Goal: Transaction & Acquisition: Purchase product/service

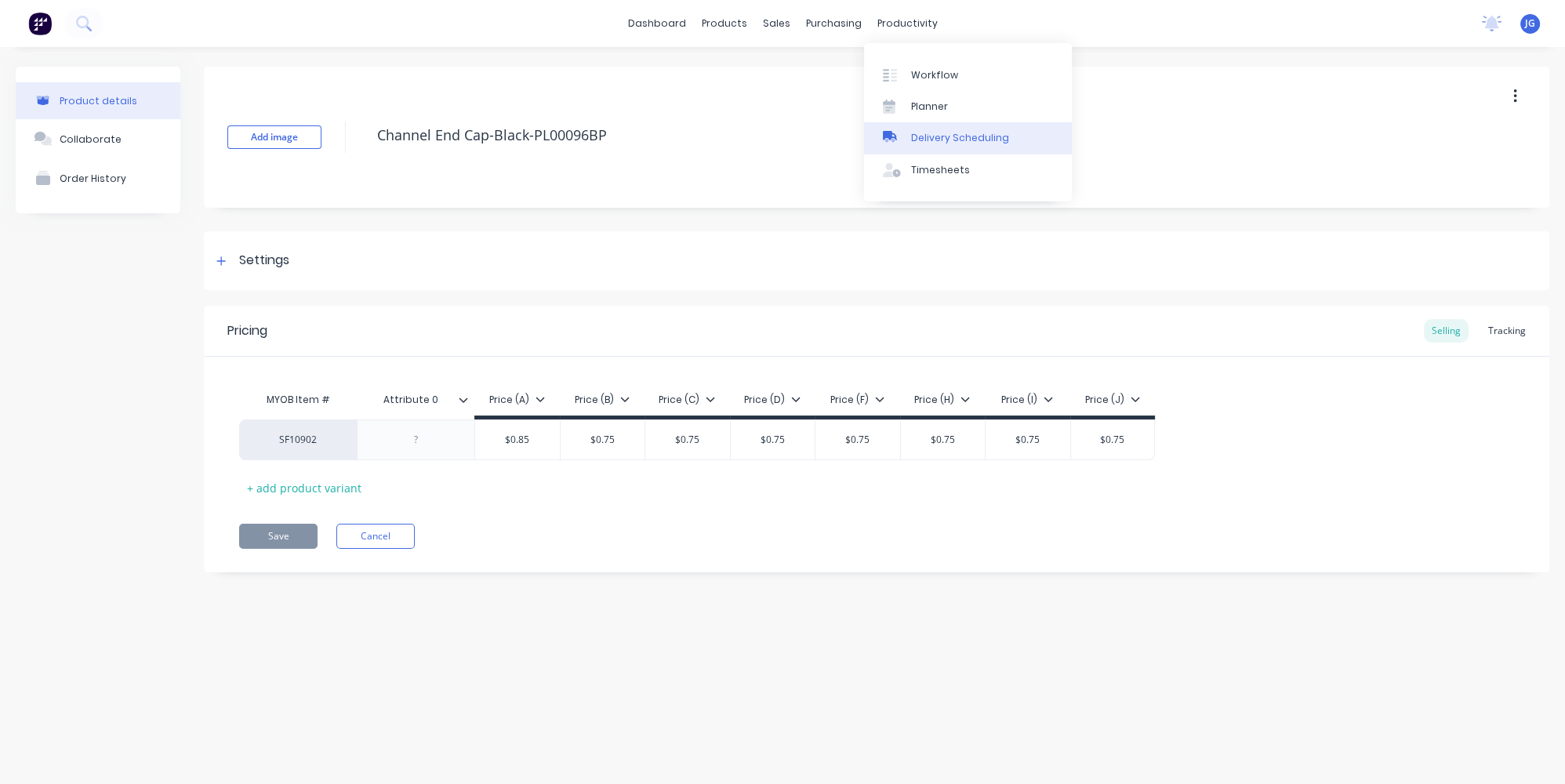
click at [914, 139] on div "Delivery Scheduling" at bounding box center [960, 138] width 98 height 14
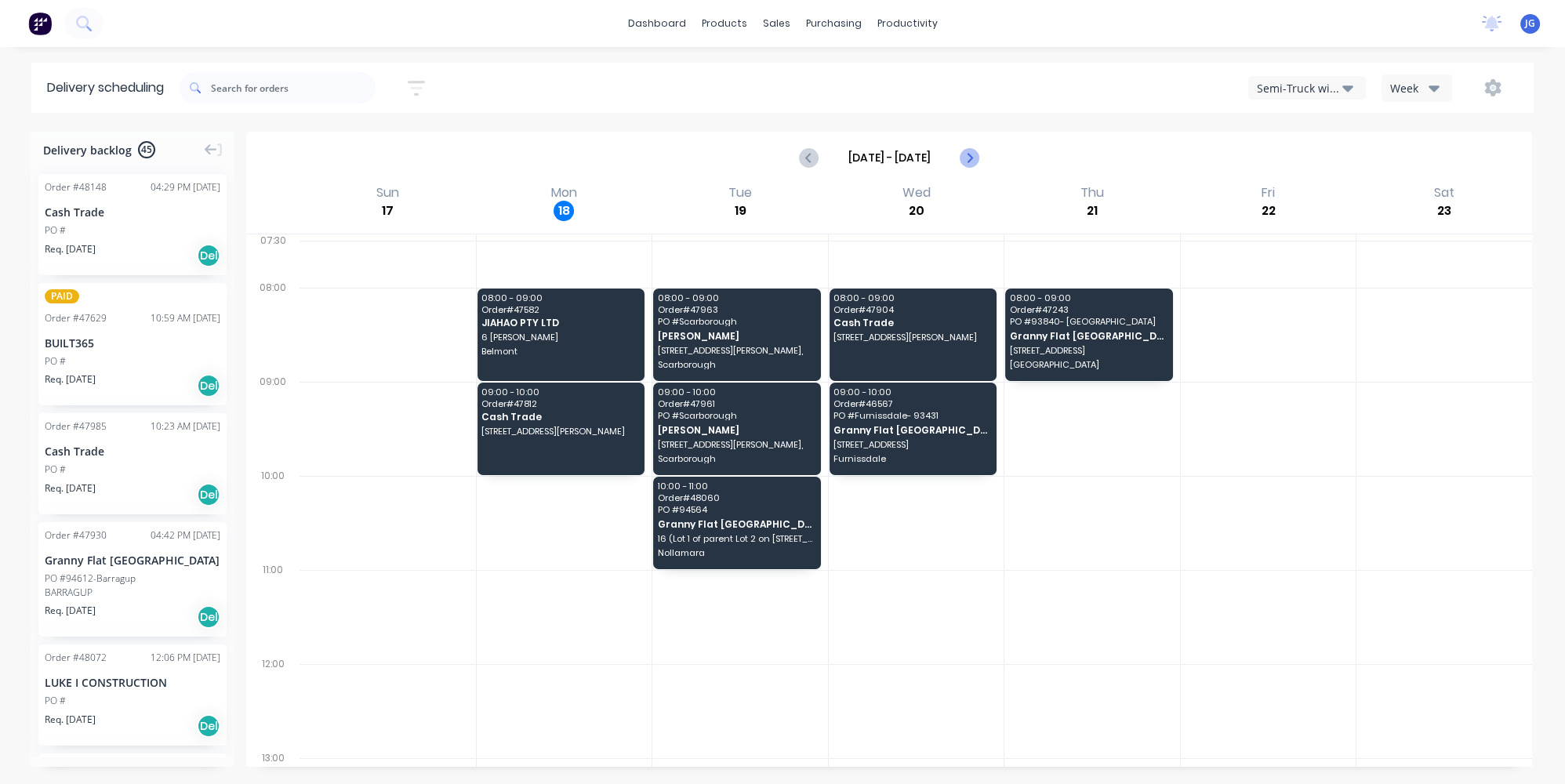
click at [975, 155] on icon "Next page" at bounding box center [969, 157] width 18 height 18
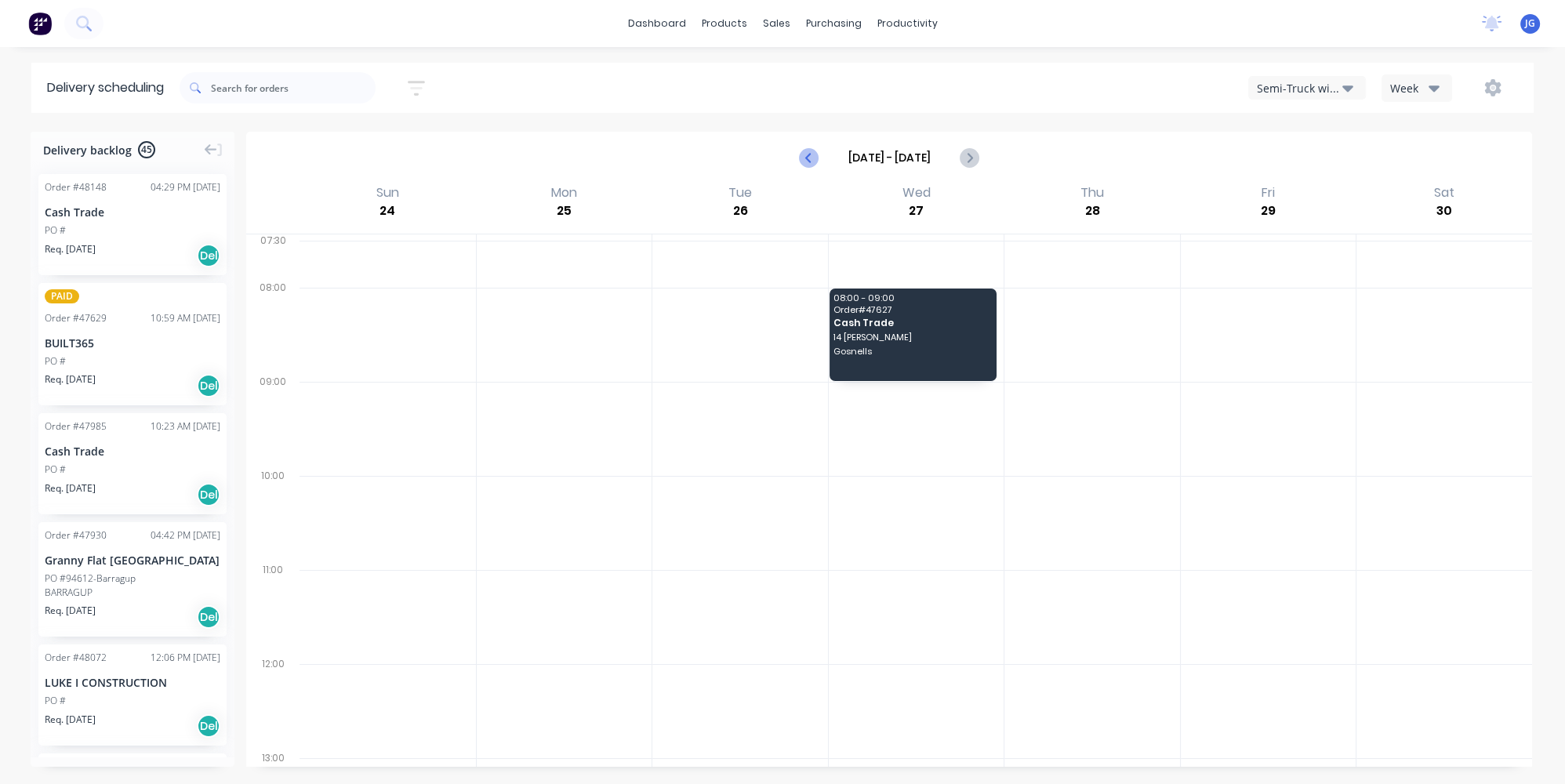
click at [811, 157] on icon "Previous page" at bounding box center [810, 157] width 18 height 18
type input "Aug 17 - Aug 23"
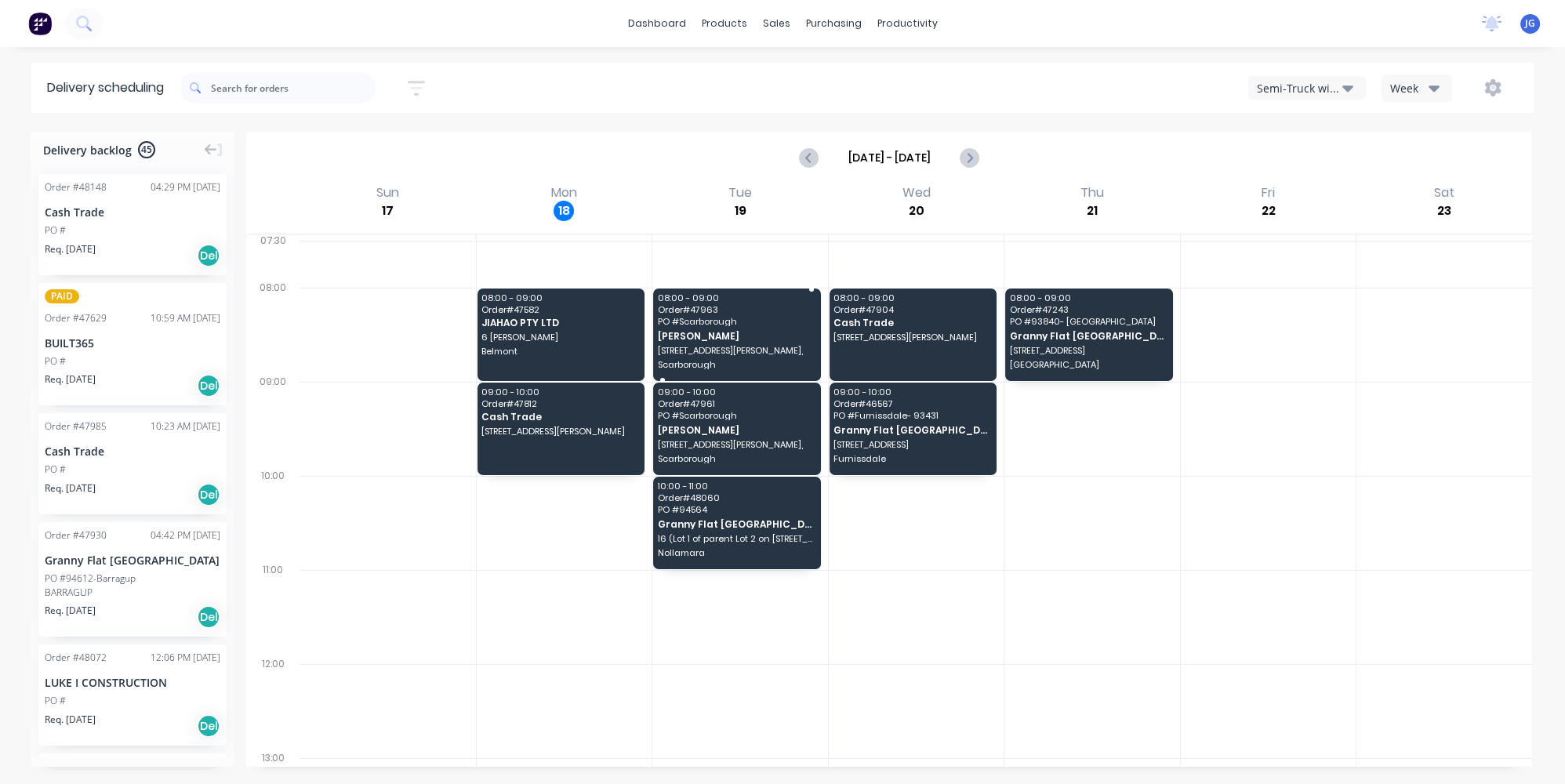
click at [754, 331] on span "Chris Gu" at bounding box center [737, 336] width 157 height 10
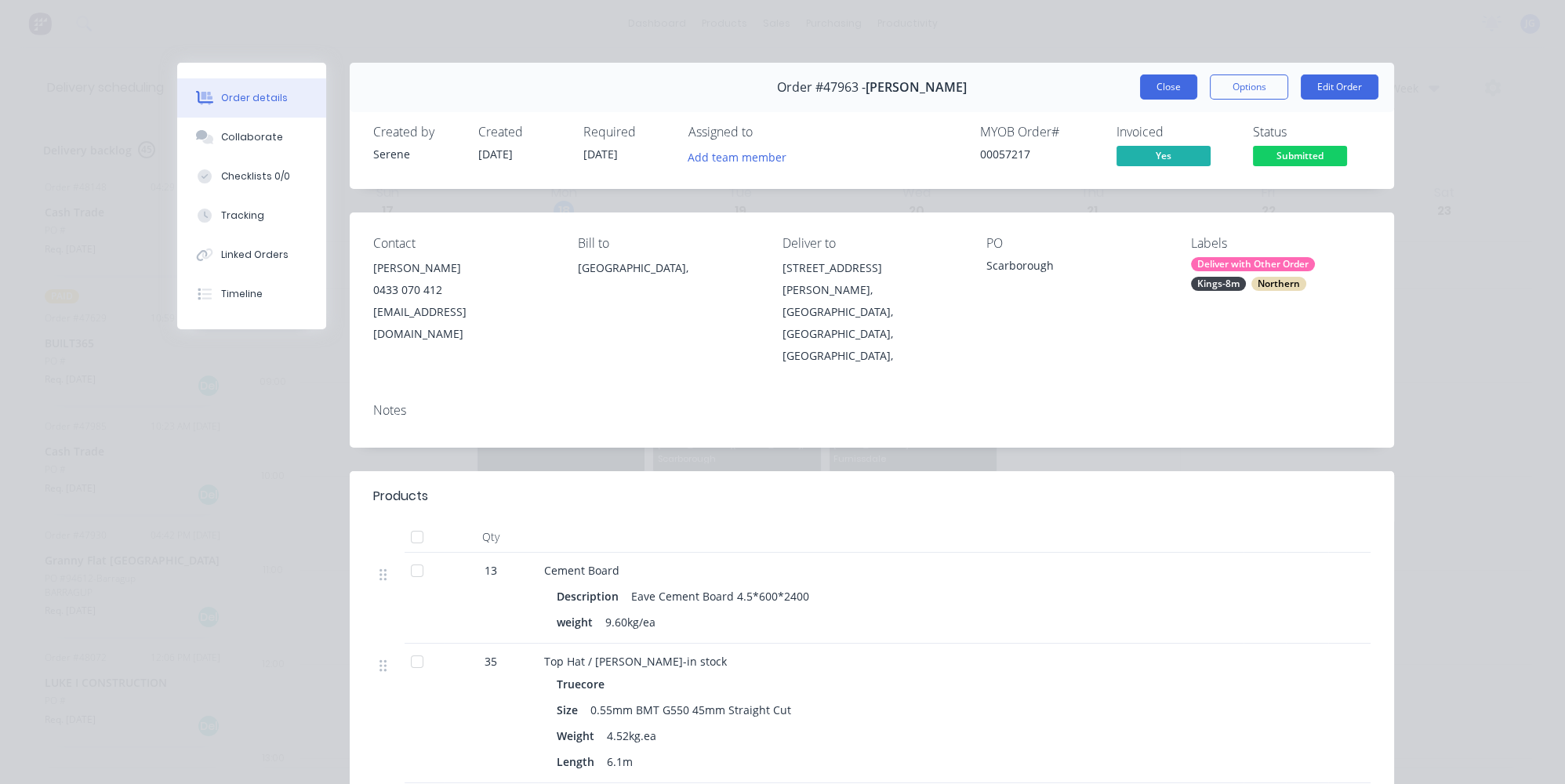
click at [1178, 83] on button "Close" at bounding box center [1168, 87] width 57 height 25
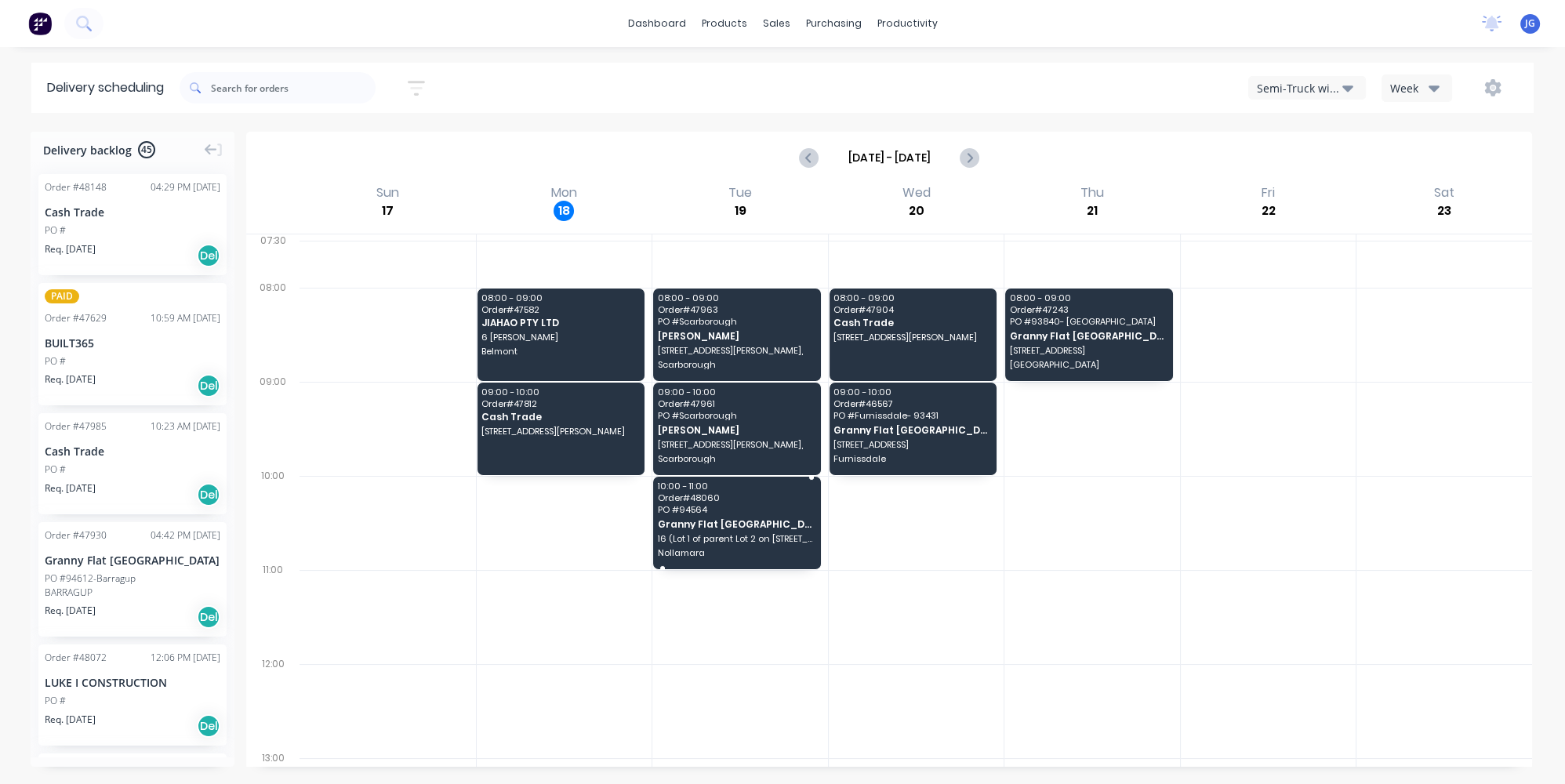
click at [727, 524] on span "Granny Flat WA" at bounding box center [737, 524] width 157 height 10
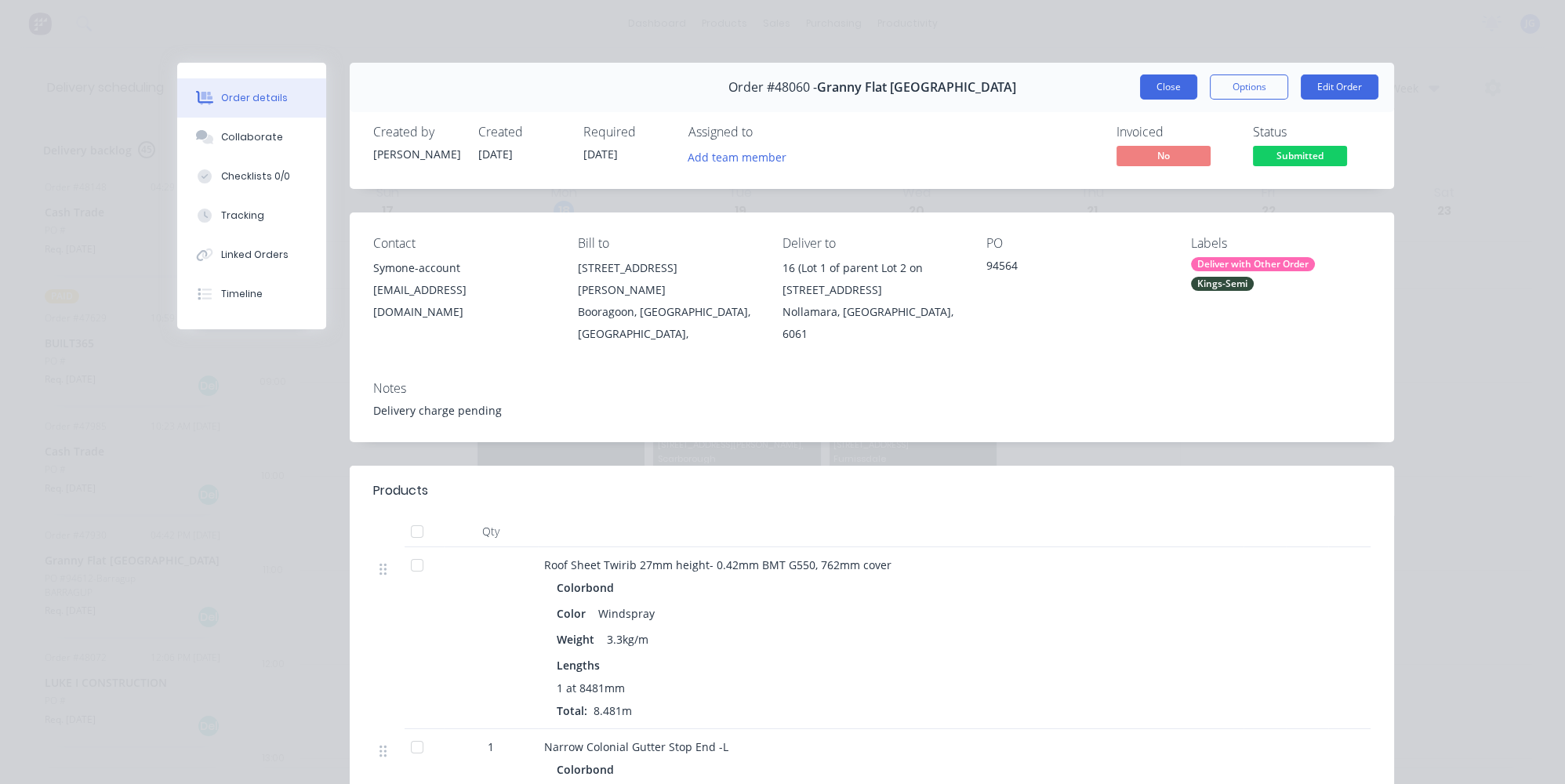
click at [1142, 93] on button "Close" at bounding box center [1168, 87] width 57 height 25
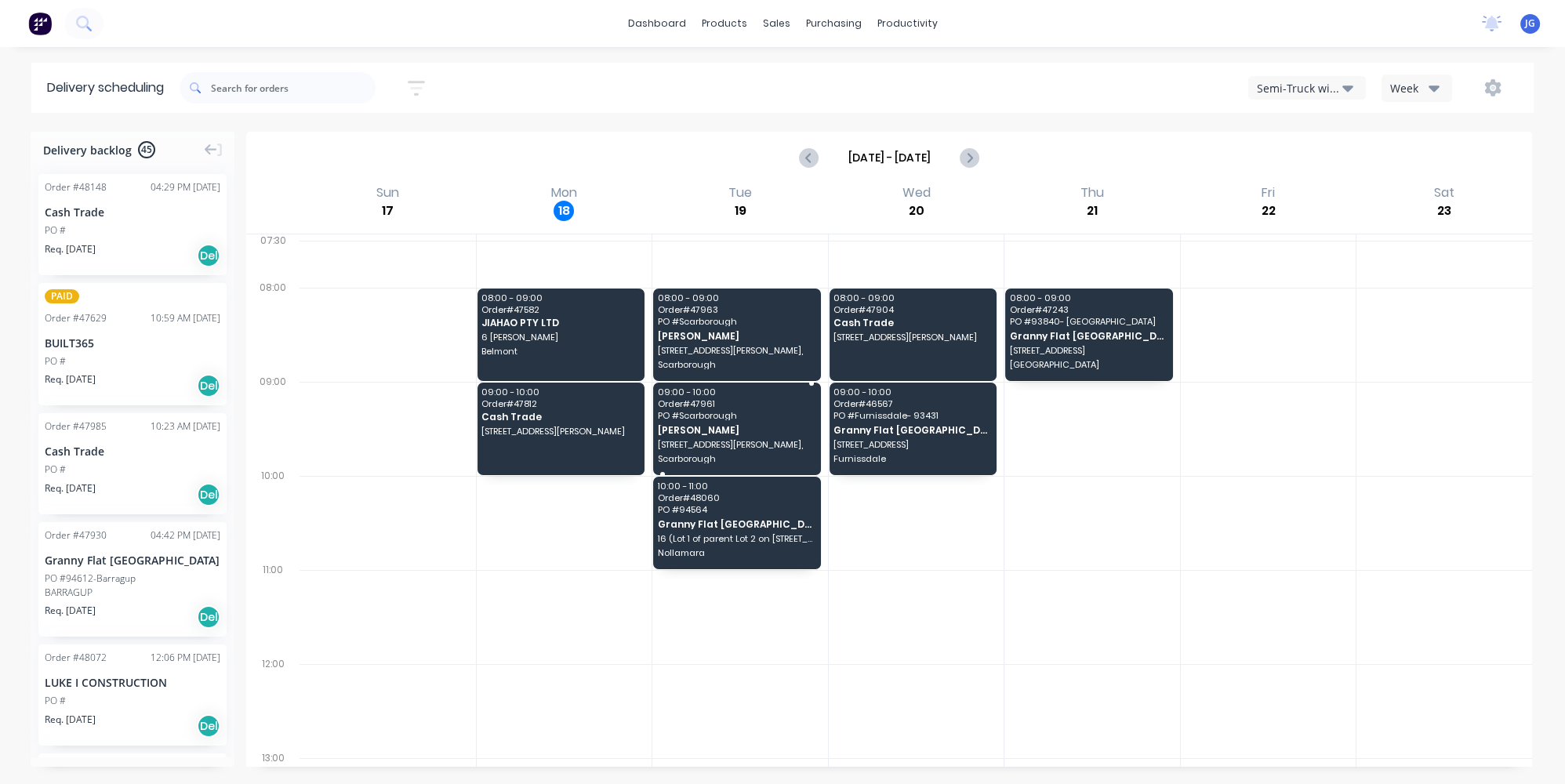
click at [753, 391] on span "09:00 - 10:00" at bounding box center [737, 392] width 157 height 10
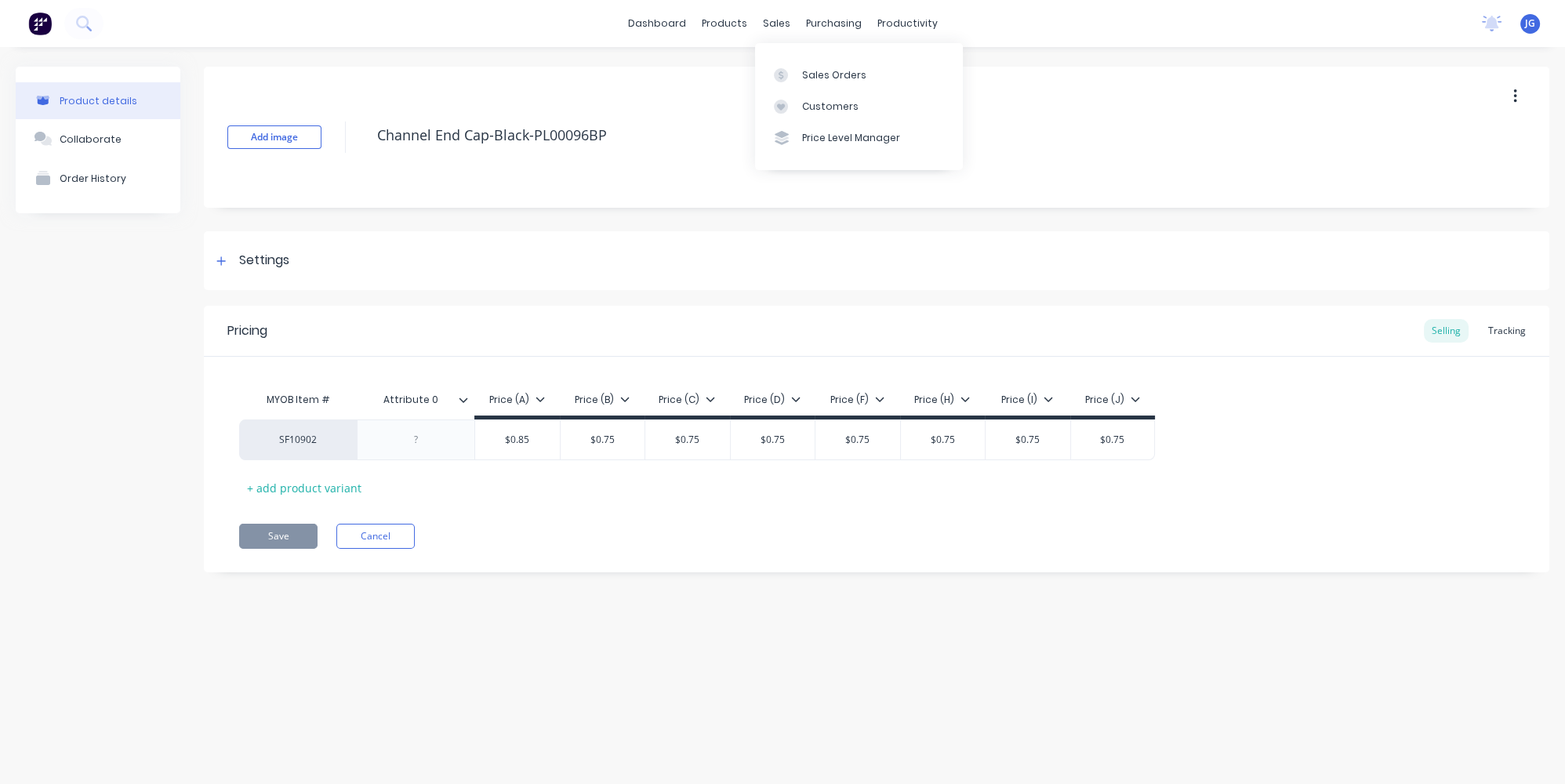
type textarea "x"
click at [787, 76] on icon at bounding box center [781, 75] width 14 height 14
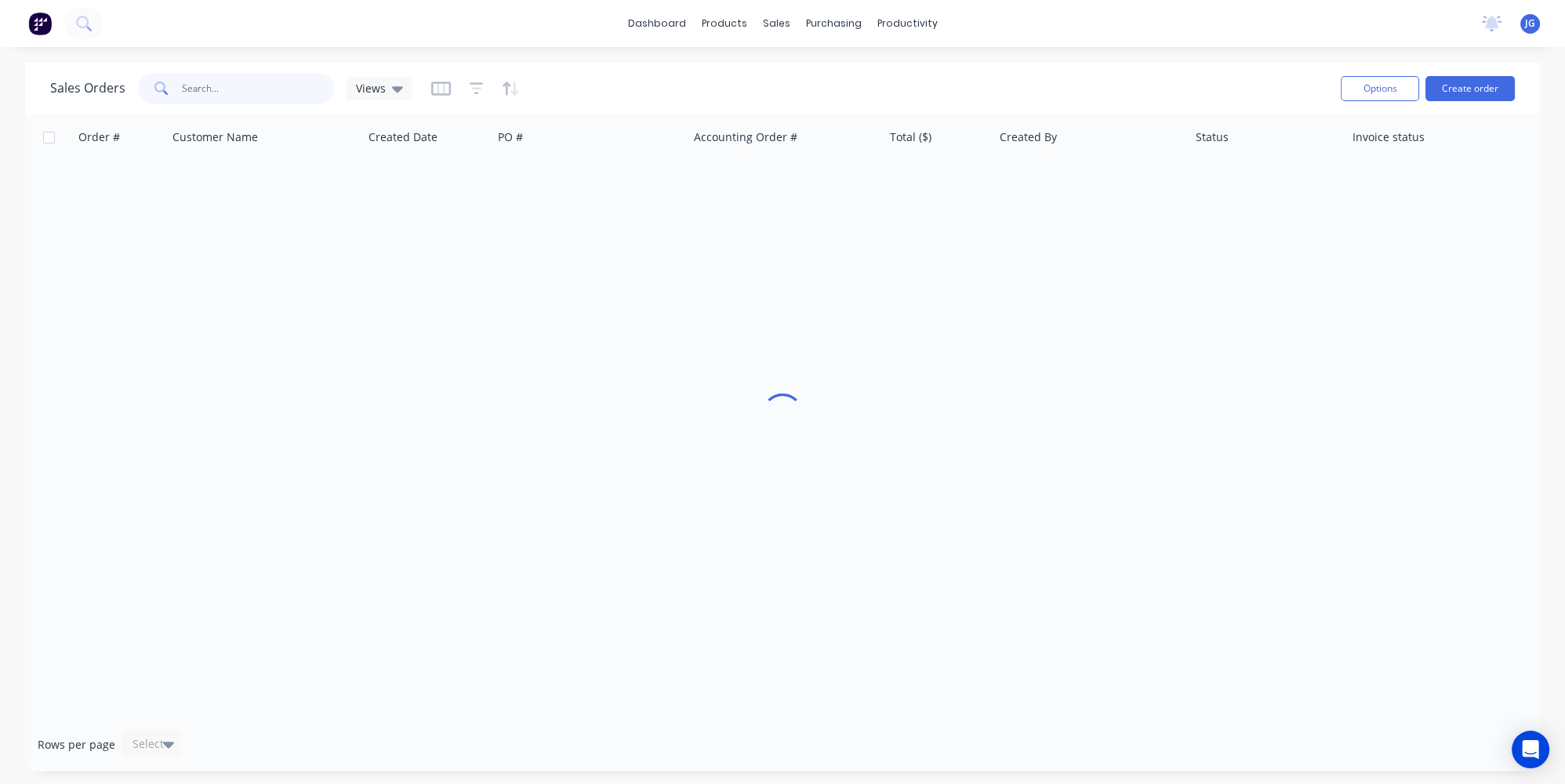
click at [258, 90] on input "text" at bounding box center [258, 88] width 153 height 31
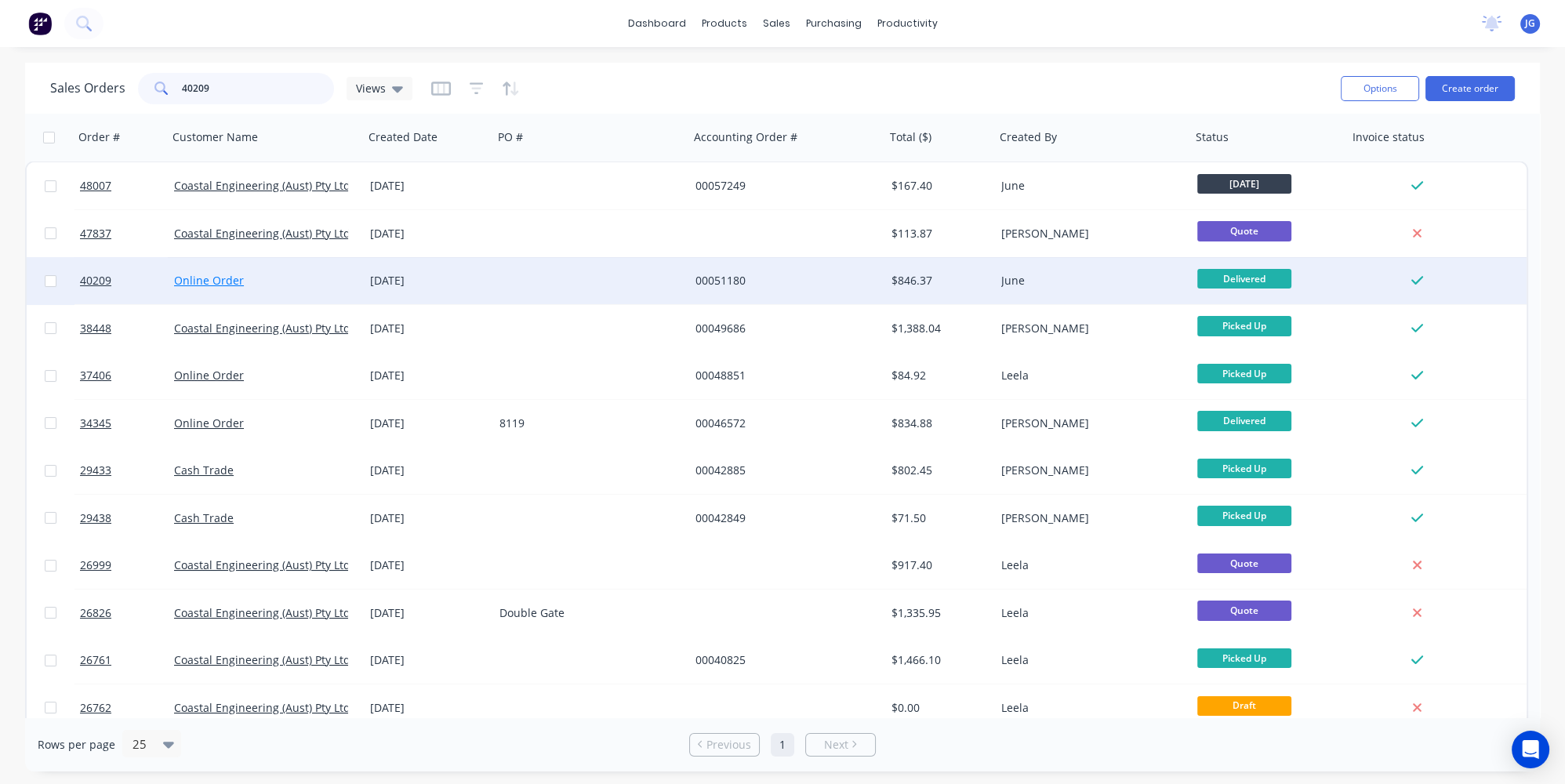
type input "40209"
click at [193, 281] on link "Online Order" at bounding box center [208, 280] width 70 height 15
click at [137, 281] on link "40209" at bounding box center [127, 281] width 94 height 47
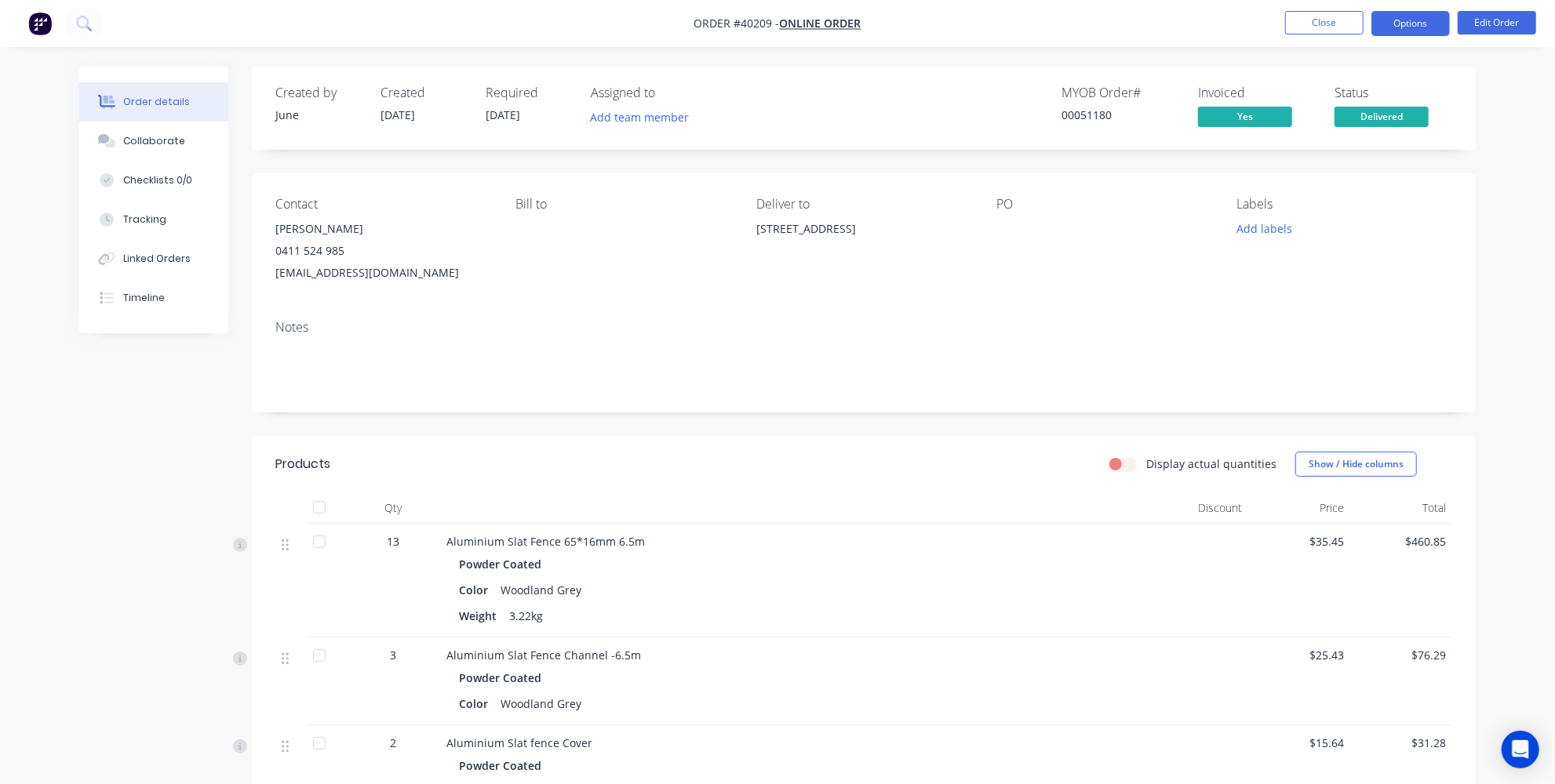
click at [1418, 23] on button "Options" at bounding box center [1411, 23] width 79 height 25
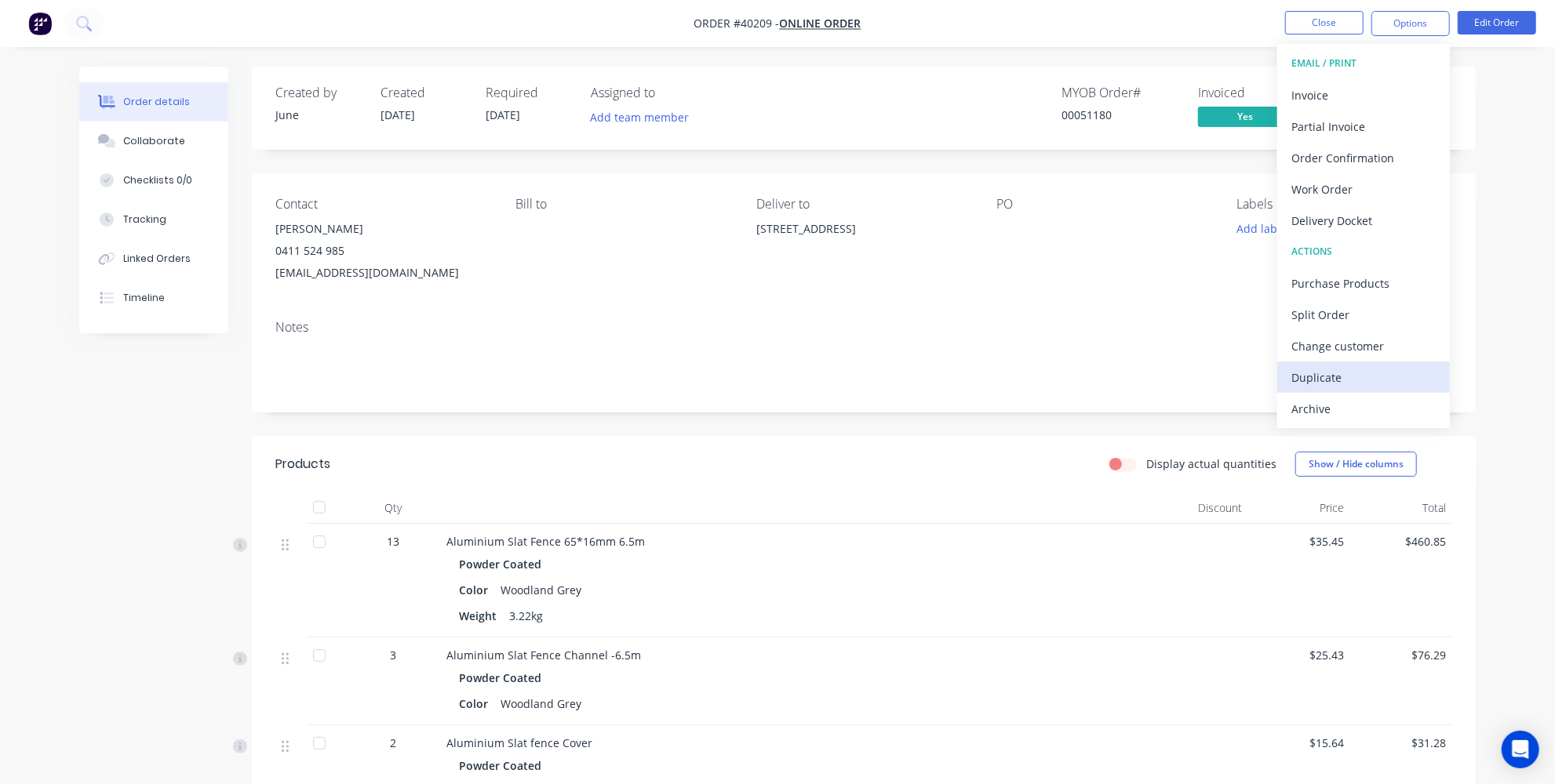
click at [1324, 380] on div "Duplicate" at bounding box center [1363, 378] width 144 height 22
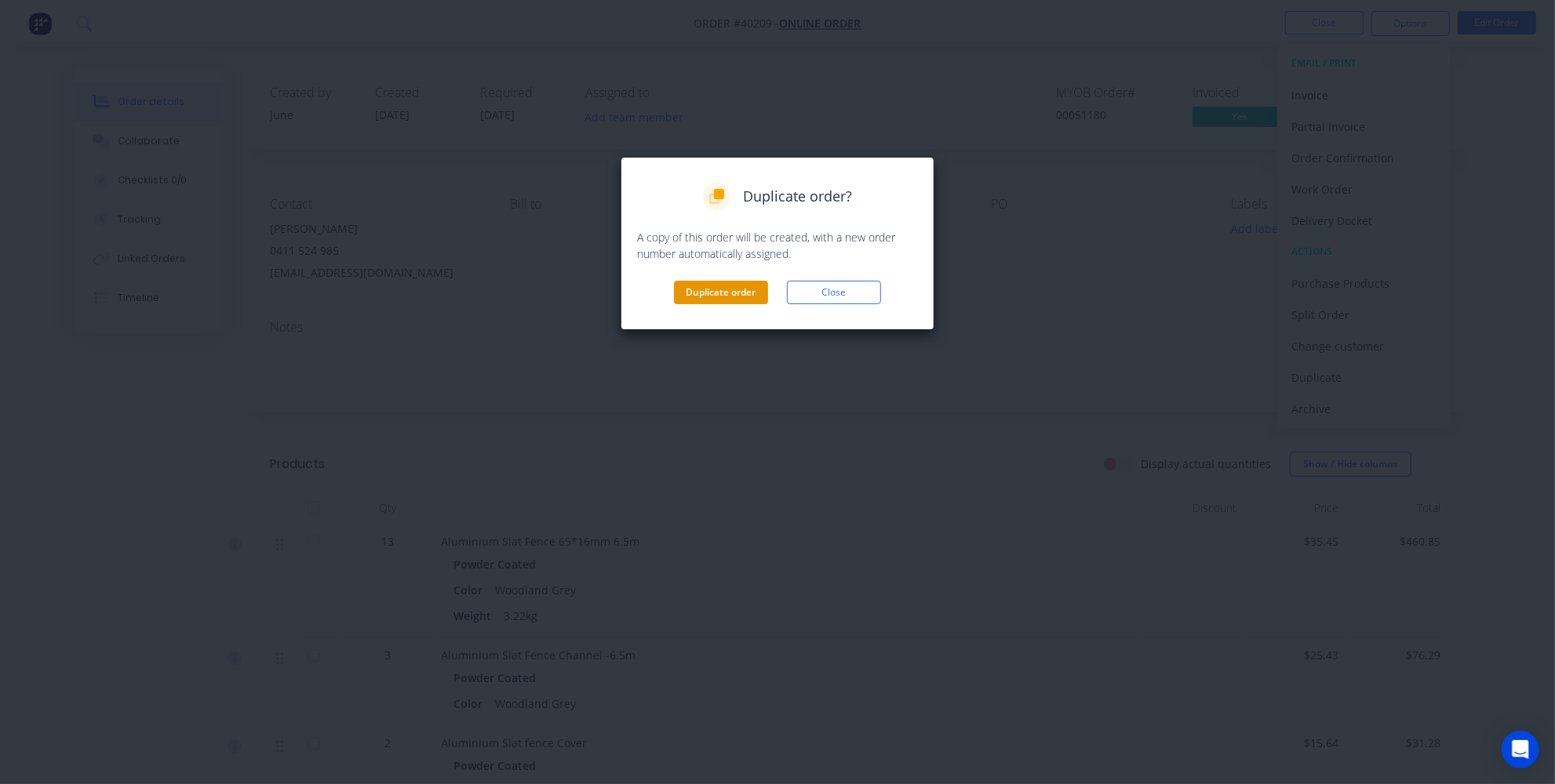
click at [759, 300] on button "Duplicate order" at bounding box center [720, 292] width 94 height 23
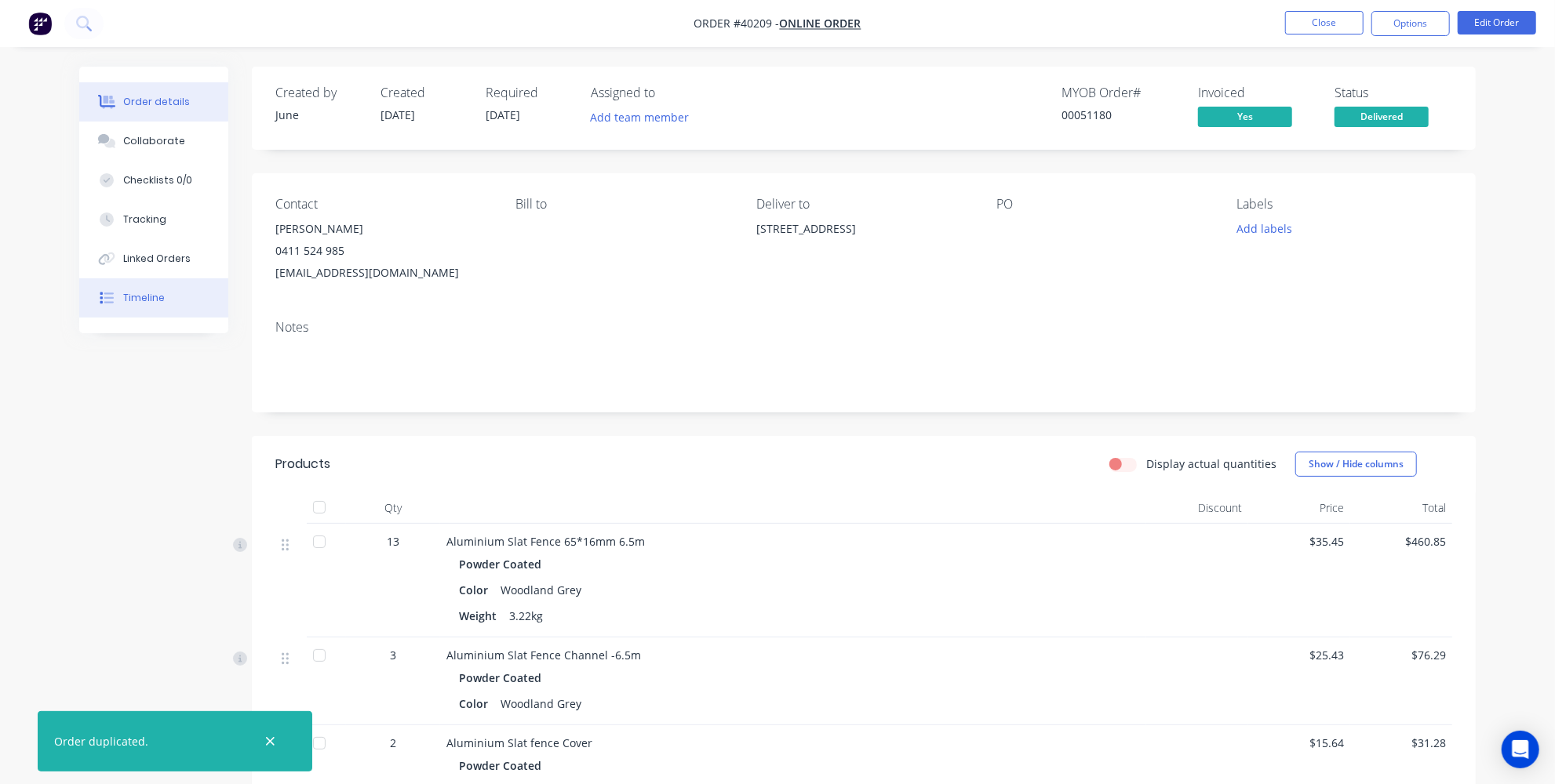
click at [129, 304] on div "Timeline" at bounding box center [144, 298] width 42 height 14
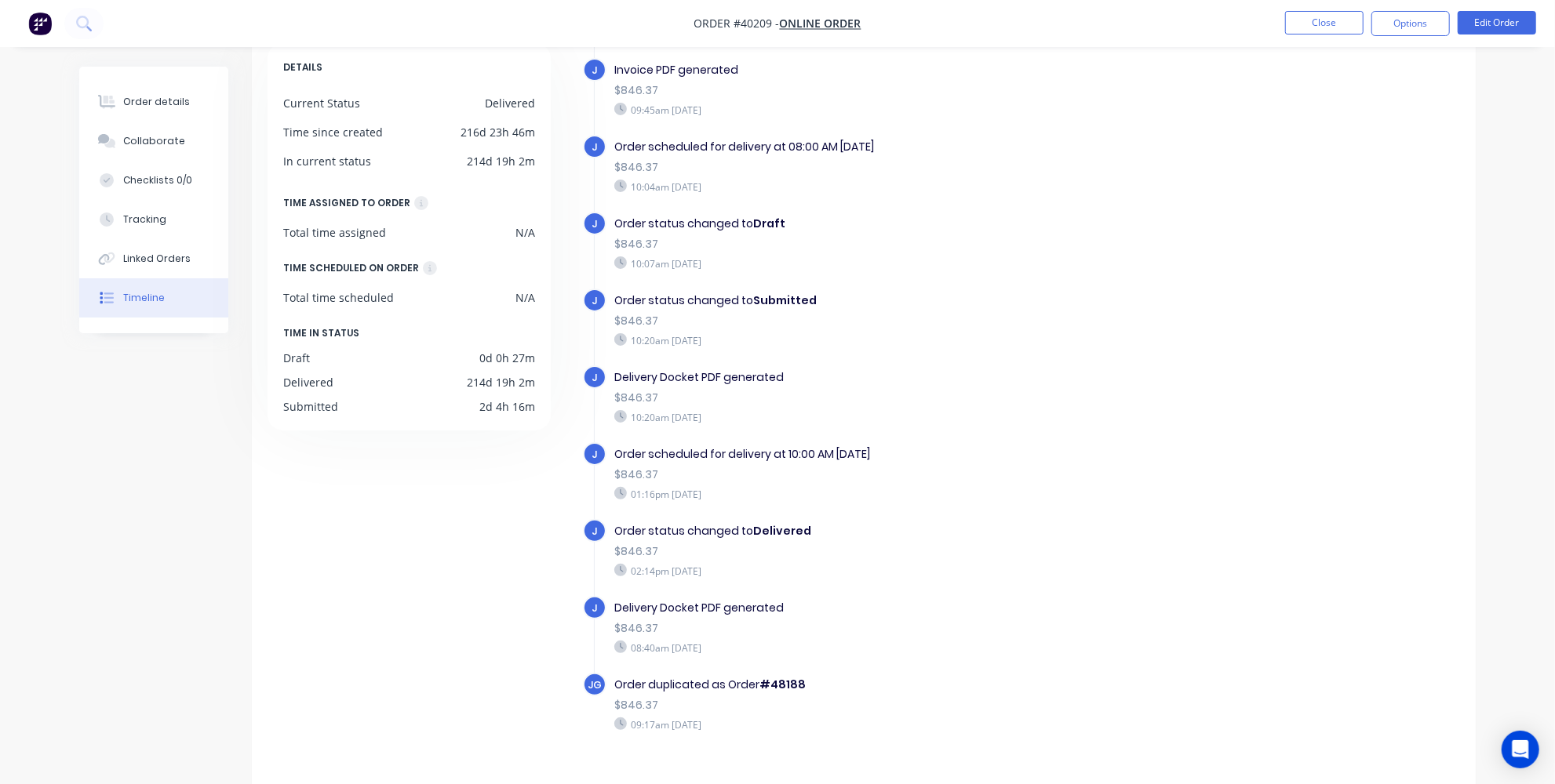
scroll to position [118, 0]
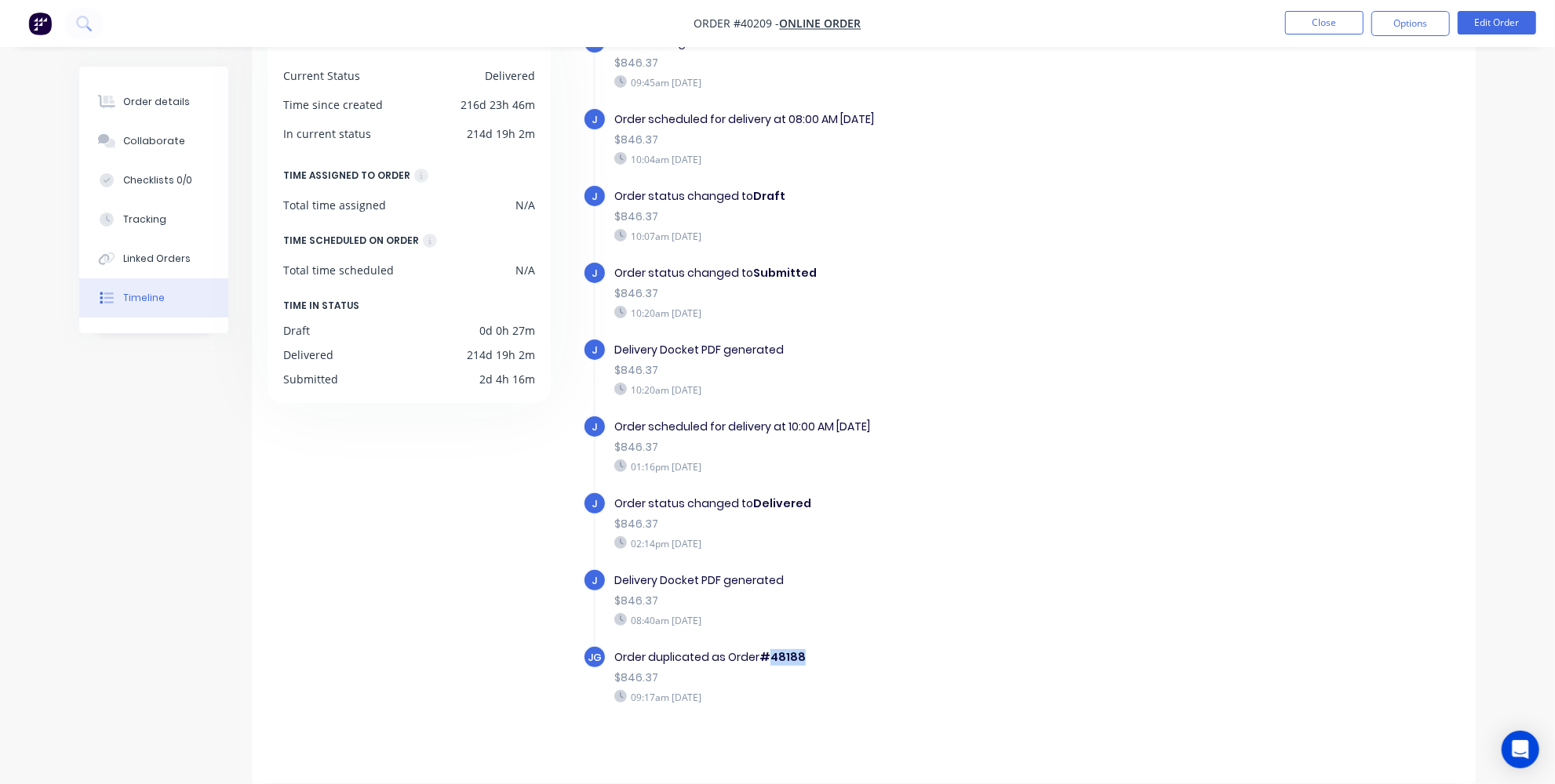
drag, startPoint x: 803, startPoint y: 653, endPoint x: 771, endPoint y: 652, distance: 32.0
click at [771, 652] on div "Order duplicated as Order #48188" at bounding box center [885, 657] width 543 height 17
copy b "48188"
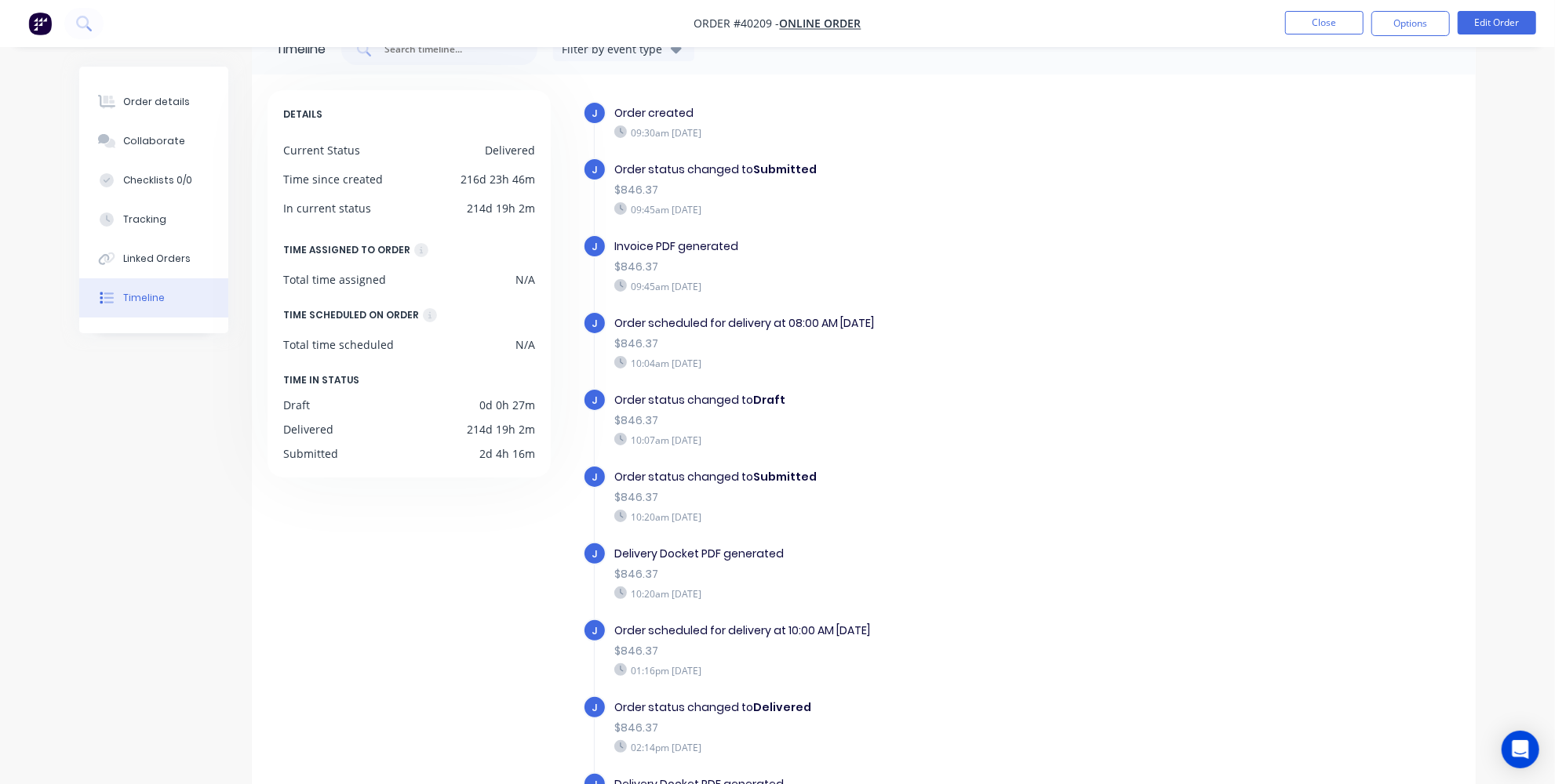
scroll to position [0, 0]
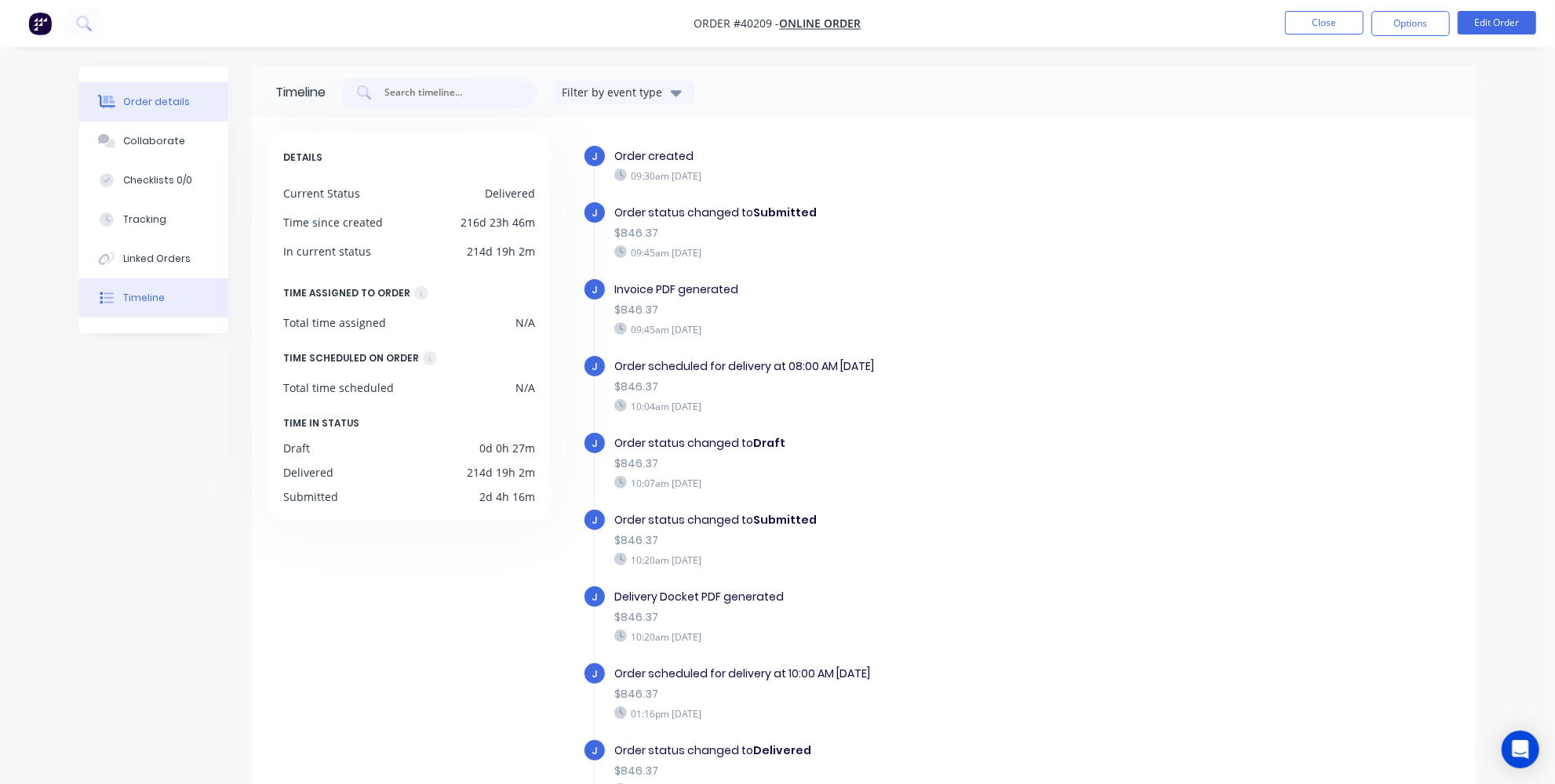
click at [166, 115] on button "Order details" at bounding box center [154, 102] width 149 height 39
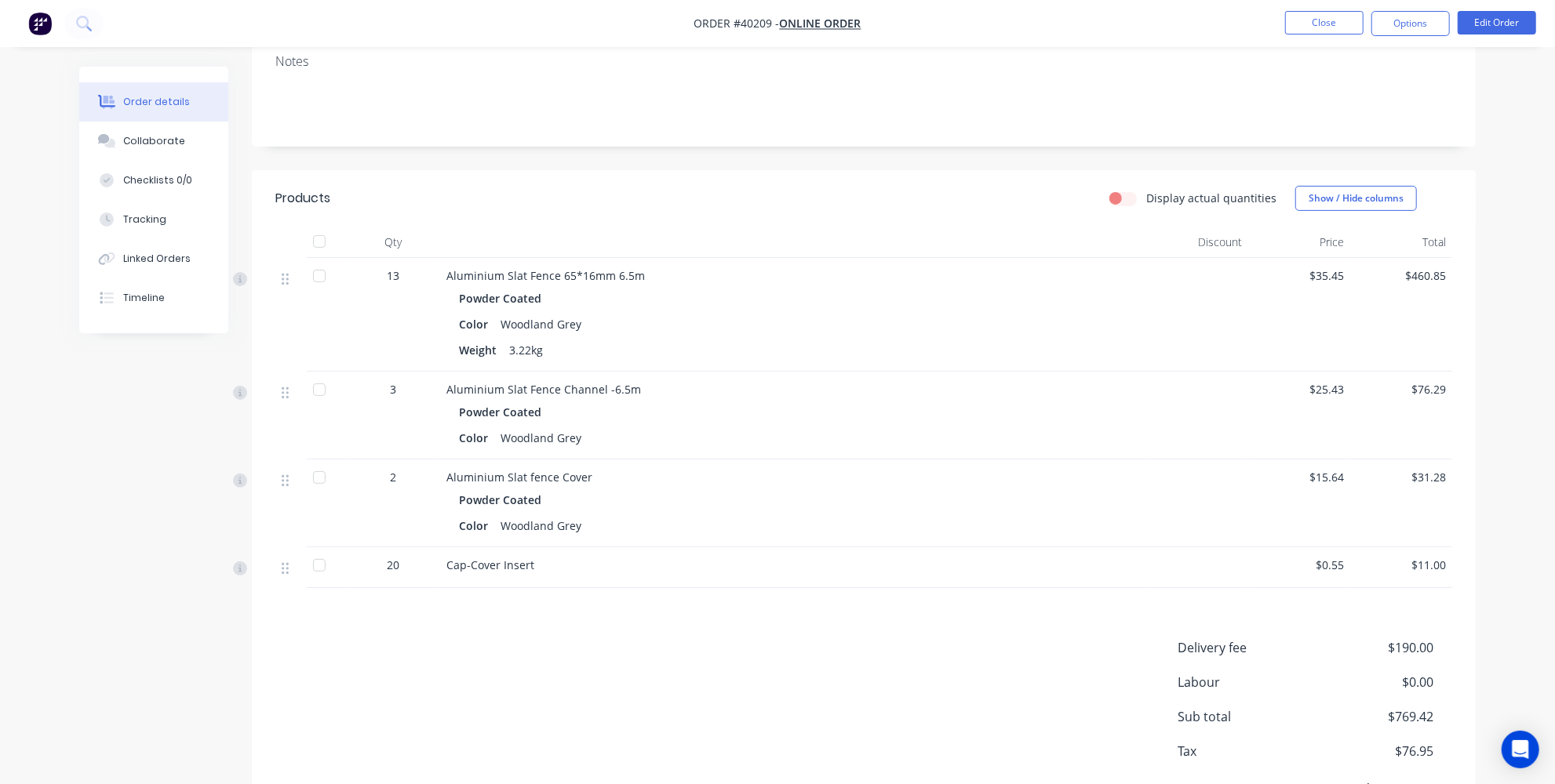
scroll to position [347, 0]
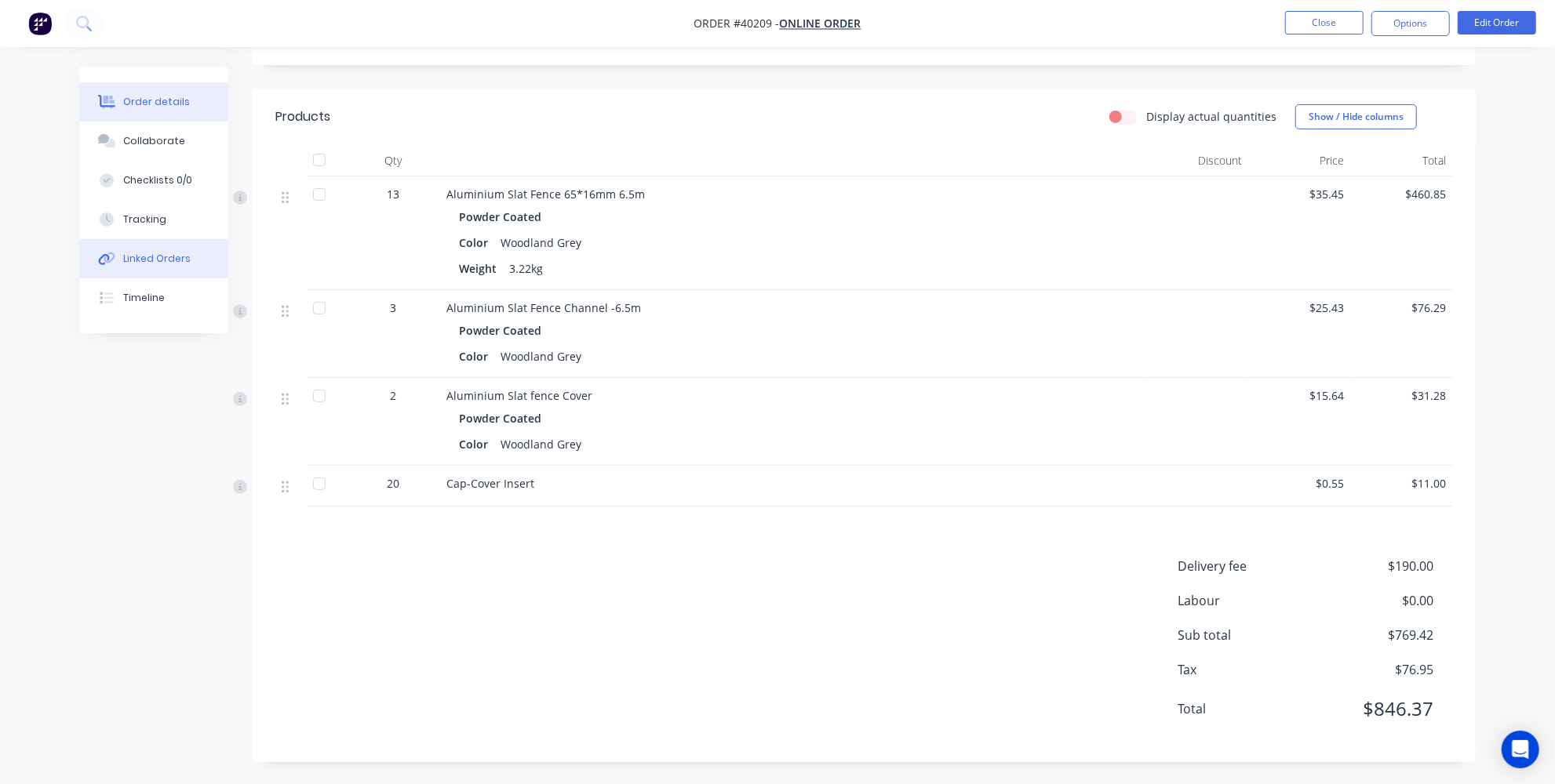
click at [172, 254] on div "Linked Orders" at bounding box center [157, 259] width 67 height 14
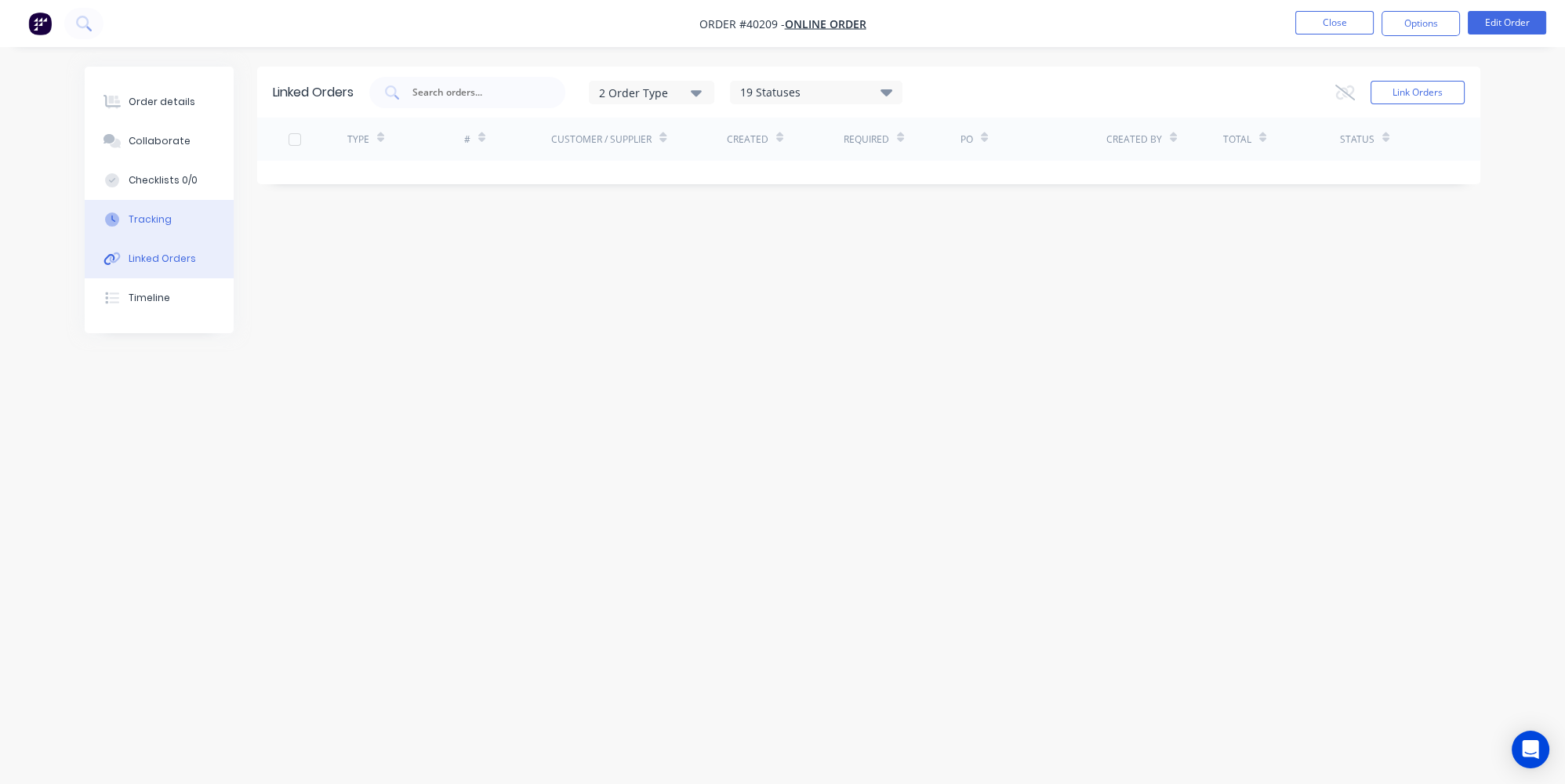
click at [163, 217] on div "Tracking" at bounding box center [150, 220] width 43 height 14
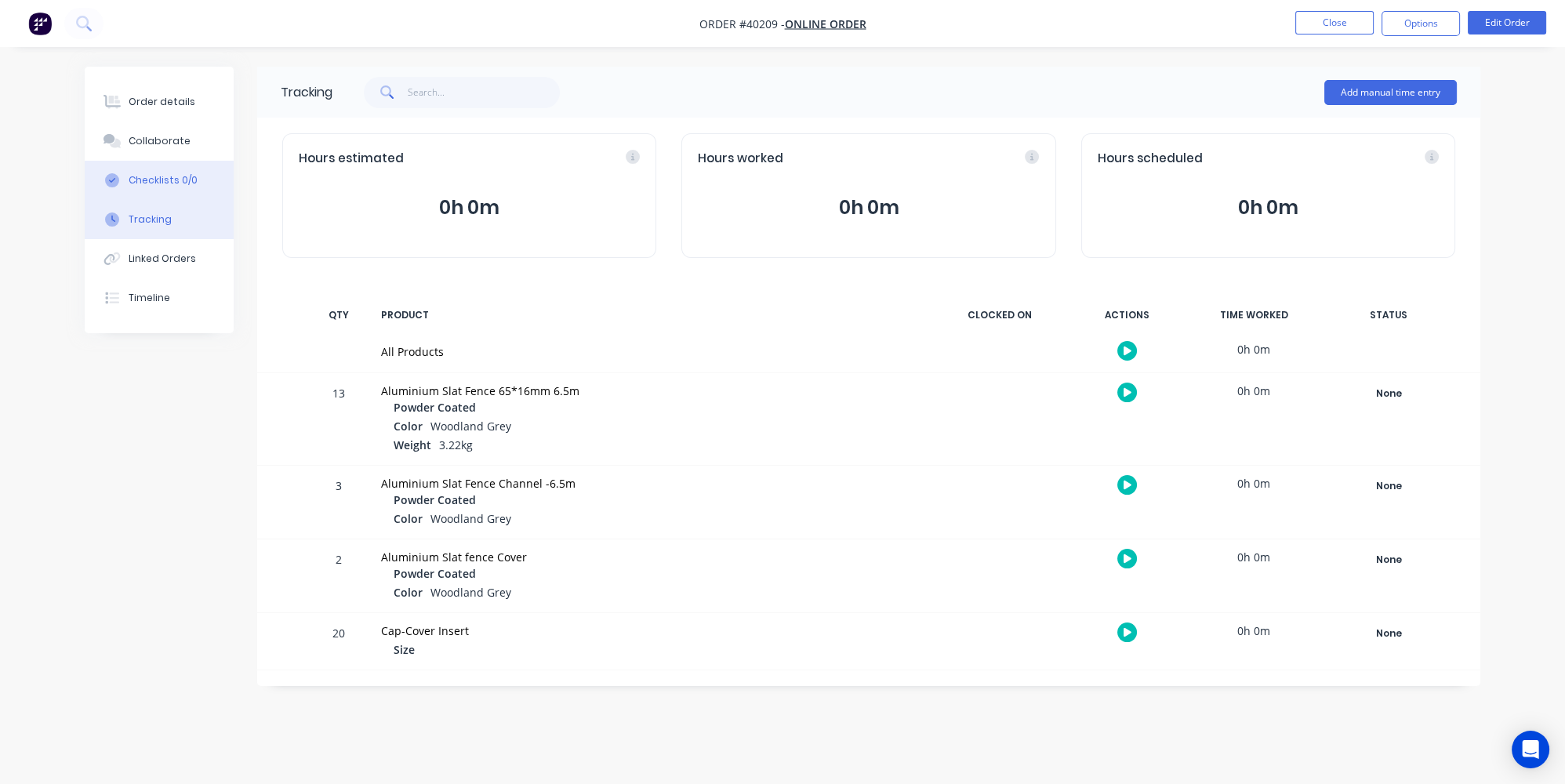
click at [172, 181] on div "Checklists 0/0" at bounding box center [163, 180] width 69 height 14
type textarea "x"
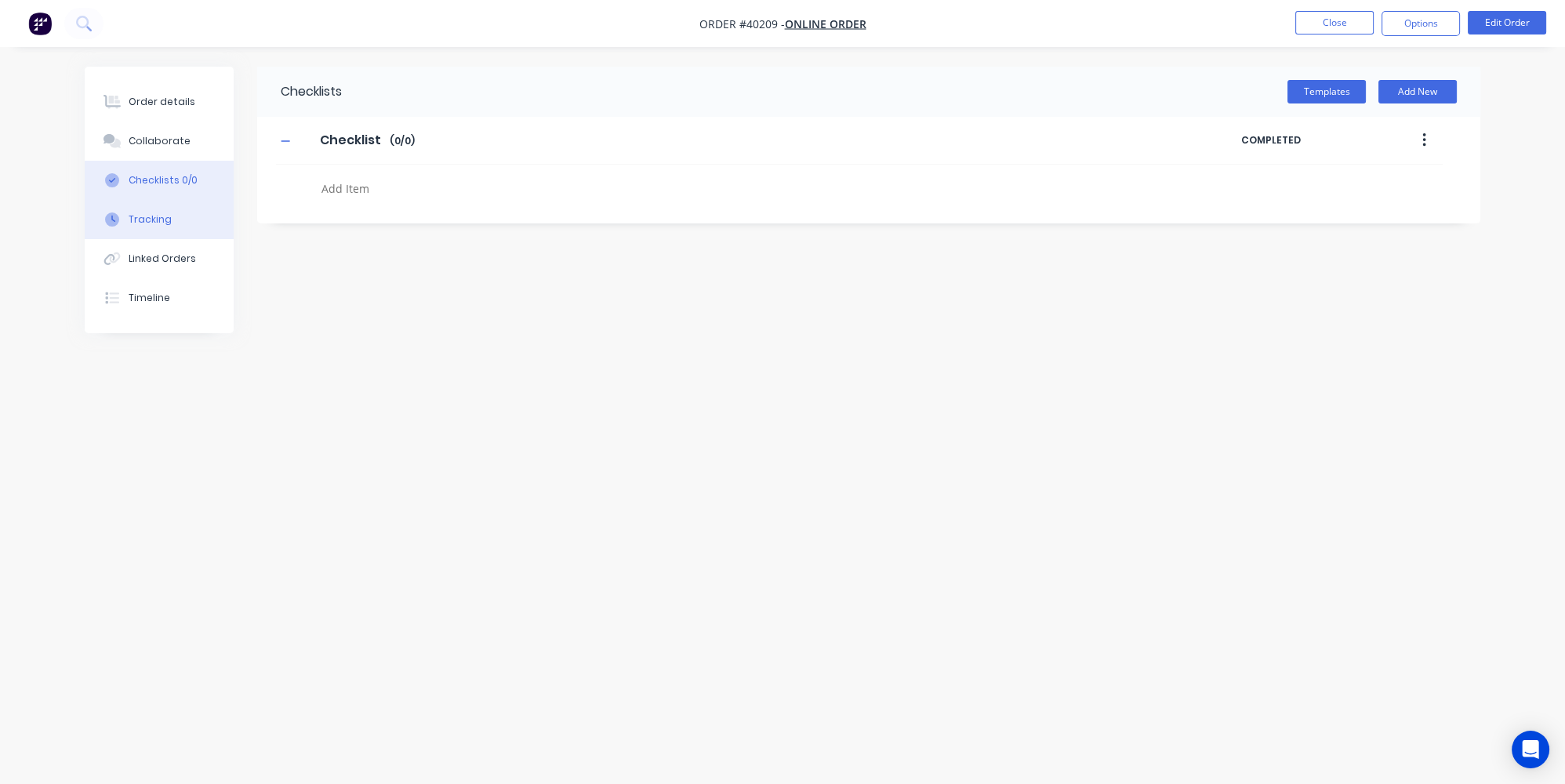
click at [154, 219] on div "Tracking" at bounding box center [150, 220] width 43 height 14
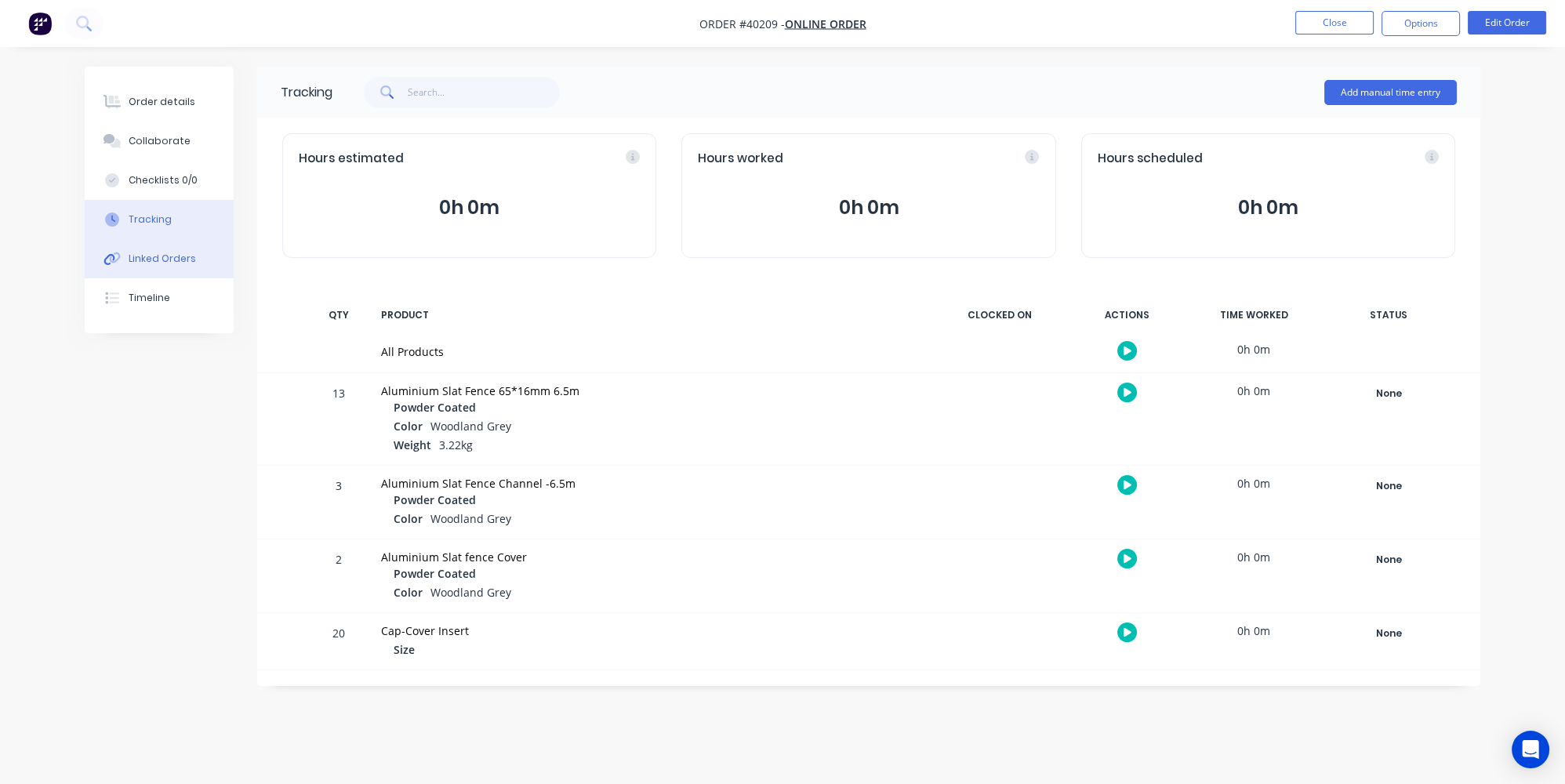
click at [155, 265] on div "Linked Orders" at bounding box center [162, 259] width 67 height 14
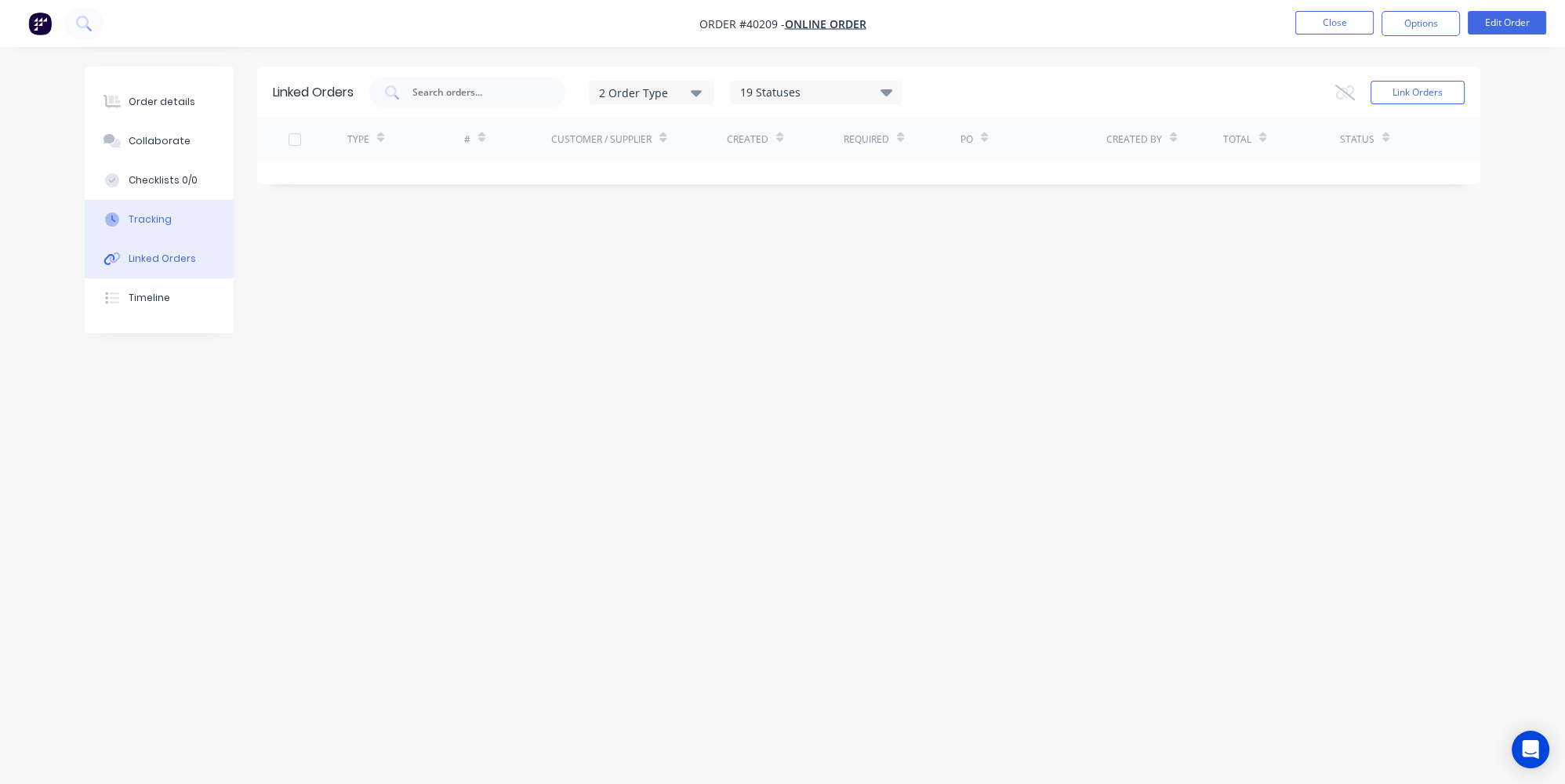
click at [162, 215] on div "Tracking" at bounding box center [150, 220] width 43 height 14
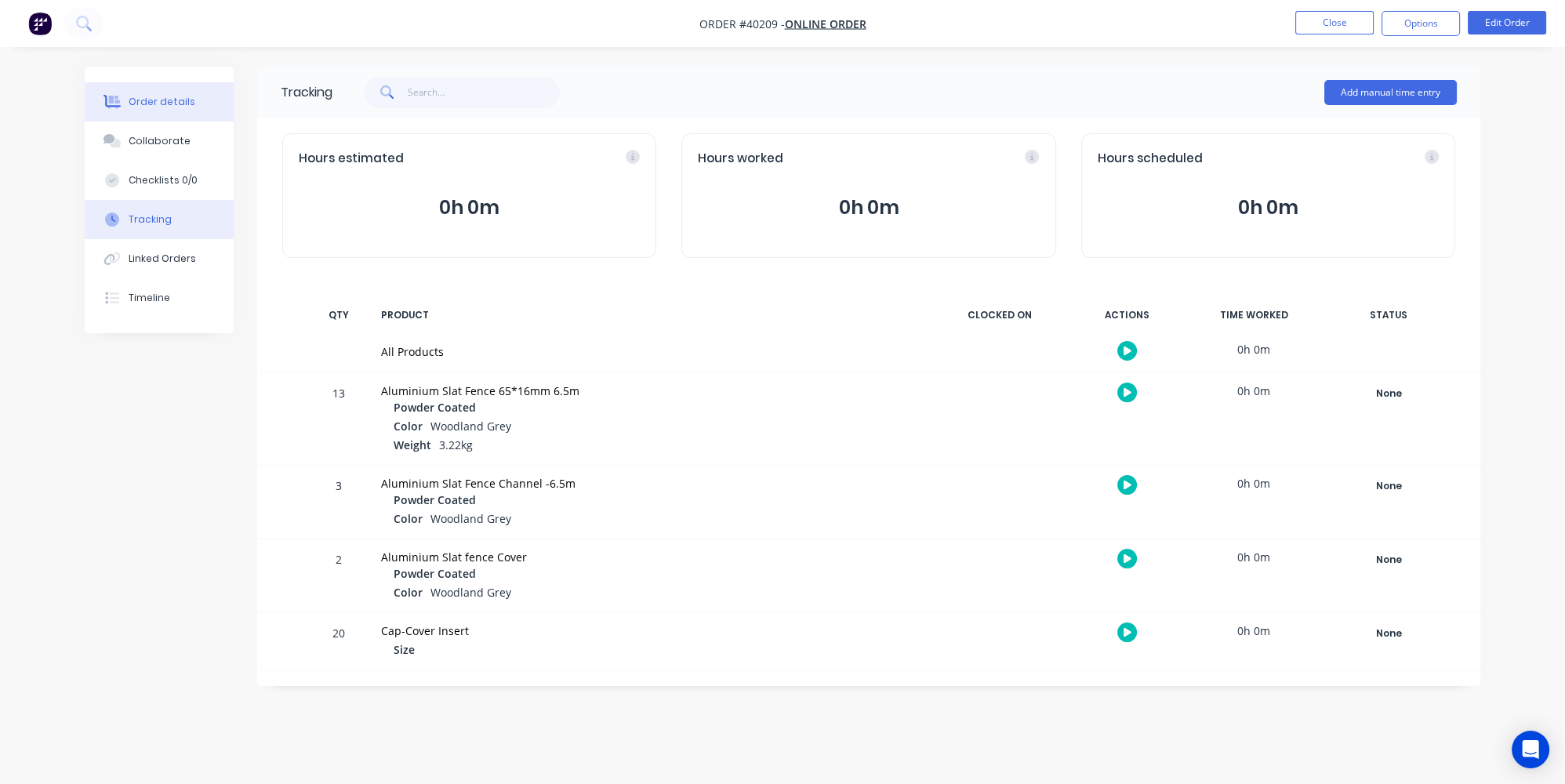
click at [150, 98] on div "Order details" at bounding box center [161, 102] width 67 height 14
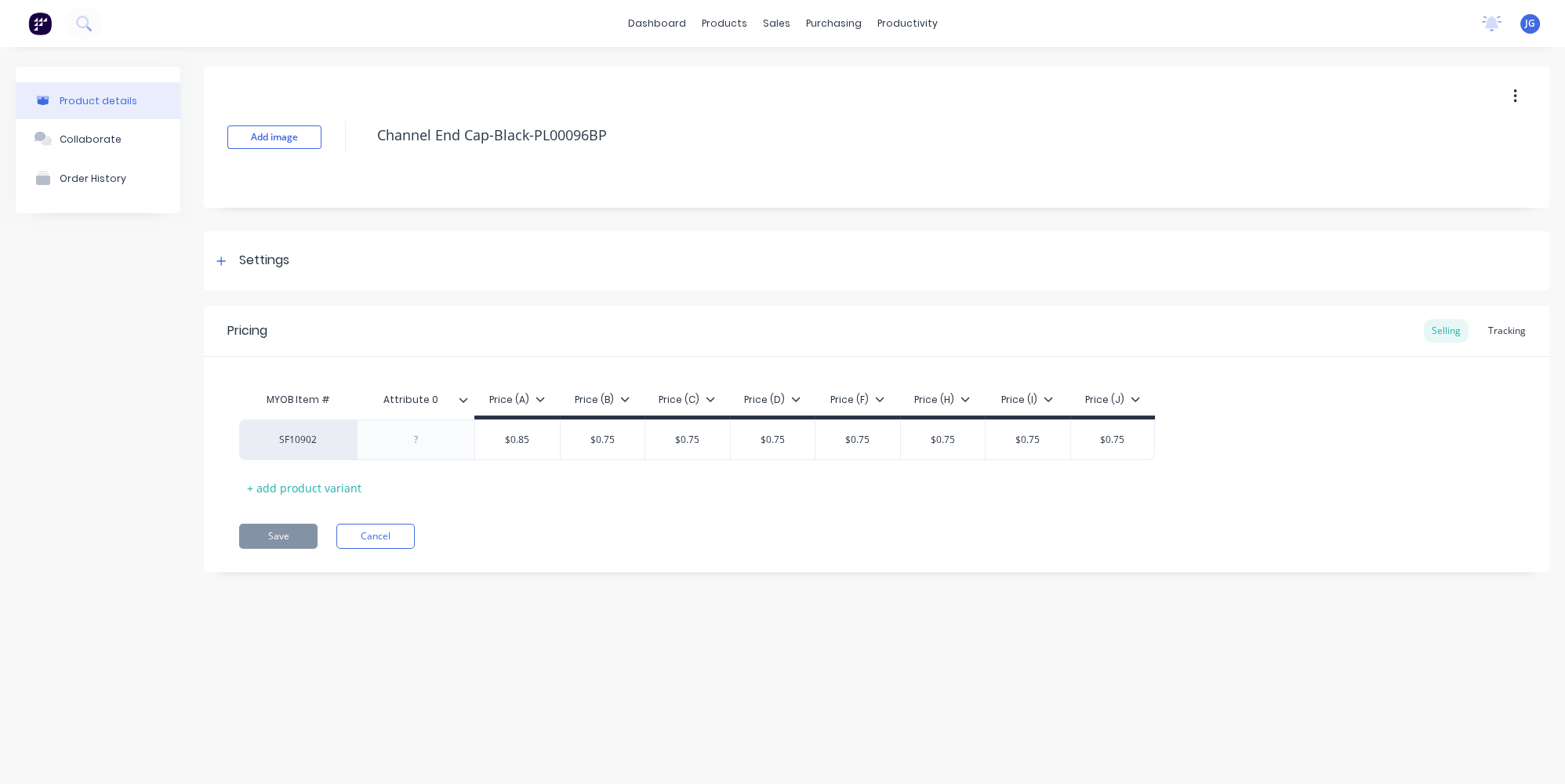
type textarea "x"
click at [784, 79] on icon at bounding box center [781, 75] width 14 height 14
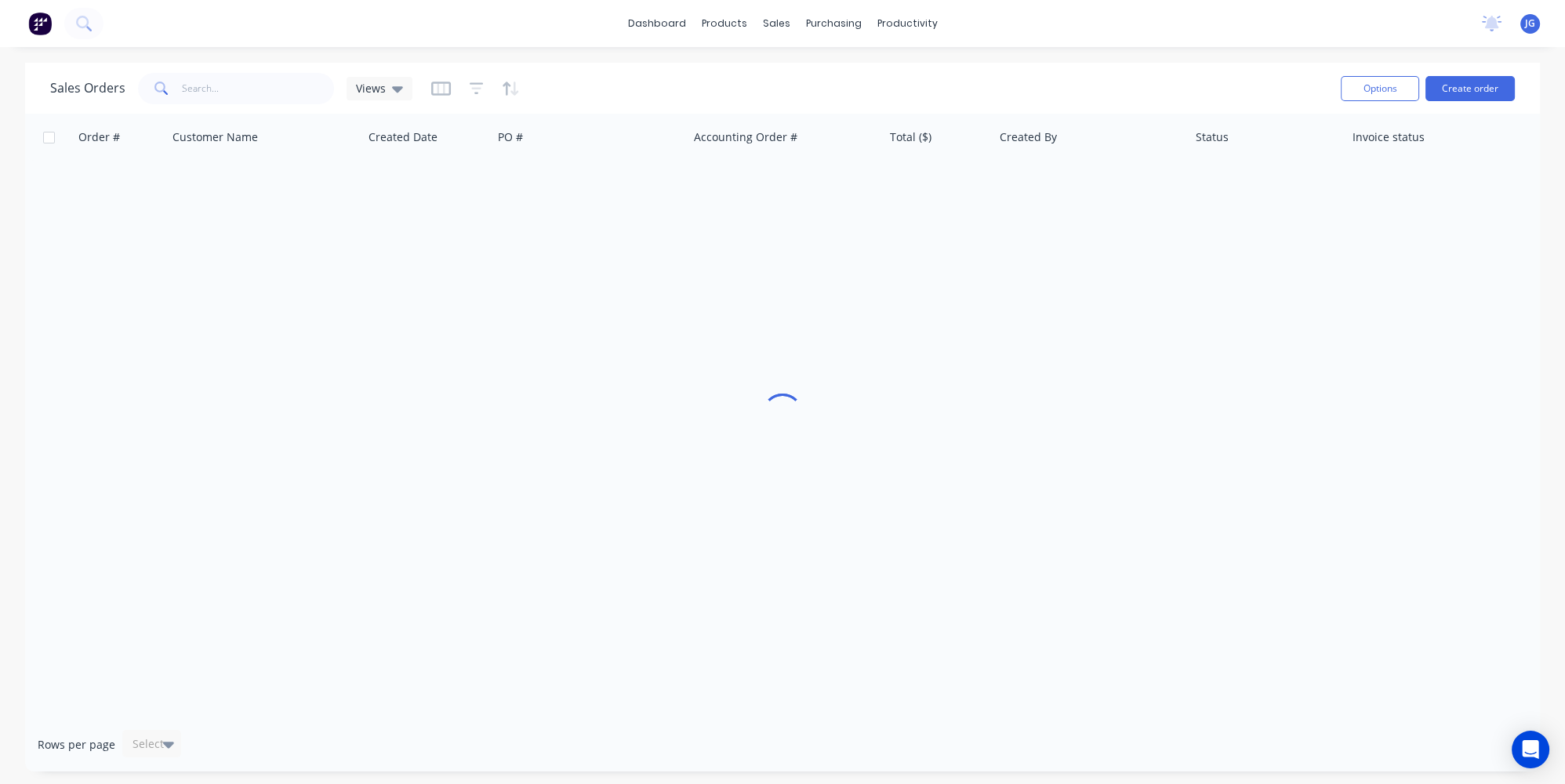
click at [275, 71] on div "Sales Orders Views" at bounding box center [689, 88] width 1278 height 38
click at [273, 79] on input "text" at bounding box center [258, 88] width 153 height 31
paste input "48188"
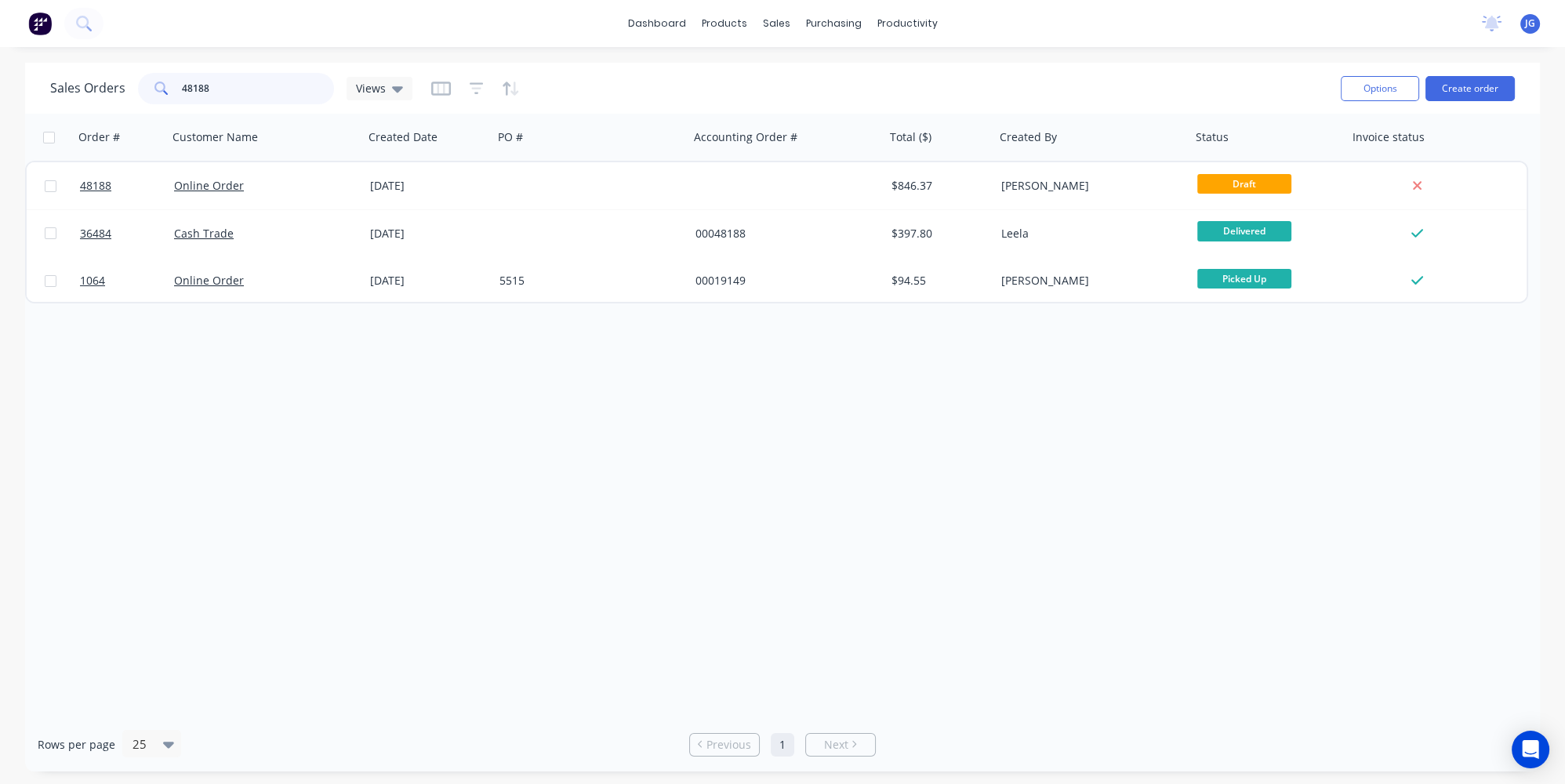
click at [182, 87] on input "48188" at bounding box center [258, 88] width 153 height 31
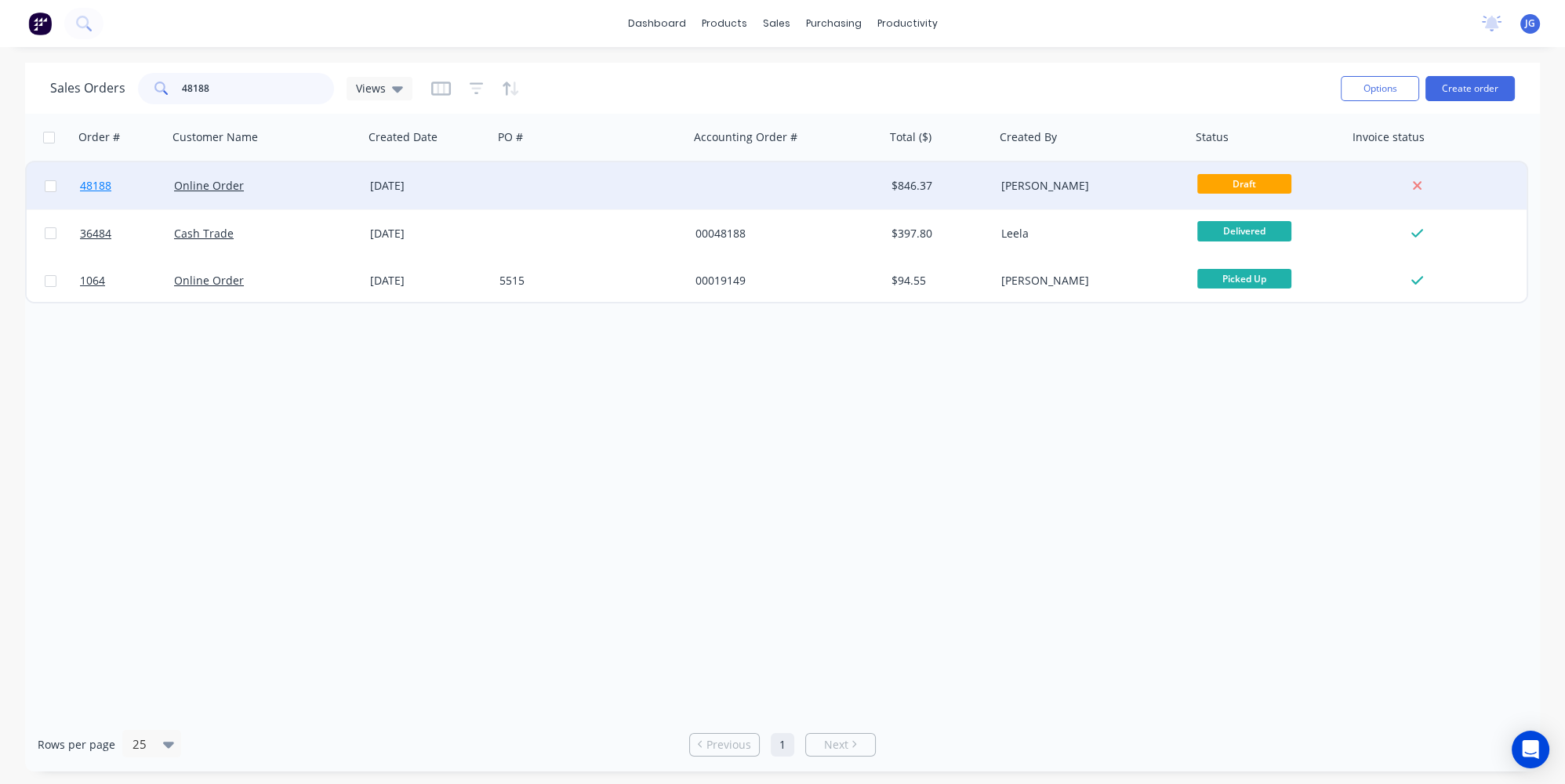
type input "48188"
click at [153, 188] on link "48188" at bounding box center [127, 185] width 94 height 47
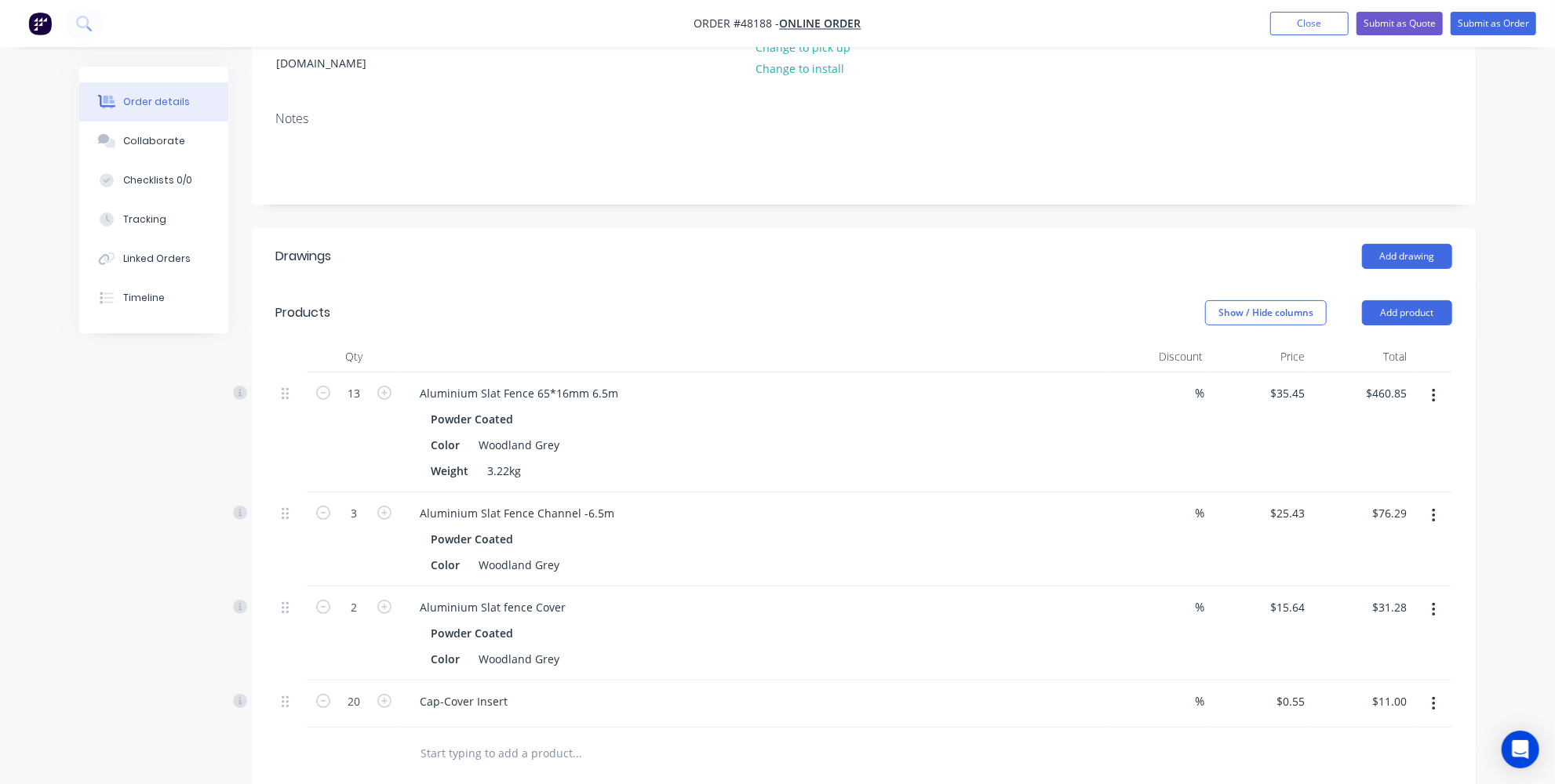
scroll to position [213, 0]
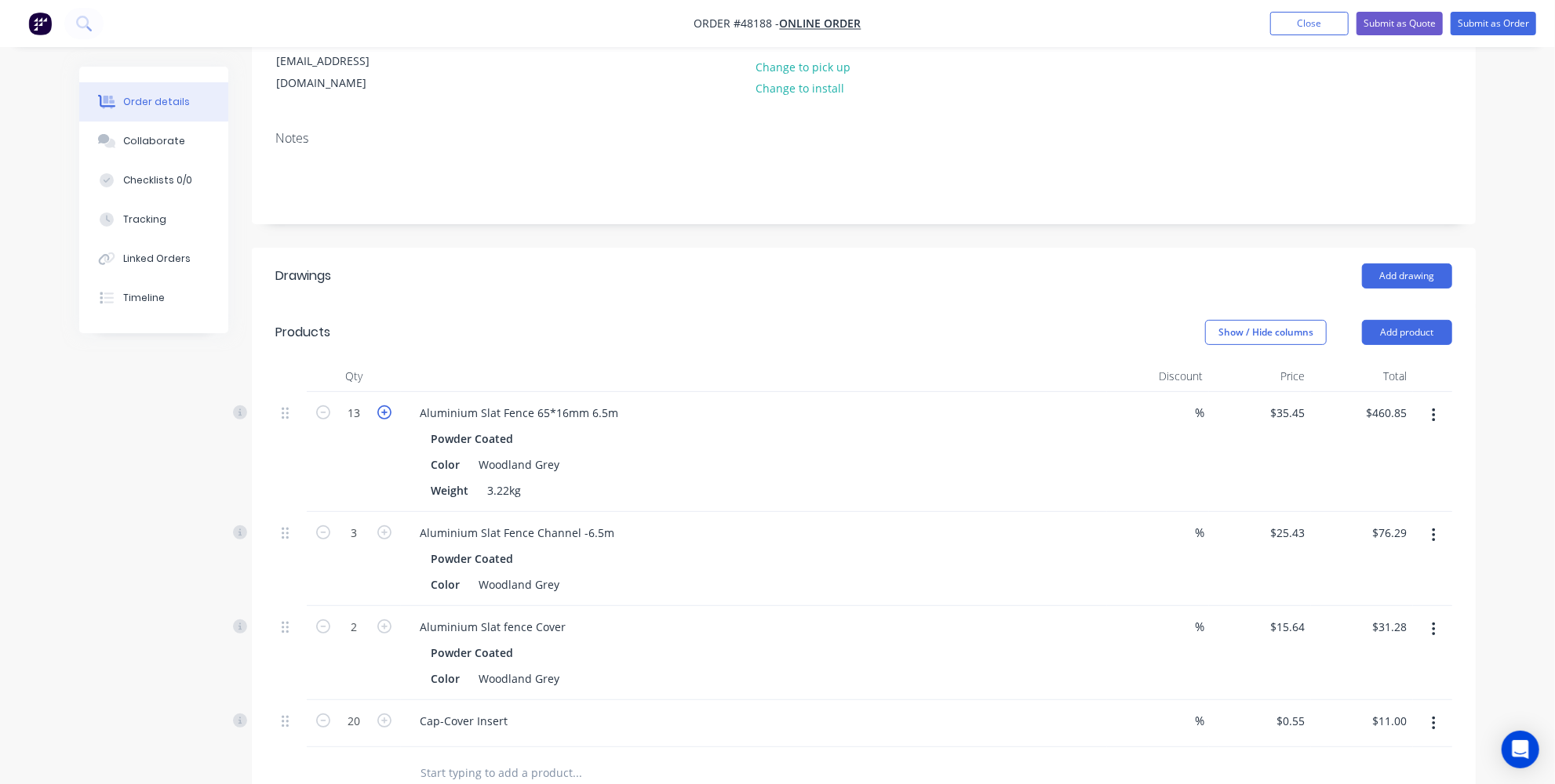
click at [381, 406] on icon "button" at bounding box center [385, 413] width 14 height 14
type input "14"
type input "$496.30"
click at [381, 406] on icon "button" at bounding box center [385, 413] width 14 height 14
type input "15"
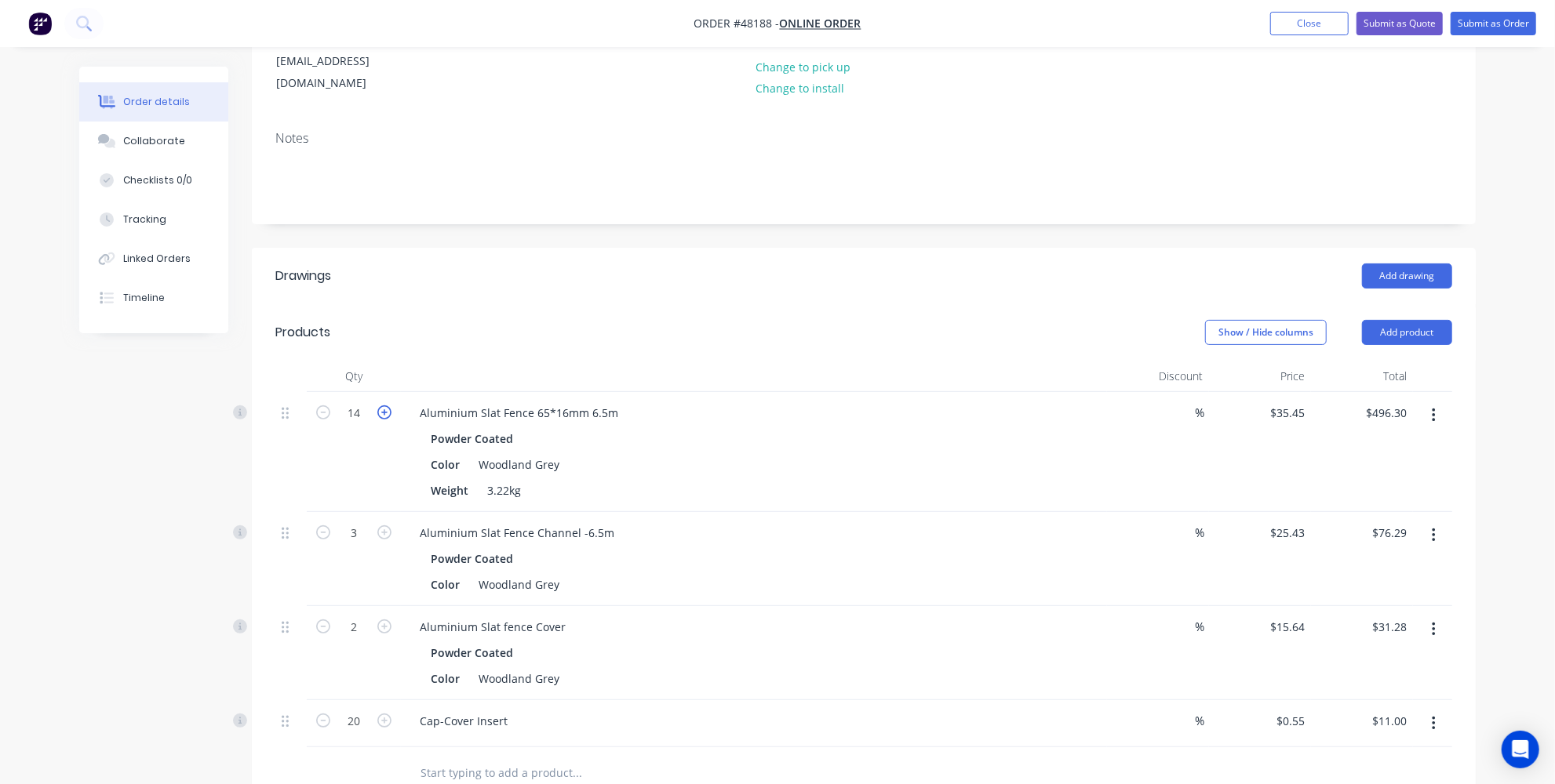
type input "$531.75"
click at [381, 406] on icon "button" at bounding box center [385, 413] width 14 height 14
type input "16"
type input "$567.20"
click at [381, 406] on icon "button" at bounding box center [385, 413] width 14 height 14
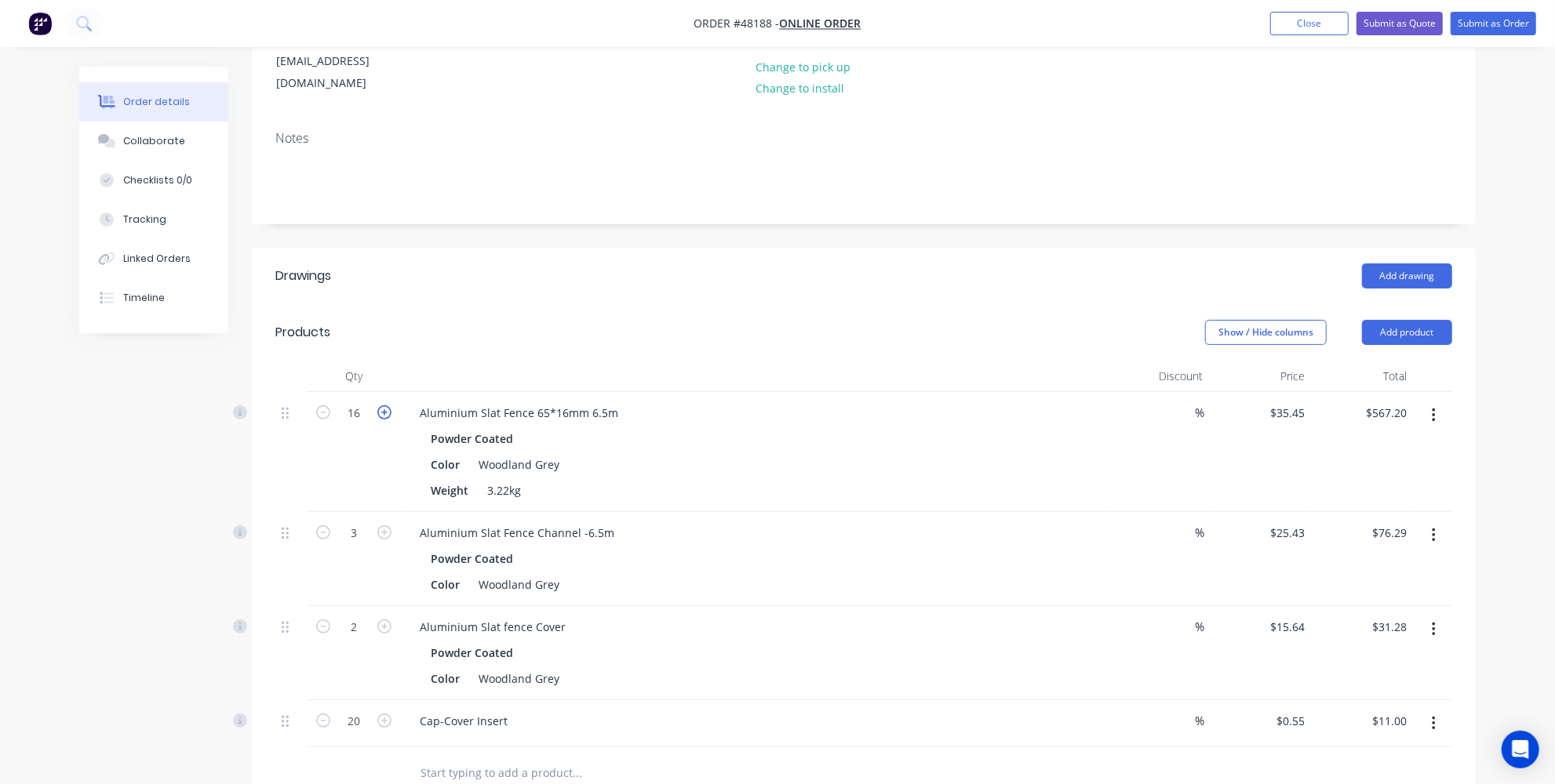
type input "17"
type input "$602.65"
click at [381, 406] on icon "button" at bounding box center [385, 413] width 14 height 14
type input "18"
type input "$638.10"
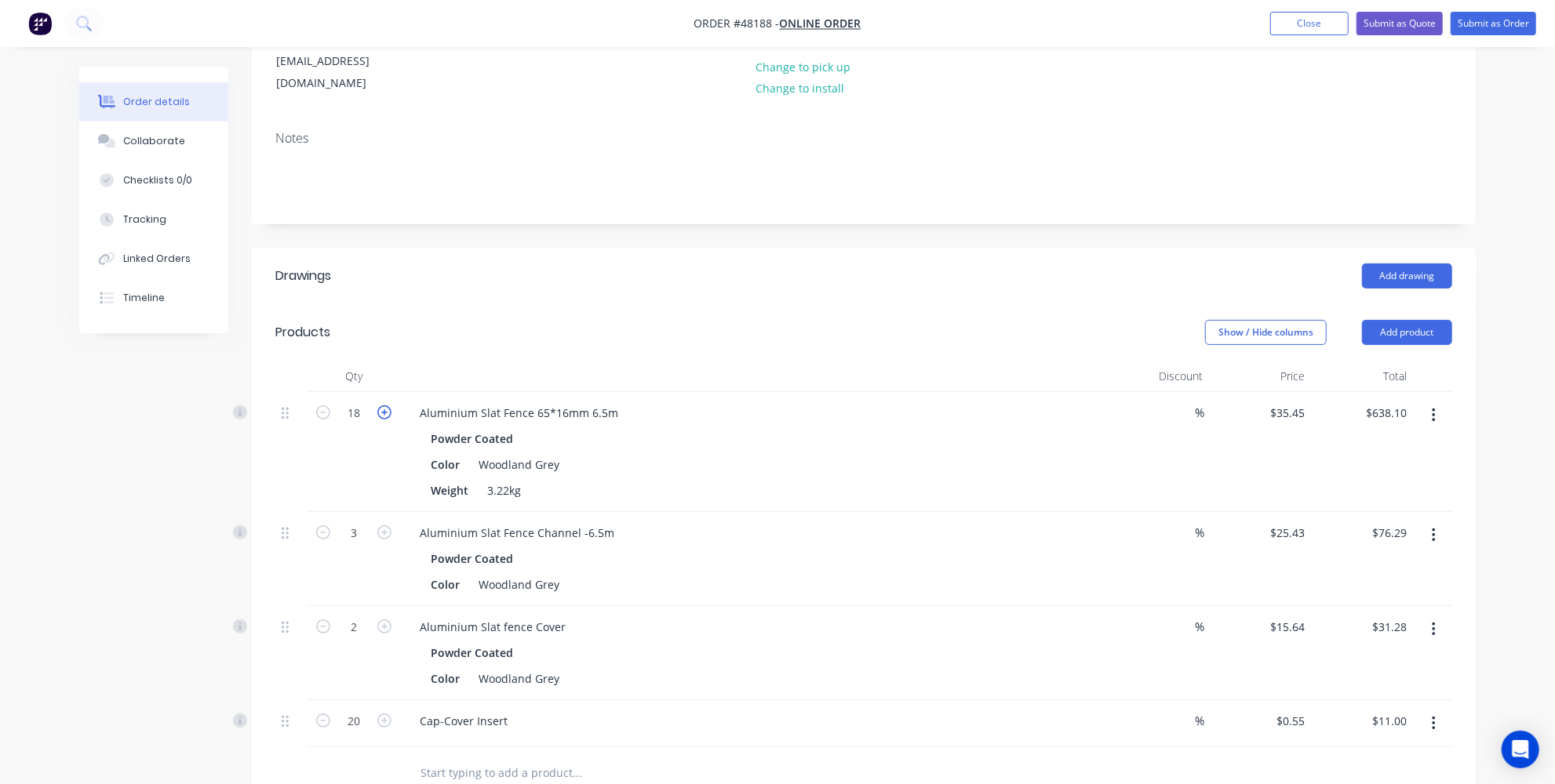
click at [383, 406] on icon "button" at bounding box center [385, 413] width 14 height 14
type input "19"
type input "$673.55"
click at [382, 406] on icon "button" at bounding box center [385, 413] width 14 height 14
type input "20"
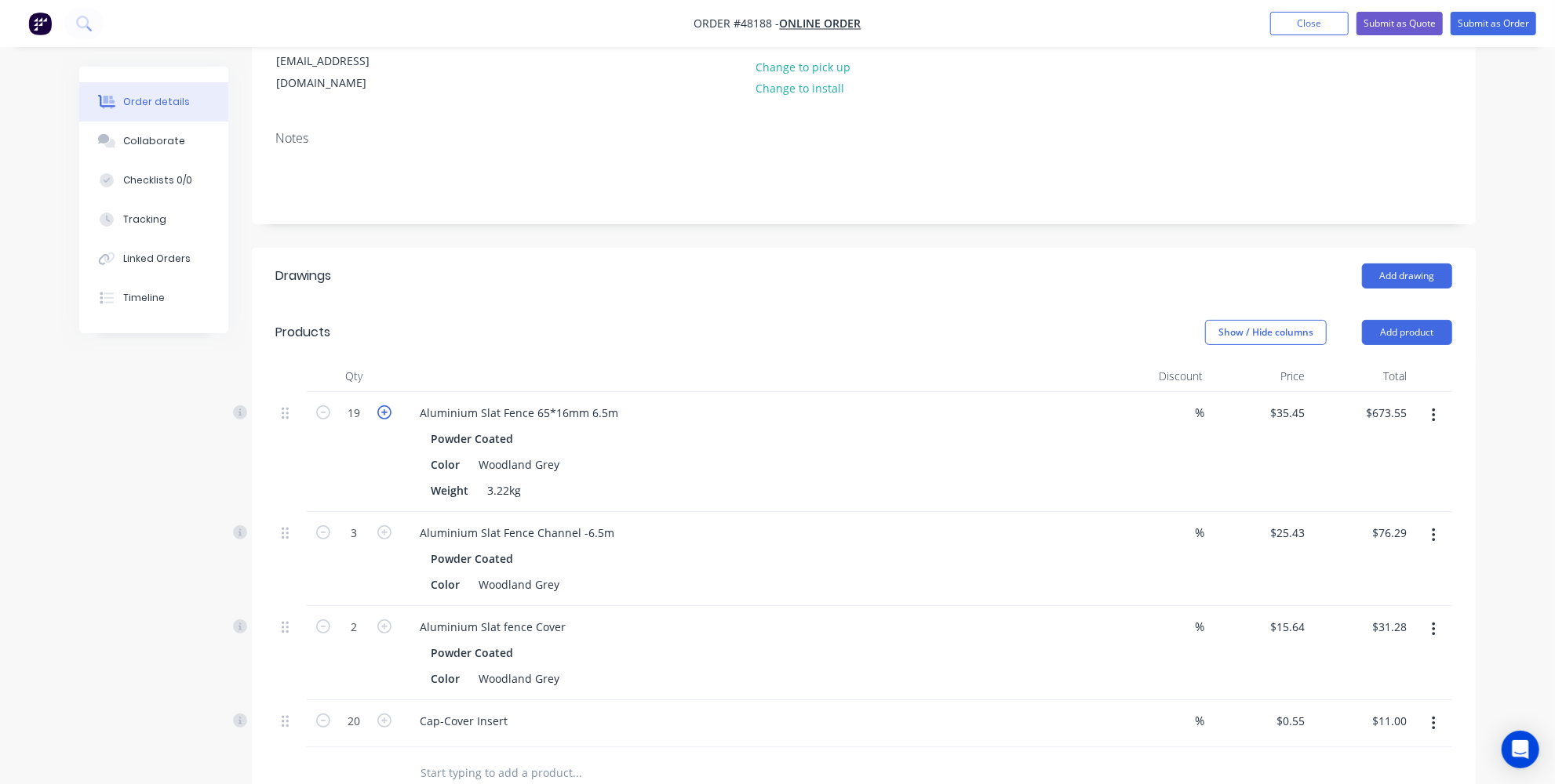
type input "$709.00"
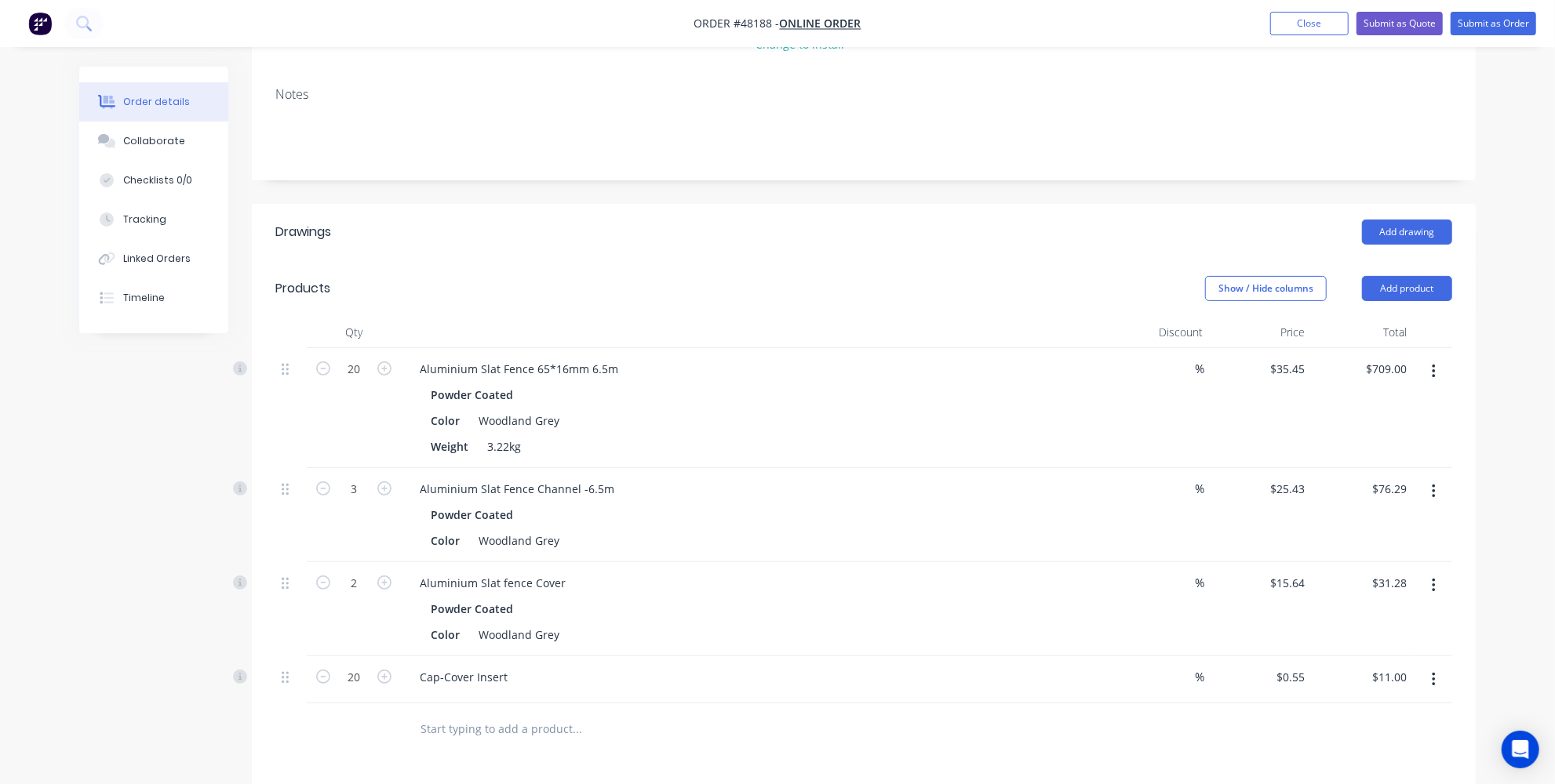
scroll to position [285, 0]
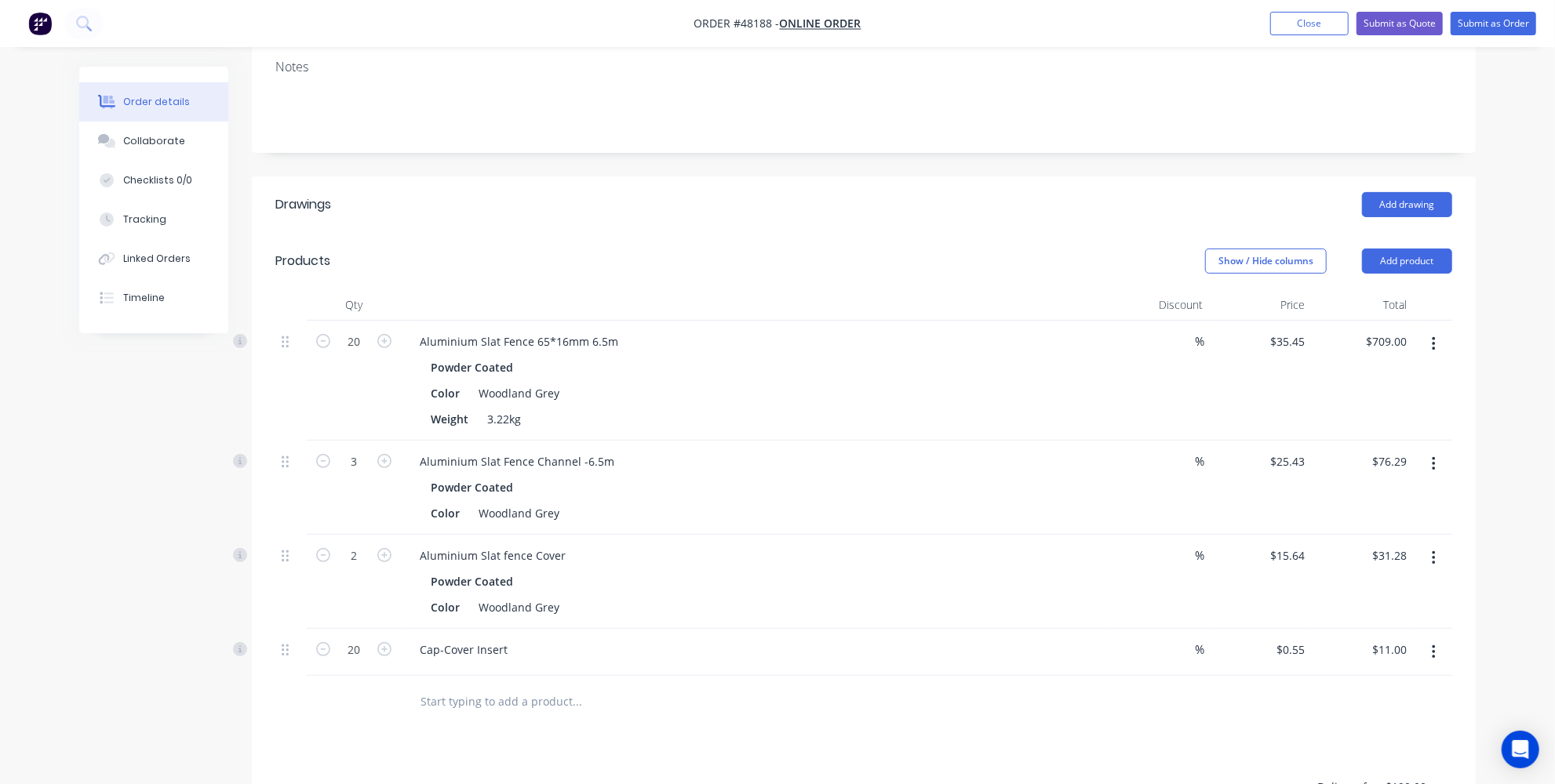
click at [508, 356] on div "Powder Coated" at bounding box center [475, 367] width 89 height 22
click at [381, 454] on icon "button" at bounding box center [385, 461] width 14 height 14
type input "4"
type input "$101.72"
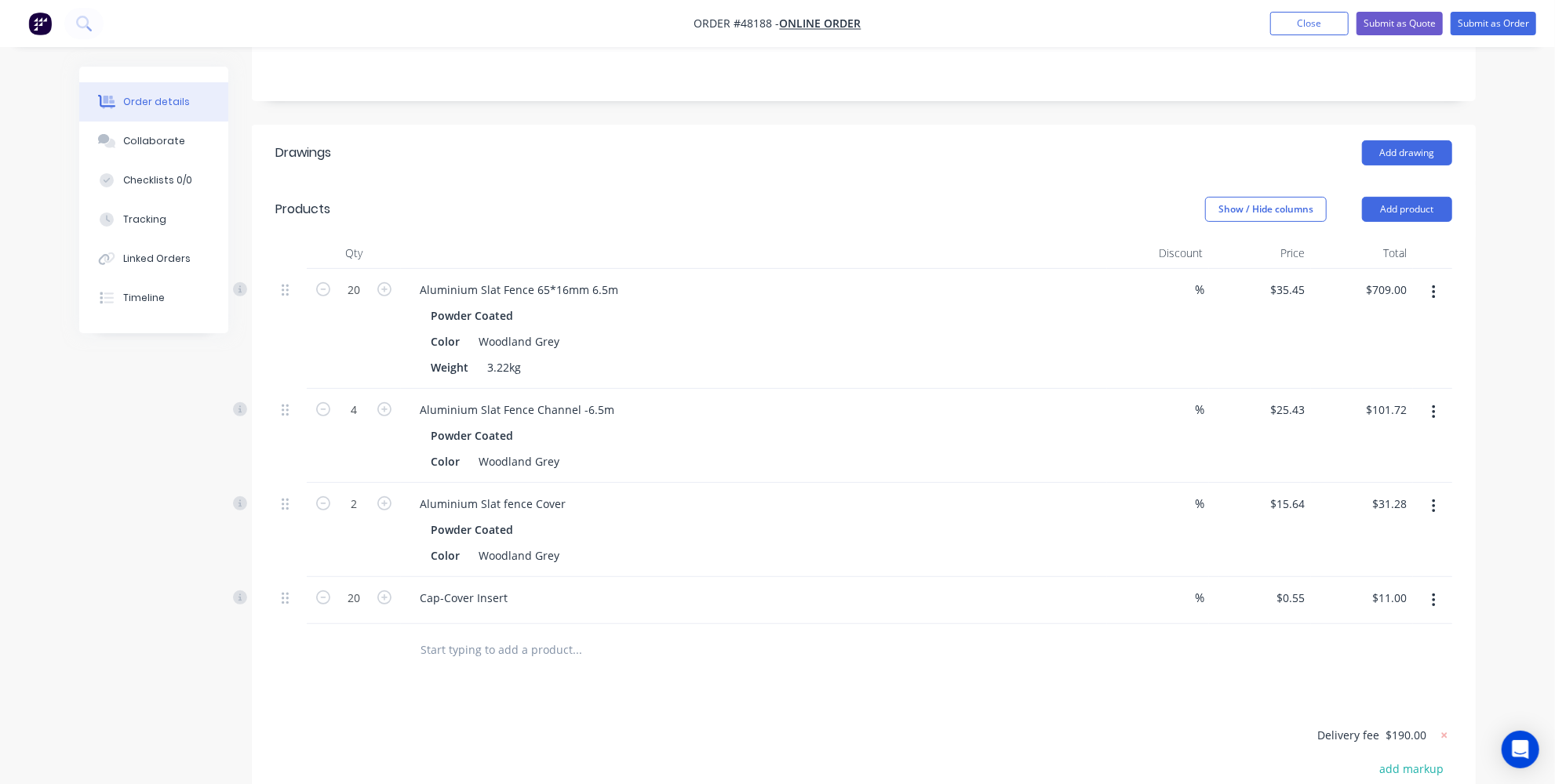
scroll to position [356, 0]
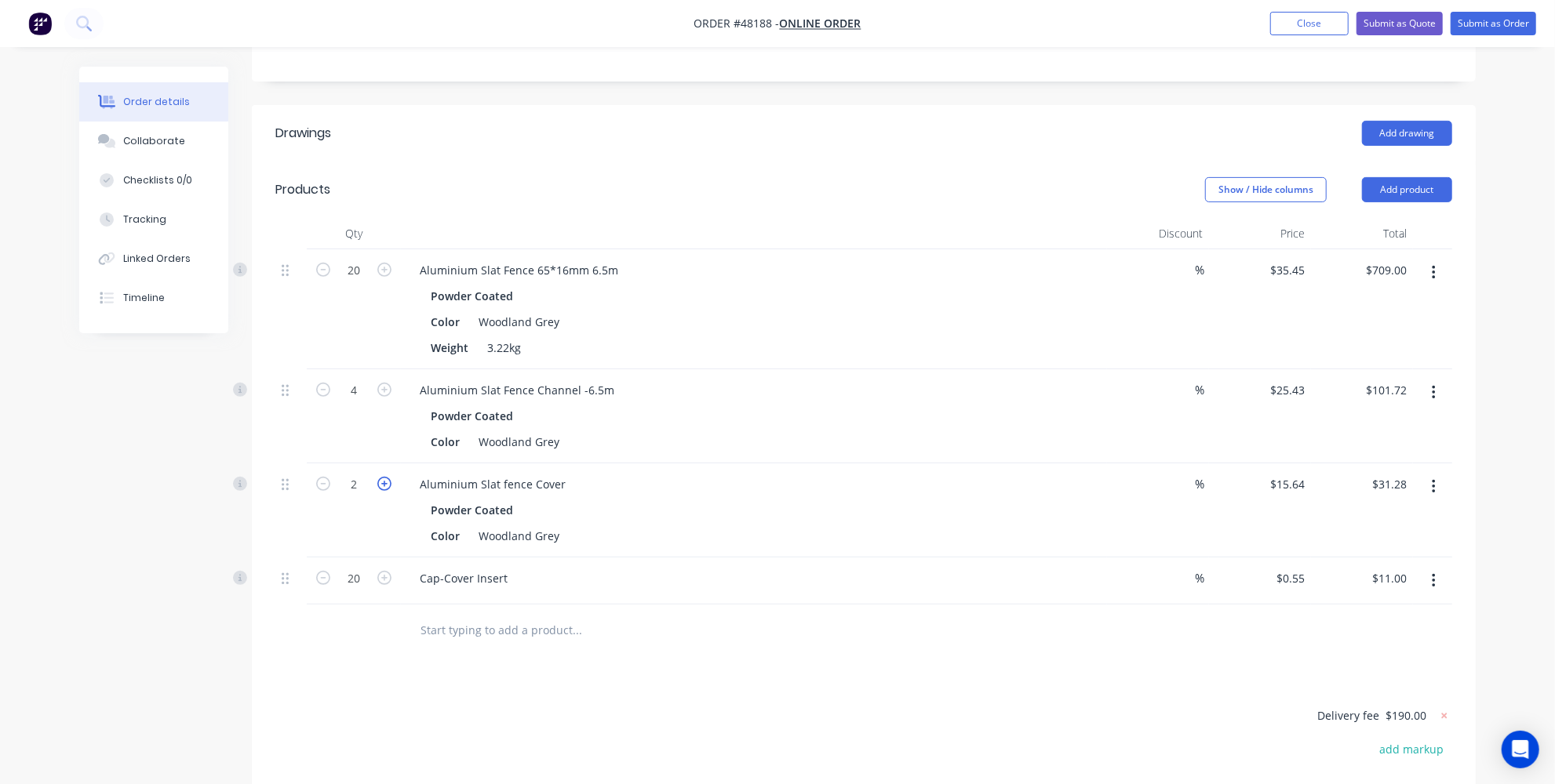
click at [389, 477] on icon "button" at bounding box center [385, 484] width 14 height 14
type input "3"
type input "$46.92"
click at [389, 477] on icon "button" at bounding box center [385, 484] width 14 height 14
type input "4"
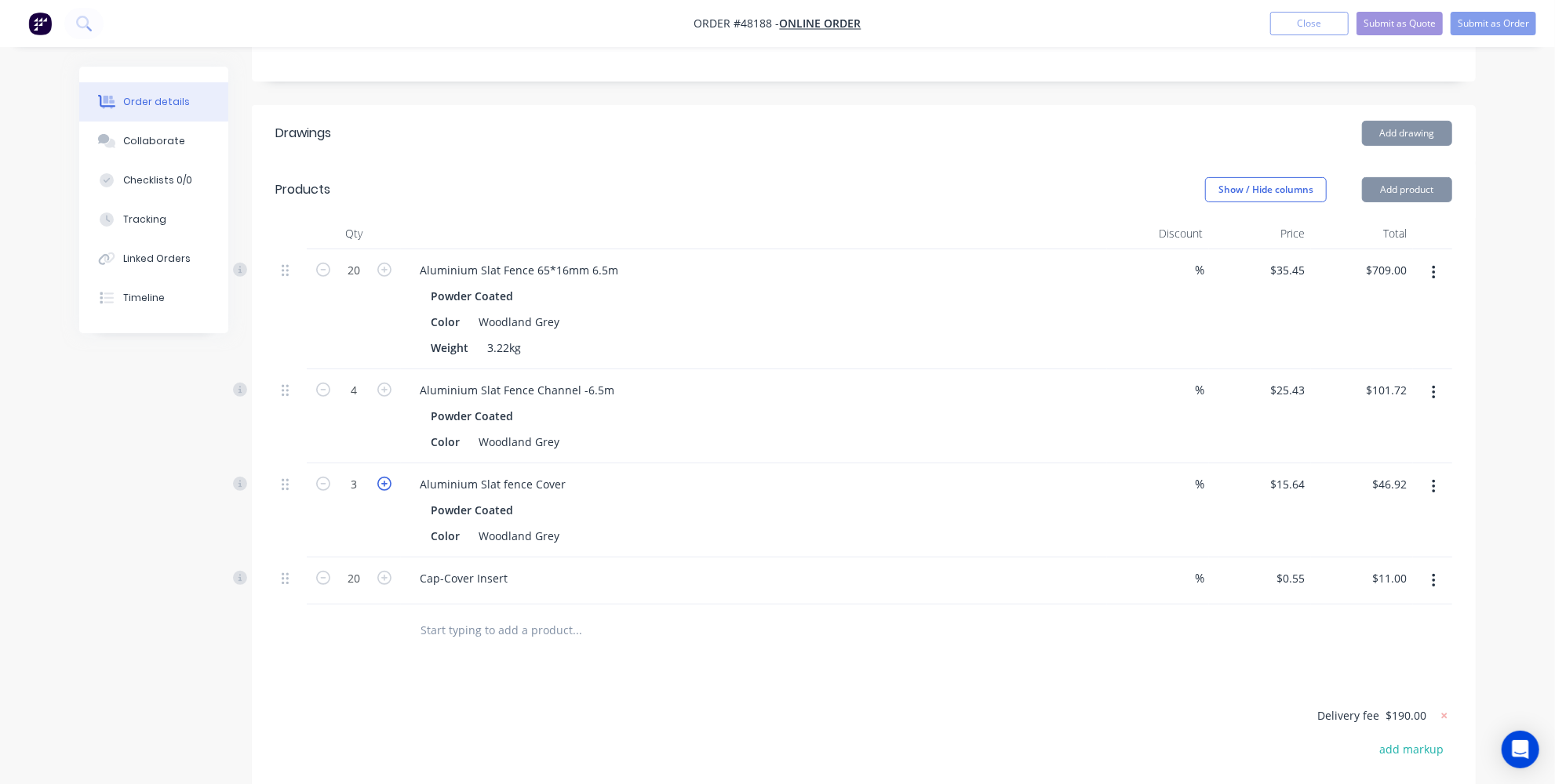
type input "$62.56"
click at [389, 477] on icon "button" at bounding box center [385, 484] width 14 height 14
type input "5"
type input "$78.20"
click at [328, 477] on icon "button" at bounding box center [323, 484] width 14 height 14
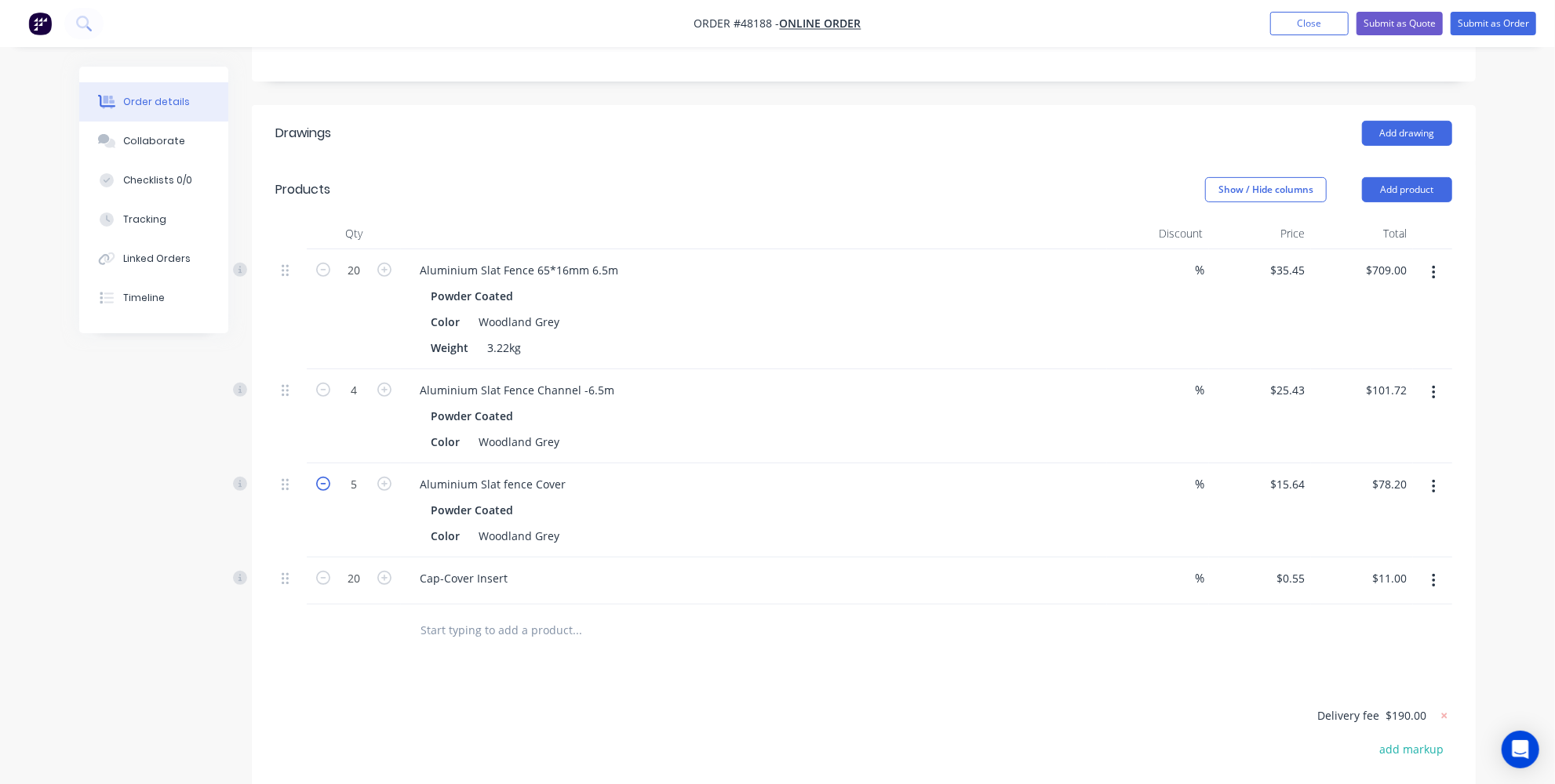
type input "4"
type input "$62.56"
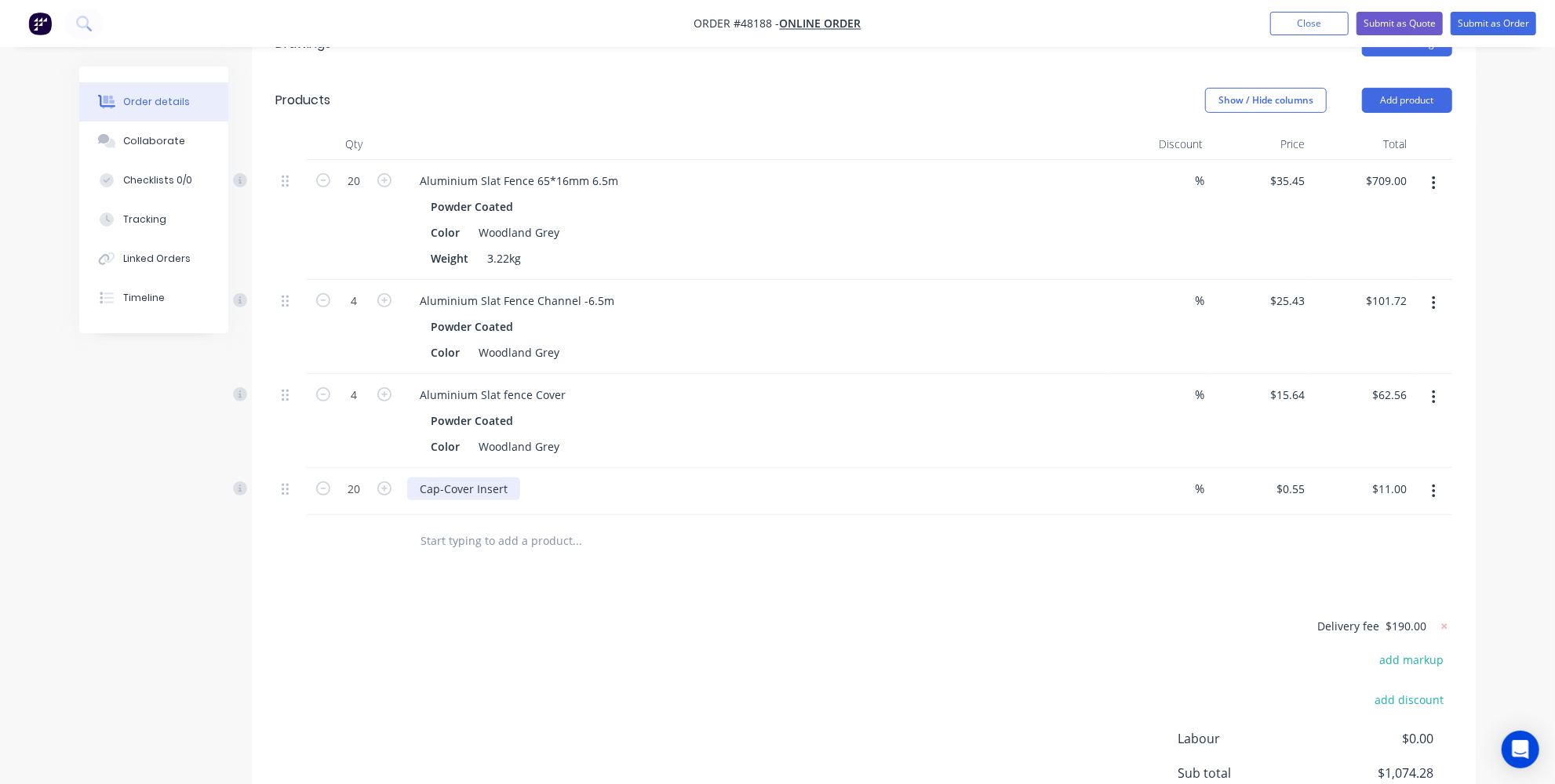
scroll to position [499, 0]
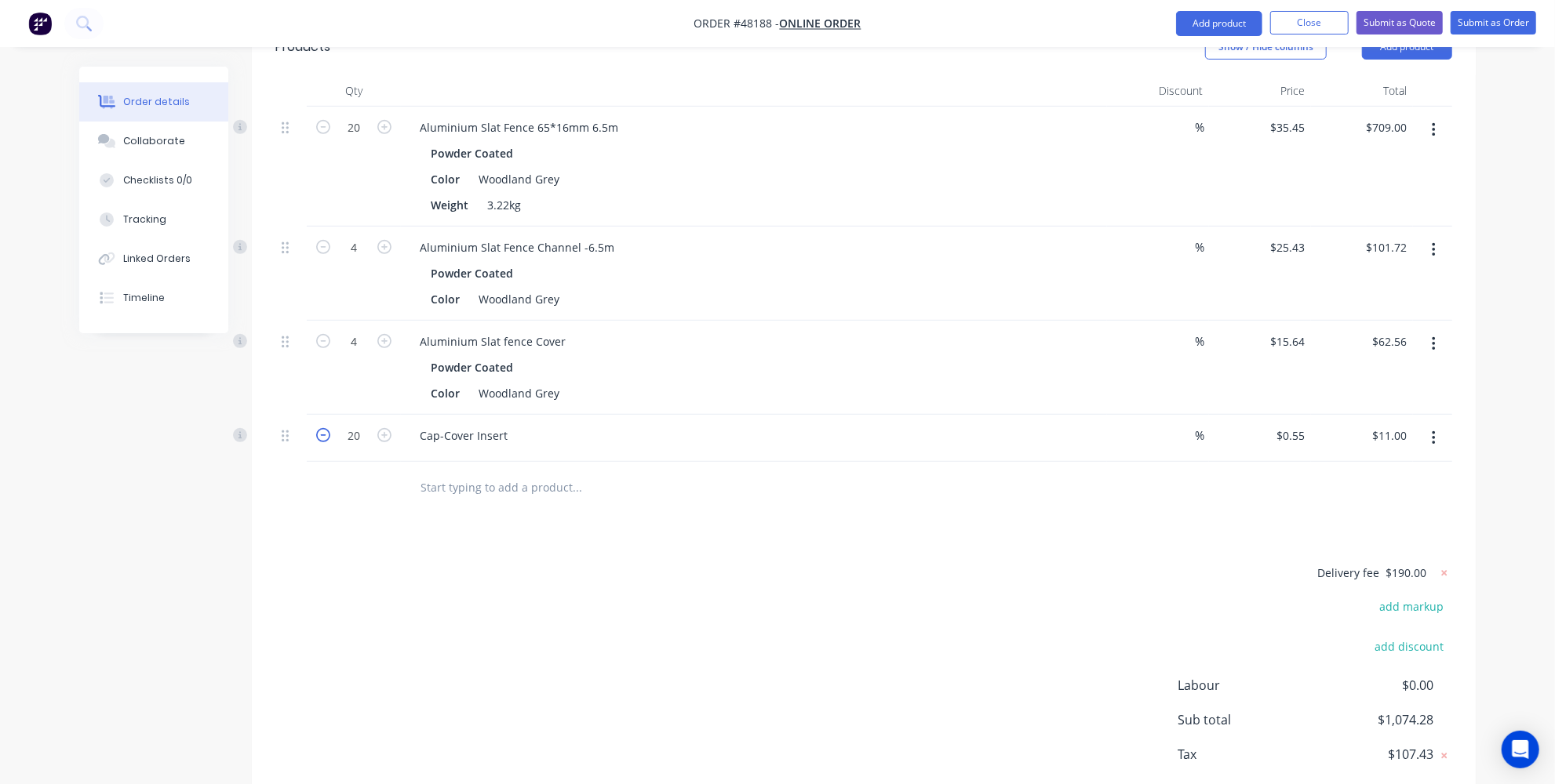
click at [318, 428] on icon "button" at bounding box center [323, 435] width 14 height 14
type input "19"
type input "$10.45"
click at [318, 428] on icon "button" at bounding box center [323, 435] width 14 height 14
type input "18"
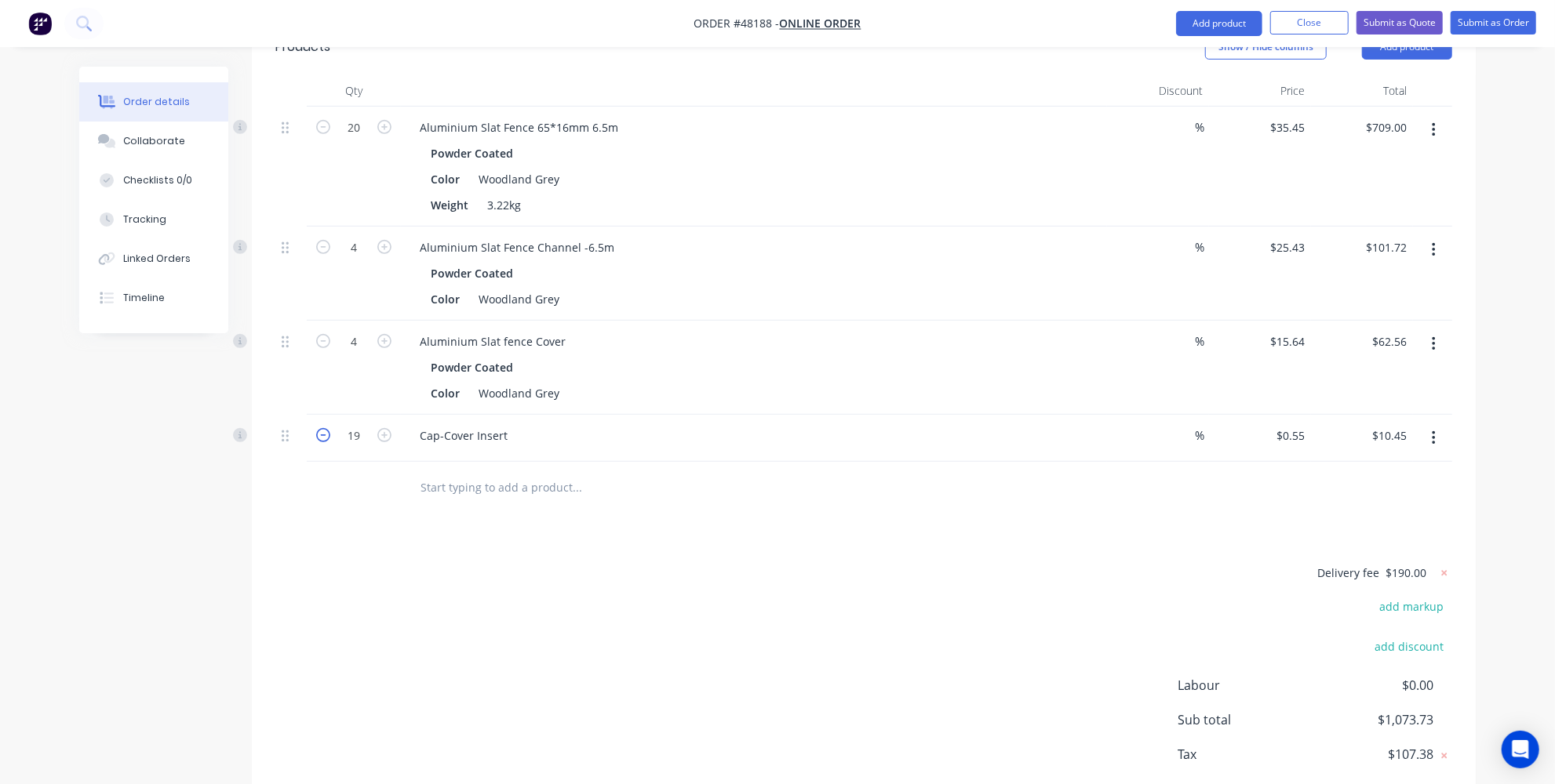
type input "$9.90"
click at [318, 428] on icon "button" at bounding box center [323, 435] width 14 height 14
type input "17"
type input "$9.35"
click at [318, 428] on icon "button" at bounding box center [323, 435] width 14 height 14
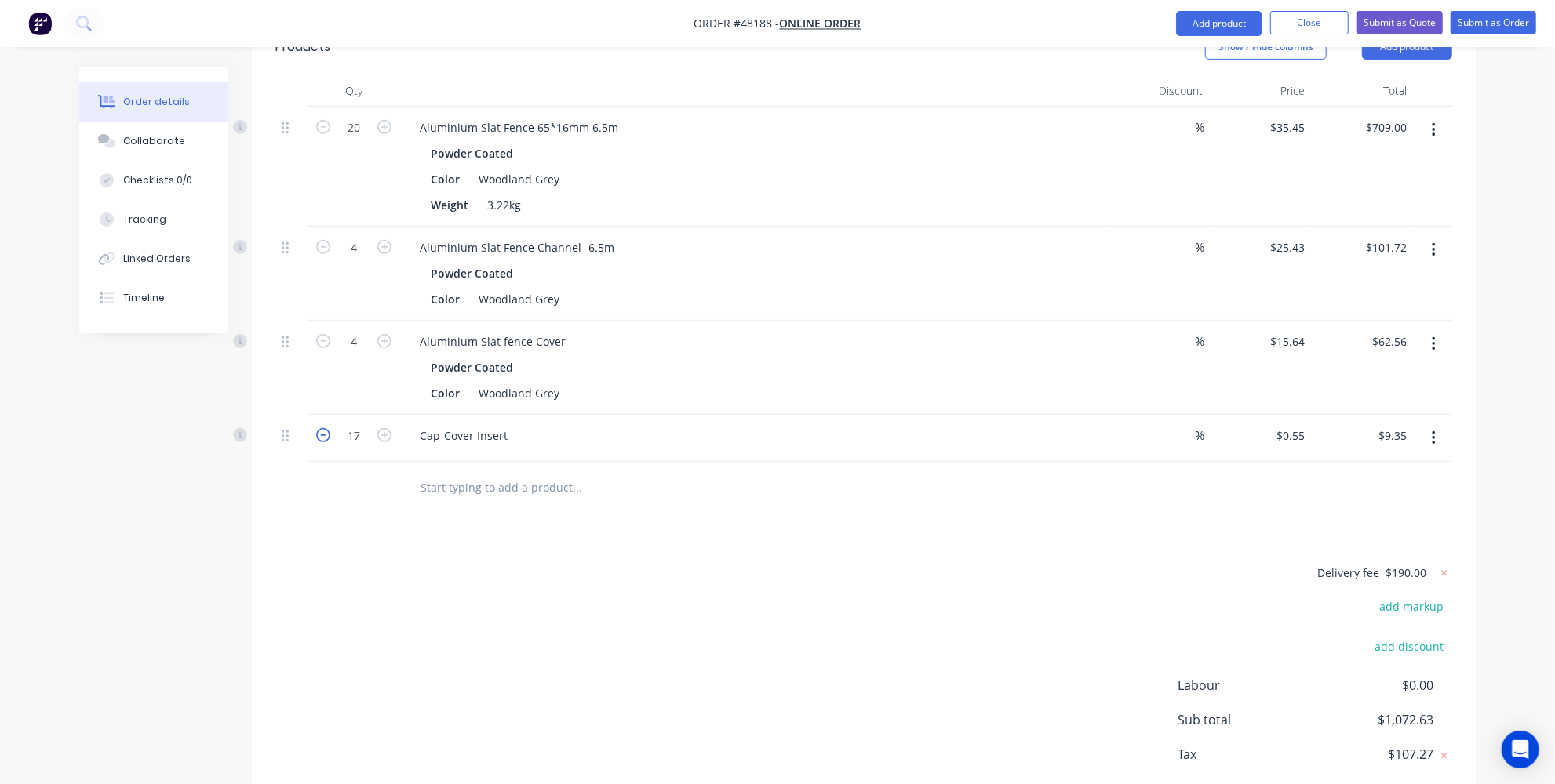
type input "16"
type input "$8.80"
click at [318, 428] on icon "button" at bounding box center [323, 435] width 14 height 14
type input "15"
type input "$8.25"
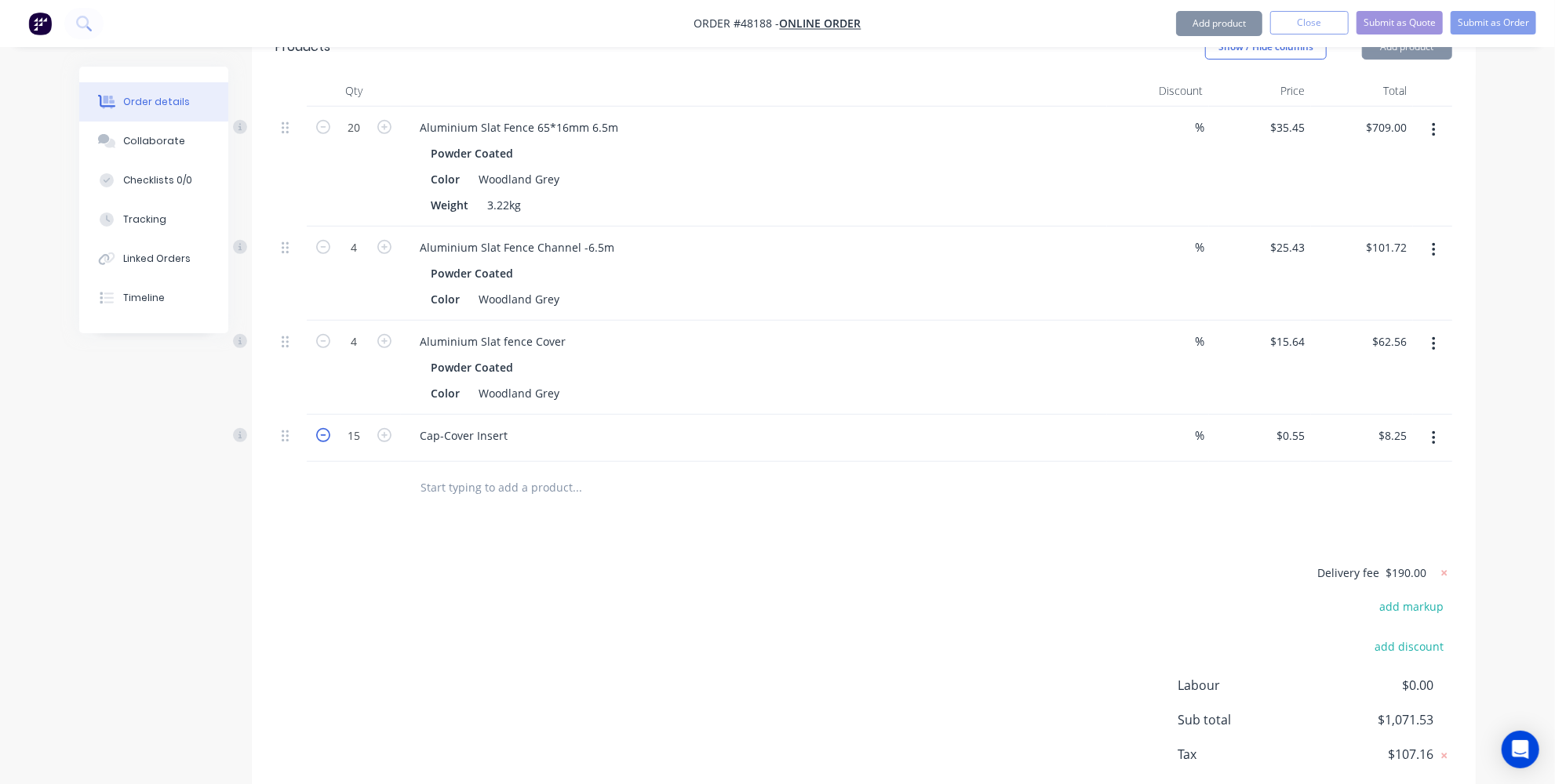
click at [318, 428] on icon "button" at bounding box center [323, 435] width 14 height 14
type input "14"
type input "$7.70"
click at [318, 428] on icon "button" at bounding box center [323, 435] width 14 height 14
type input "13"
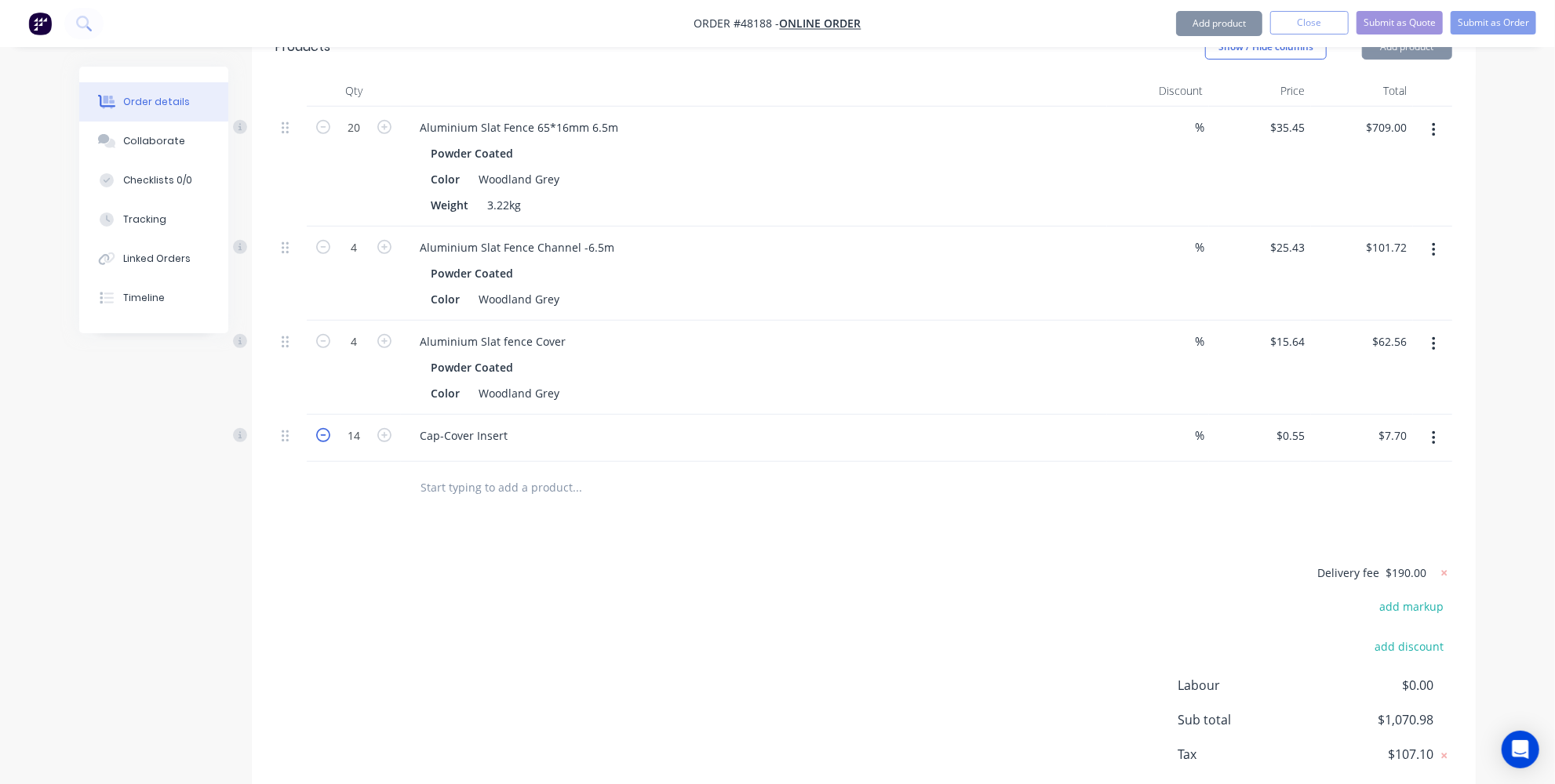
type input "$7.15"
click at [318, 428] on icon "button" at bounding box center [323, 435] width 14 height 14
type input "12"
type input "$6.60"
click at [318, 428] on icon "button" at bounding box center [323, 435] width 14 height 14
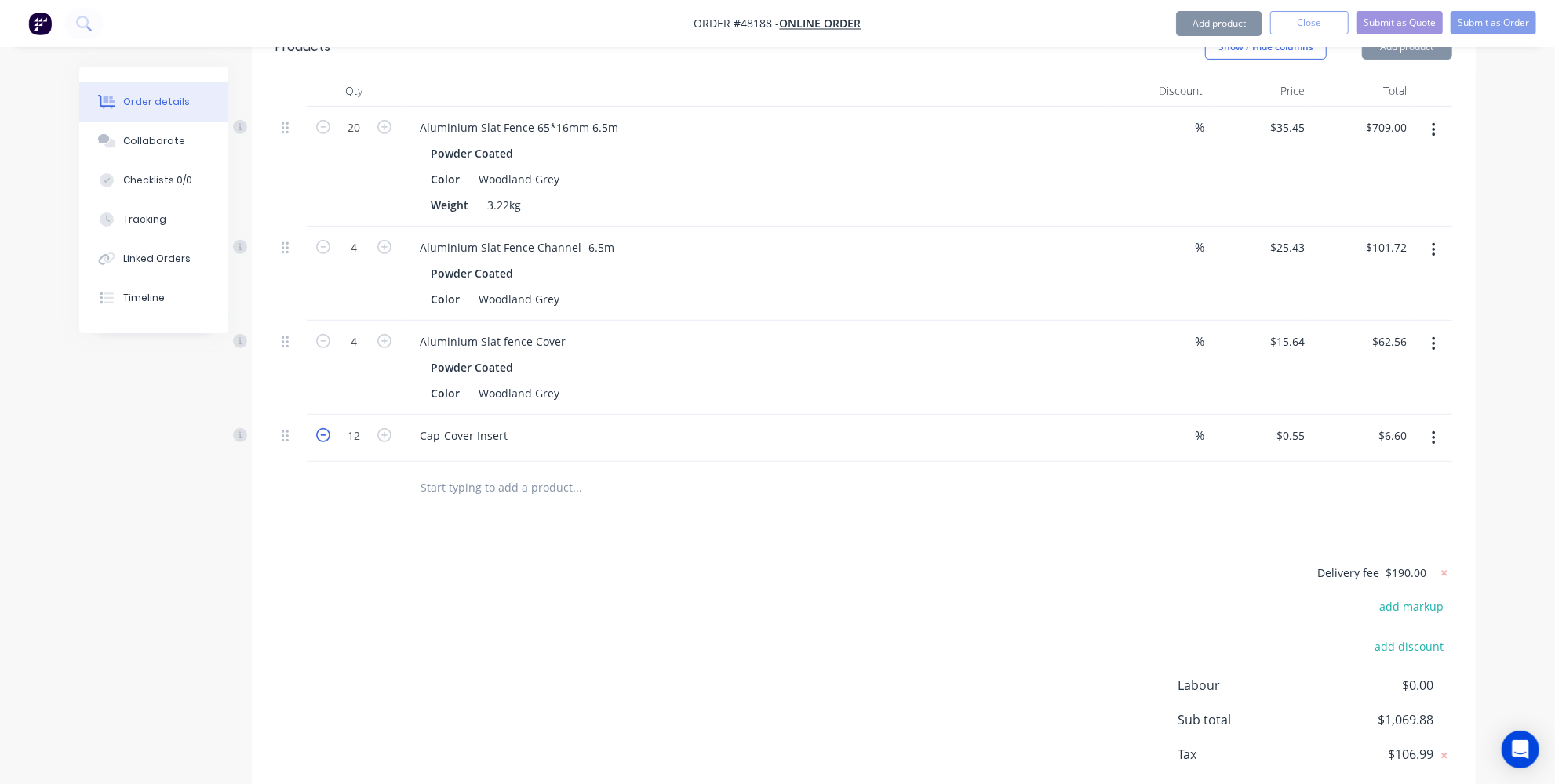
type input "11"
type input "$6.05"
click at [318, 428] on icon "button" at bounding box center [323, 435] width 14 height 14
type input "10"
type input "$5.50"
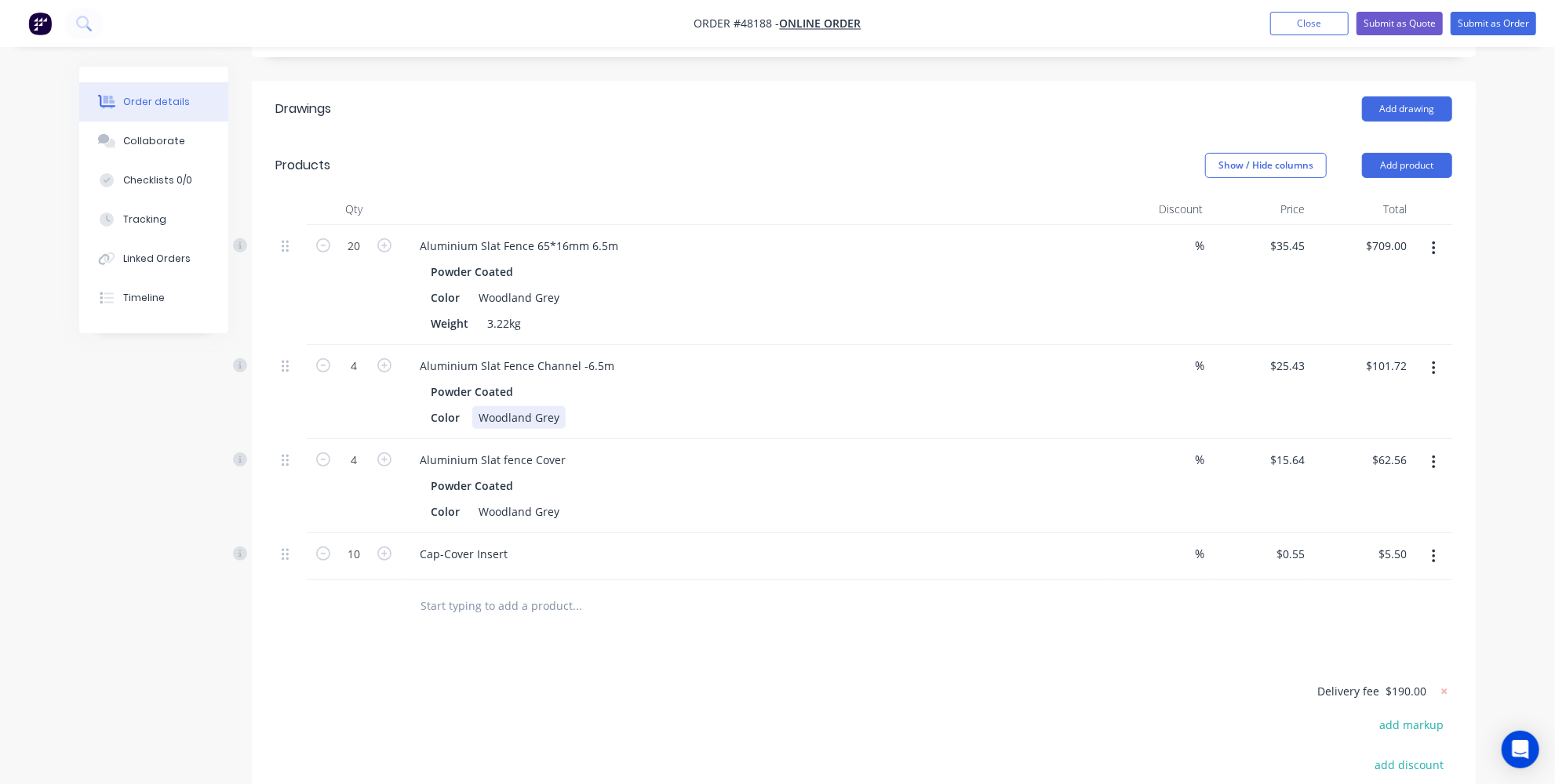
scroll to position [356, 0]
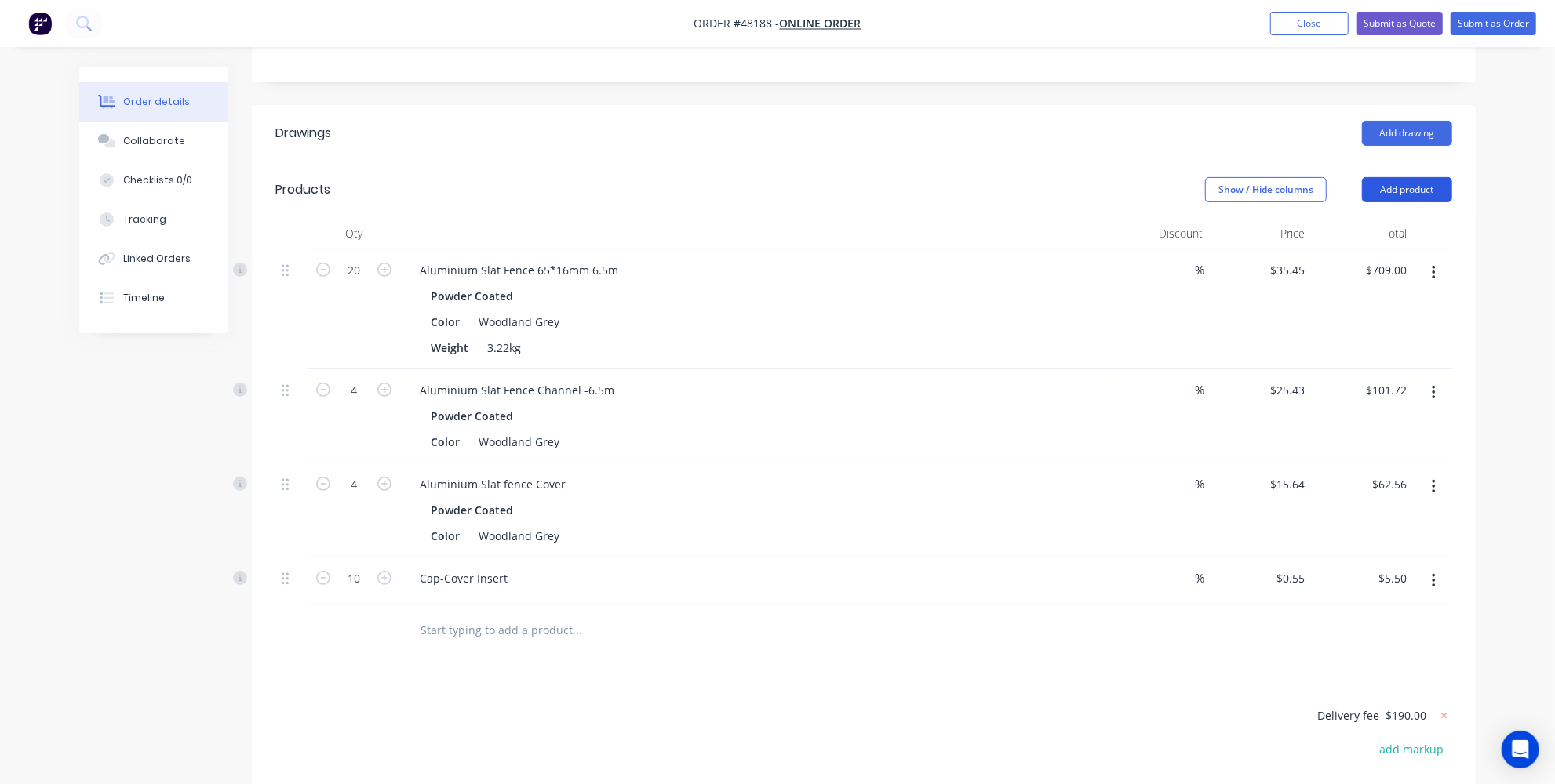
click at [1379, 177] on button "Add product" at bounding box center [1407, 189] width 90 height 25
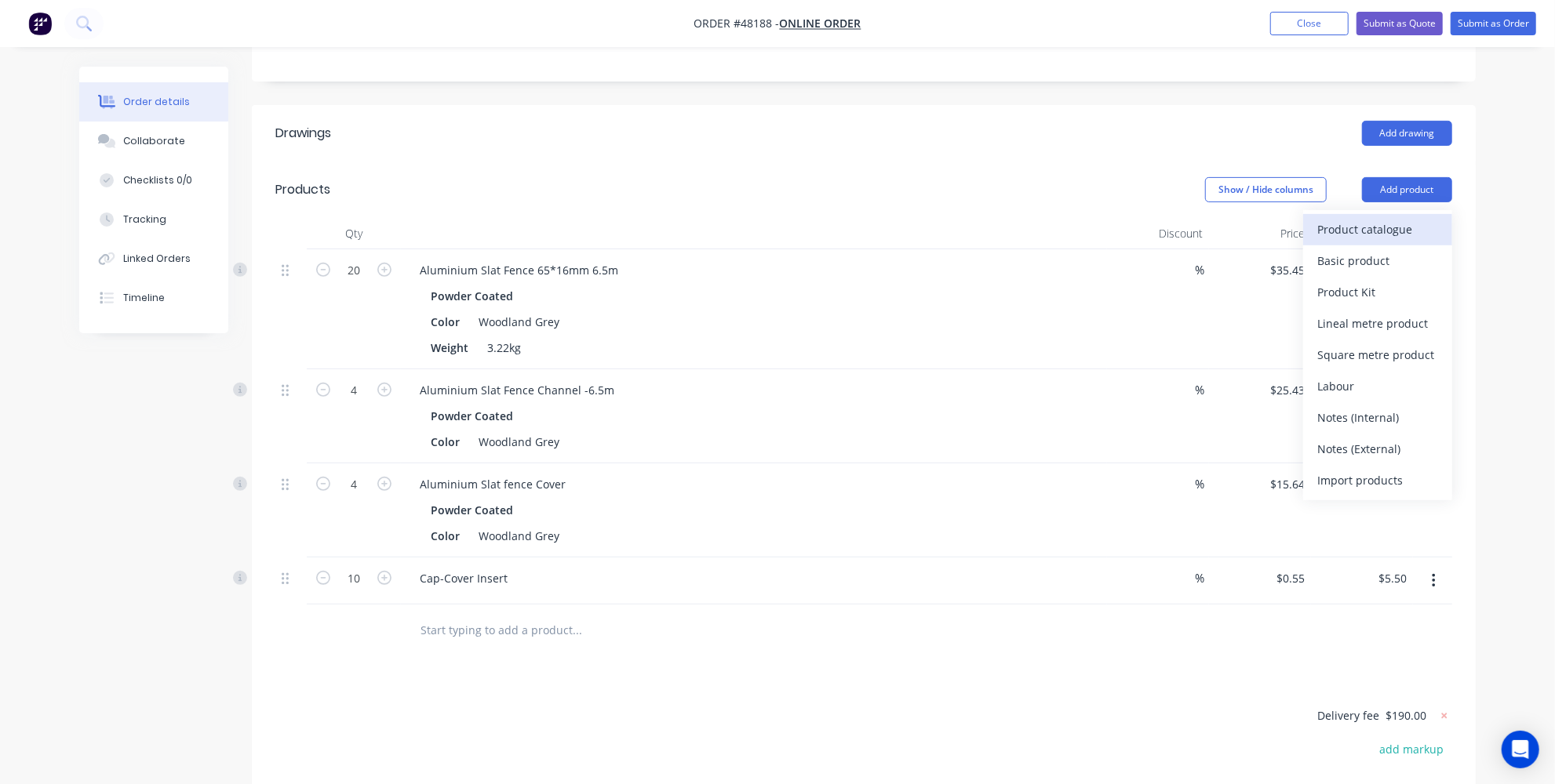
click at [1326, 218] on div "Product catalogue" at bounding box center [1377, 229] width 121 height 22
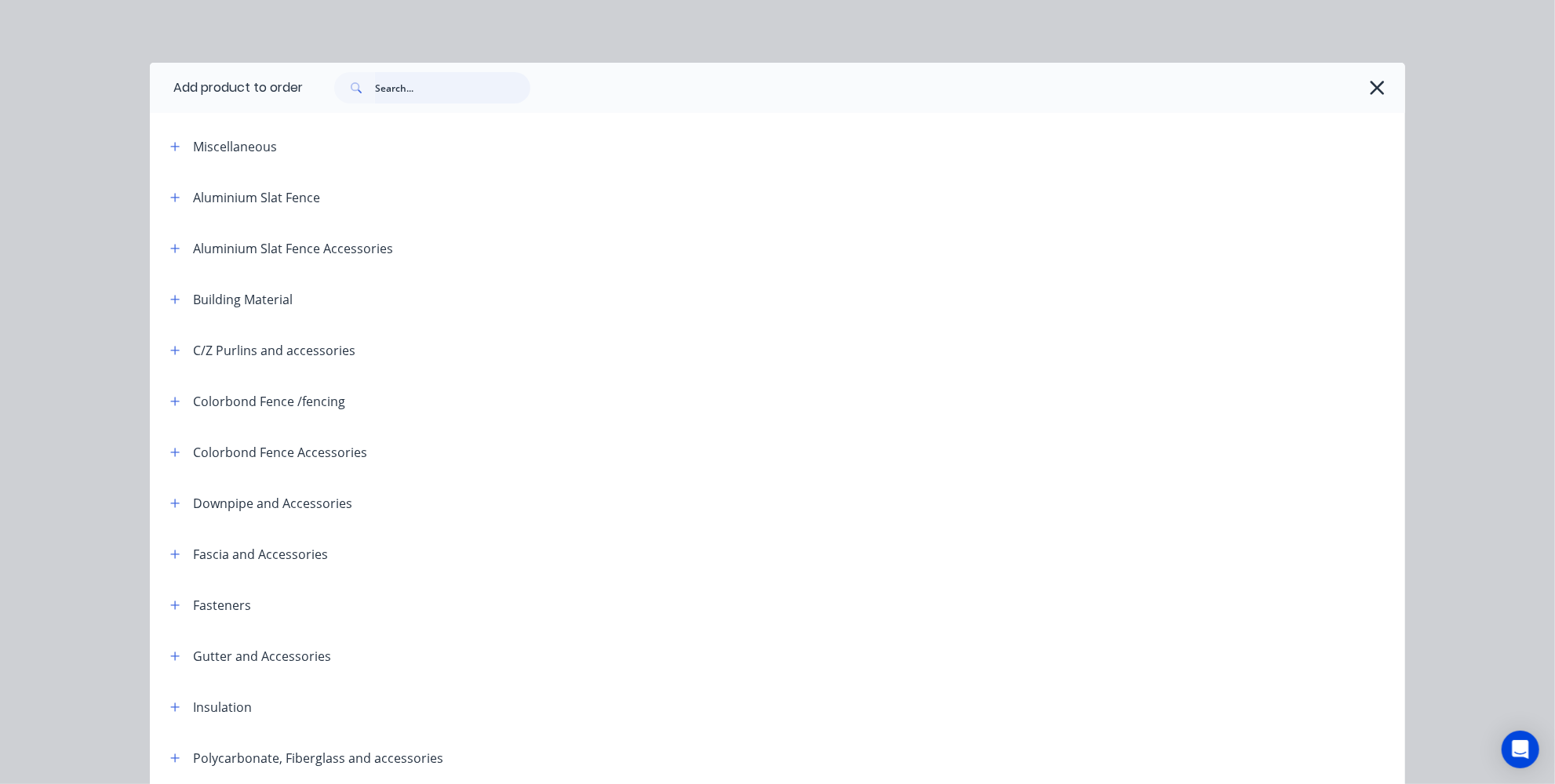
click at [439, 87] on input "text" at bounding box center [453, 87] width 156 height 31
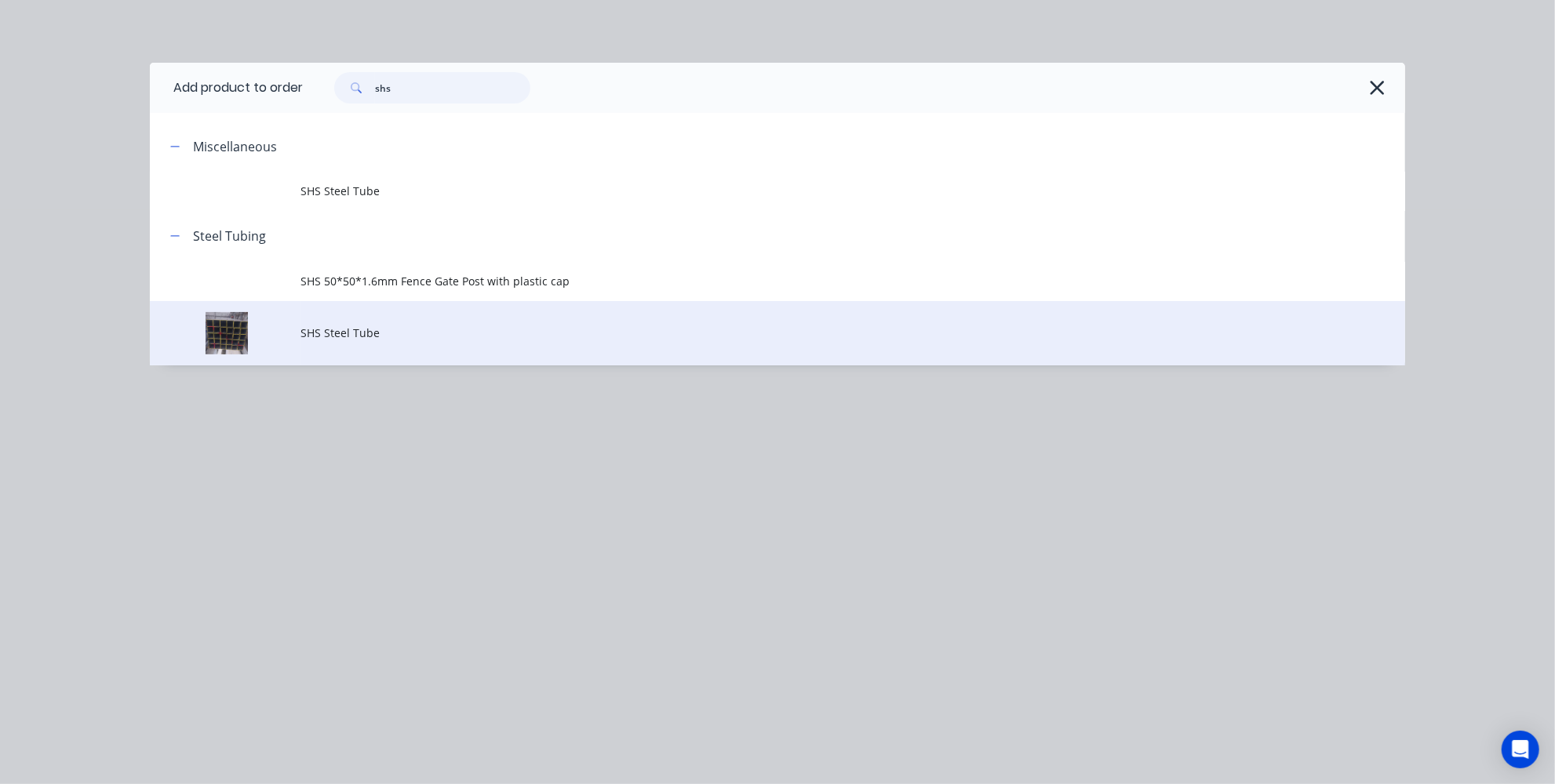
type input "shs"
click at [412, 350] on td "SHS Steel Tube" at bounding box center [852, 333] width 1104 height 65
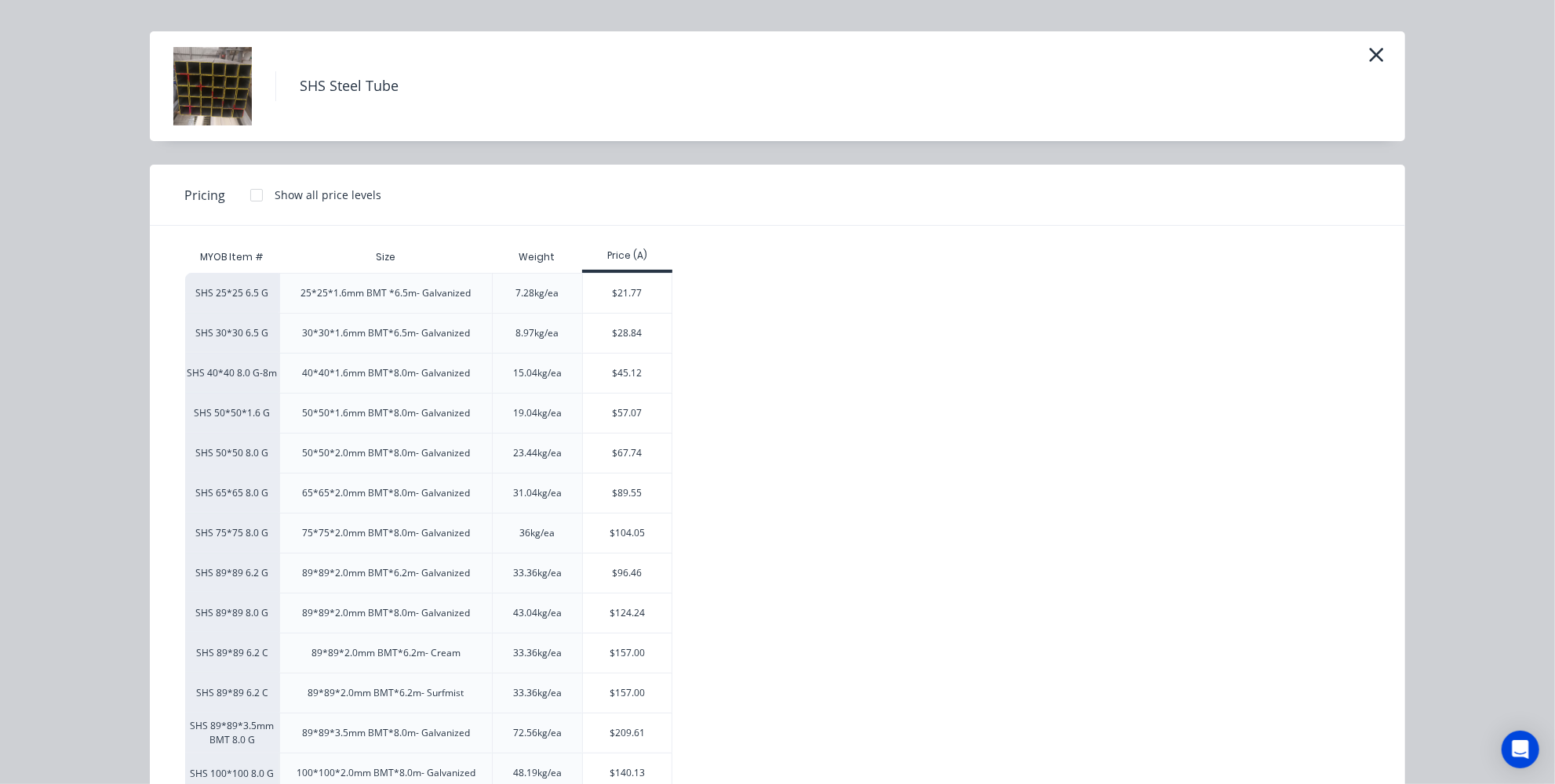
scroll to position [71, 0]
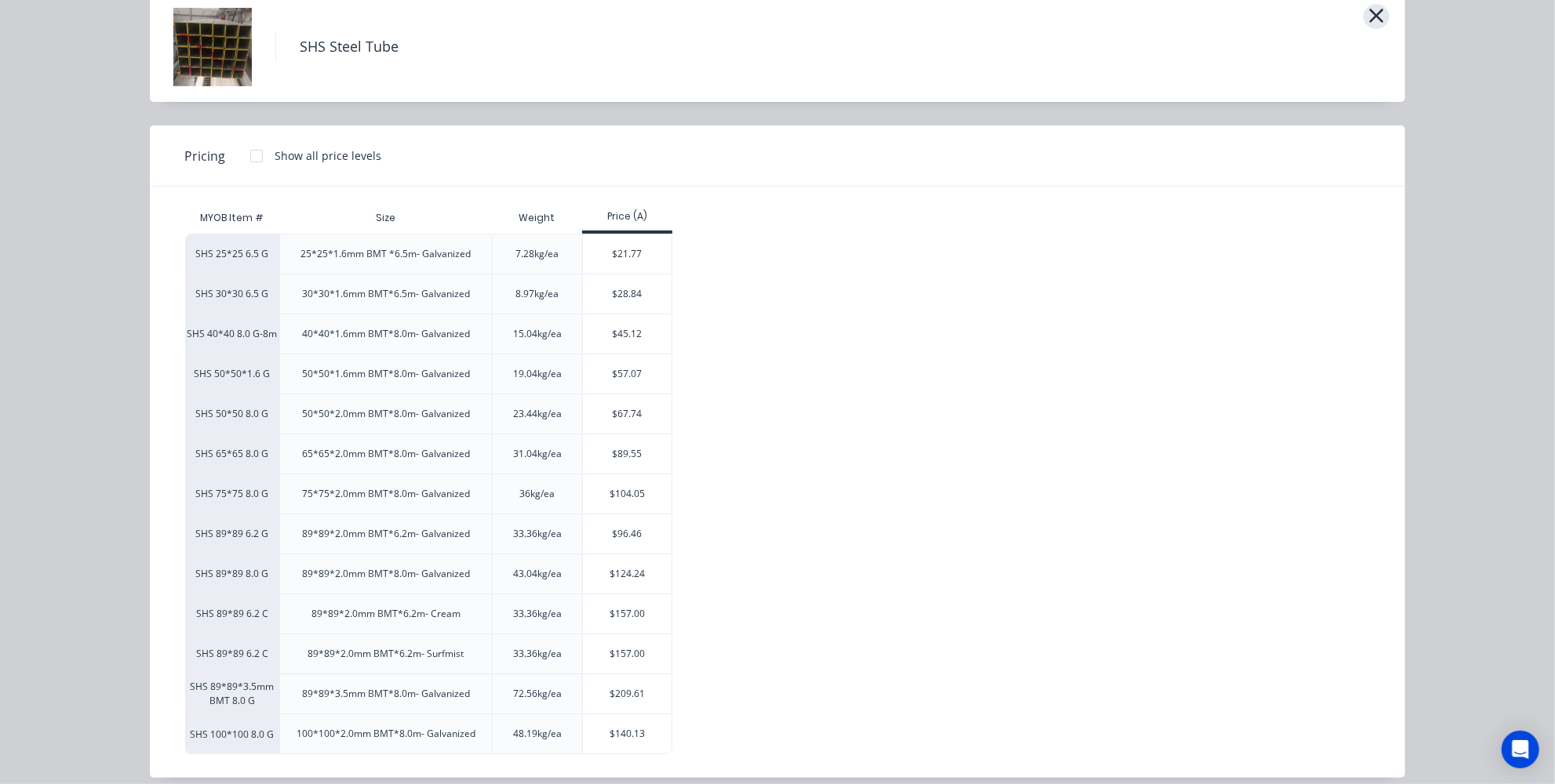
click at [1375, 18] on icon "button" at bounding box center [1376, 15] width 17 height 22
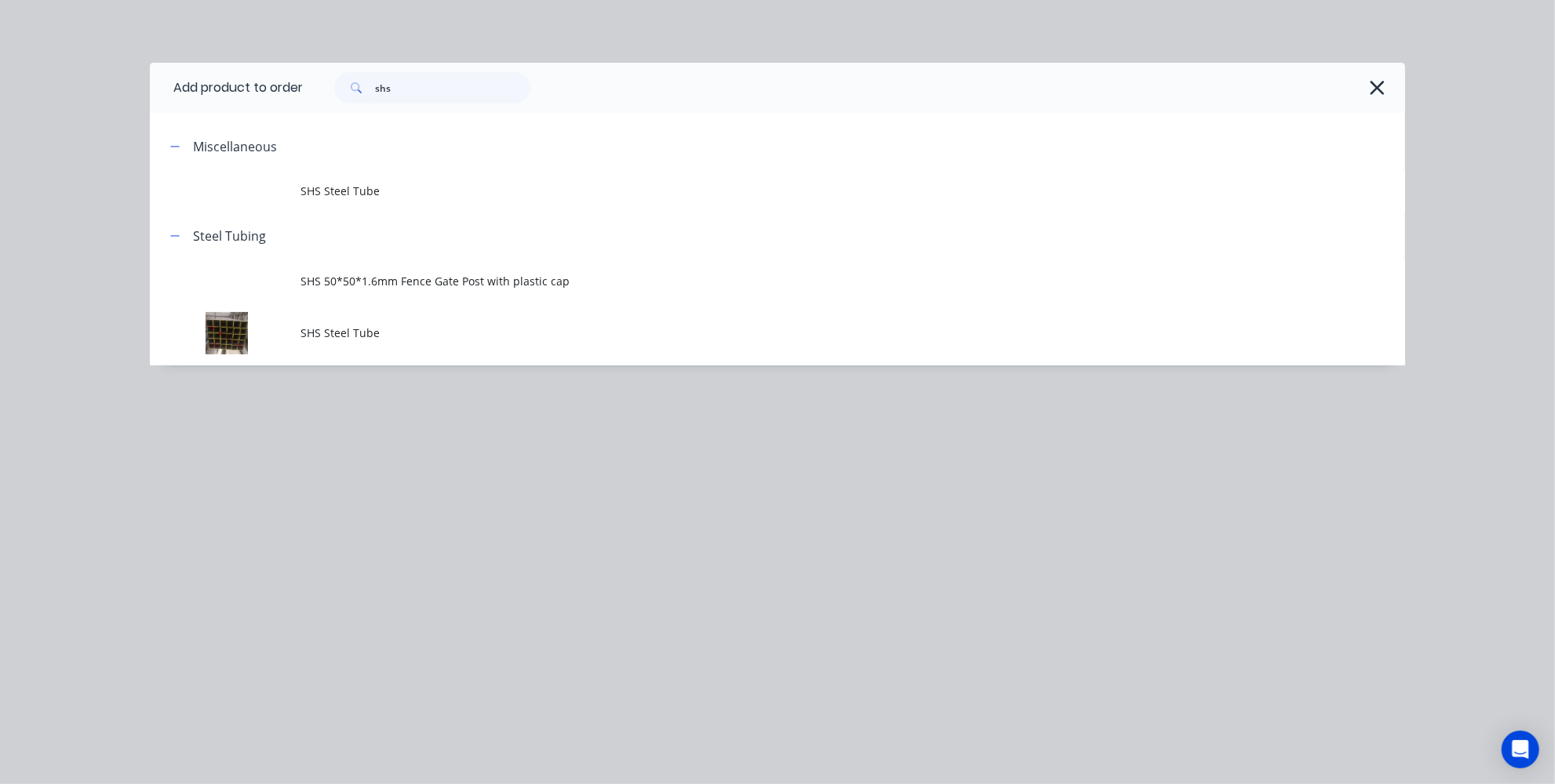
scroll to position [0, 0]
click at [411, 99] on input "shs" at bounding box center [453, 87] width 156 height 31
type input "s"
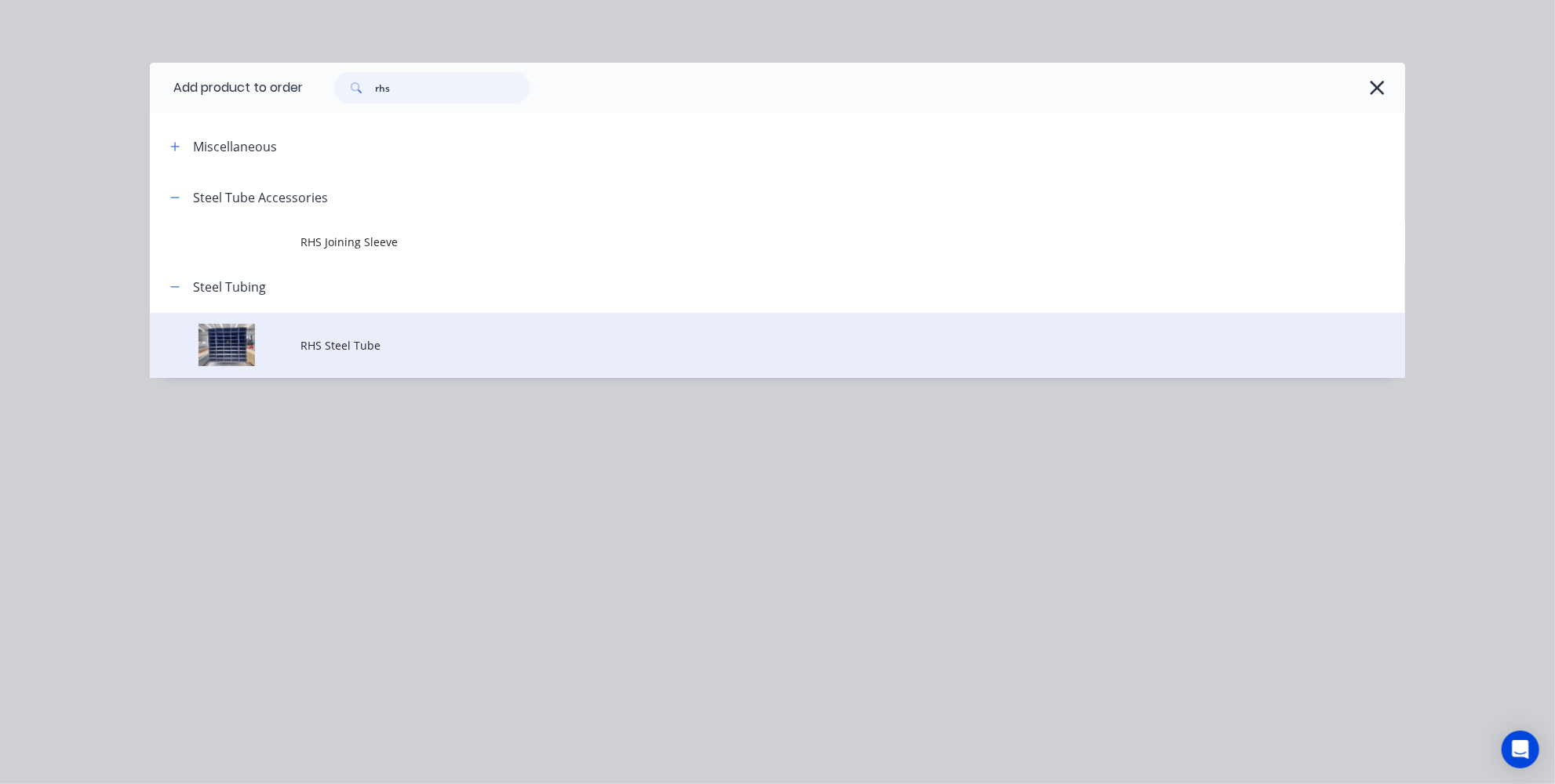
type input "rhs"
click at [353, 328] on td "RHS Steel Tube" at bounding box center [852, 345] width 1104 height 65
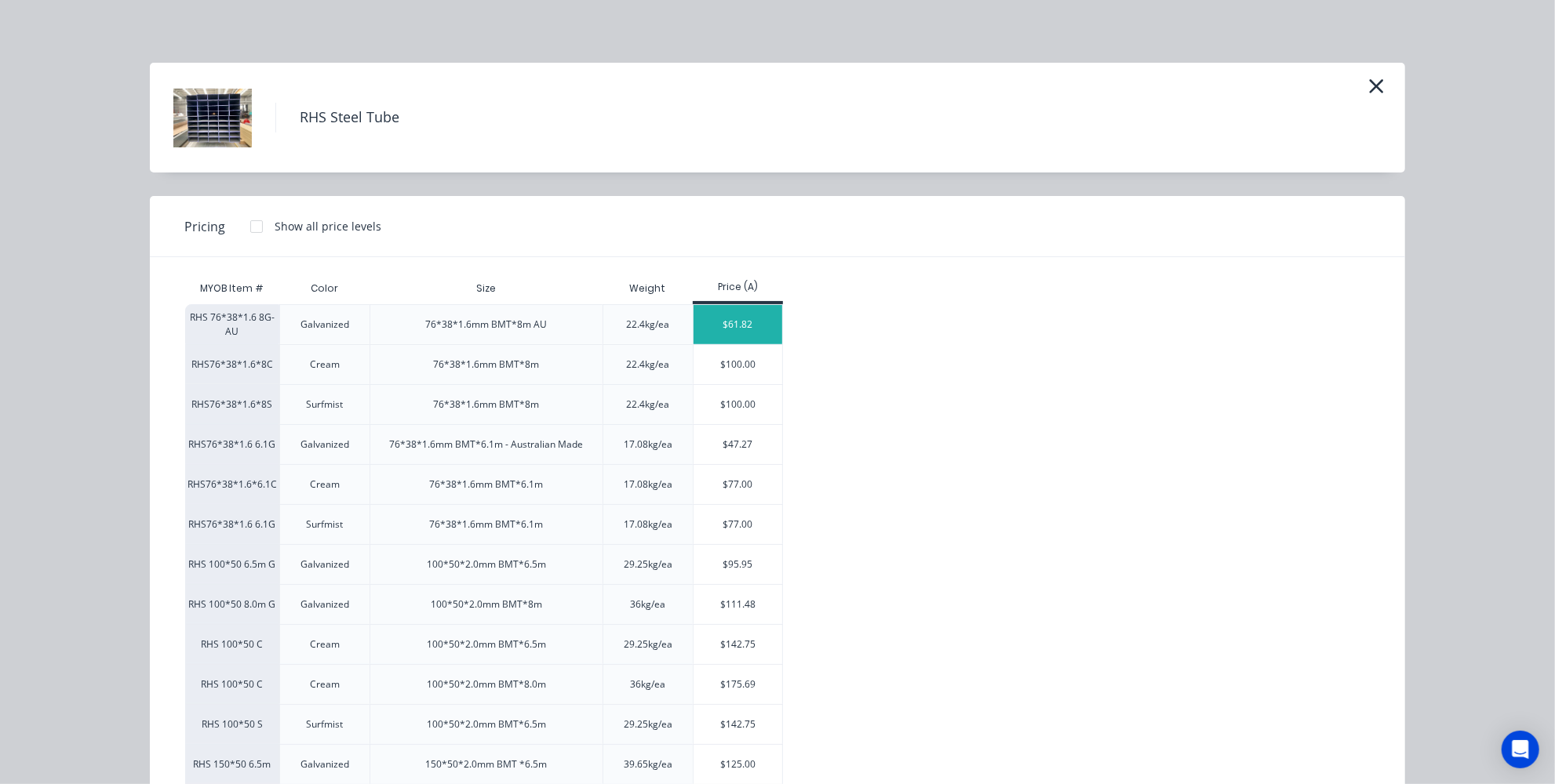
click at [740, 333] on div "$61.82" at bounding box center [738, 325] width 89 height 39
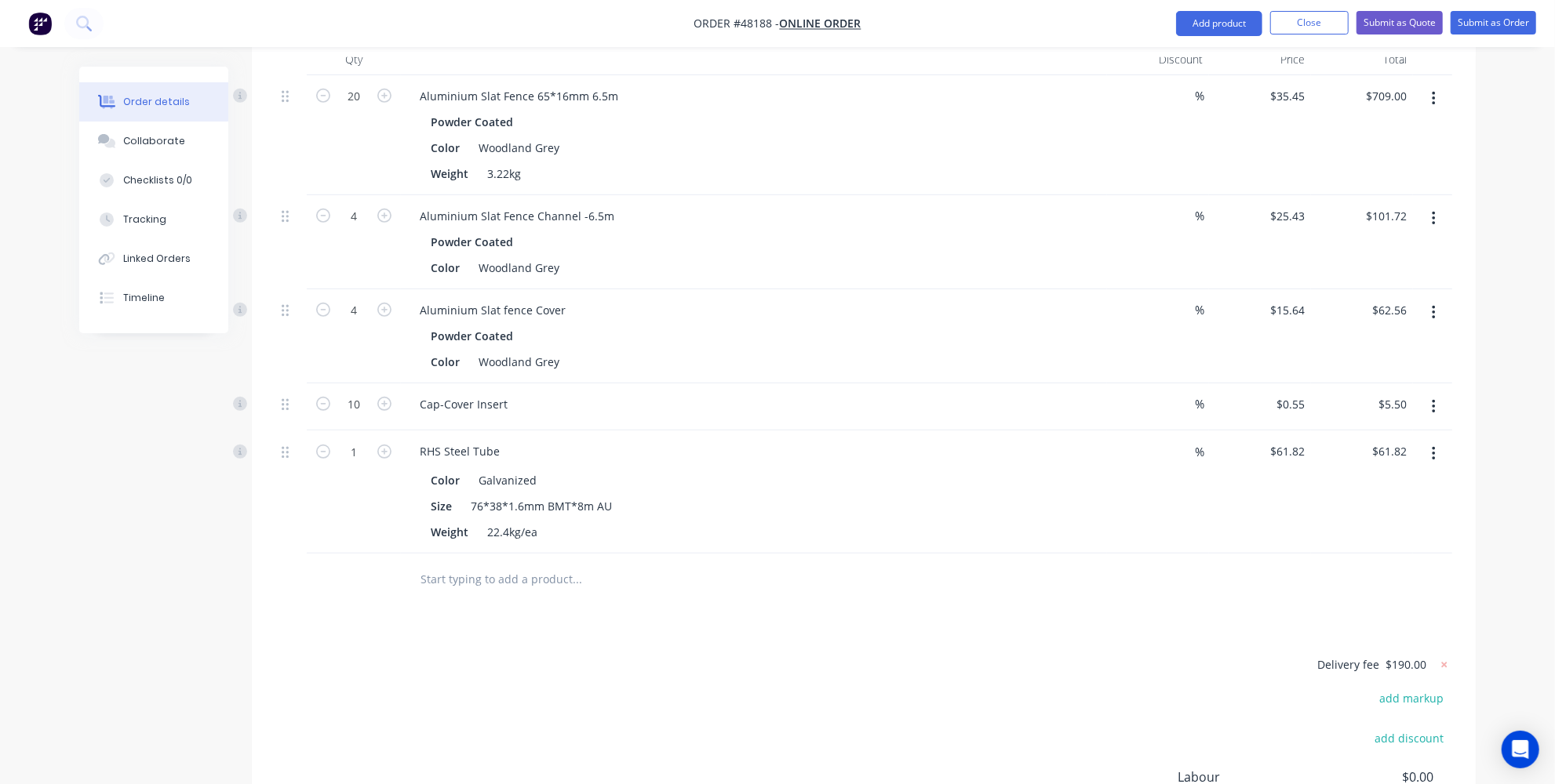
scroll to position [570, 0]
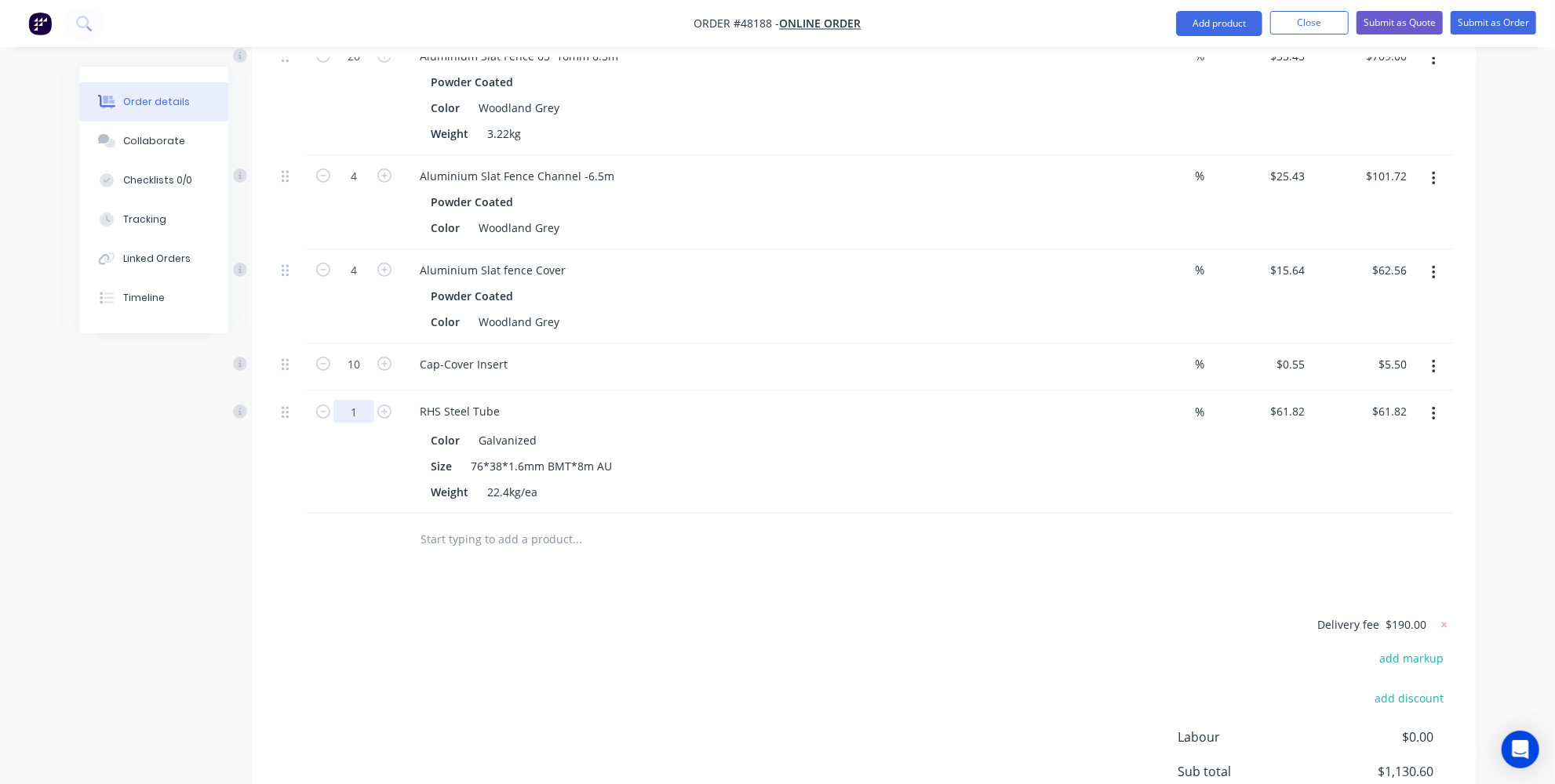
click at [358, 68] on input "1" at bounding box center [354, 56] width 41 height 23
type input "20"
type input "$1,236.40"
click at [444, 523] on input "text" at bounding box center [576, 538] width 314 height 31
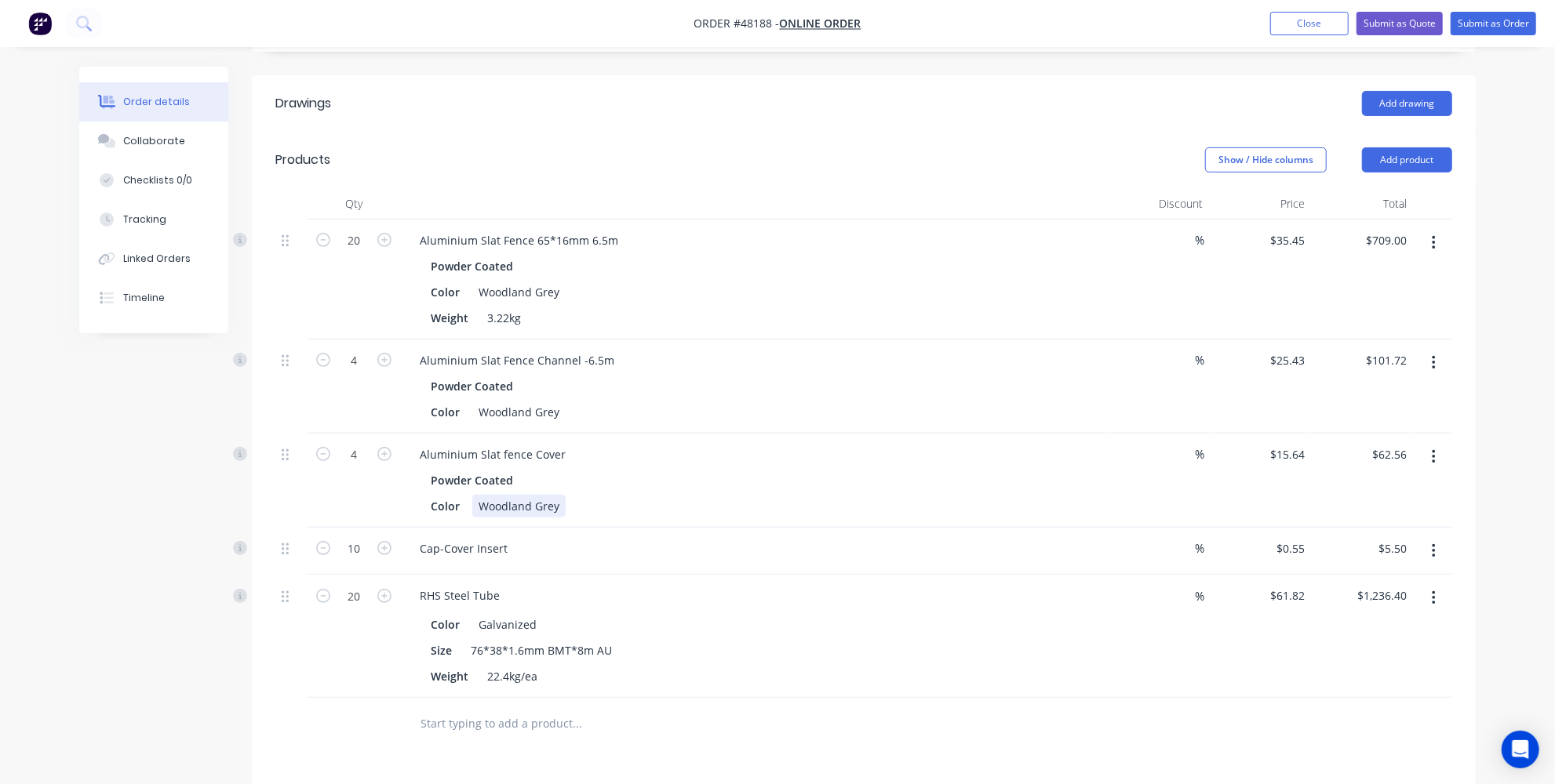
scroll to position [427, 0]
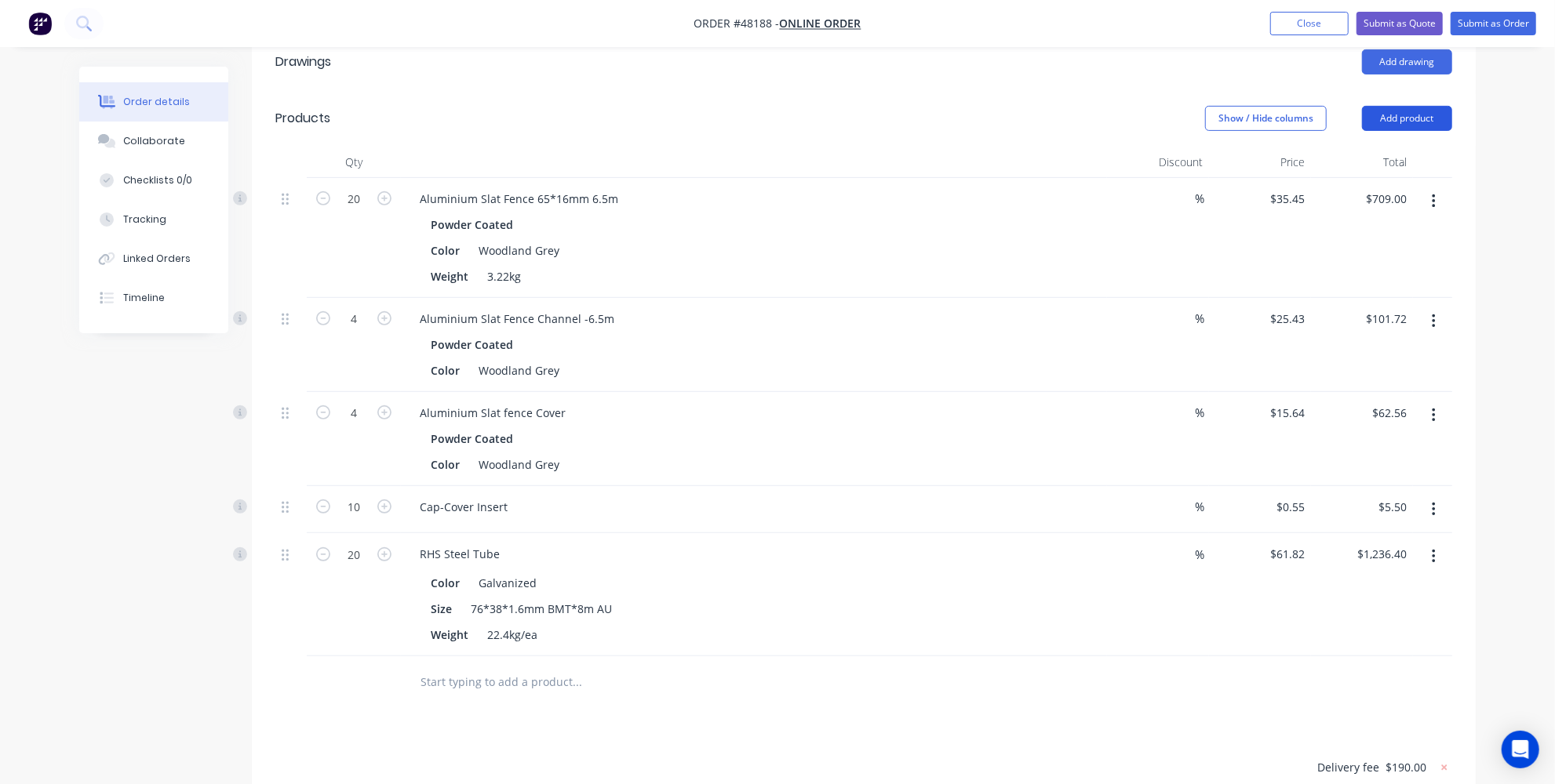
click at [1377, 106] on button "Add product" at bounding box center [1407, 118] width 90 height 25
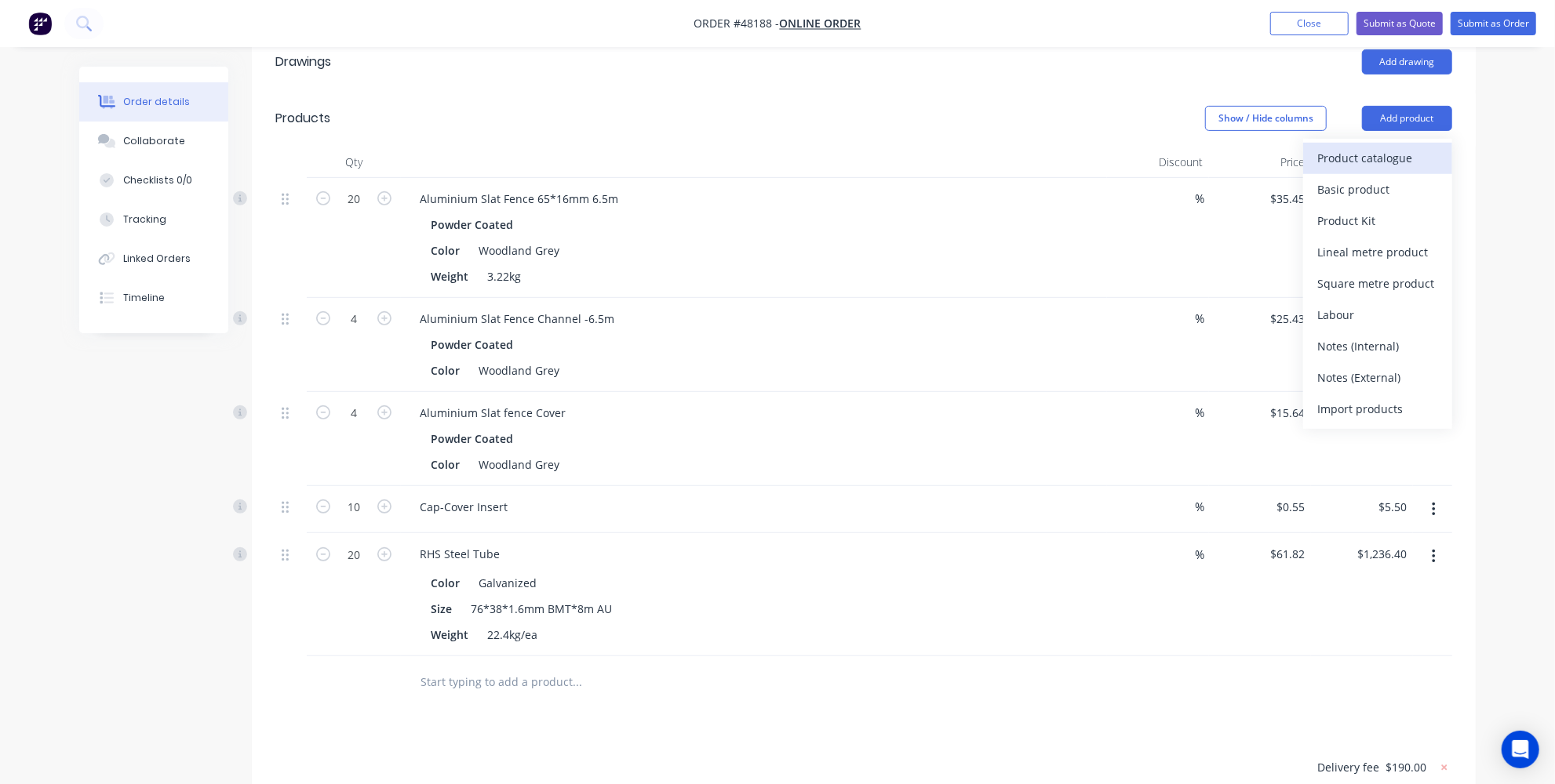
click at [1348, 147] on div "Product catalogue" at bounding box center [1377, 158] width 121 height 22
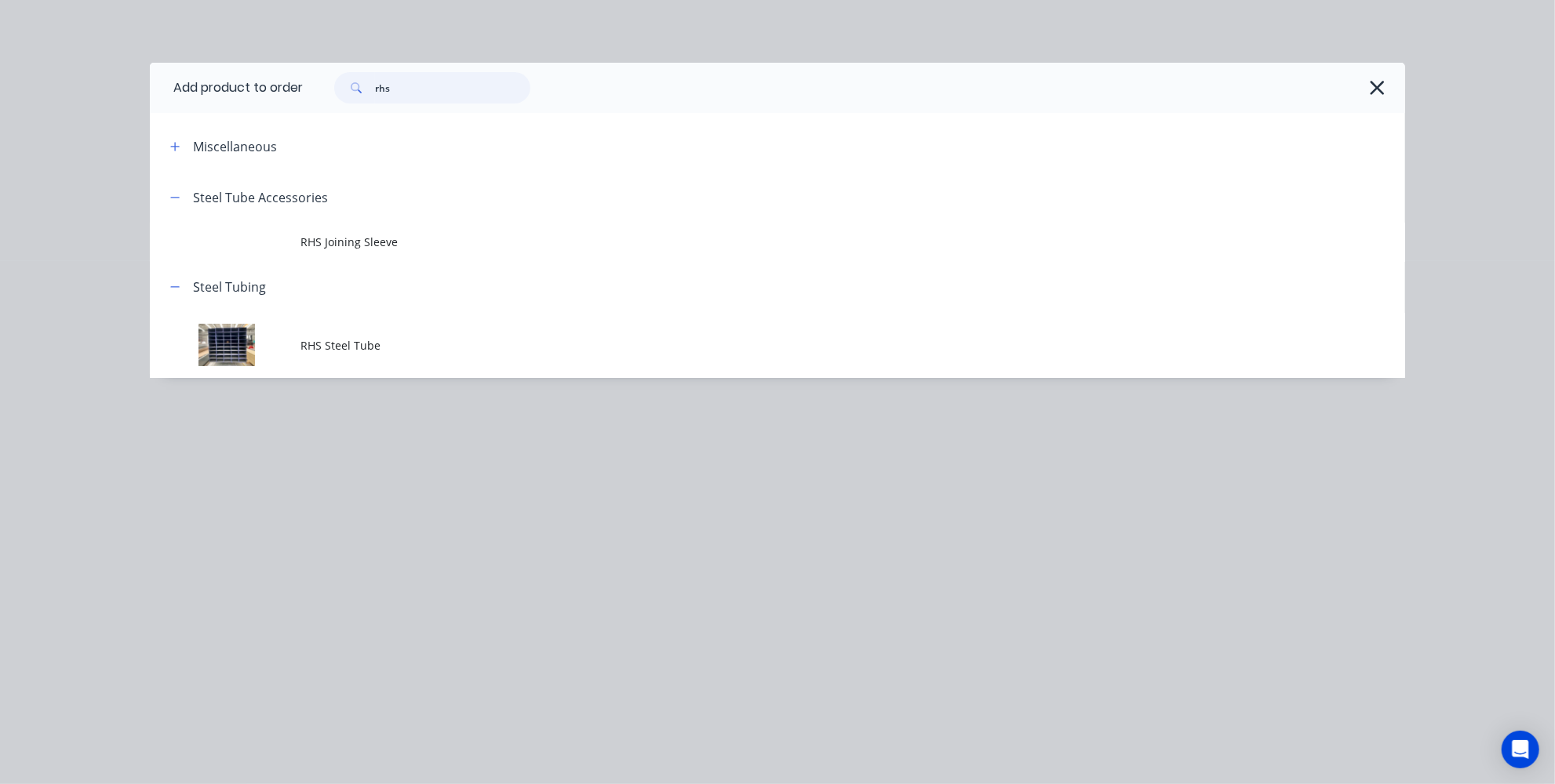
click at [463, 86] on input "rhs" at bounding box center [453, 87] width 156 height 31
type input "r"
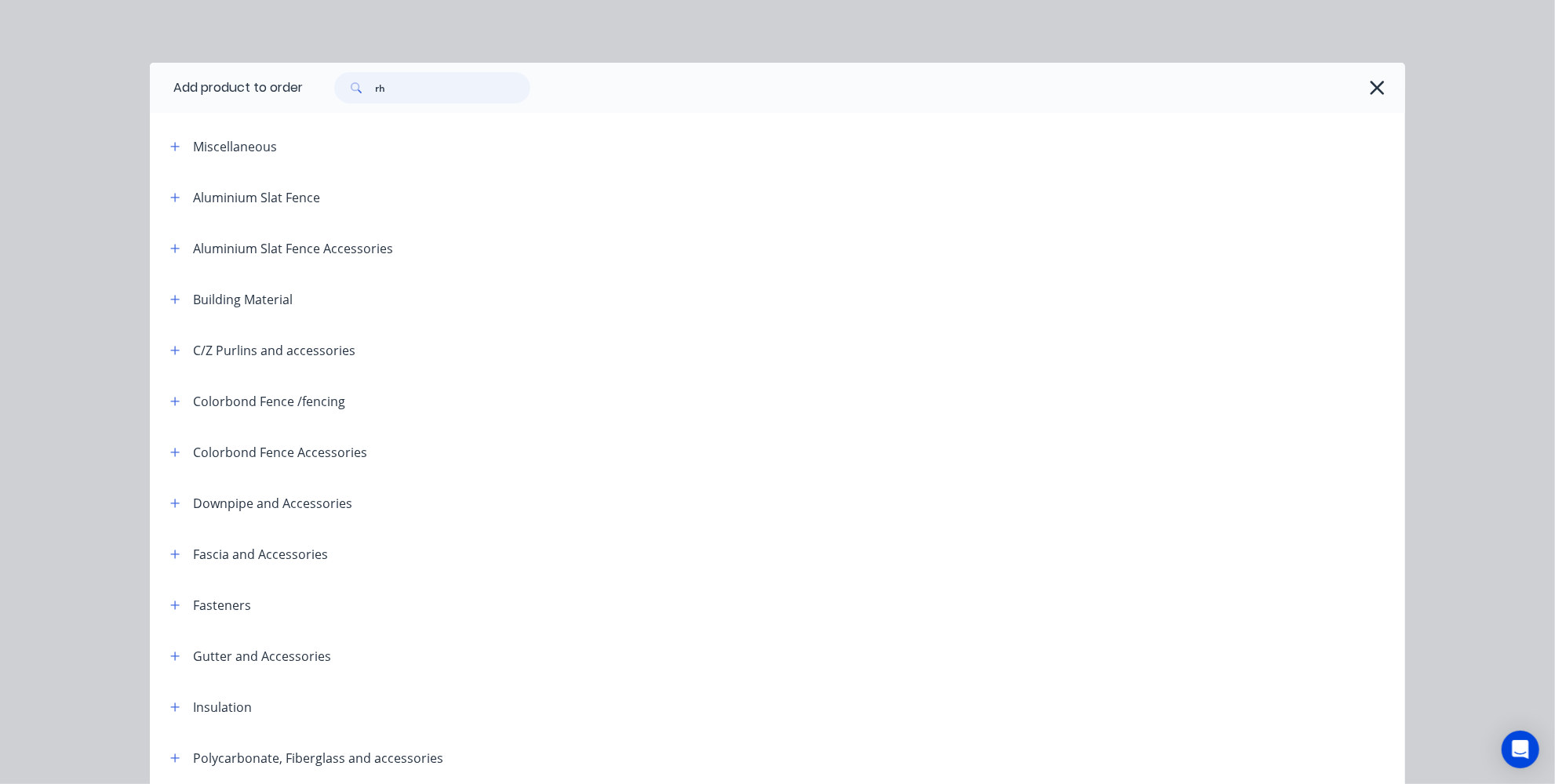
type input "rhs"
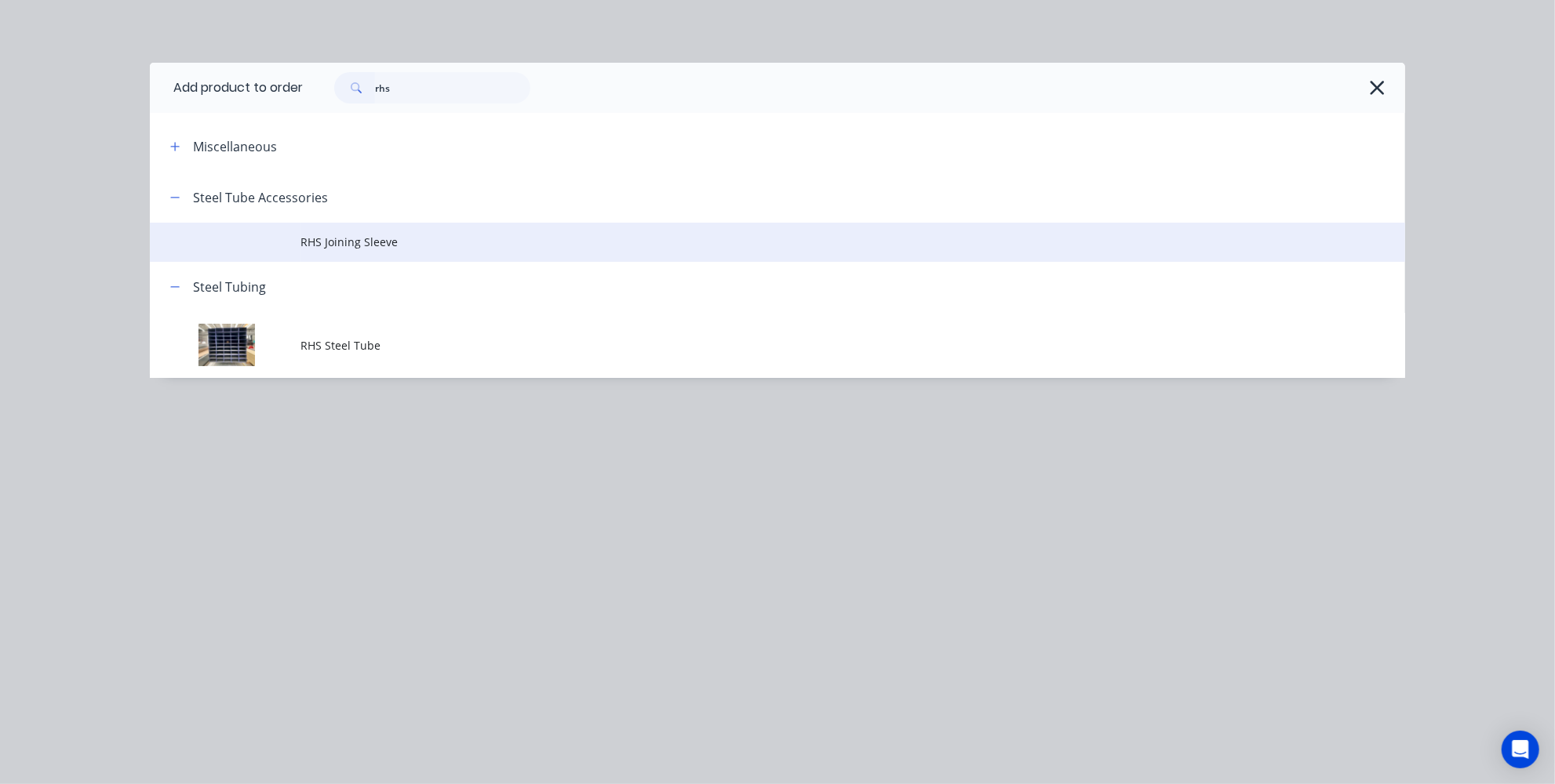
click at [359, 237] on span "RHS Joining Sleeve" at bounding box center [742, 241] width 883 height 17
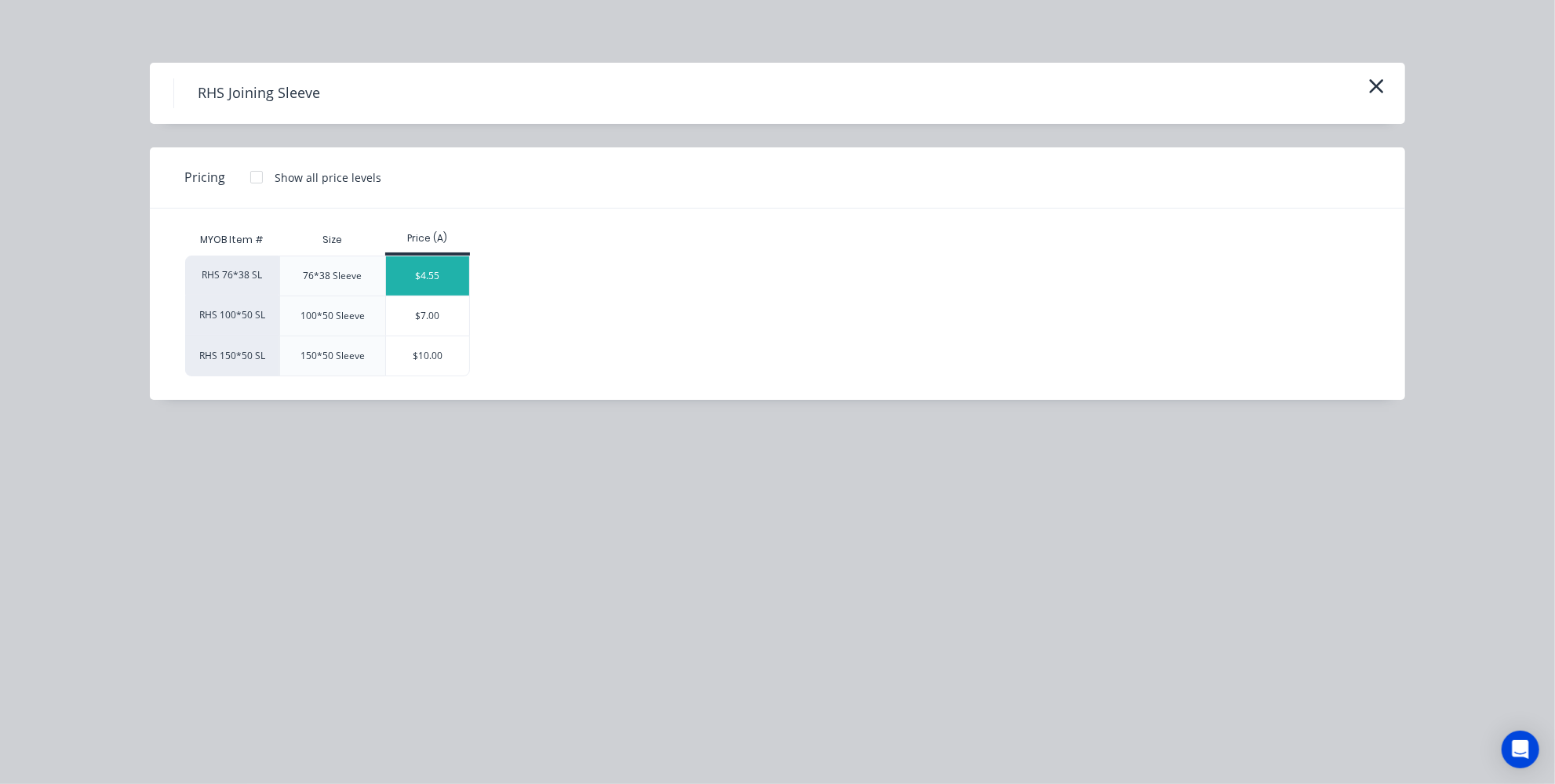
click at [419, 266] on div "$4.55" at bounding box center [427, 276] width 84 height 39
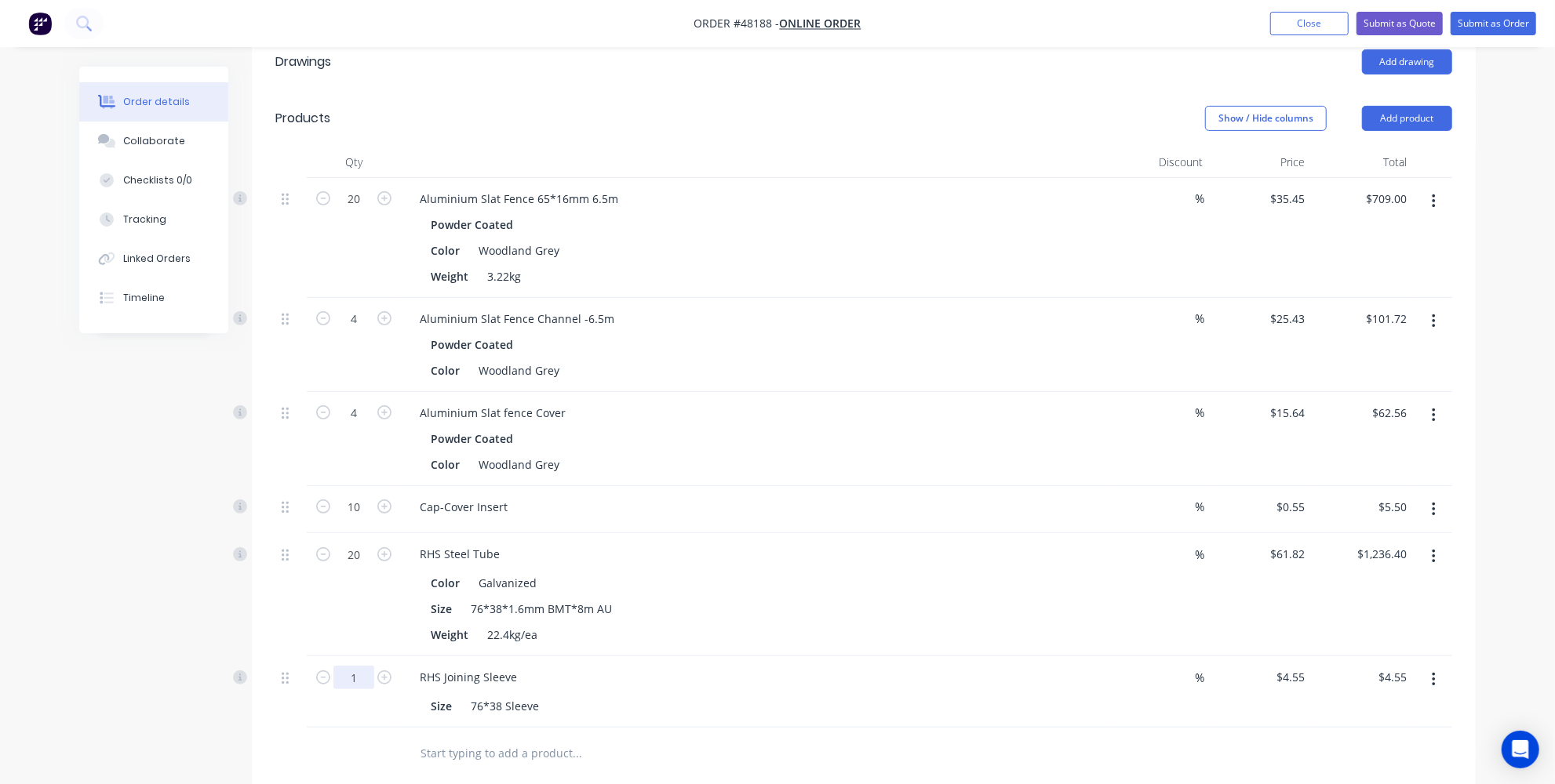
click at [362, 211] on input "1" at bounding box center [354, 199] width 41 height 23
type input "300"
type input "$1,365.00"
click at [402, 728] on div at bounding box center [683, 754] width 565 height 51
click at [238, 673] on icon at bounding box center [240, 677] width 4 height 7
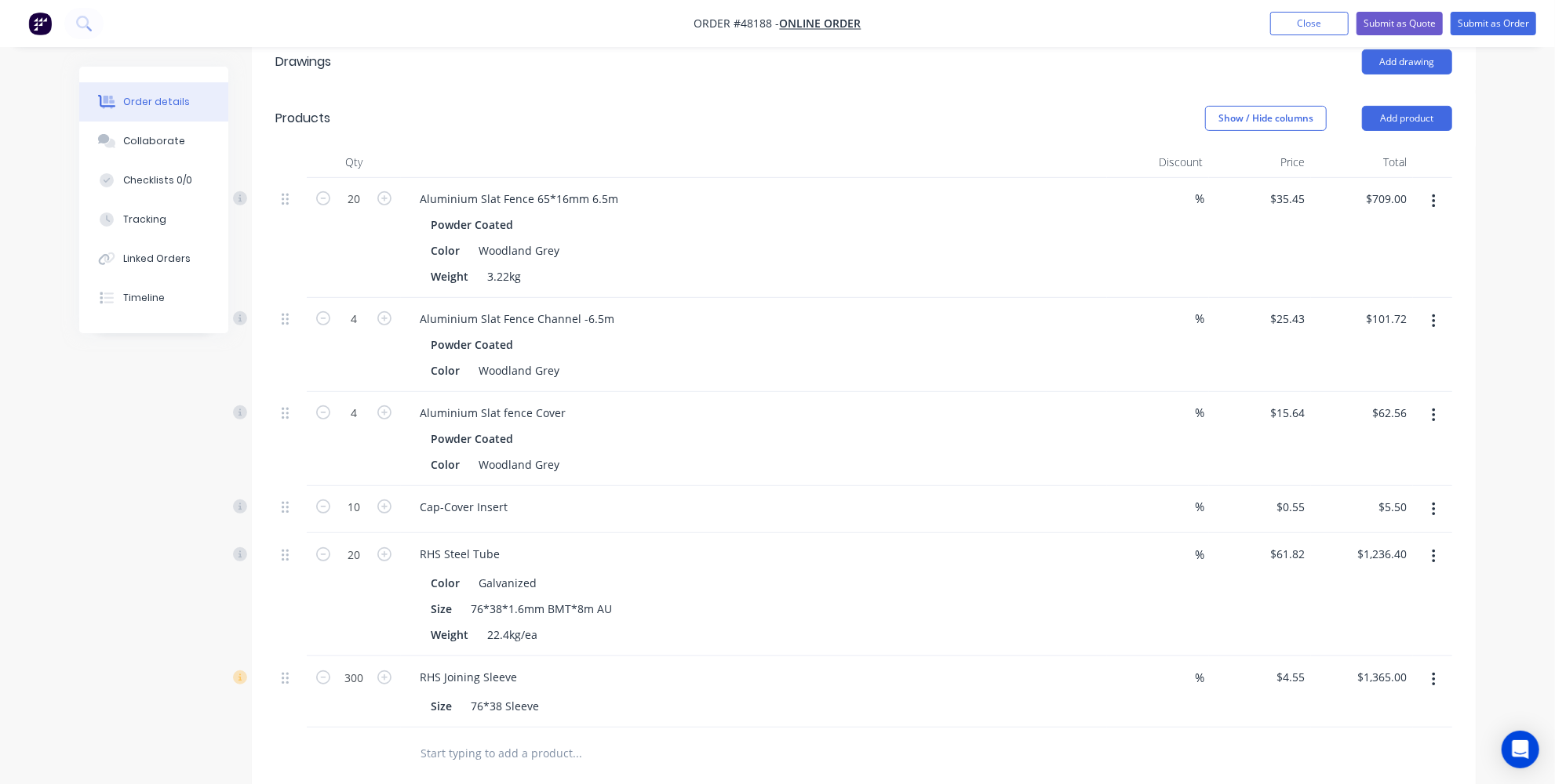
click at [371, 728] on div at bounding box center [353, 754] width 94 height 51
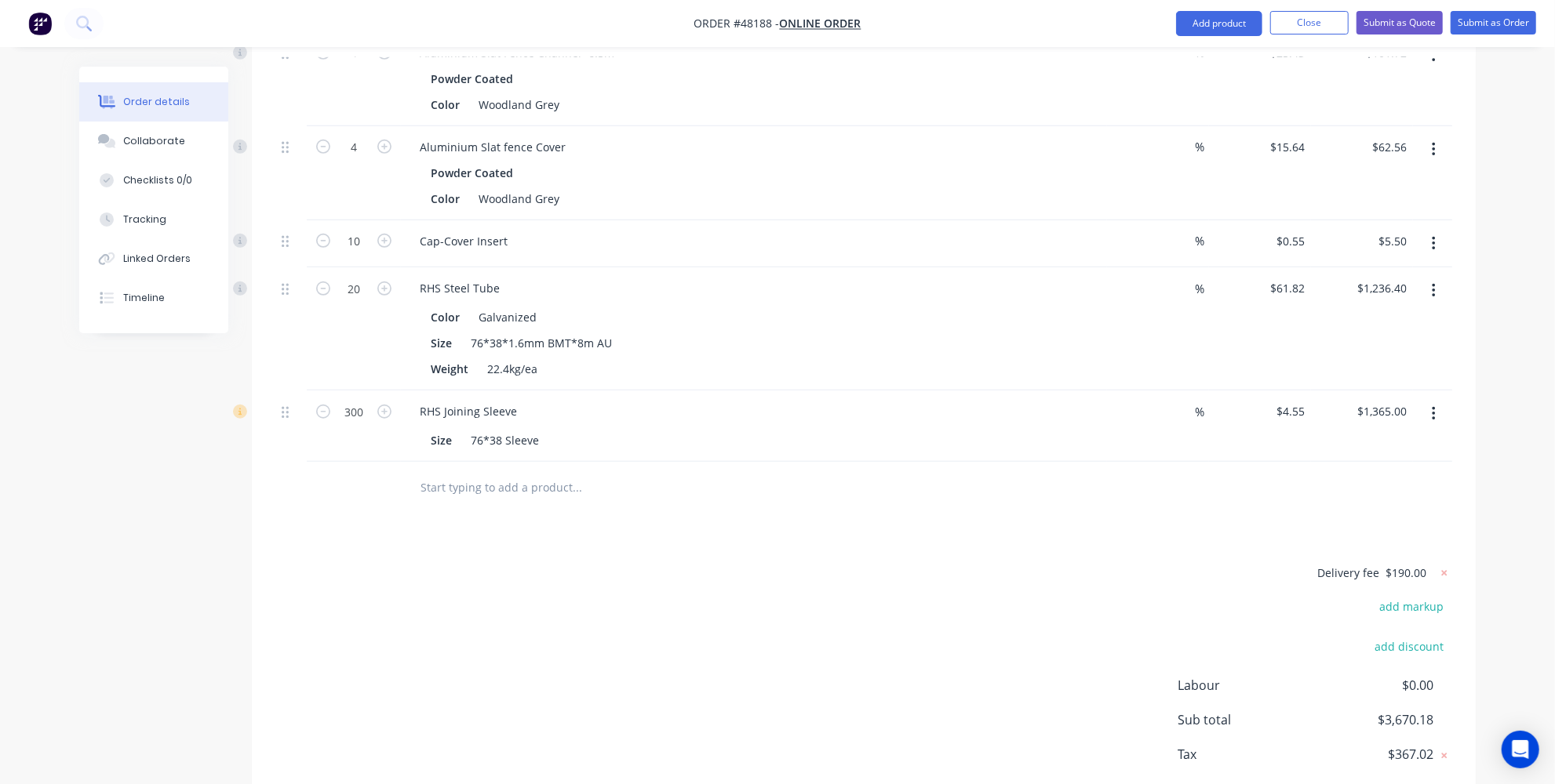
scroll to position [752, 0]
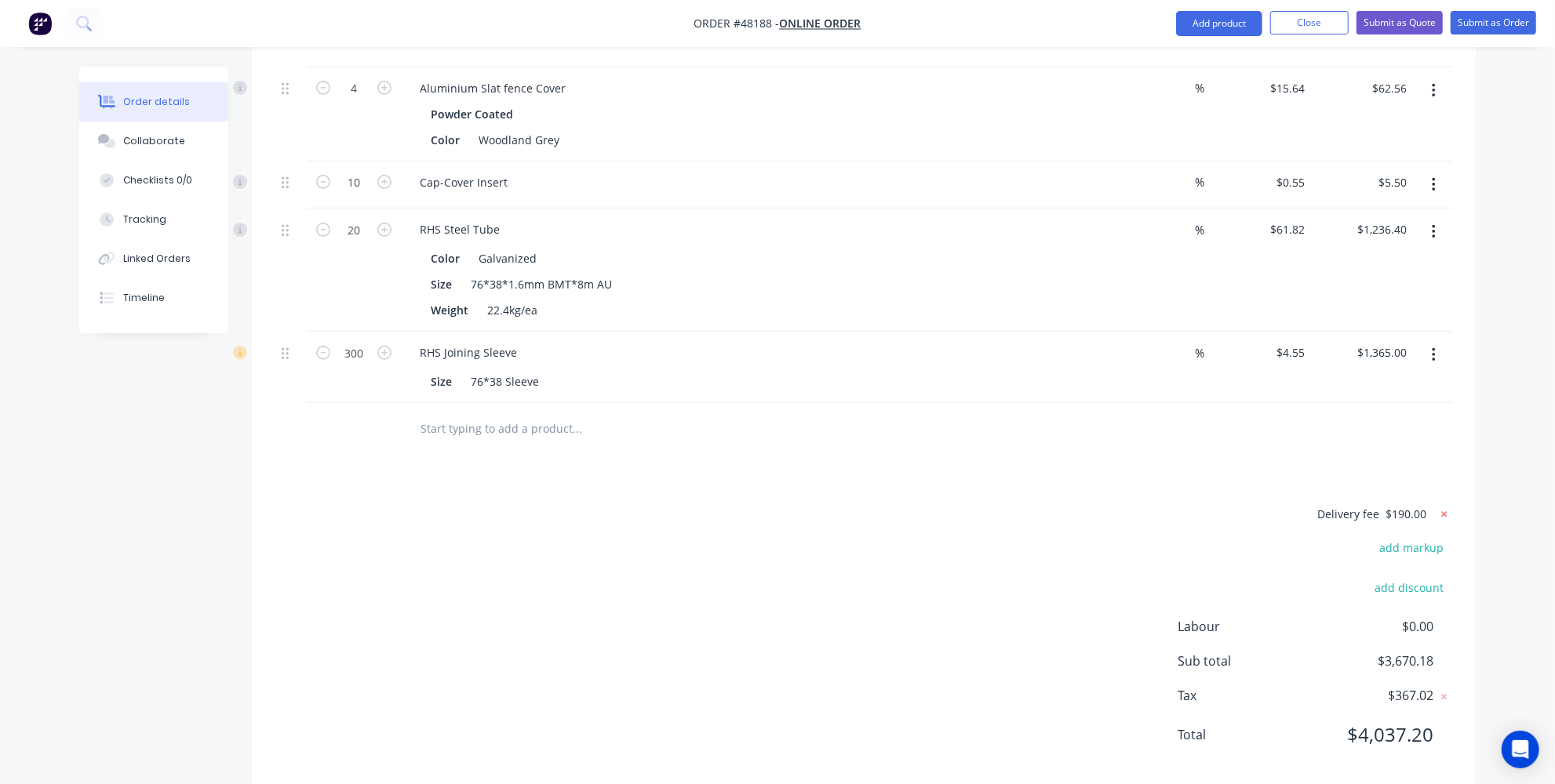
click at [1437, 507] on icon at bounding box center [1444, 515] width 16 height 16
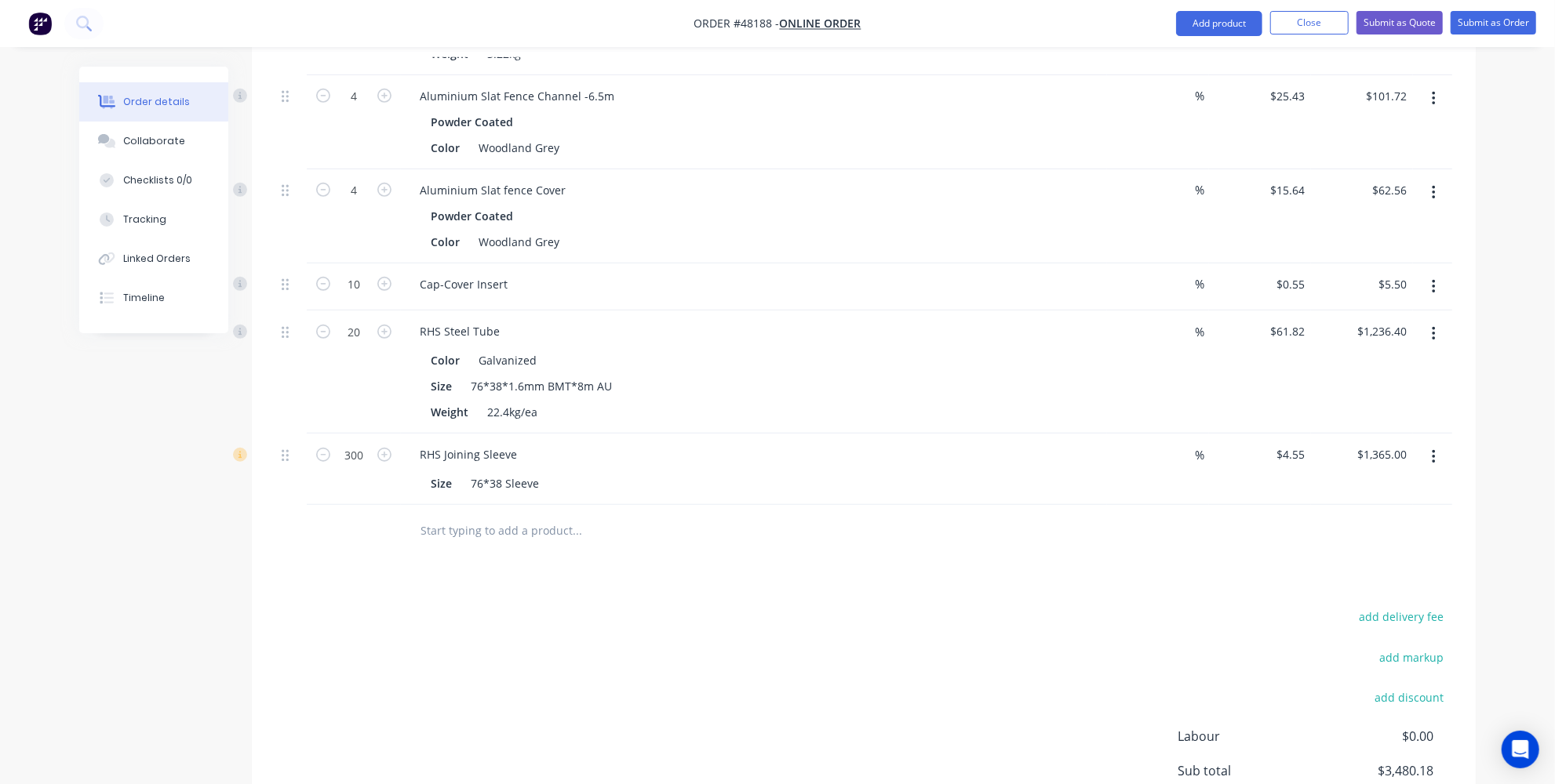
scroll to position [609, 0]
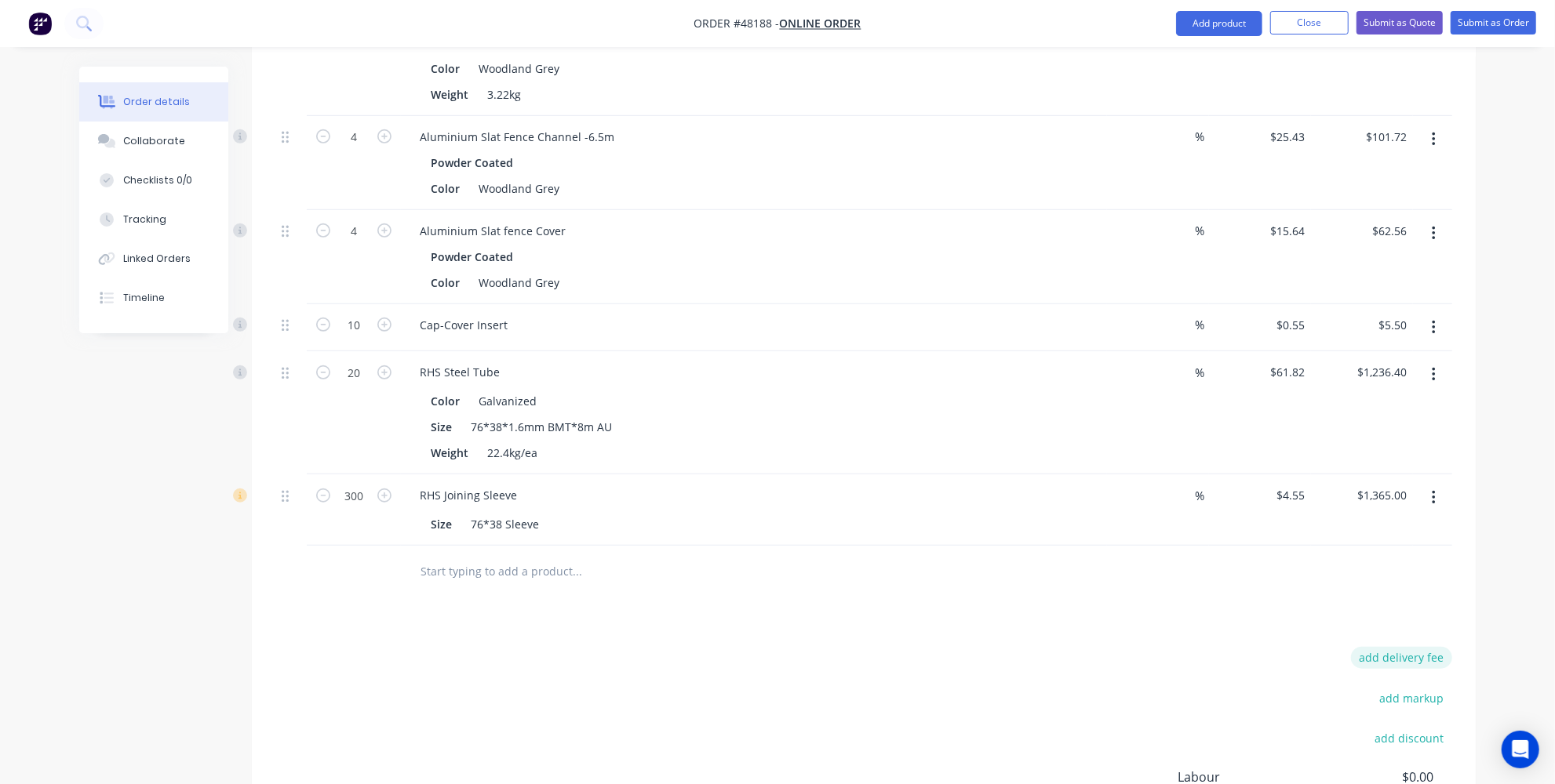
click at [1411, 647] on button "add delivery fee" at bounding box center [1401, 657] width 101 height 21
type input "500"
click at [1513, 361] on div "Order details Collaborate Checklists 0/0 Tracking Linked Orders Timeline Order …" at bounding box center [777, 174] width 1555 height 1567
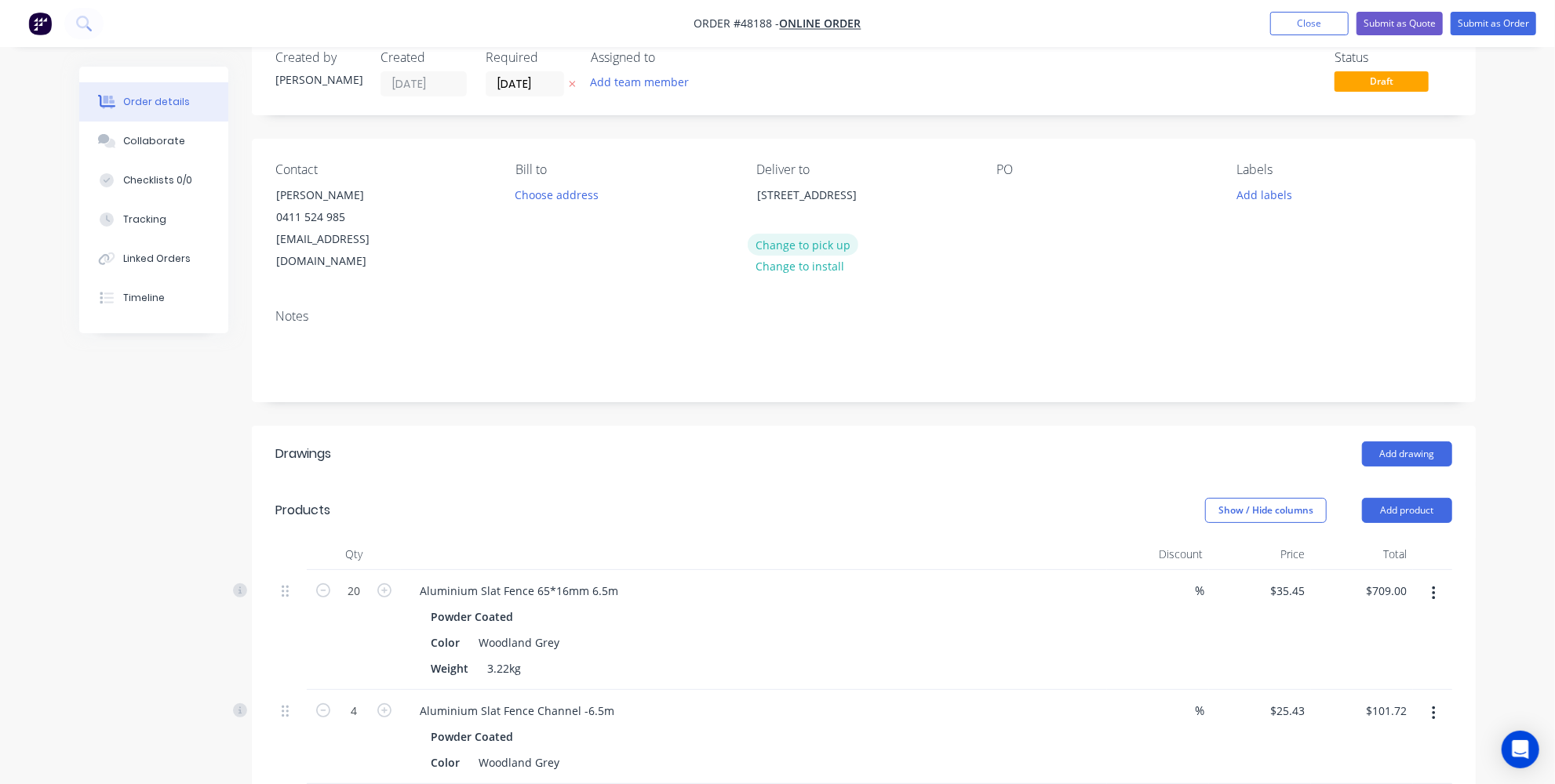
scroll to position [0, 0]
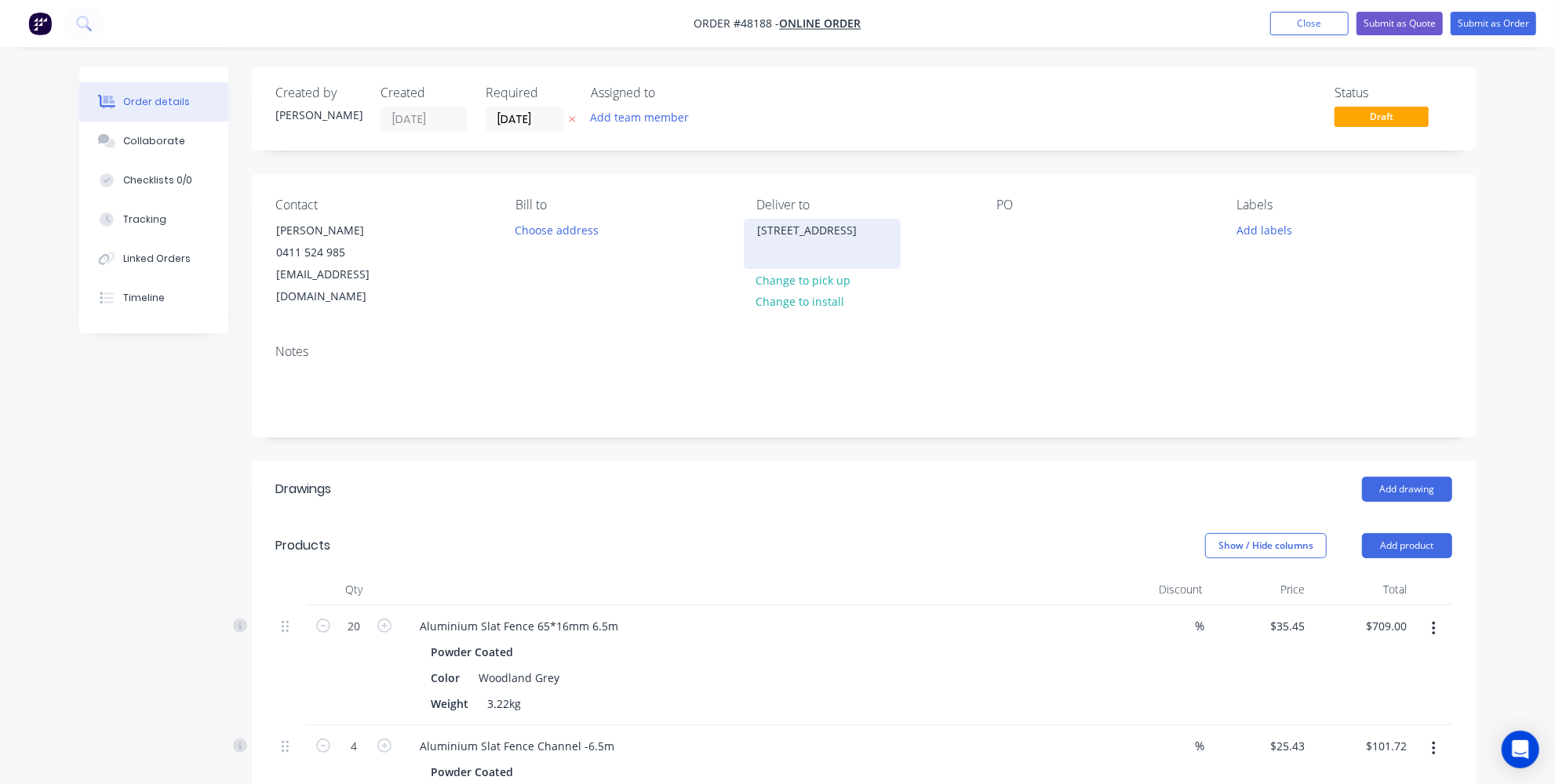
drag, startPoint x: 833, startPoint y: 231, endPoint x: 809, endPoint y: 257, distance: 35.4
click at [809, 241] on div "26 Thornbill Pl, Lower Chittering WA 6084" at bounding box center [822, 230] width 130 height 22
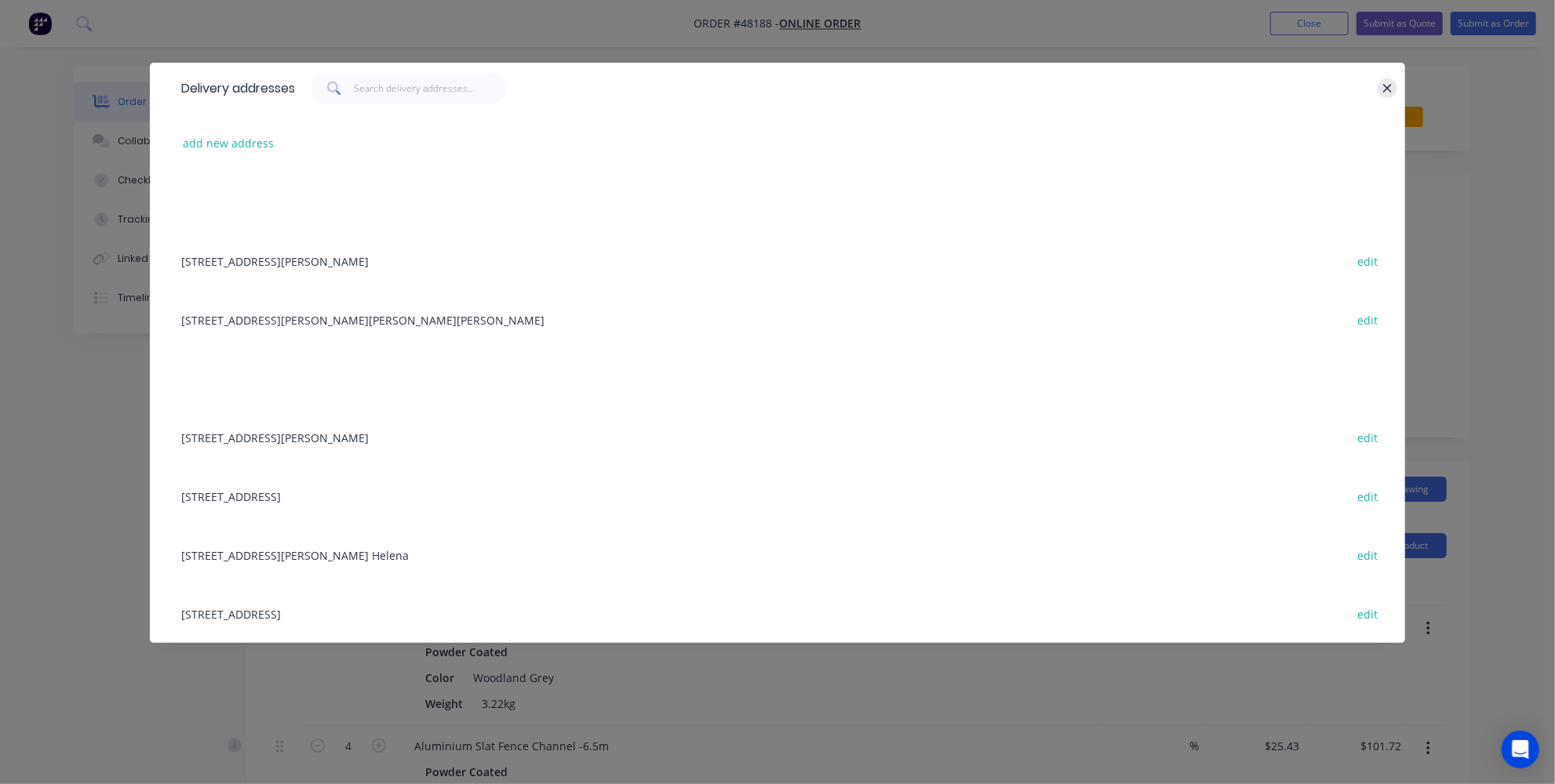
click at [1388, 88] on icon "button" at bounding box center [1387, 89] width 10 height 14
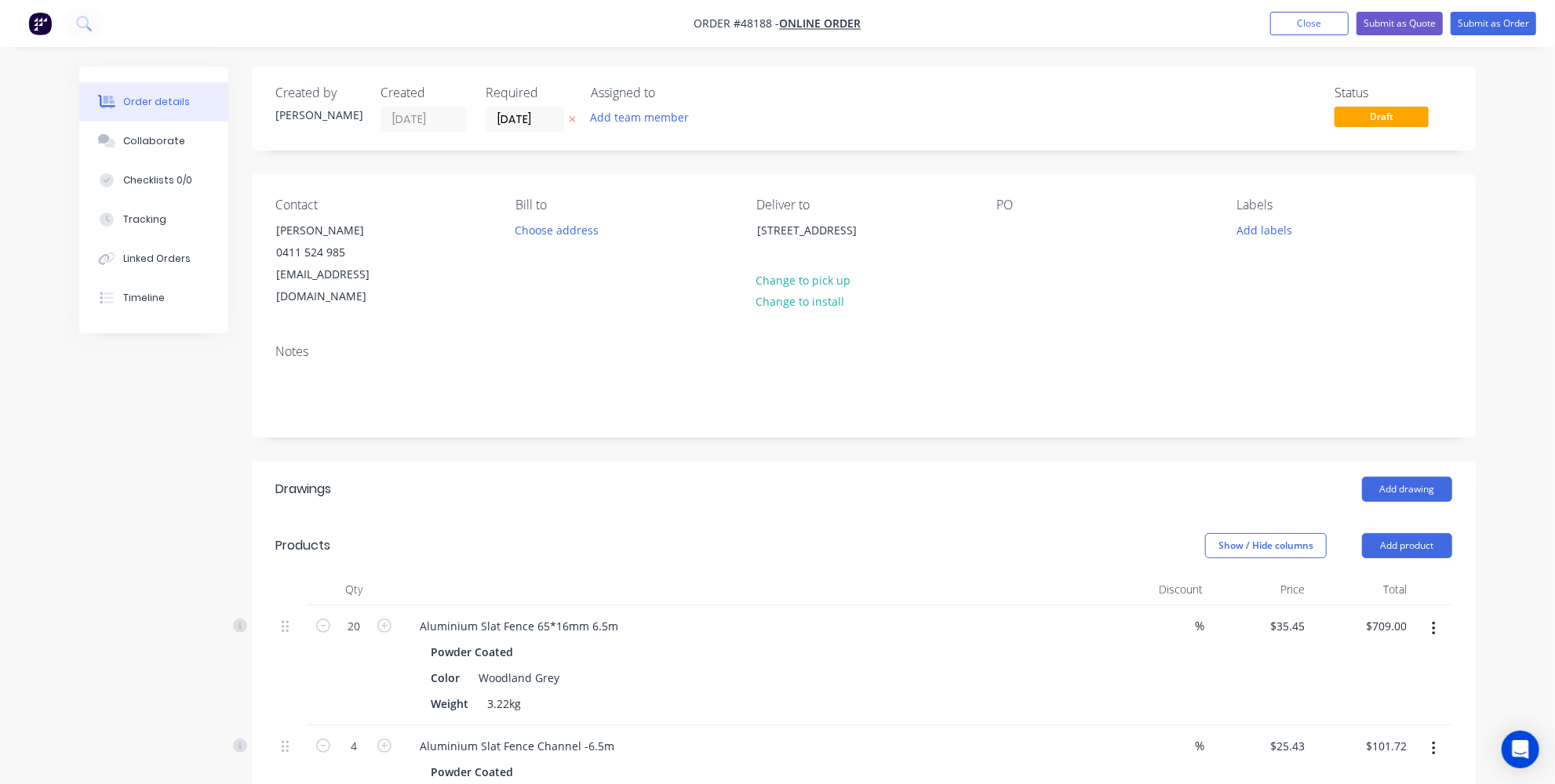
copy div "Lower Chittering"
click at [1519, 229] on div "Order details Collaborate Checklists 0/0 Tracking Linked Orders Timeline Order …" at bounding box center [777, 782] width 1555 height 1563
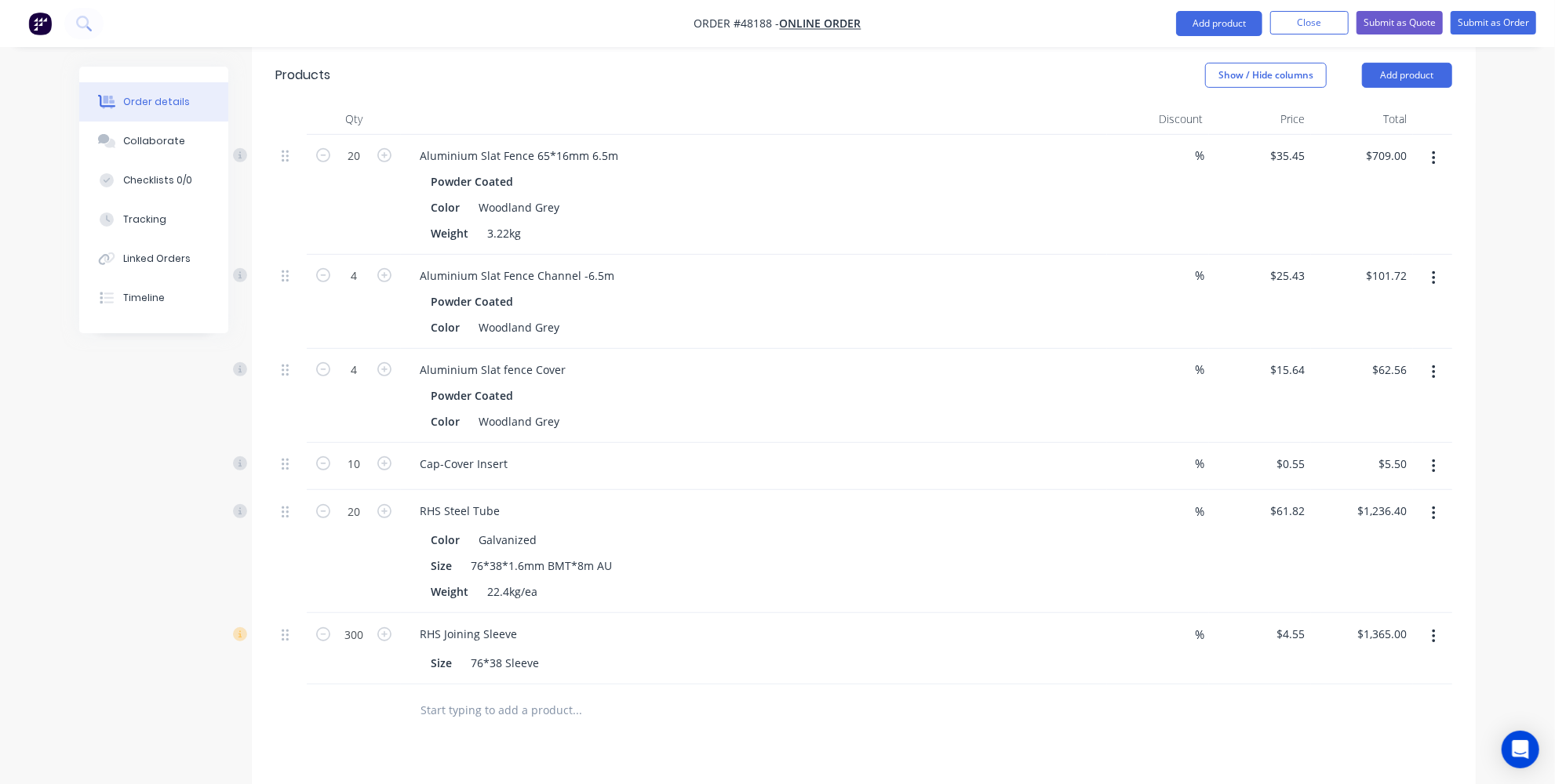
scroll to position [499, 0]
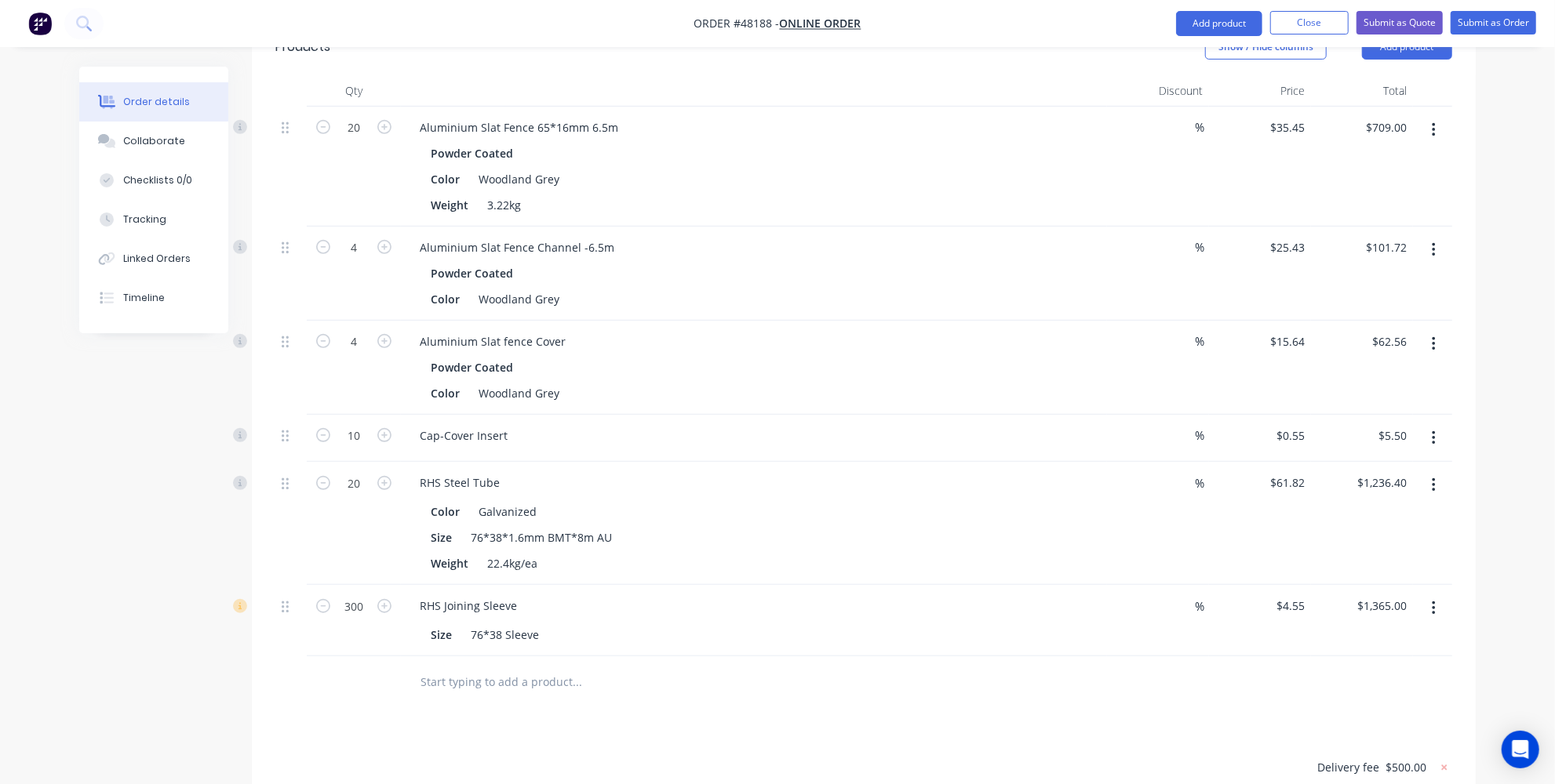
click at [1128, 705] on div "Drawings Add drawing Products Show / Hide columns Add product Qty Discount Pric…" at bounding box center [864, 502] width 1224 height 1080
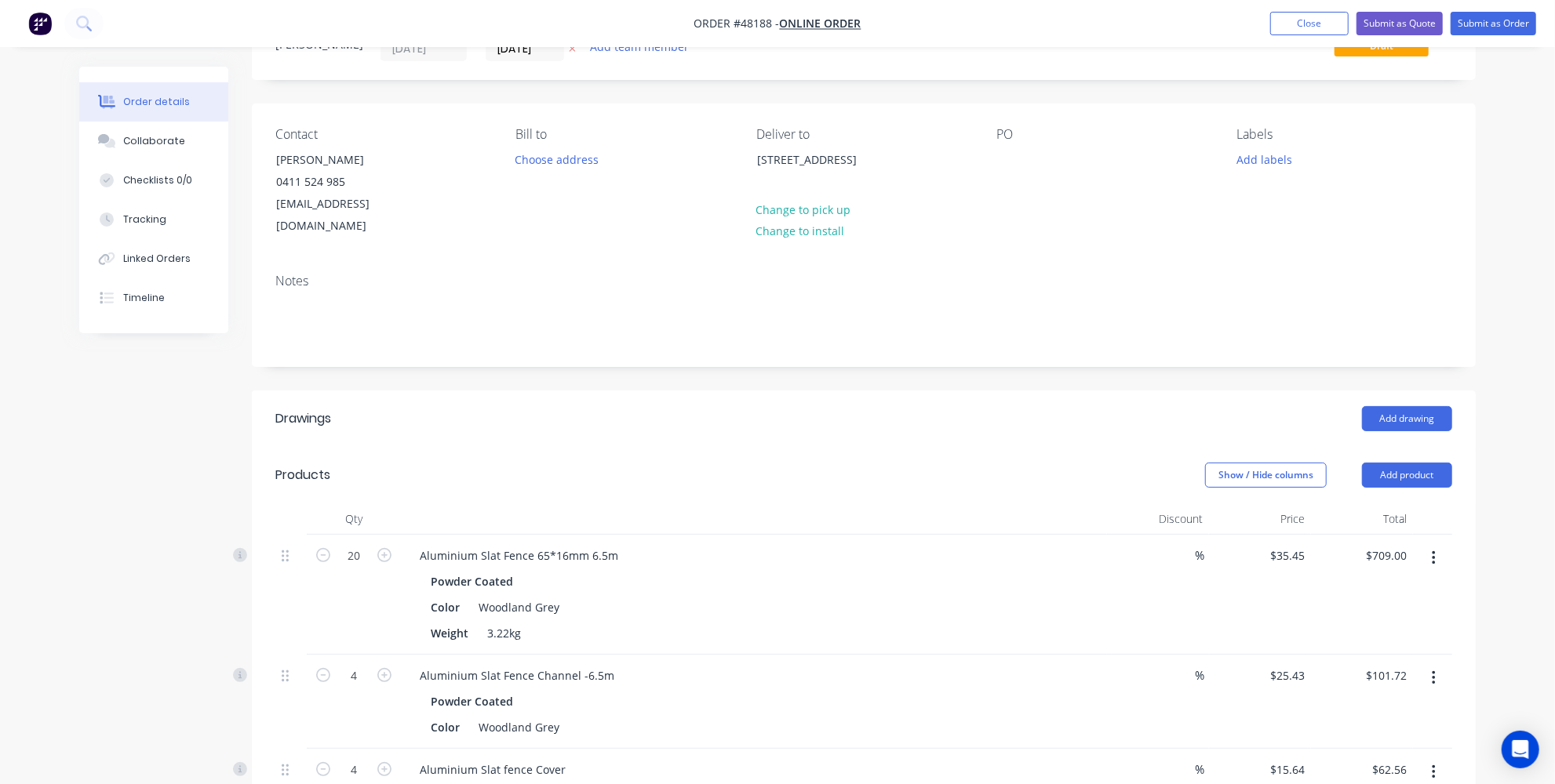
scroll to position [0, 0]
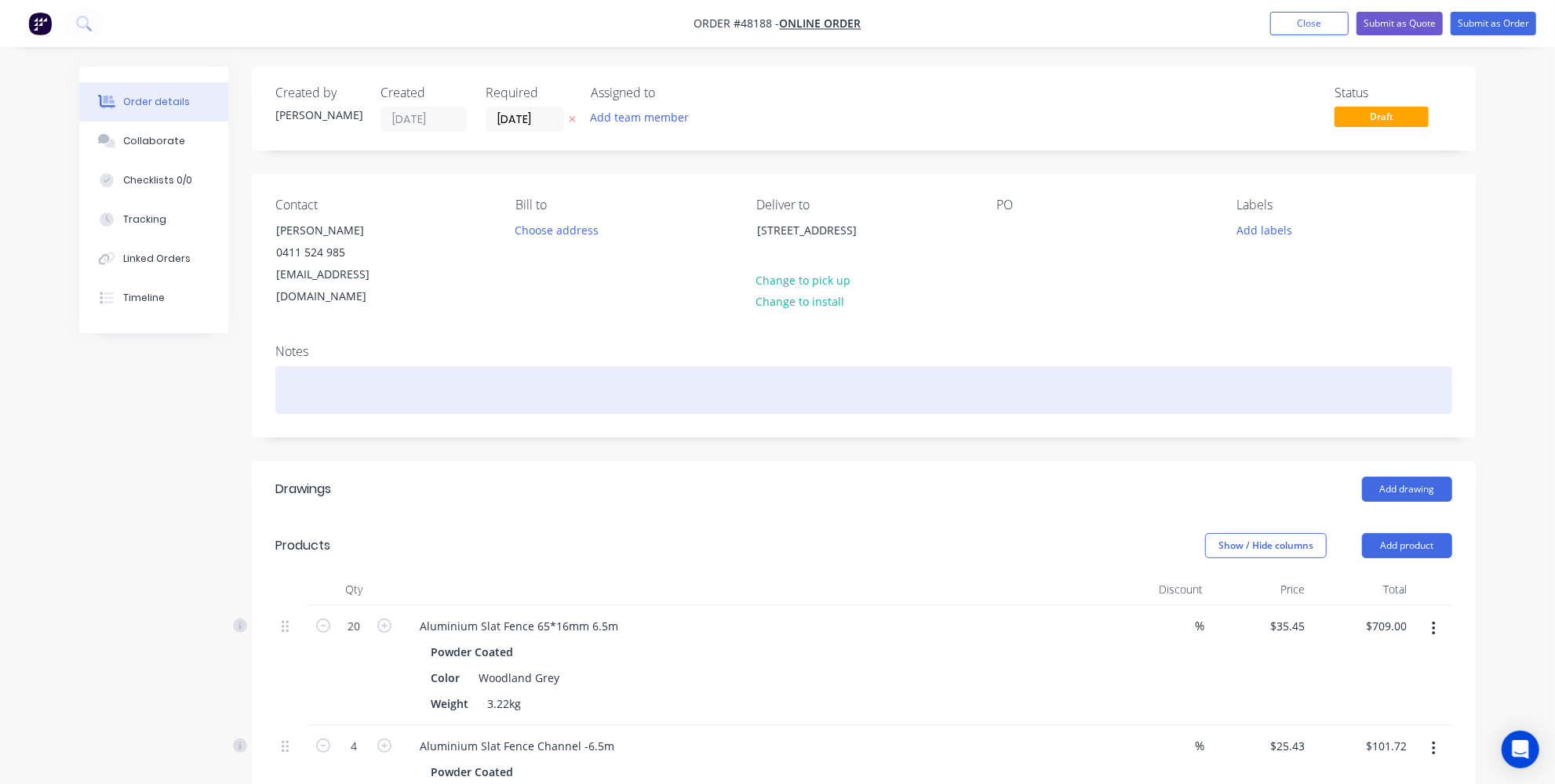
click at [502, 366] on div at bounding box center [863, 390] width 1176 height 48
paste div
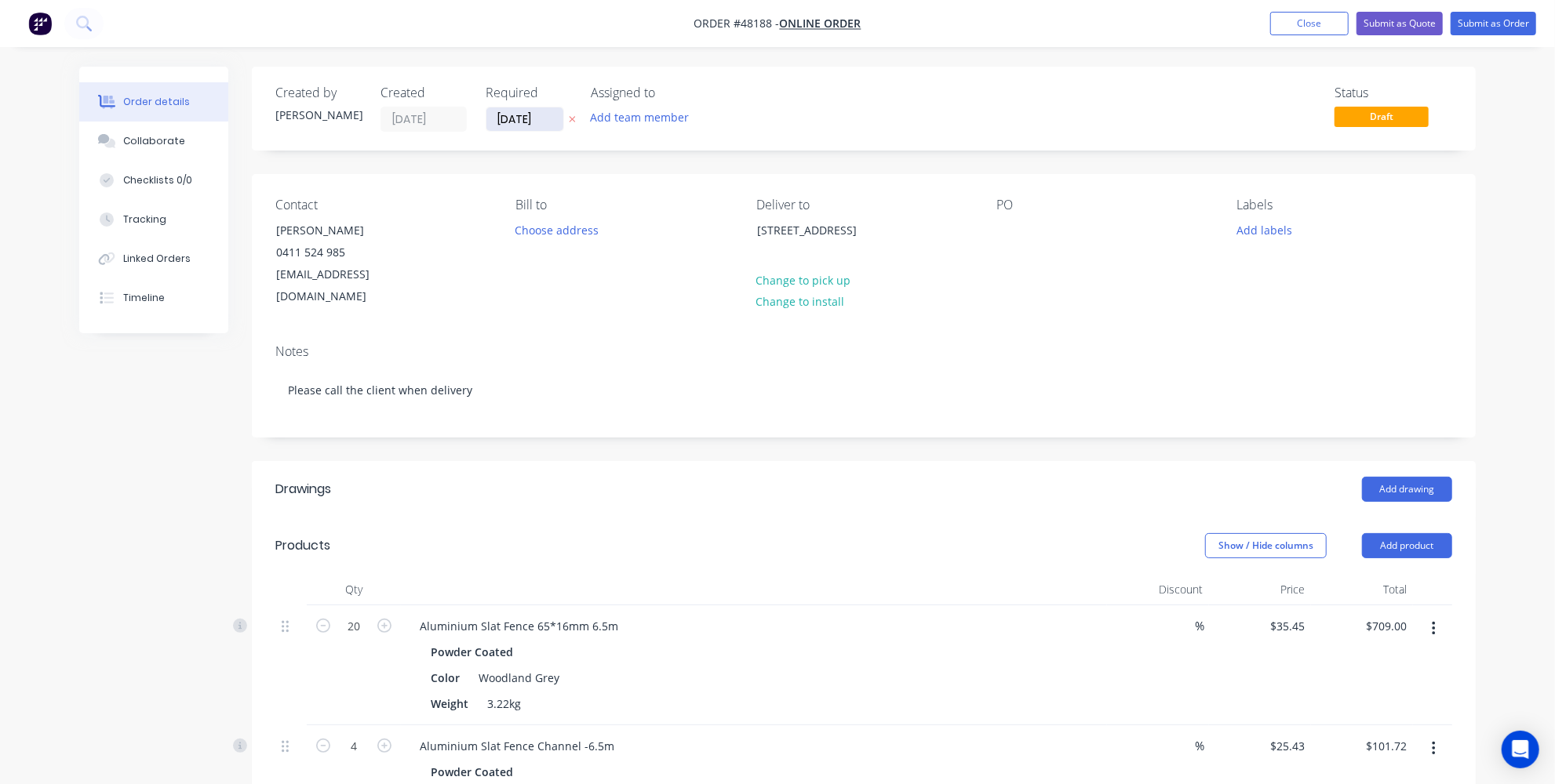
click at [506, 118] on input "18/08/25" at bounding box center [524, 119] width 77 height 23
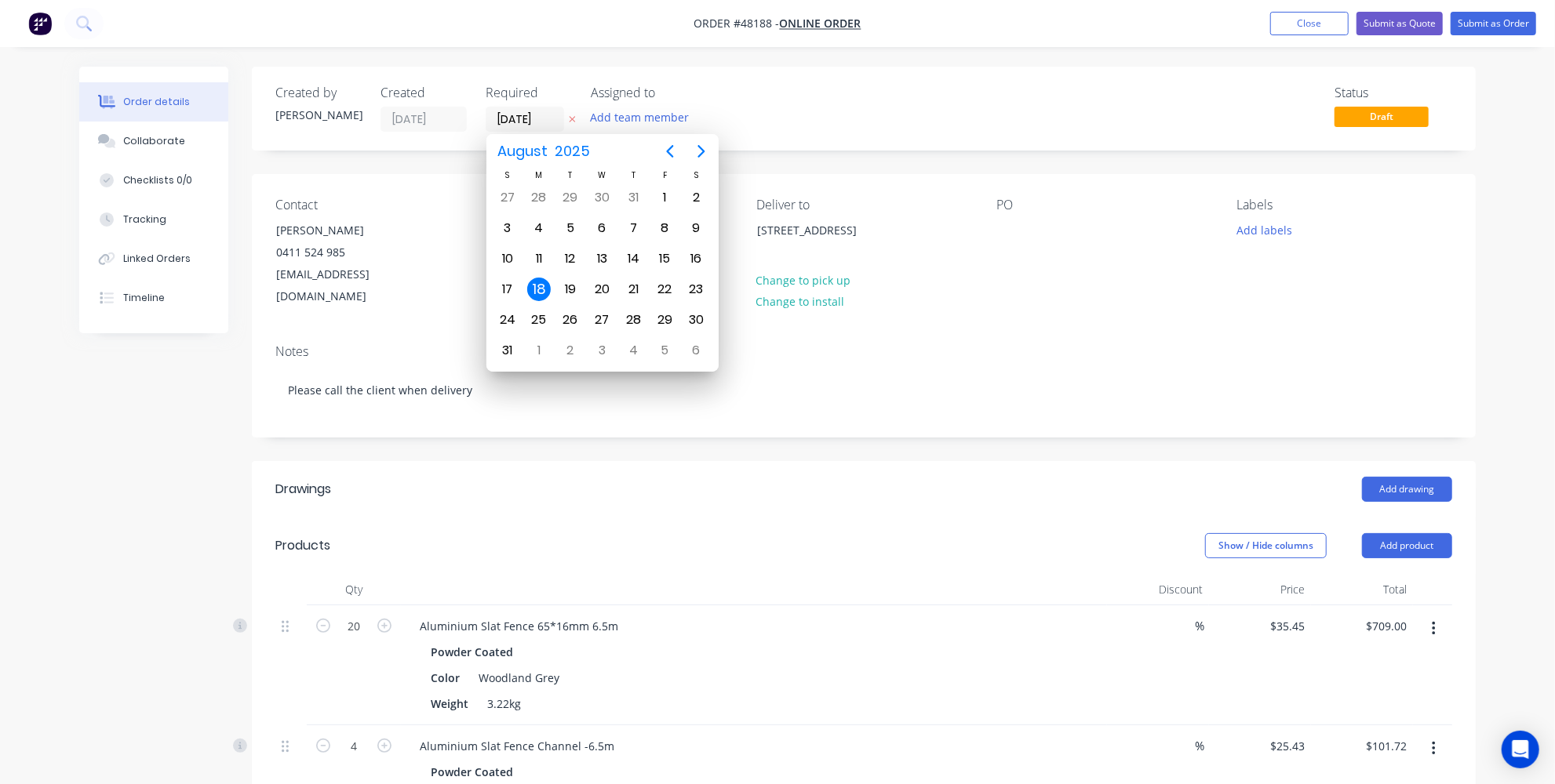
click at [737, 543] on header "Products Show / Hide columns Add product" at bounding box center [864, 546] width 1224 height 56
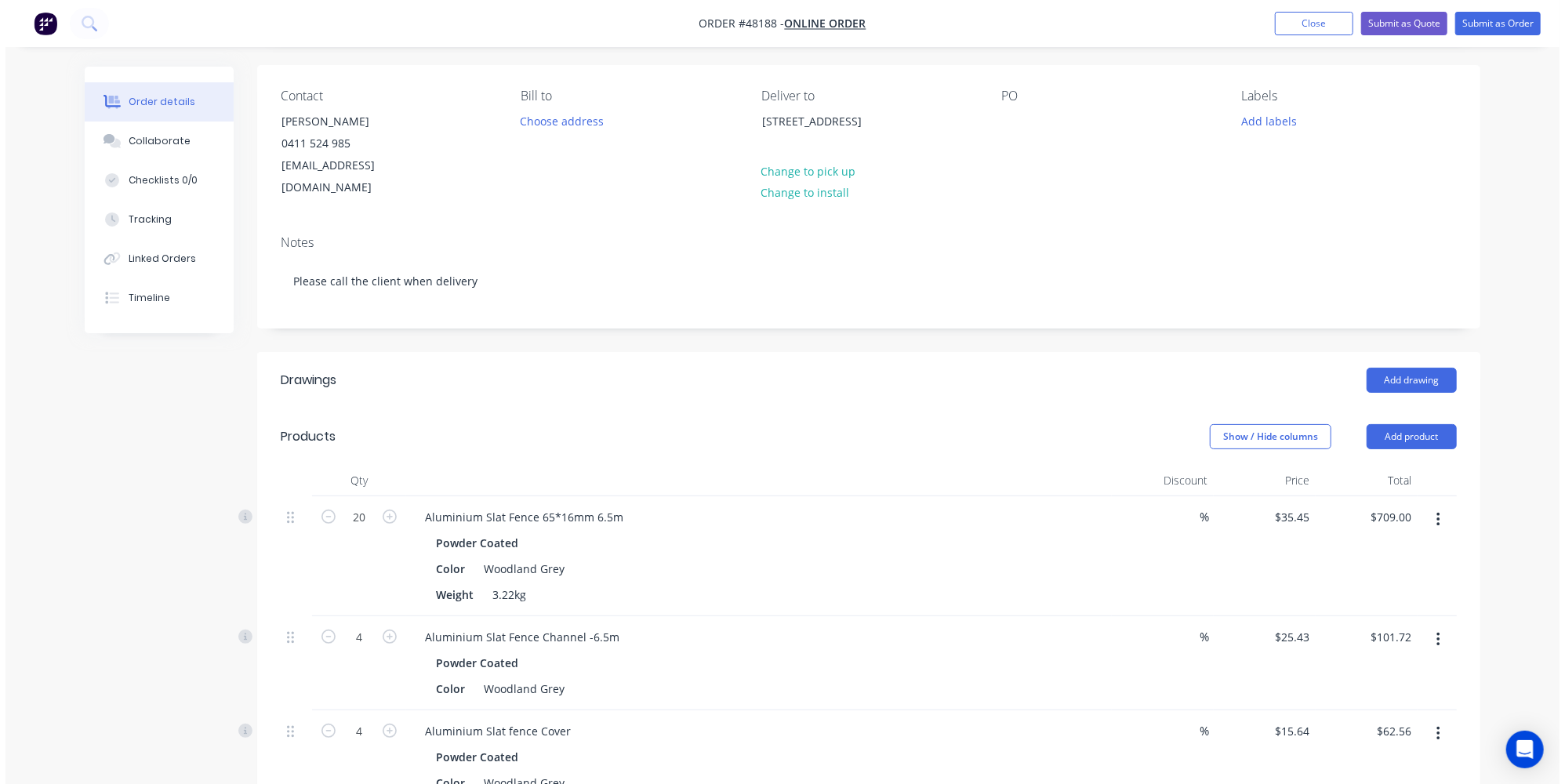
scroll to position [71, 0]
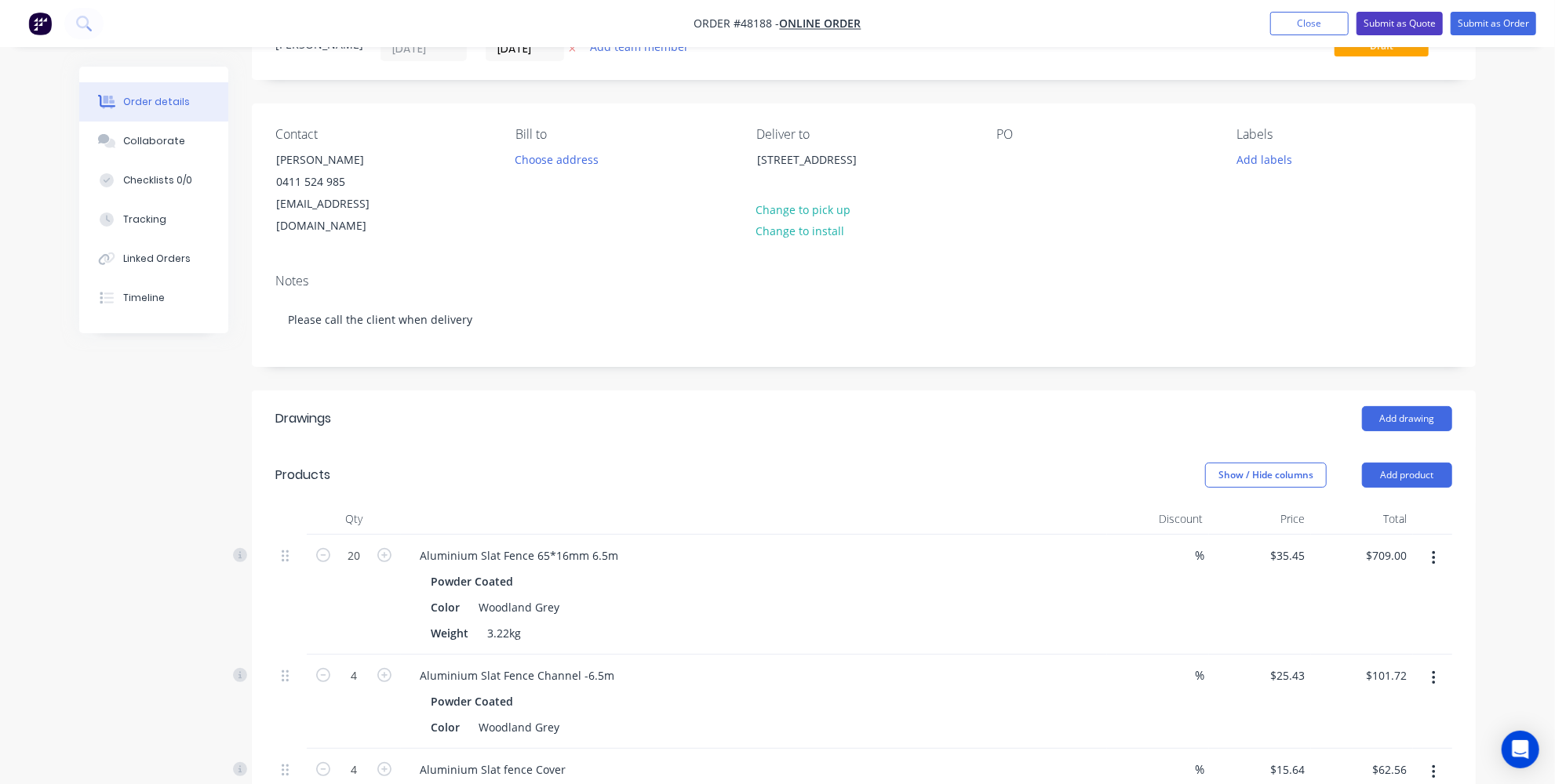
click at [1394, 28] on button "Submit as Quote" at bounding box center [1399, 23] width 87 height 23
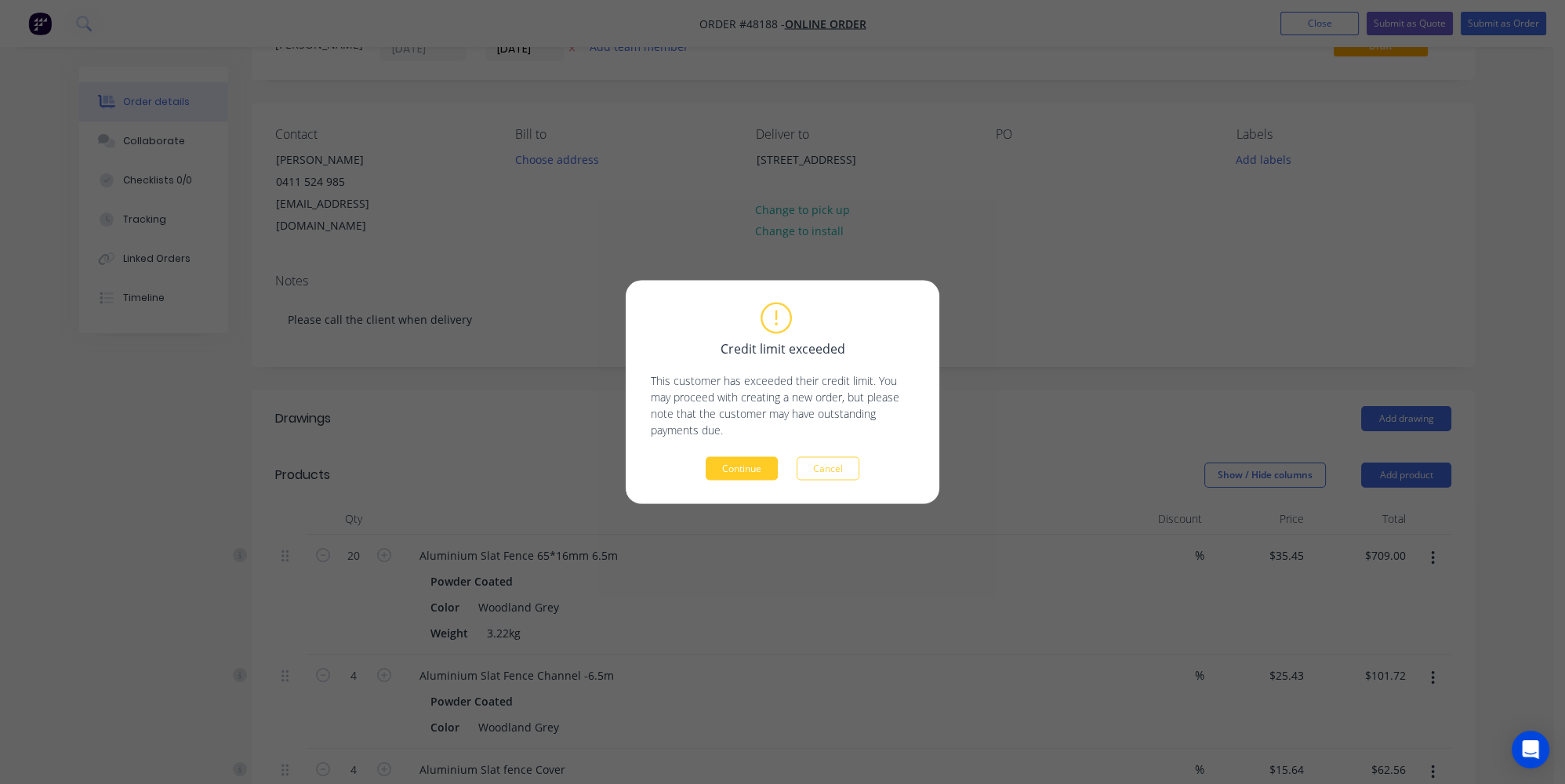
click at [746, 469] on button "Continue" at bounding box center [742, 468] width 72 height 23
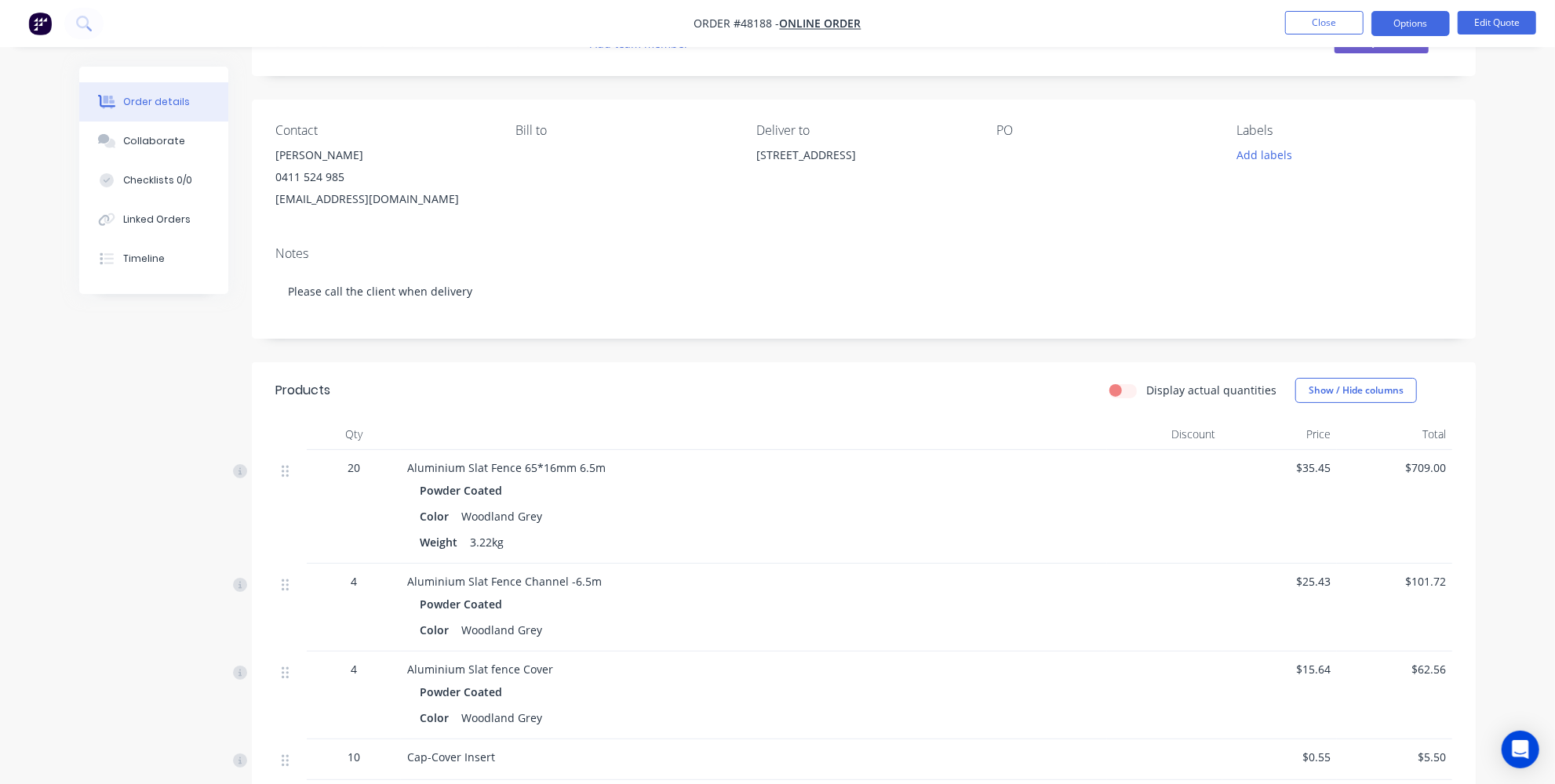
scroll to position [0, 0]
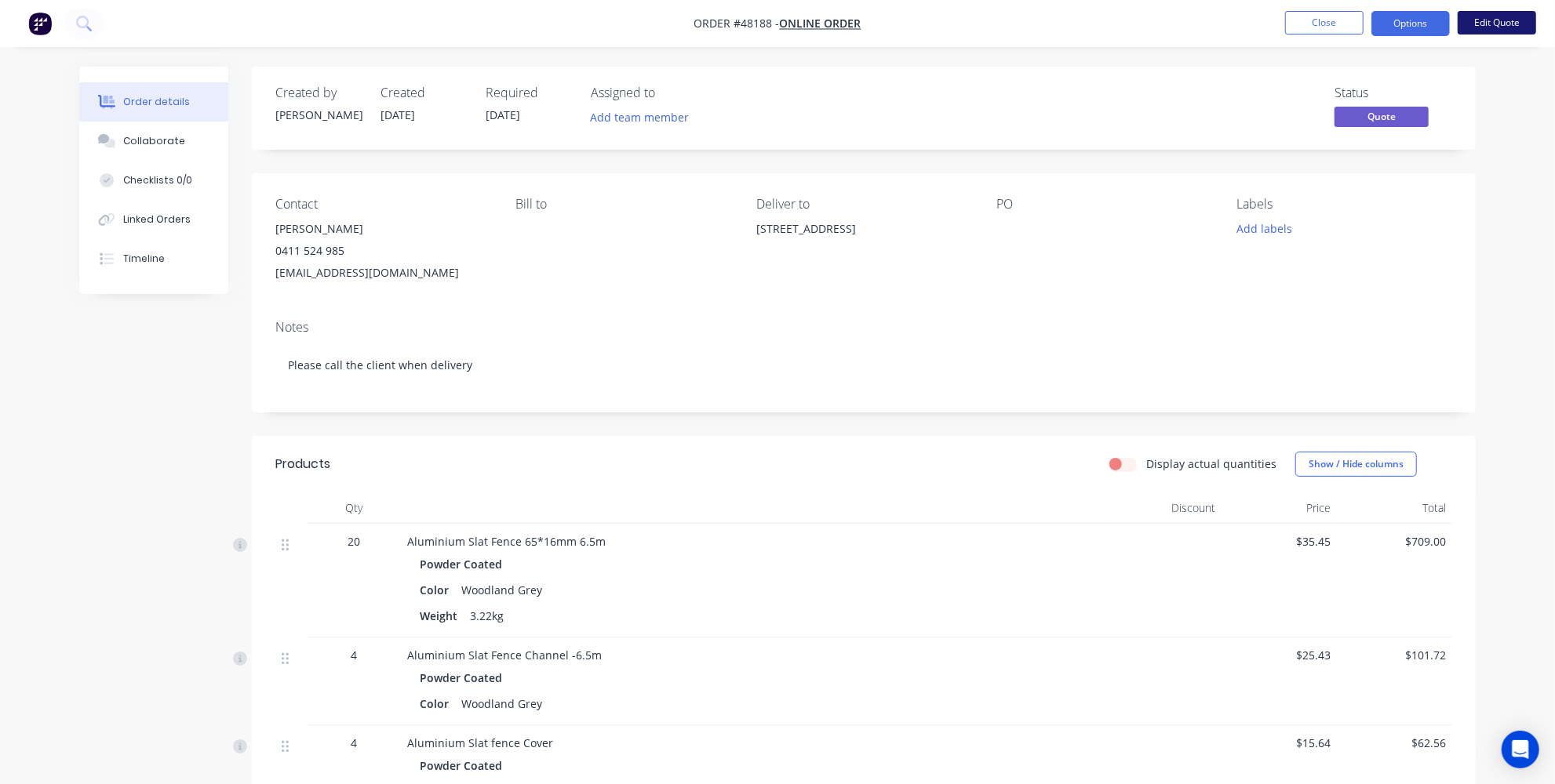
click at [1508, 14] on button "Edit Quote" at bounding box center [1496, 22] width 79 height 23
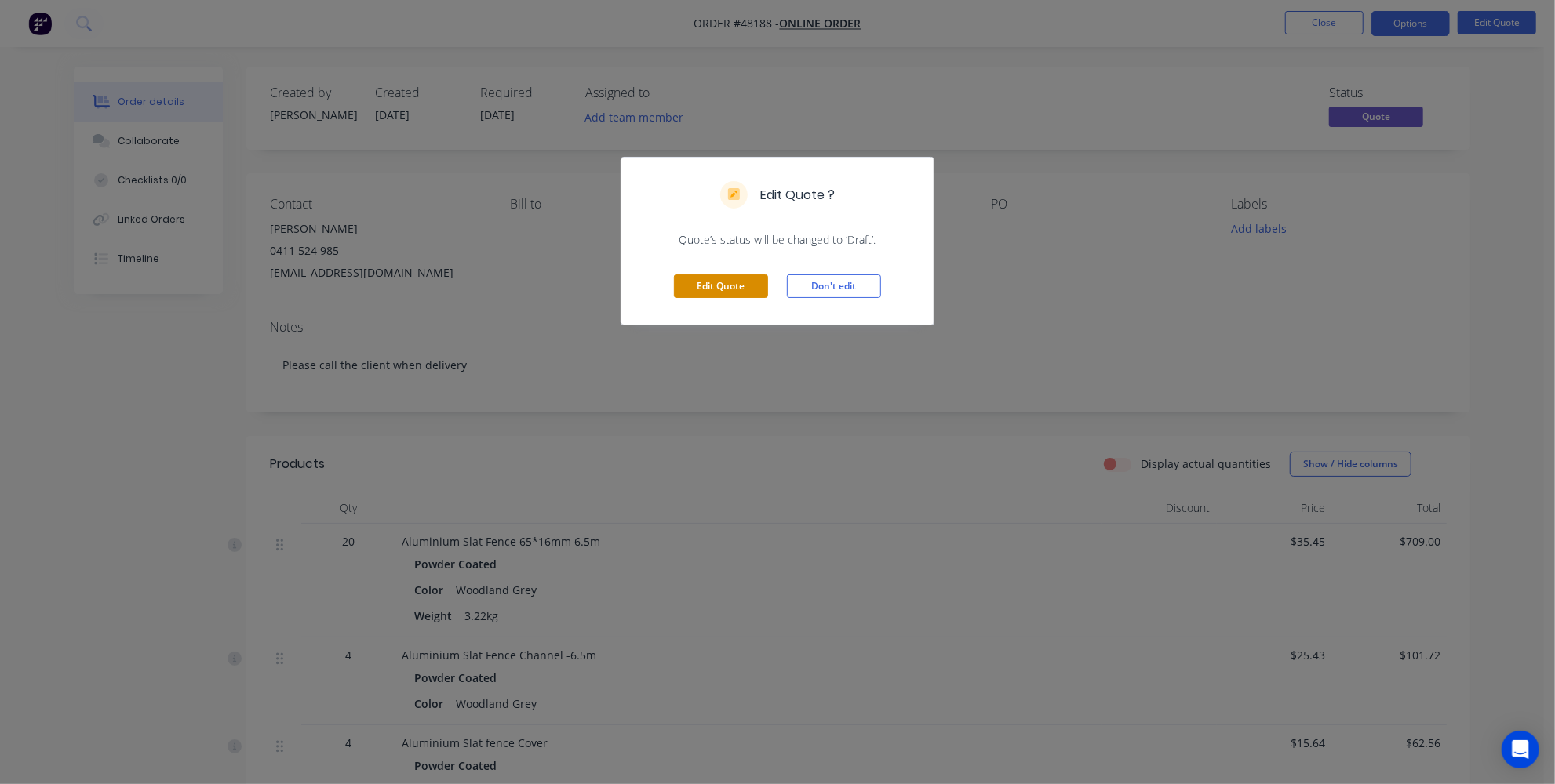
click at [712, 274] on button "Edit Quote" at bounding box center [720, 285] width 94 height 23
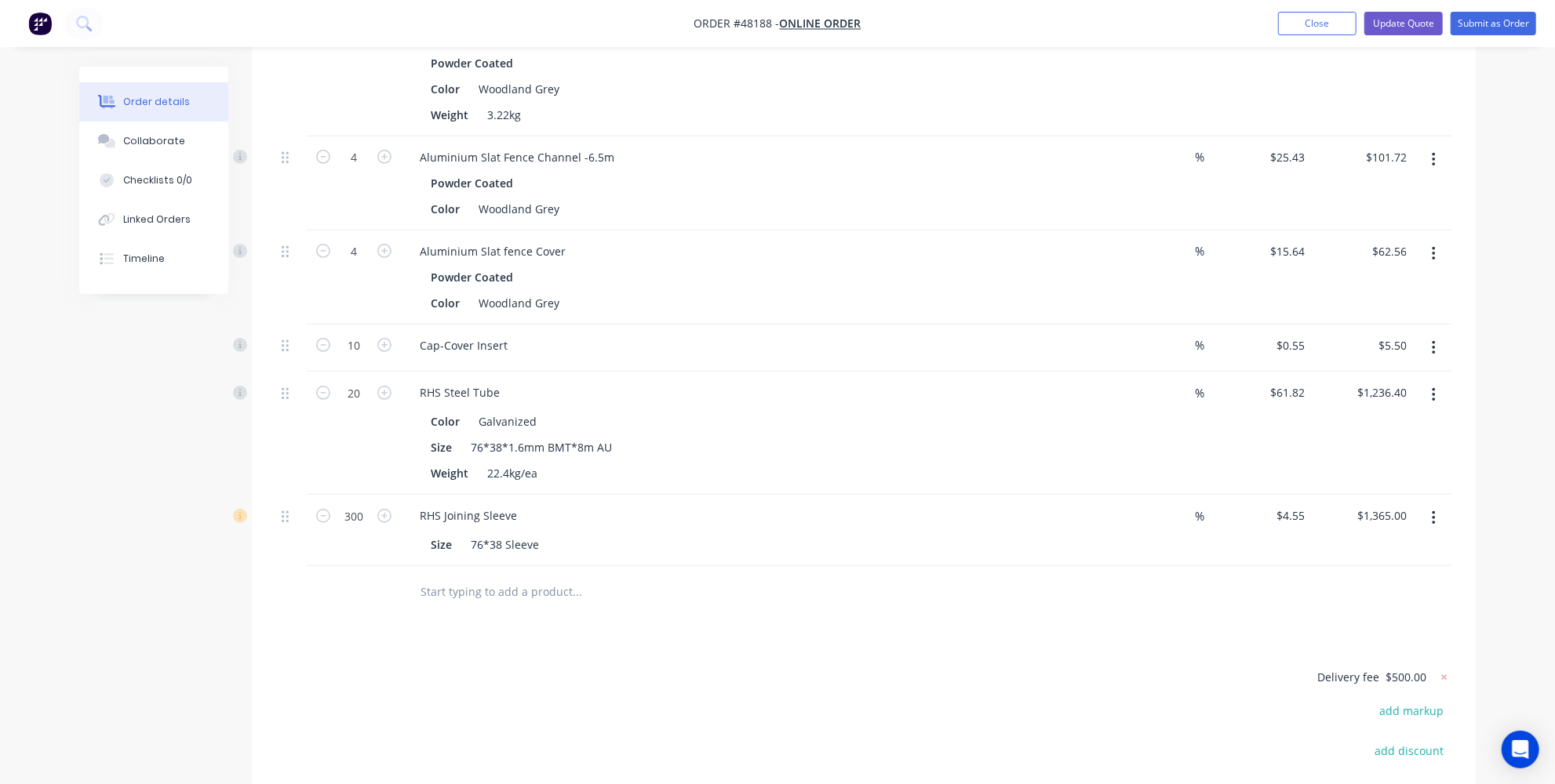
scroll to position [752, 0]
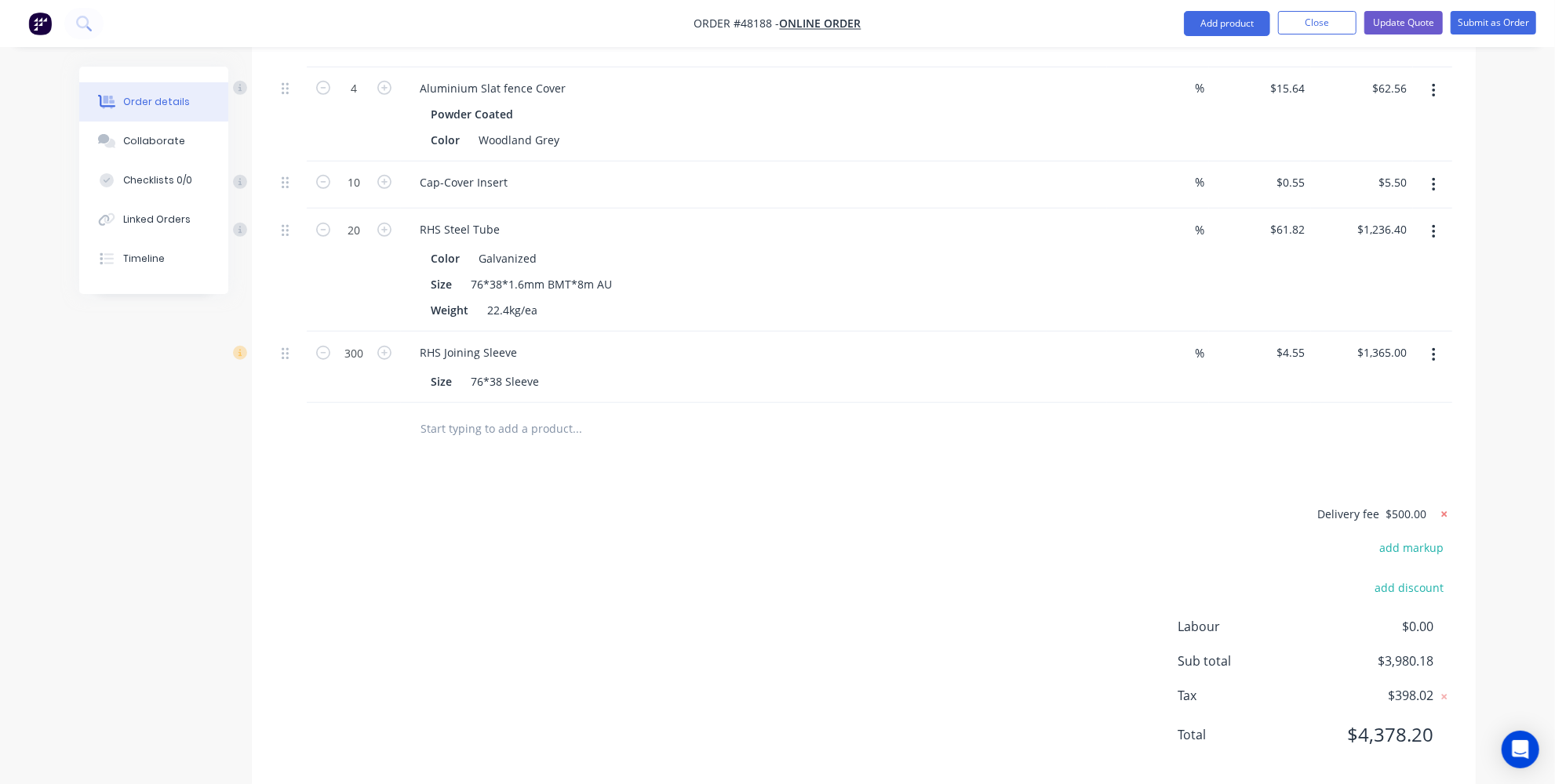
click at [1445, 512] on icon at bounding box center [1444, 515] width 6 height 6
click at [1384, 504] on button "add delivery fee" at bounding box center [1401, 515] width 101 height 21
type input "1"
type input "410"
click at [1541, 387] on div "Order details Collaborate Checklists 0/0 Linked Orders Timeline Order details C…" at bounding box center [777, 31] width 1555 height 1567
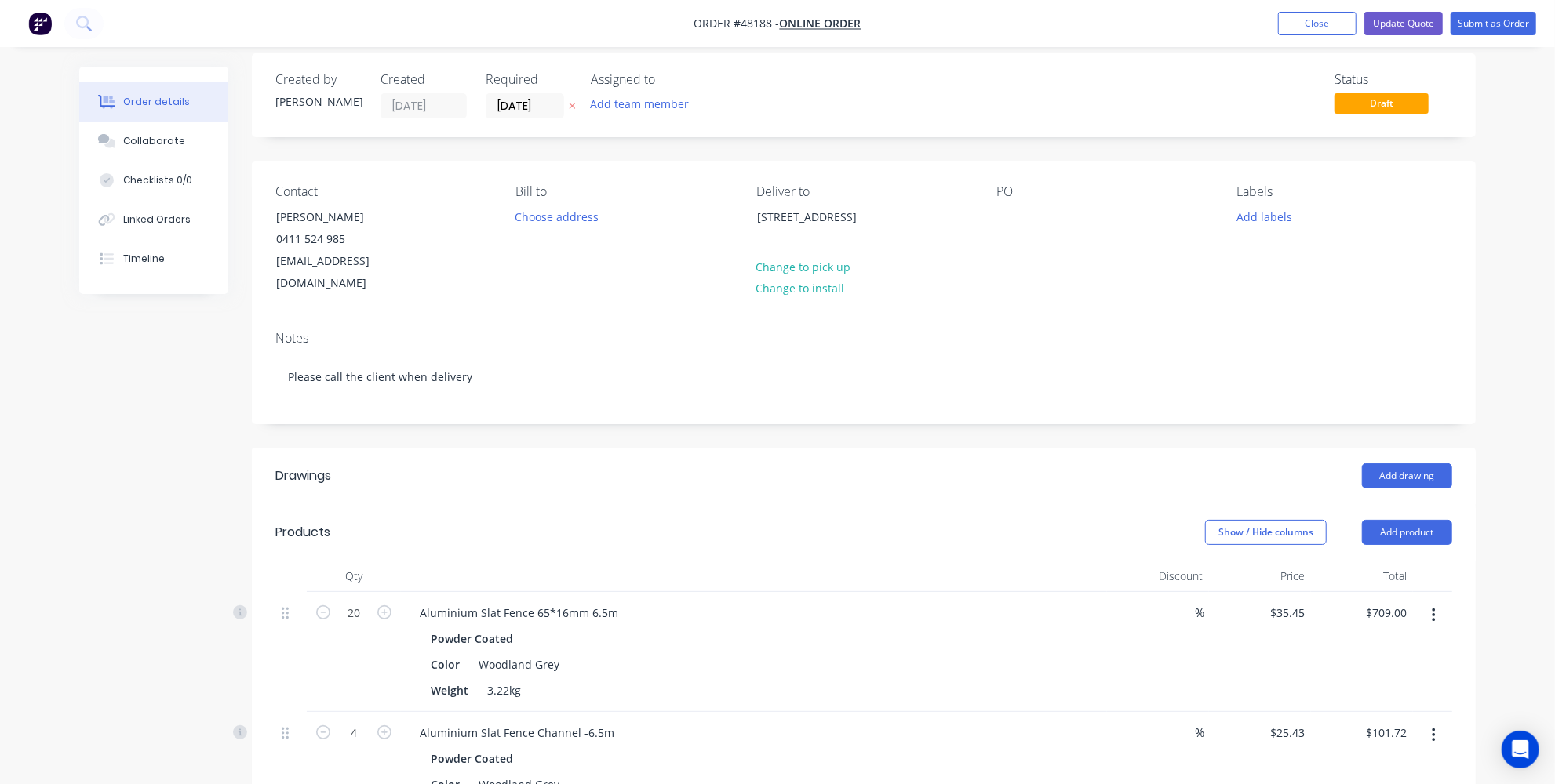
scroll to position [0, 0]
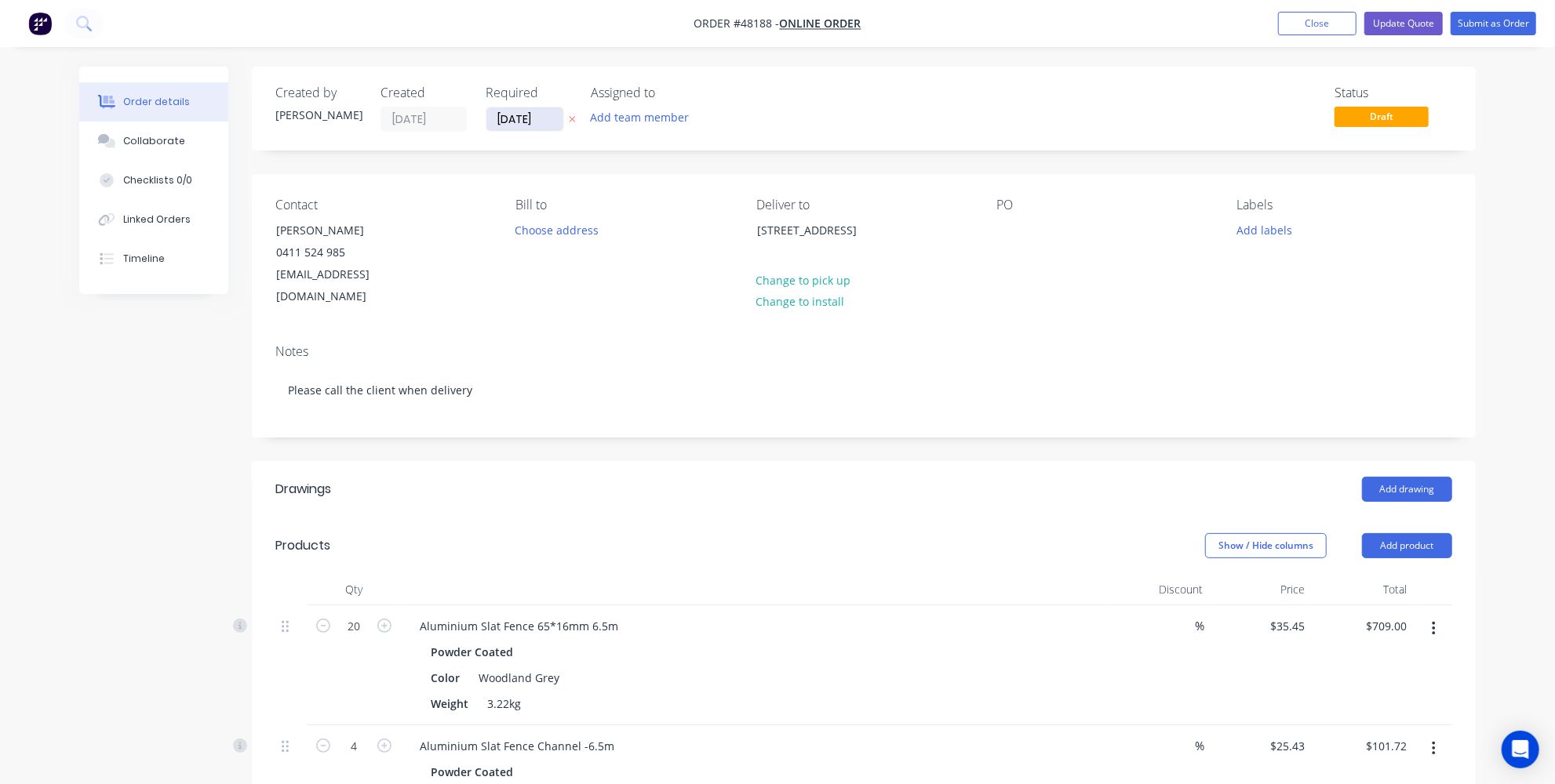
click at [541, 115] on input "18/08/25" at bounding box center [524, 119] width 77 height 23
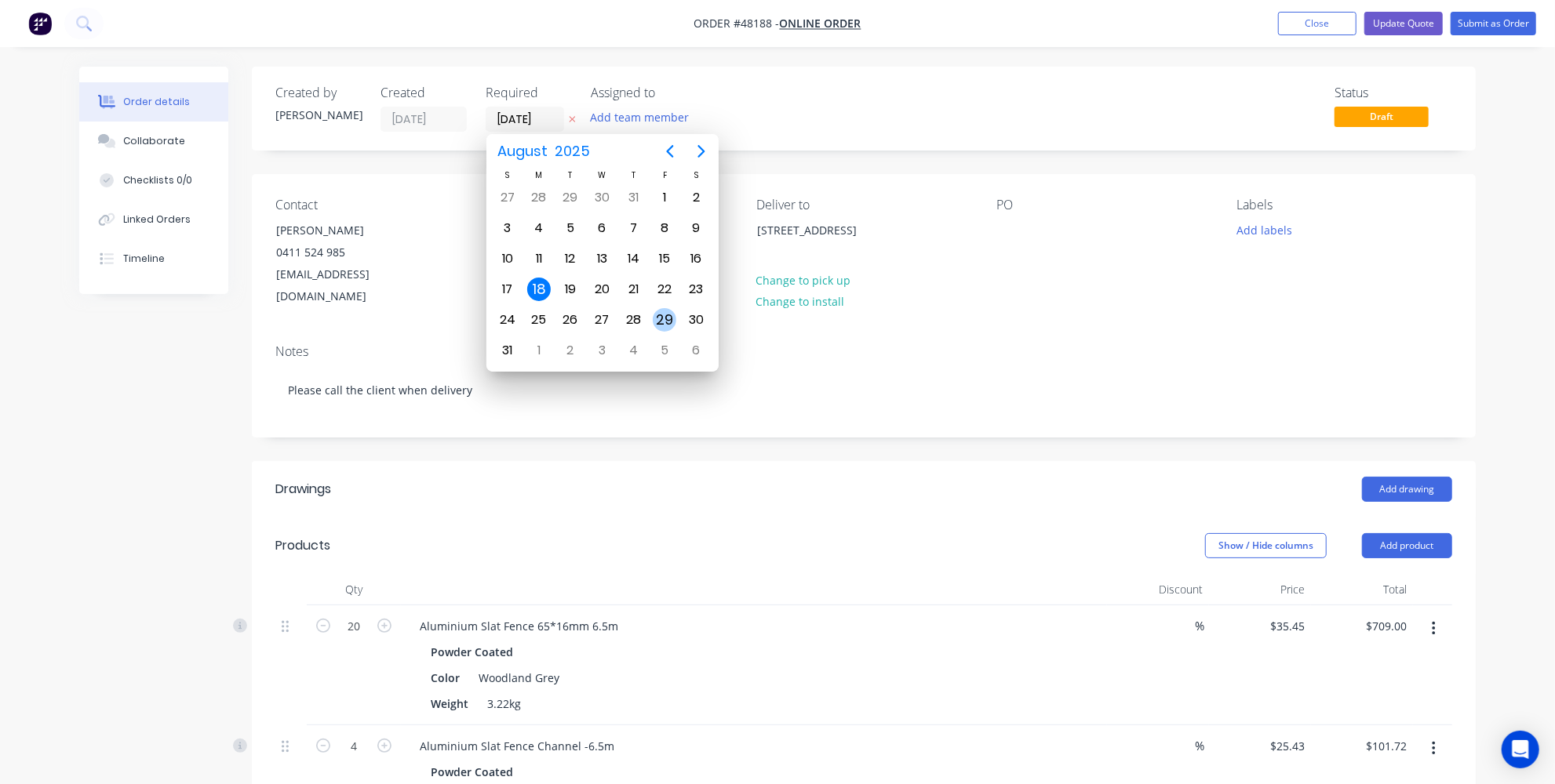
click at [667, 309] on div "29" at bounding box center [664, 319] width 23 height 23
type input "29/08/25"
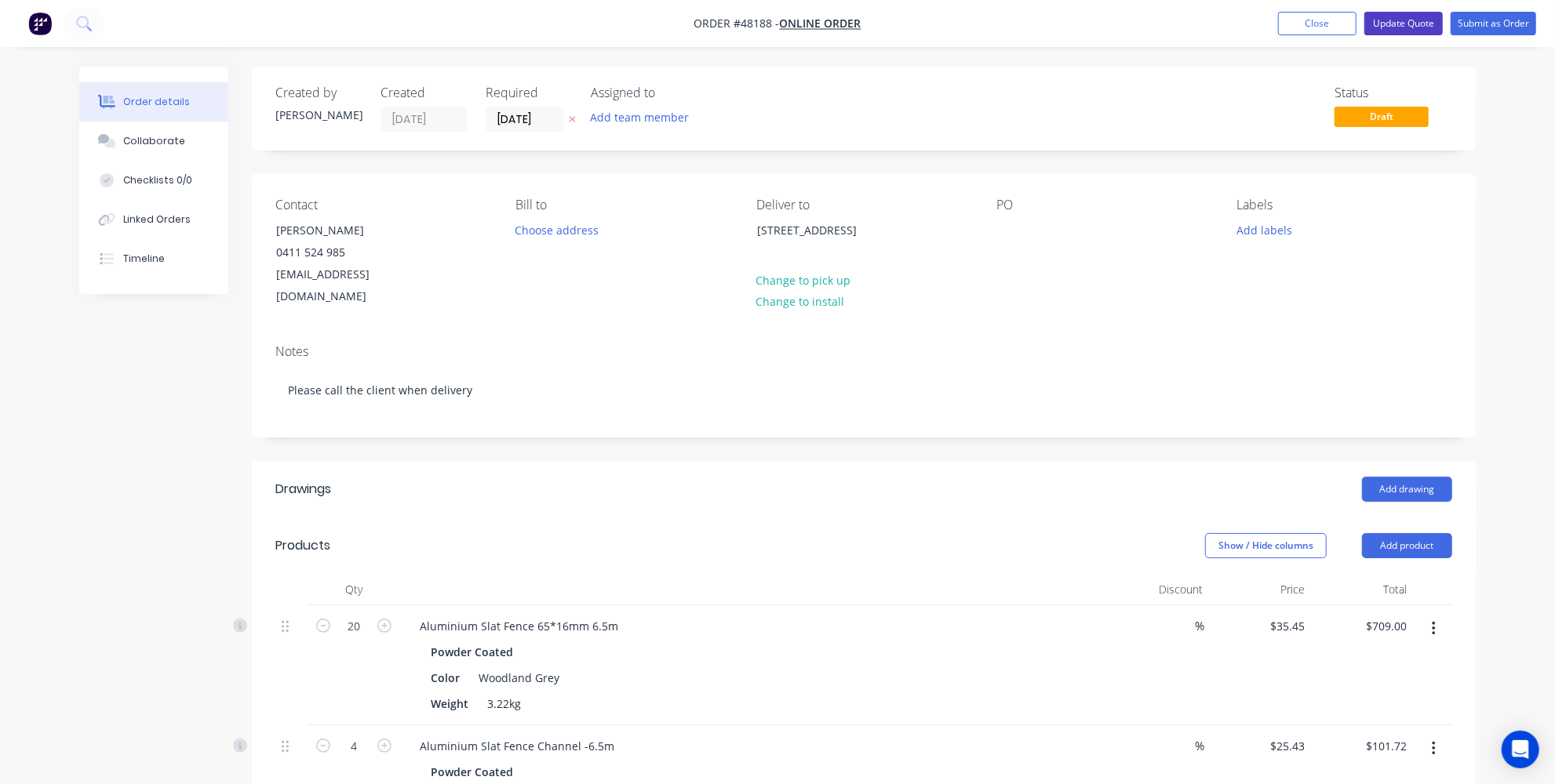
click at [1409, 20] on button "Update Quote" at bounding box center [1403, 23] width 79 height 23
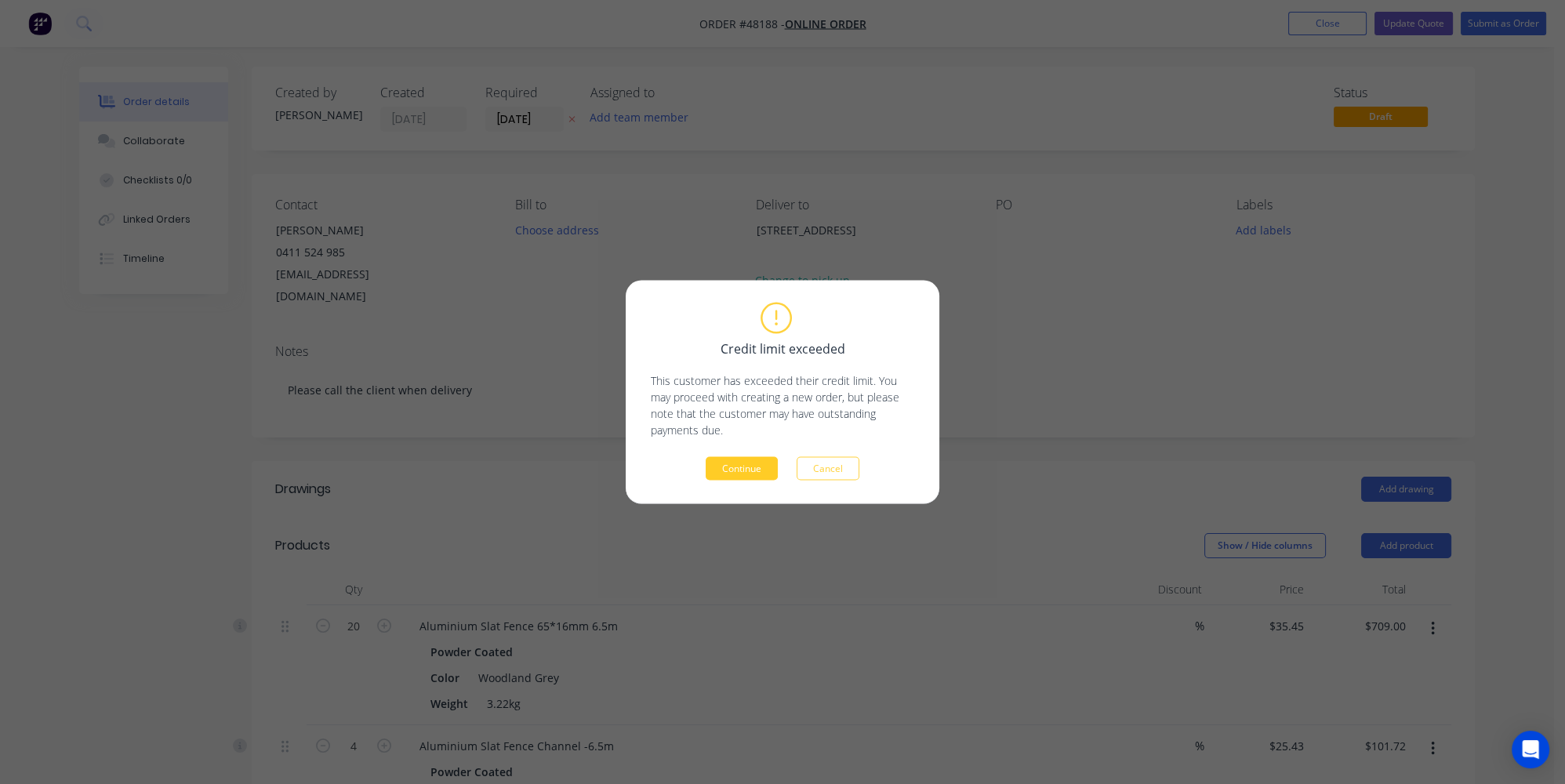
click at [750, 467] on button "Continue" at bounding box center [742, 468] width 72 height 23
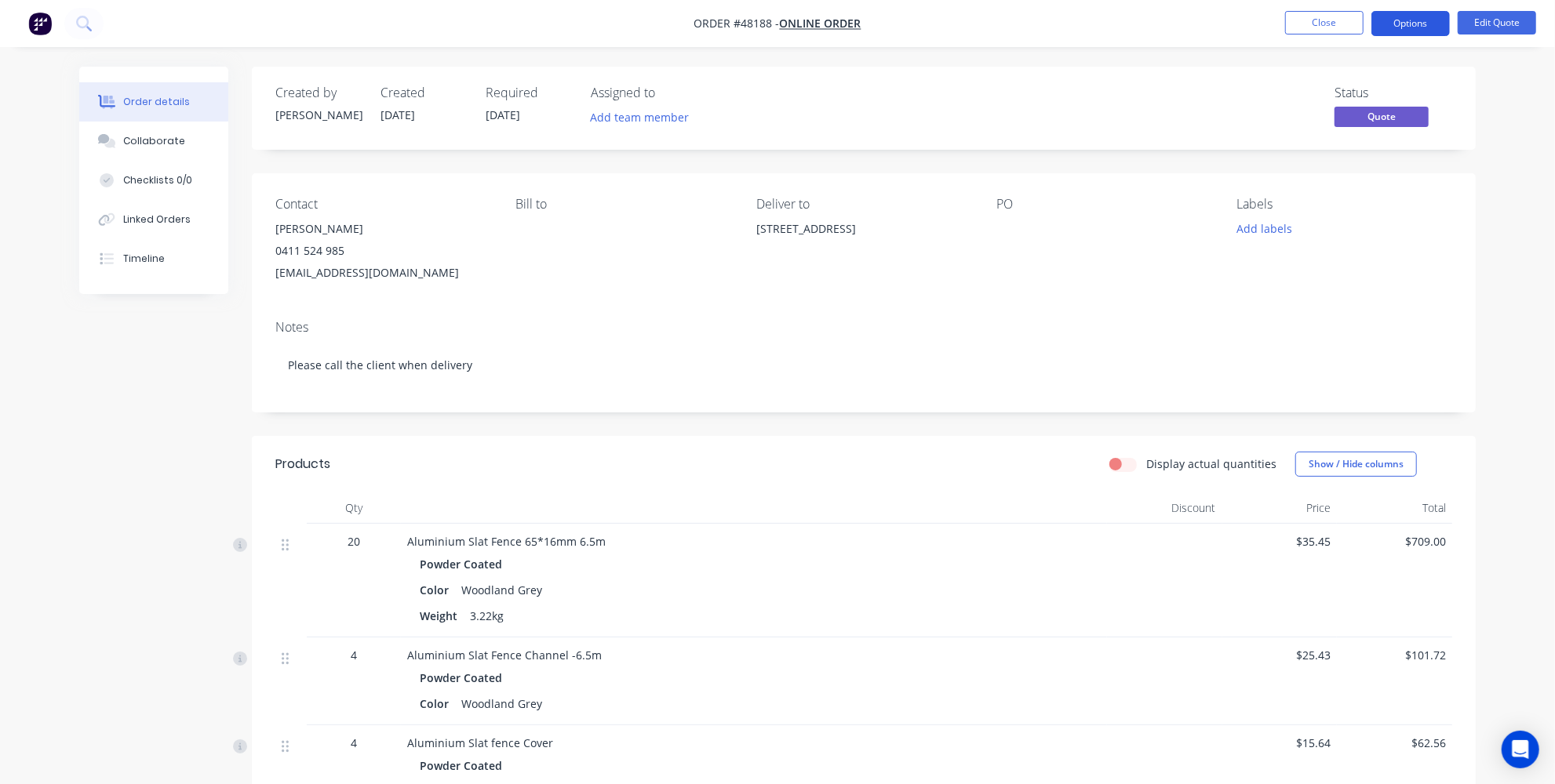
click at [1431, 26] on button "Options" at bounding box center [1411, 23] width 79 height 25
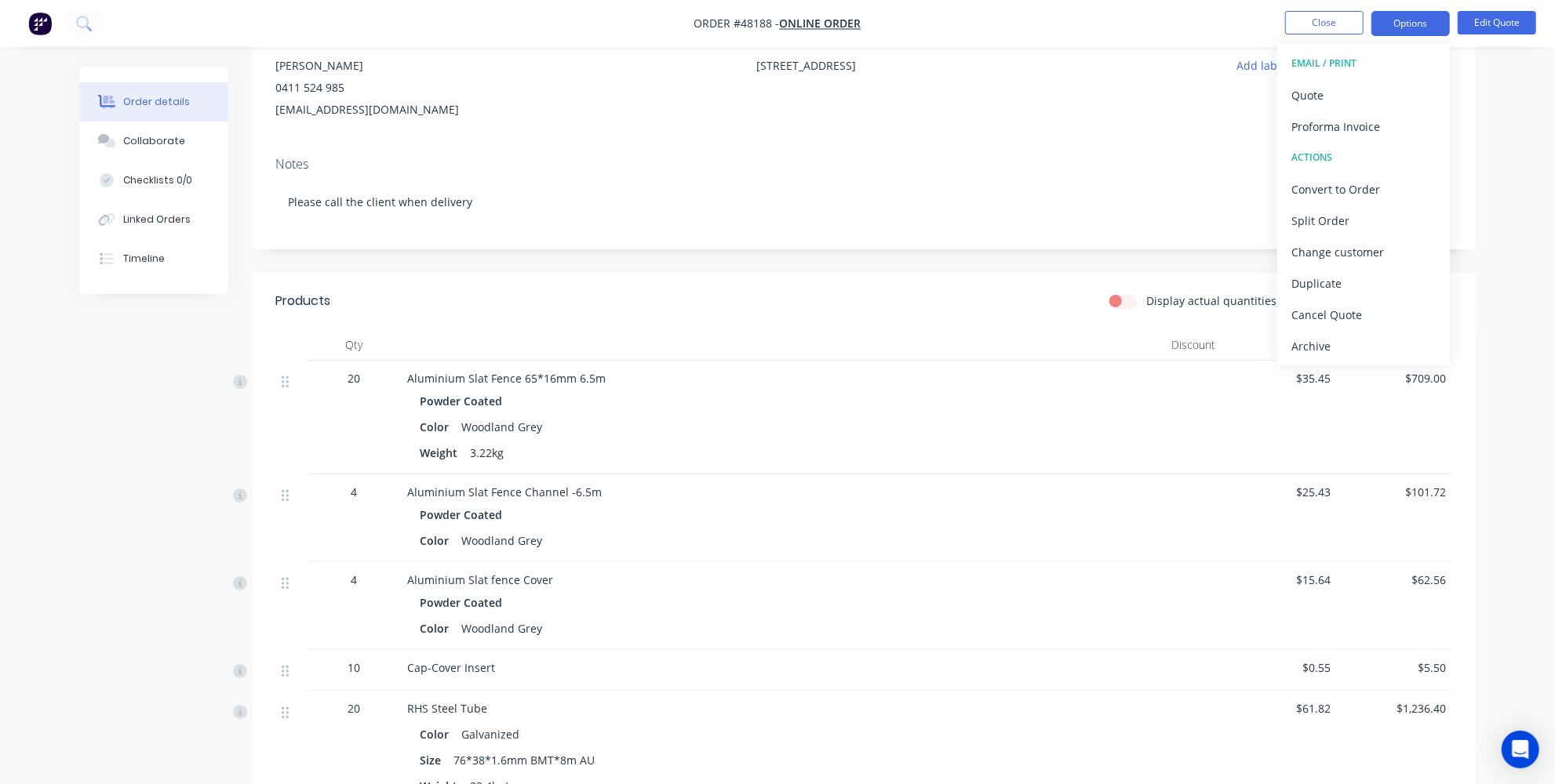
scroll to position [142, 0]
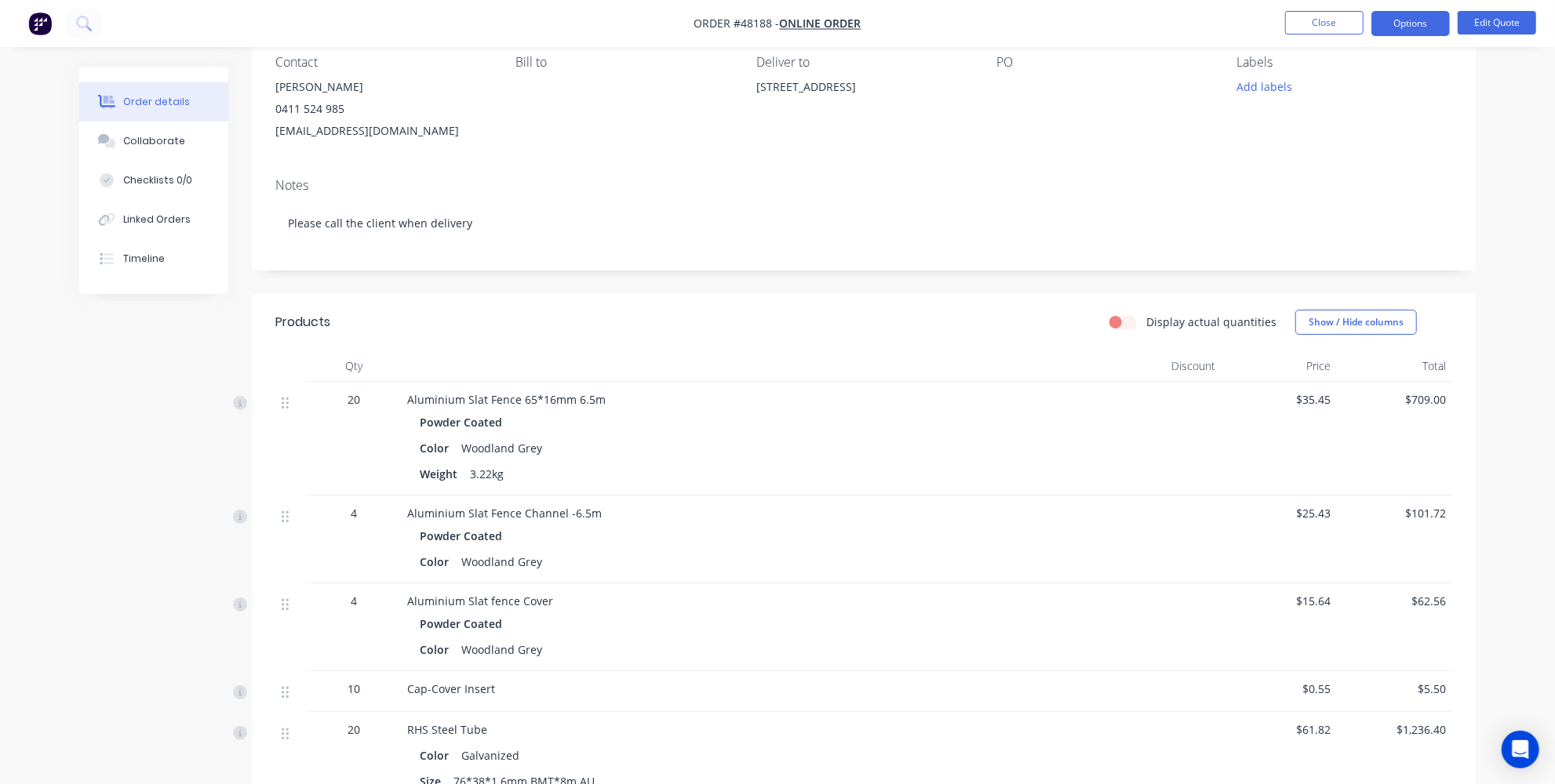
drag, startPoint x: 168, startPoint y: 497, endPoint x: 225, endPoint y: 470, distance: 63.1
click at [170, 496] on div "Created by Jessica Created 18/08/25 Required 29/08/25 Assigned to Add team memb…" at bounding box center [777, 548] width 1396 height 1248
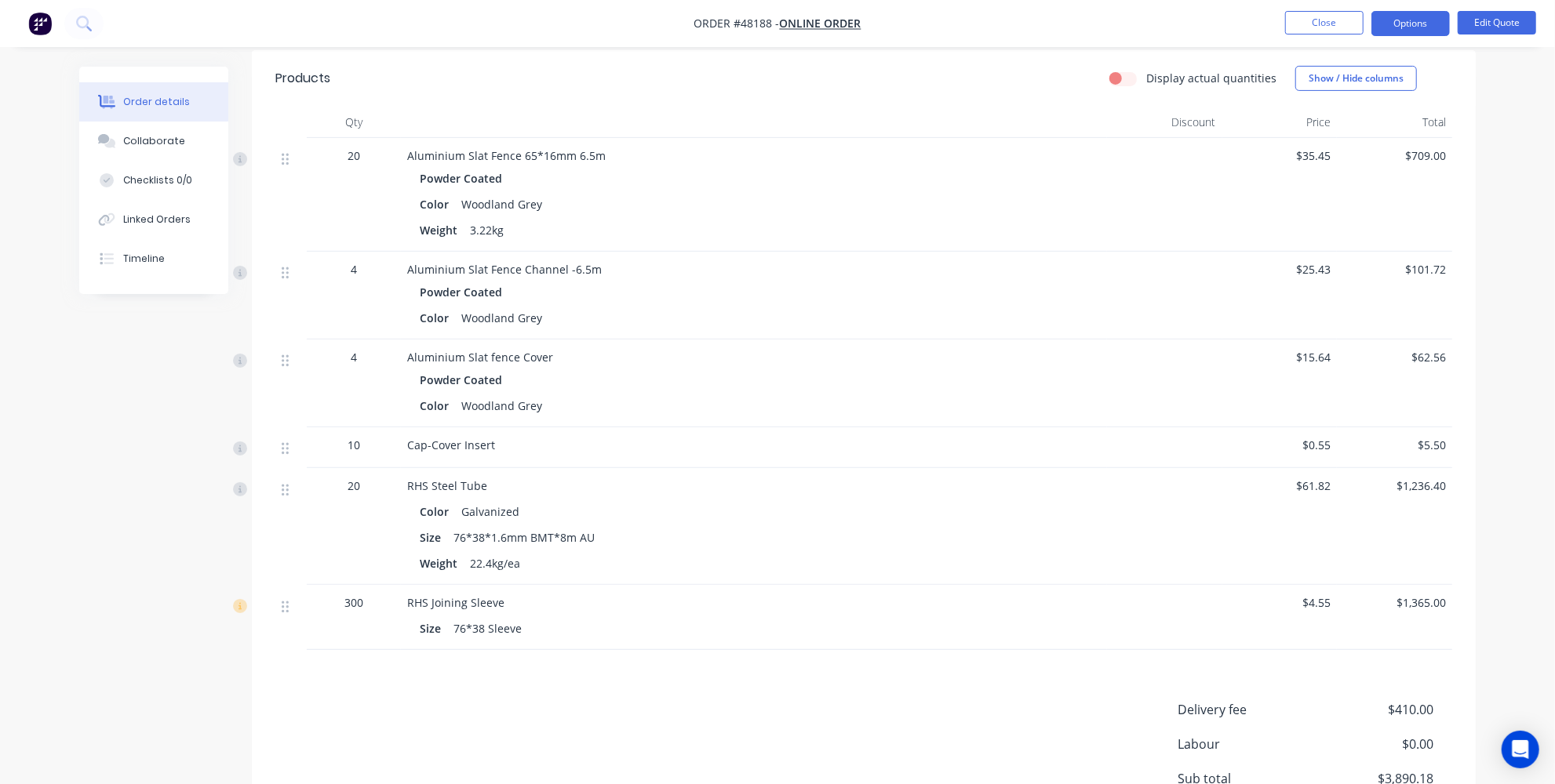
scroll to position [356, 0]
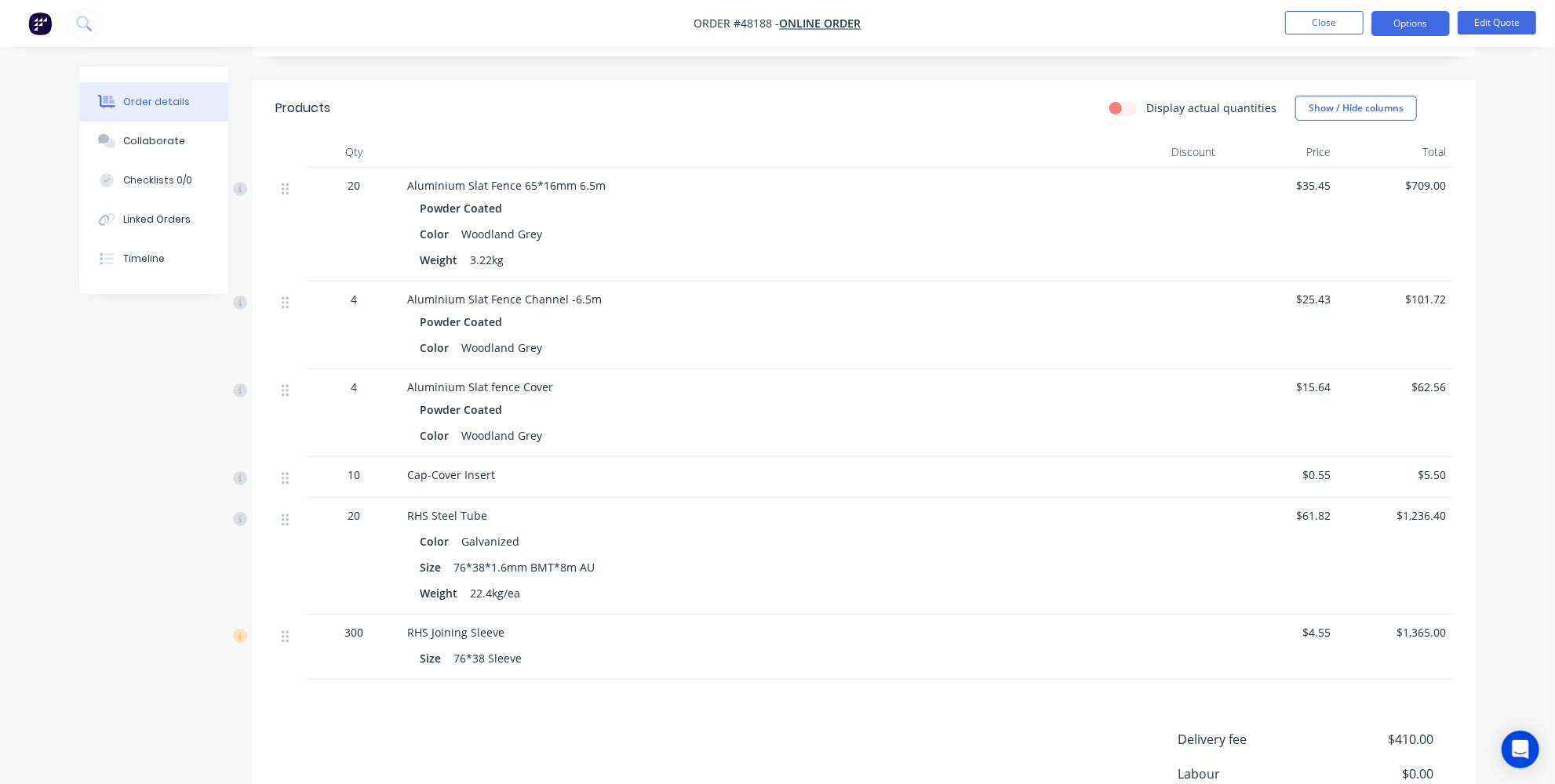
click at [501, 632] on div "RHS Joining Sleeve" at bounding box center [754, 632] width 694 height 17
click at [504, 631] on div "RHS Joining Sleeve" at bounding box center [754, 632] width 694 height 17
drag, startPoint x: 501, startPoint y: 629, endPoint x: 592, endPoint y: 604, distance: 94.4
click at [501, 629] on div "RHS Joining Sleeve" at bounding box center [754, 632] width 694 height 17
click at [160, 421] on div "Created by Jessica Created 18/08/25 Required 29/08/25 Assigned to Add team memb…" at bounding box center [777, 334] width 1396 height 1248
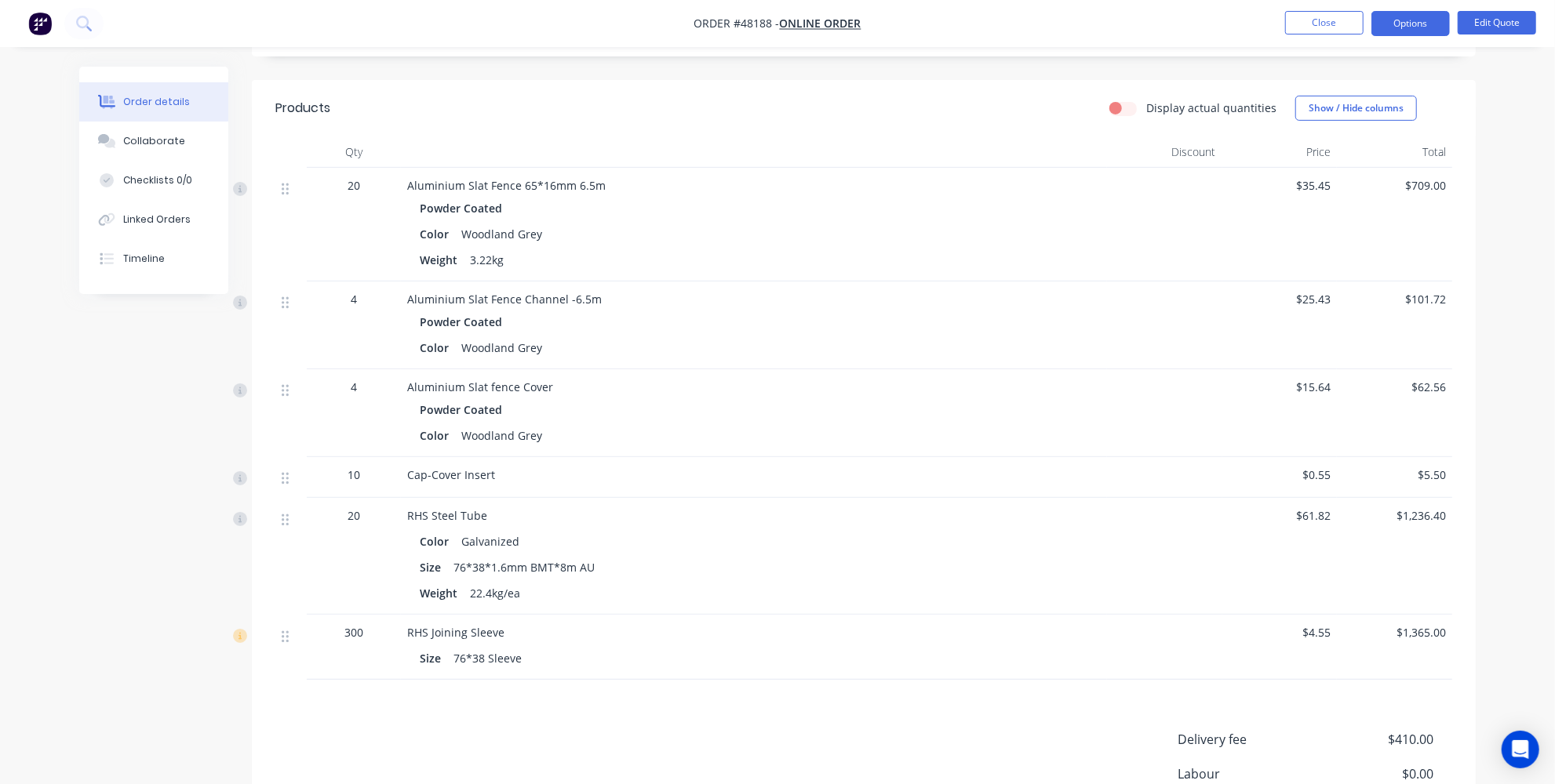
click at [176, 418] on div "Created by Jessica Created 18/08/25 Required 29/08/25 Assigned to Add team memb…" at bounding box center [777, 334] width 1396 height 1248
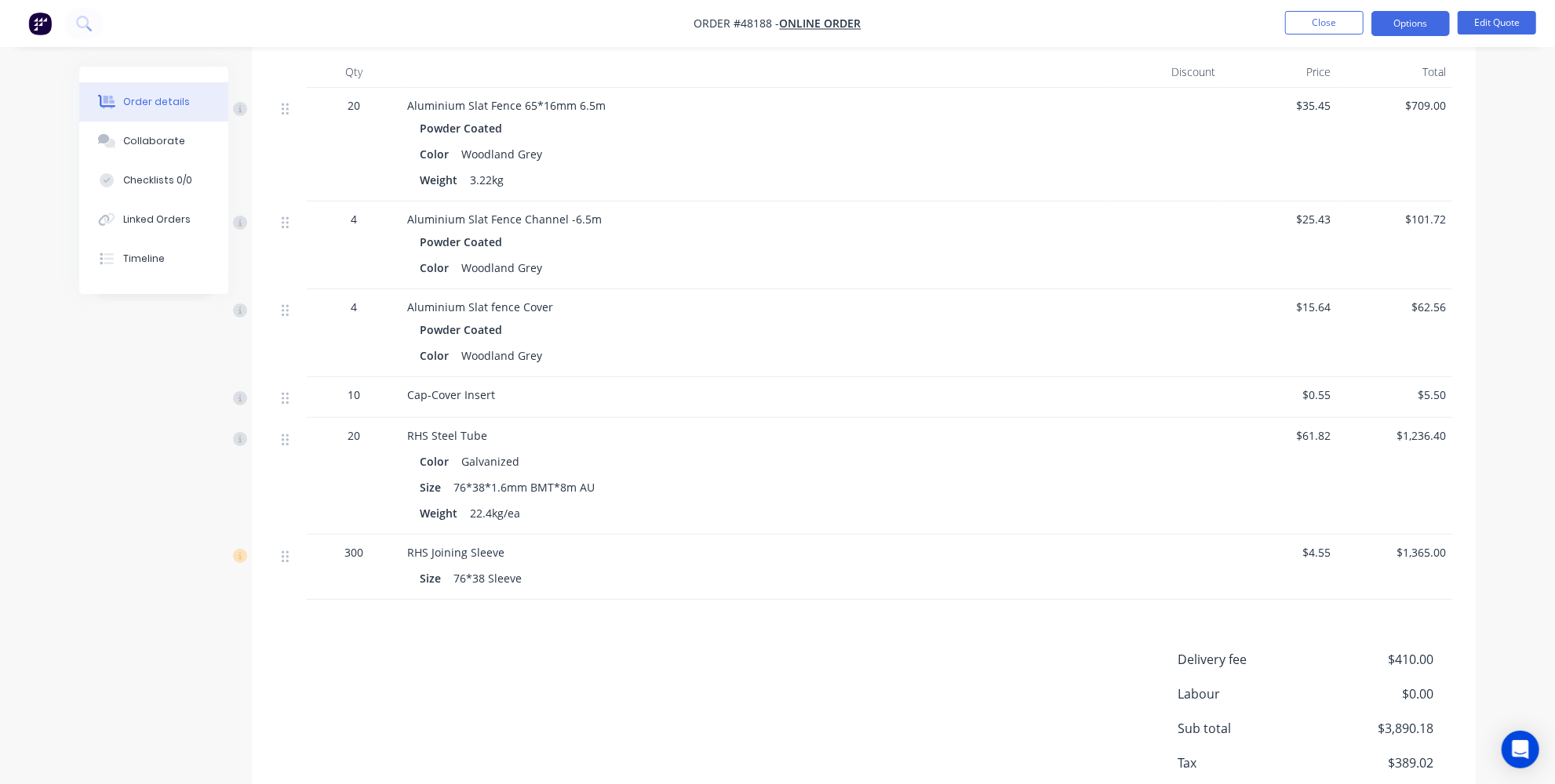
scroll to position [499, 0]
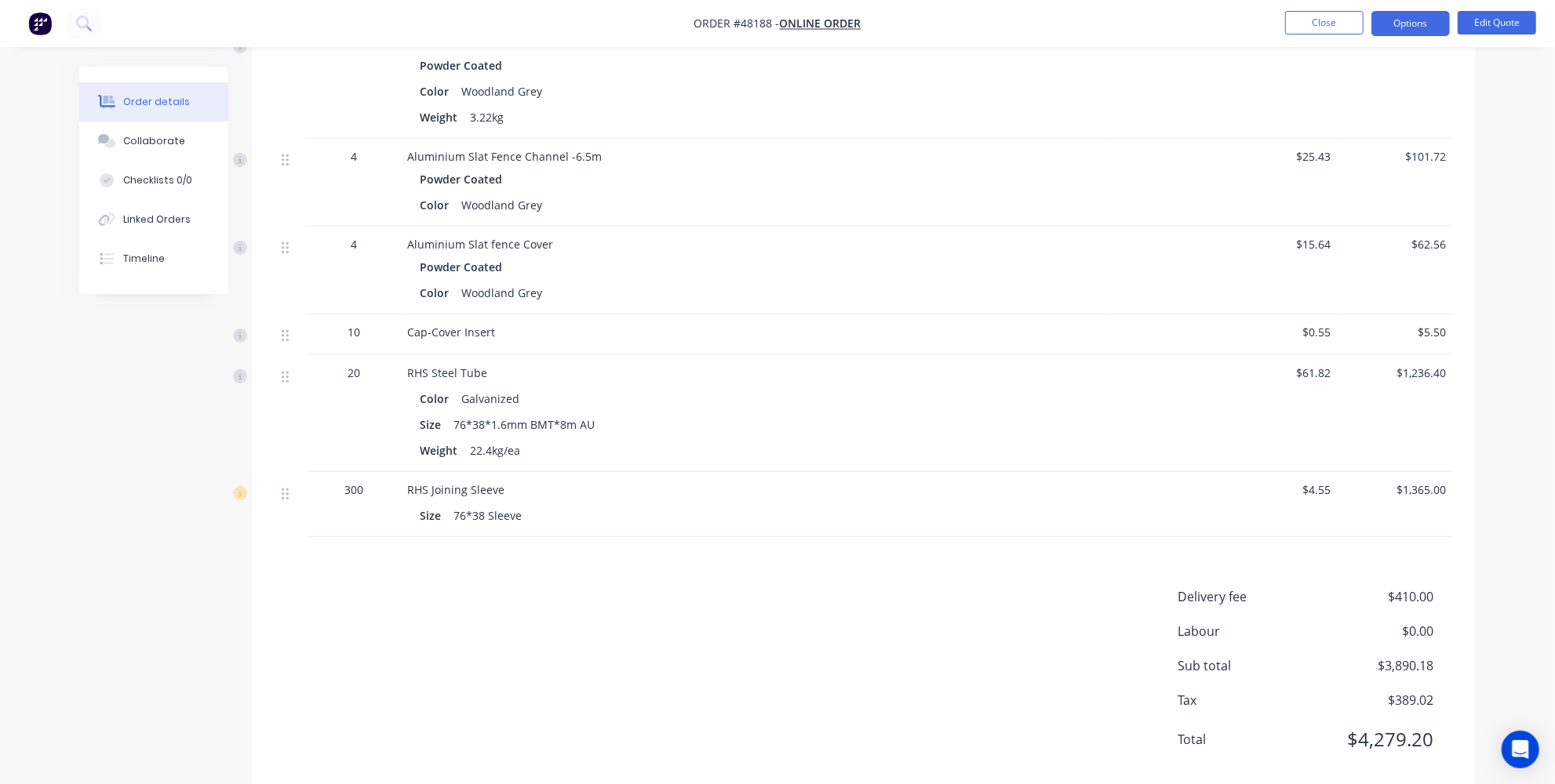
click at [503, 485] on div "RHS Joining Sleeve" at bounding box center [754, 490] width 694 height 17
click at [498, 487] on span "RHS Joining Sleeve" at bounding box center [456, 490] width 97 height 15
click at [1510, 26] on button "Edit Quote" at bounding box center [1496, 22] width 79 height 23
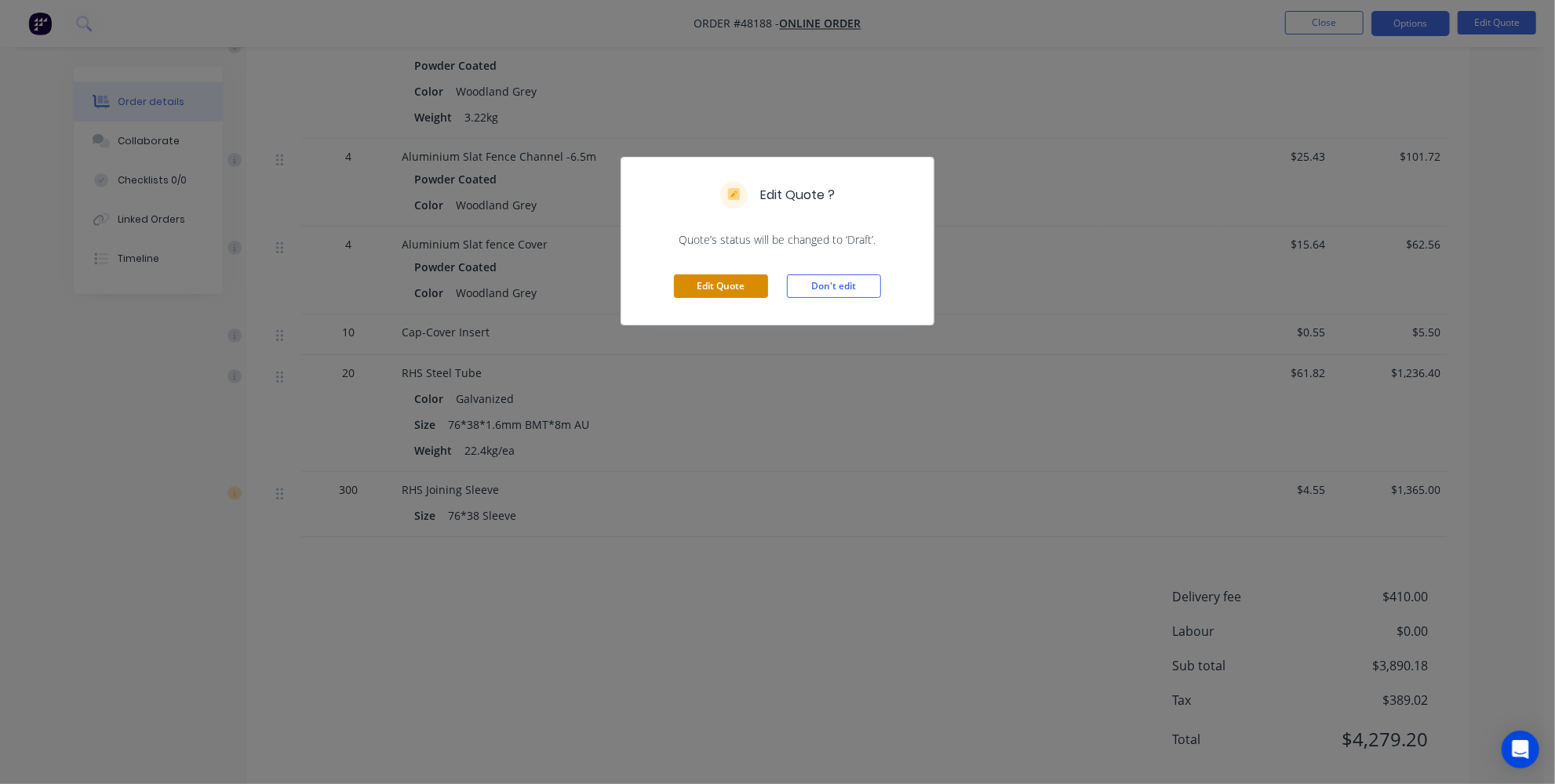
click at [719, 277] on button "Edit Quote" at bounding box center [720, 285] width 94 height 23
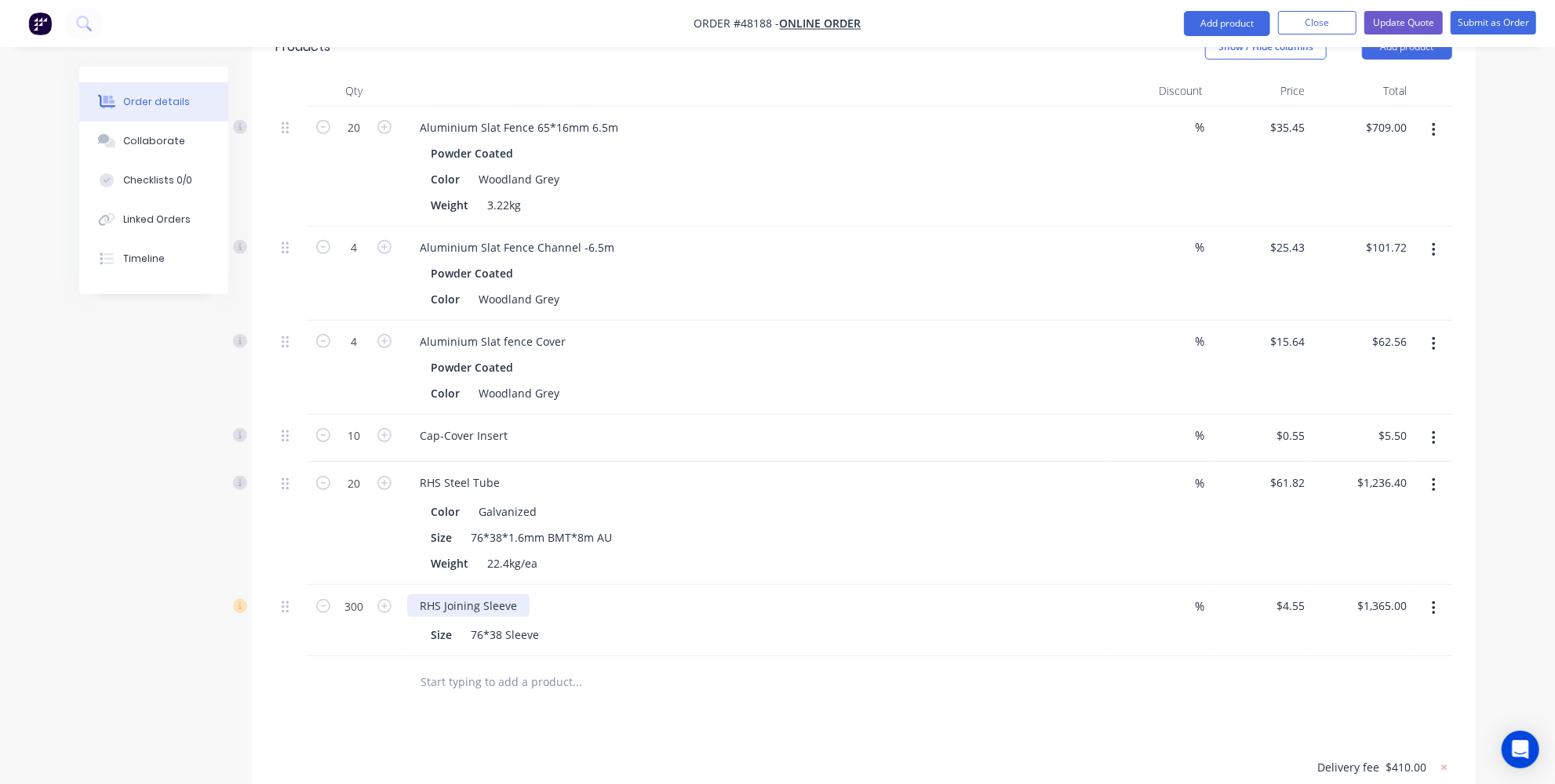
click at [514, 594] on div "RHS Joining Sleeve" at bounding box center [468, 605] width 123 height 22
click at [514, 594] on div "RHS Joining Sleeve EX" at bounding box center [476, 605] width 138 height 22
click at [589, 685] on div "Drawings Add drawing Products Show / Hide columns Add product Qty Discount Pric…" at bounding box center [864, 502] width 1224 height 1080
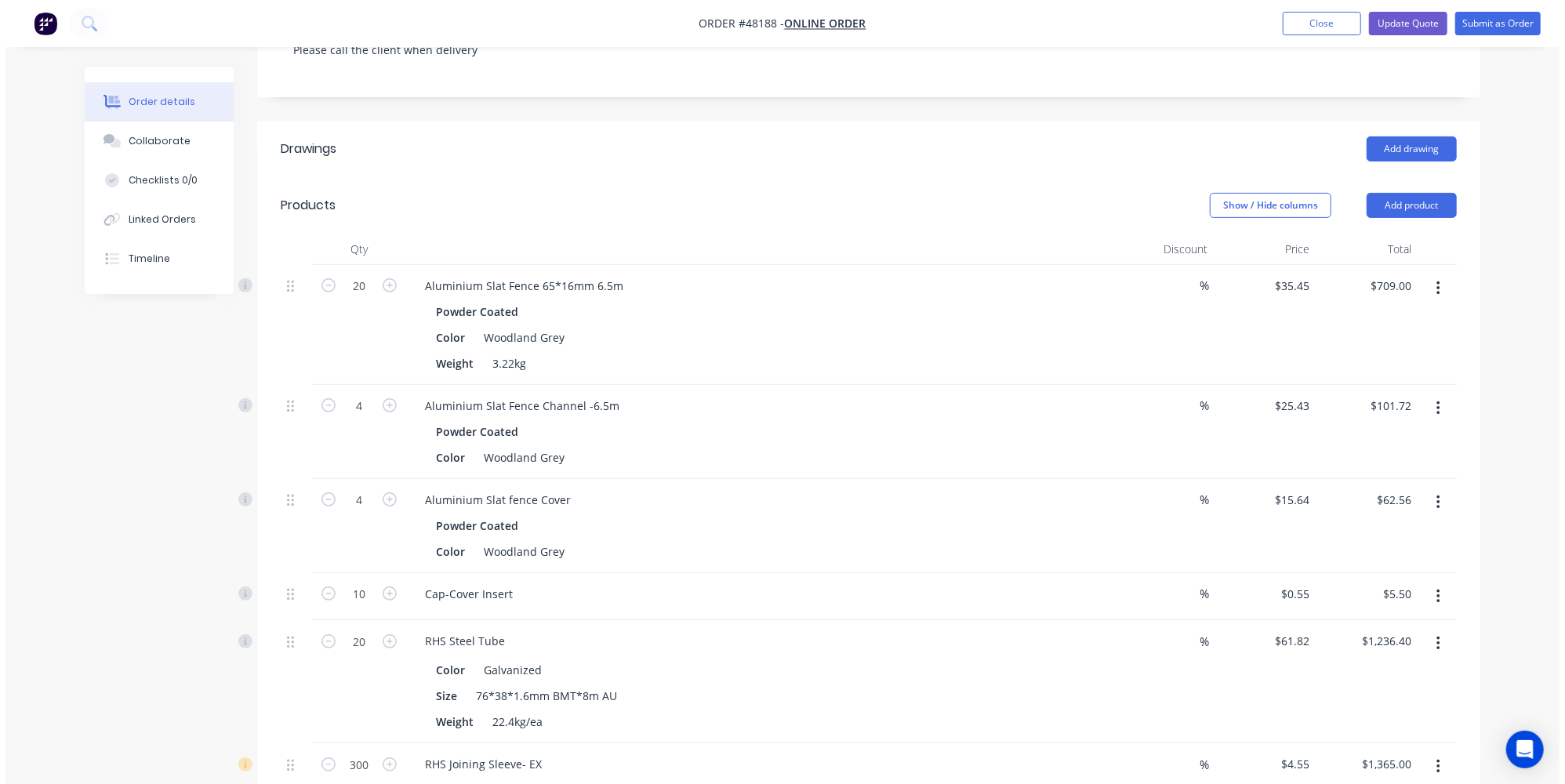
scroll to position [285, 0]
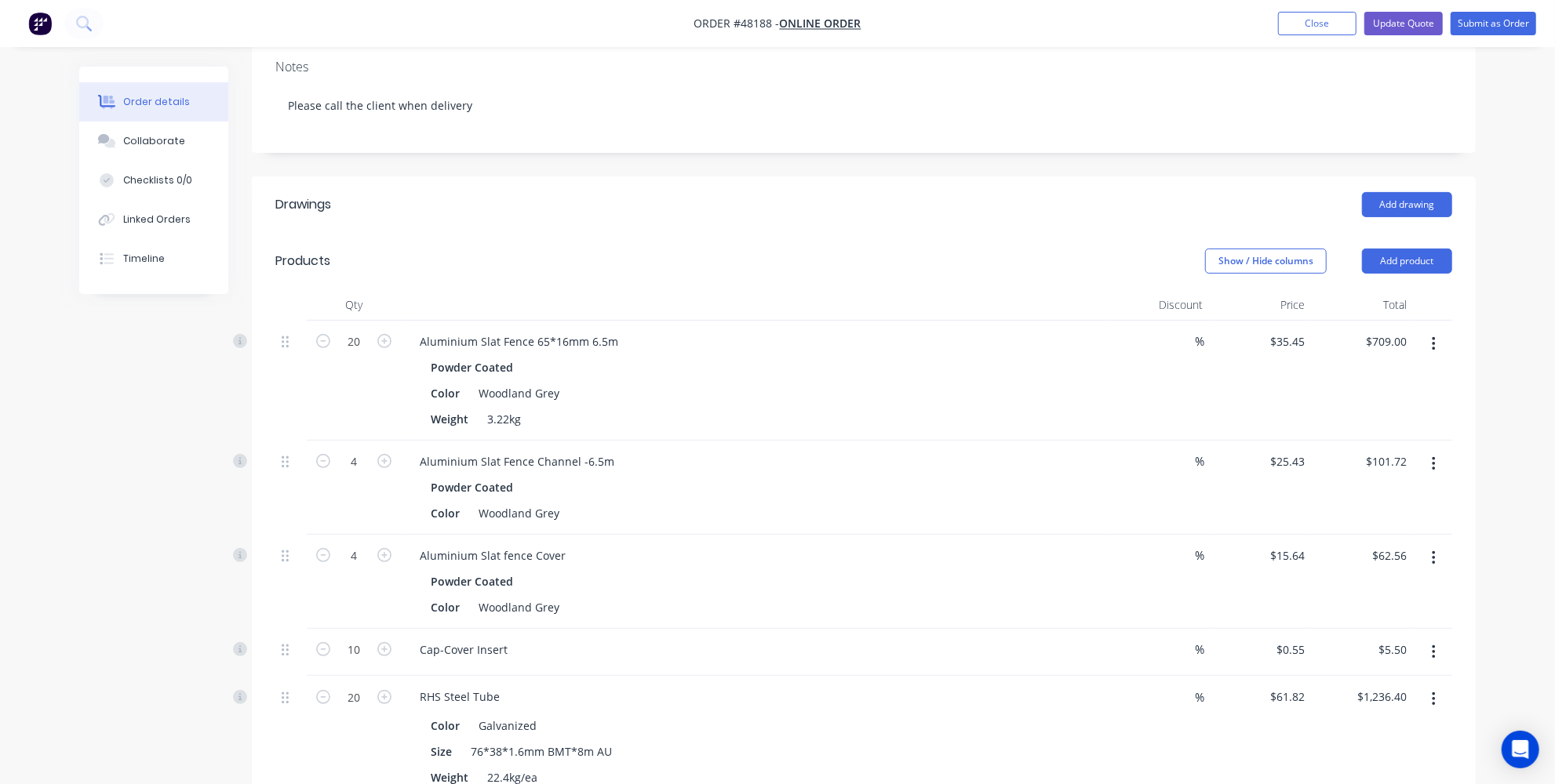
click at [1417, 34] on nav "Order #48188 - Online Order Add product Close Update Quote Submit as Order" at bounding box center [777, 23] width 1555 height 47
click at [1399, 19] on button "Update Quote" at bounding box center [1403, 23] width 79 height 23
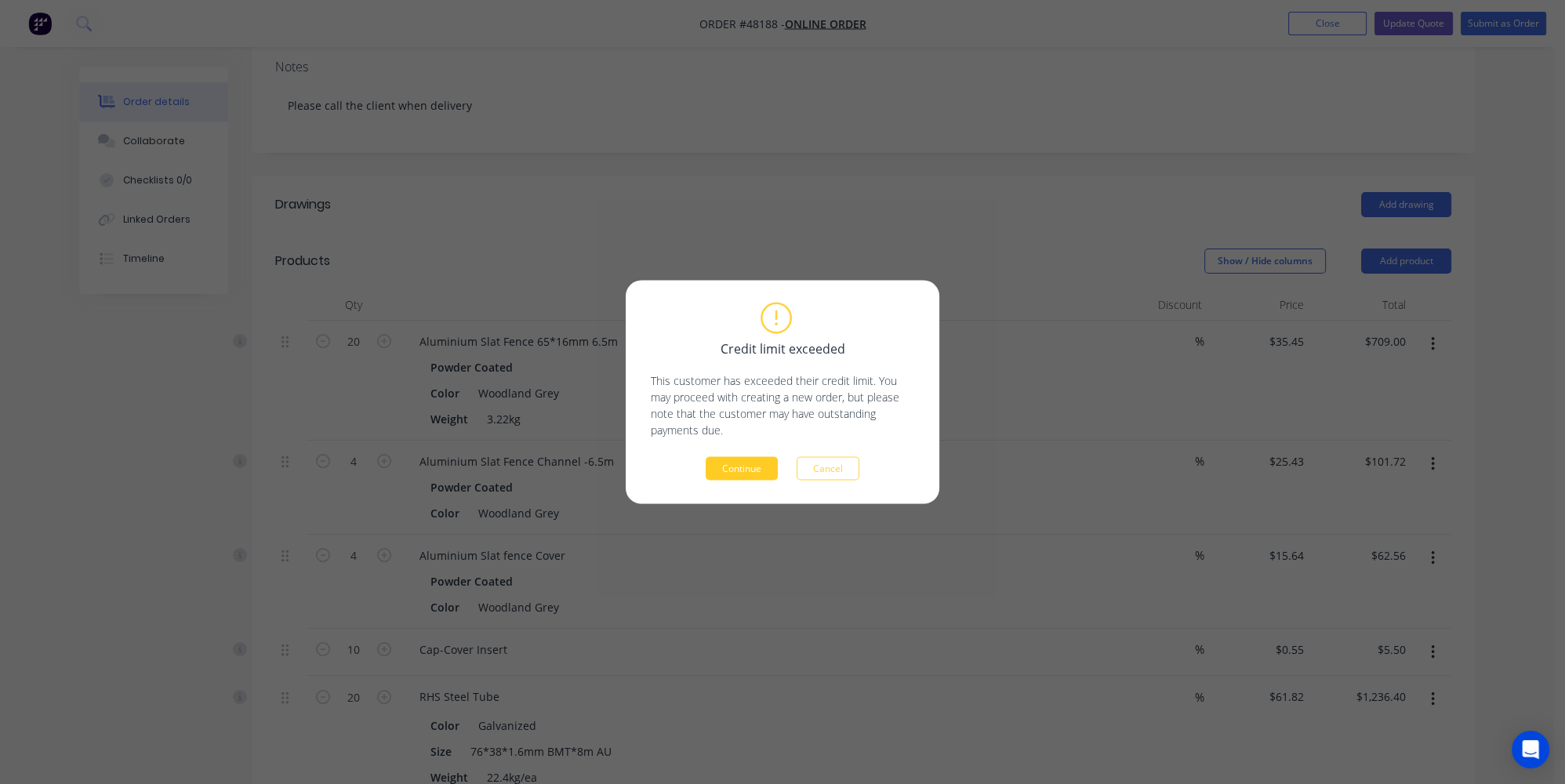
click at [746, 460] on button "Continue" at bounding box center [742, 468] width 72 height 23
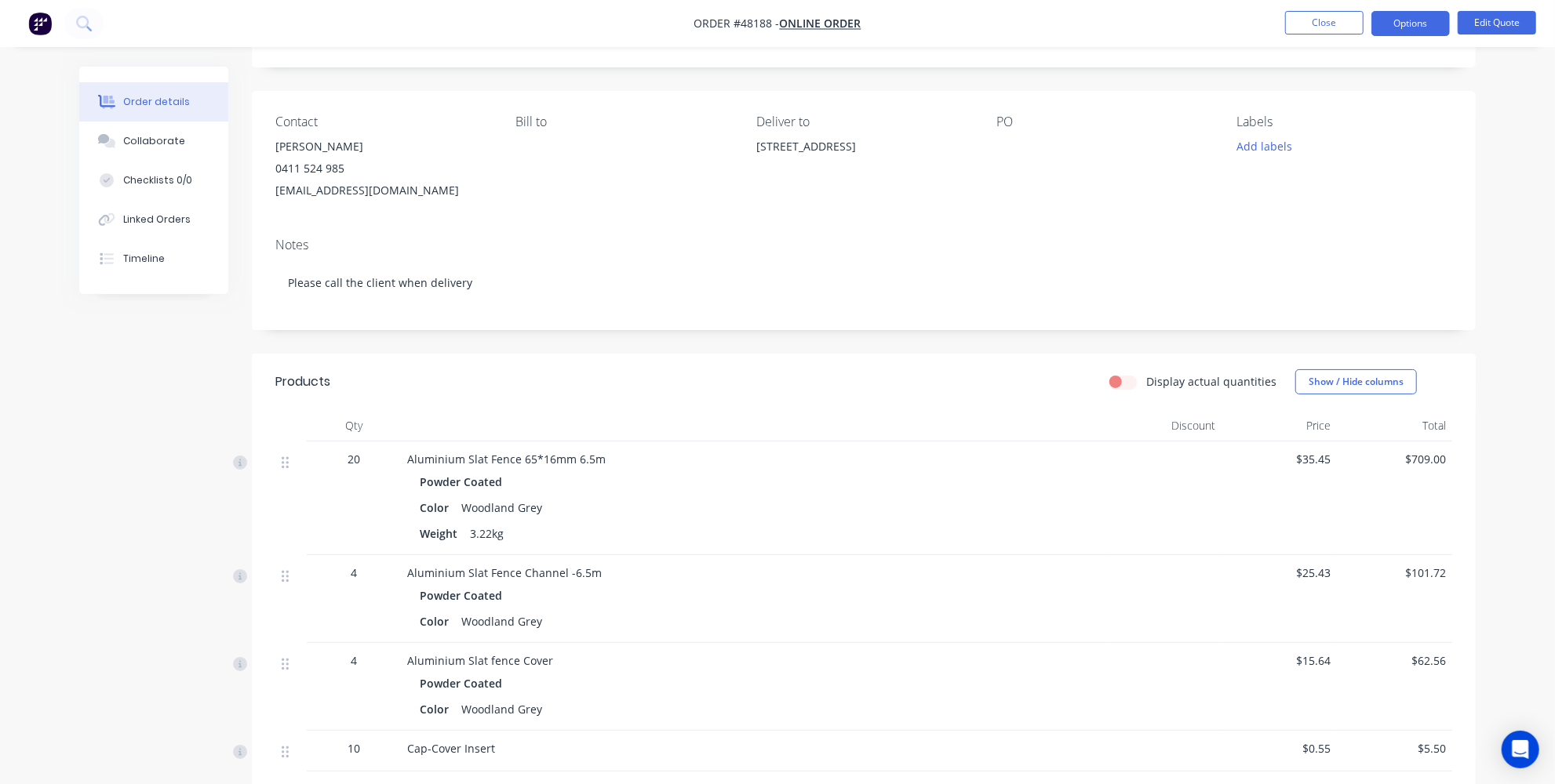
scroll to position [0, 0]
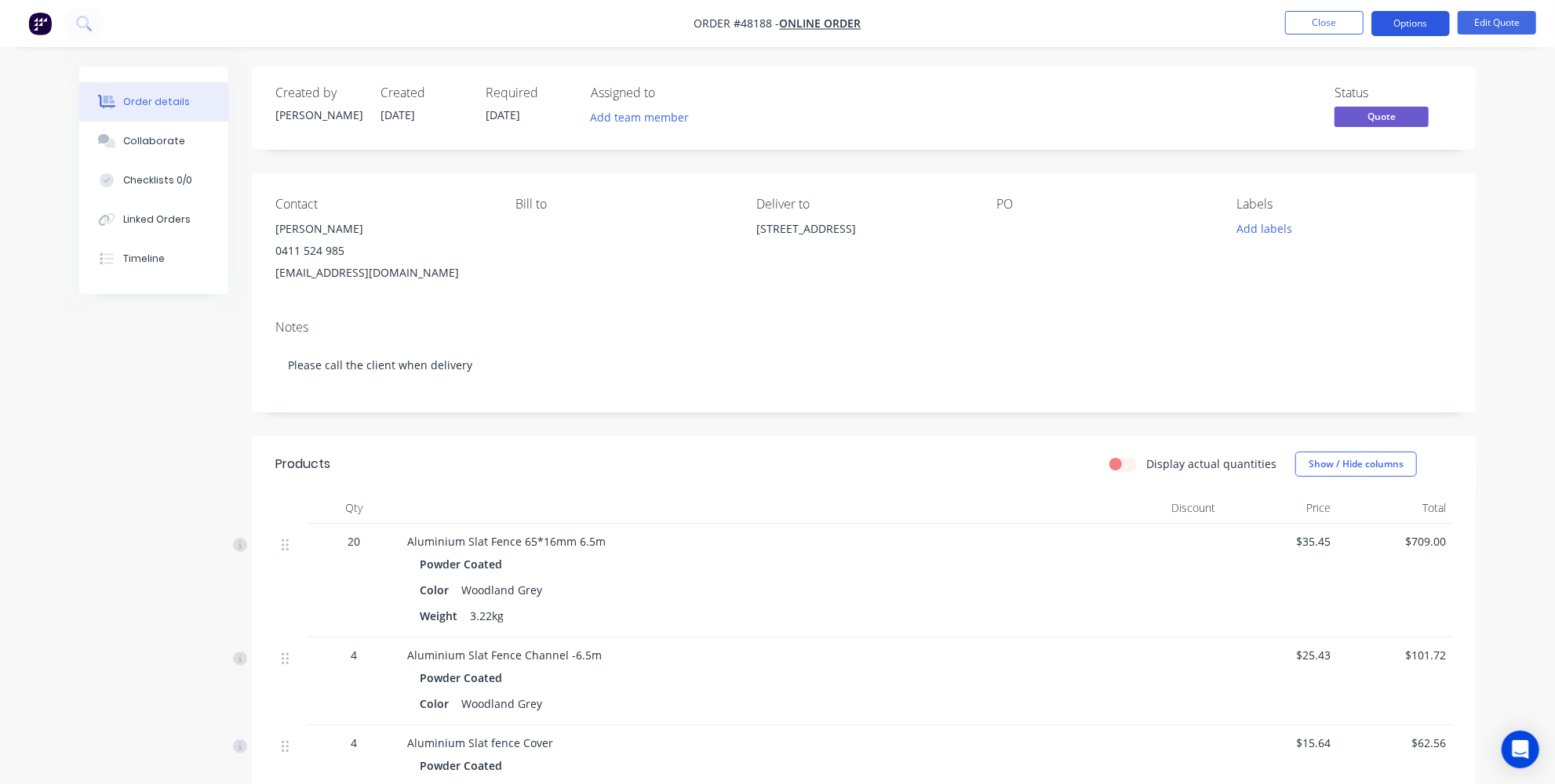
click at [1383, 17] on button "Options" at bounding box center [1411, 23] width 79 height 25
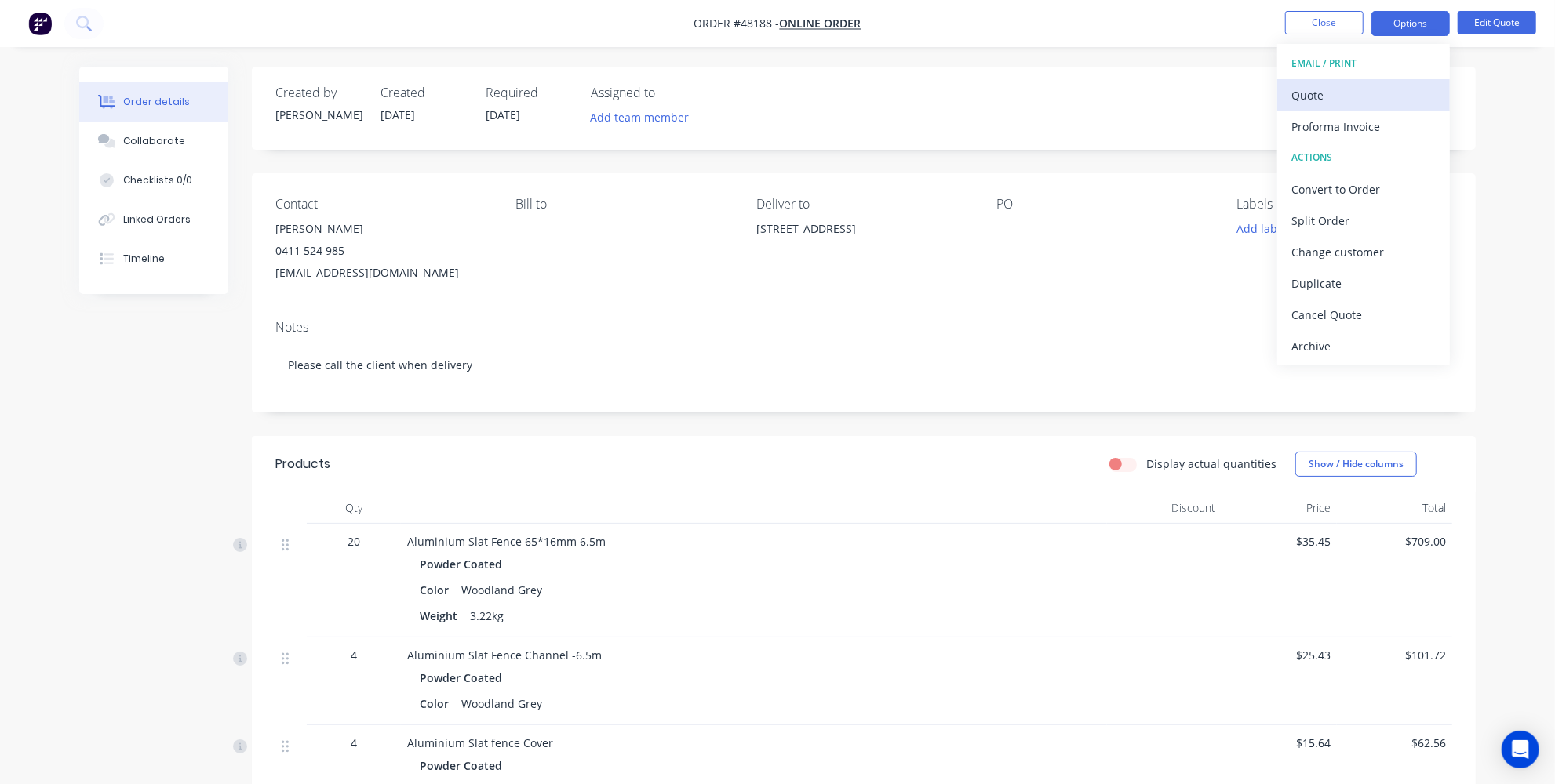
click at [1327, 99] on div "Quote" at bounding box center [1363, 95] width 144 height 22
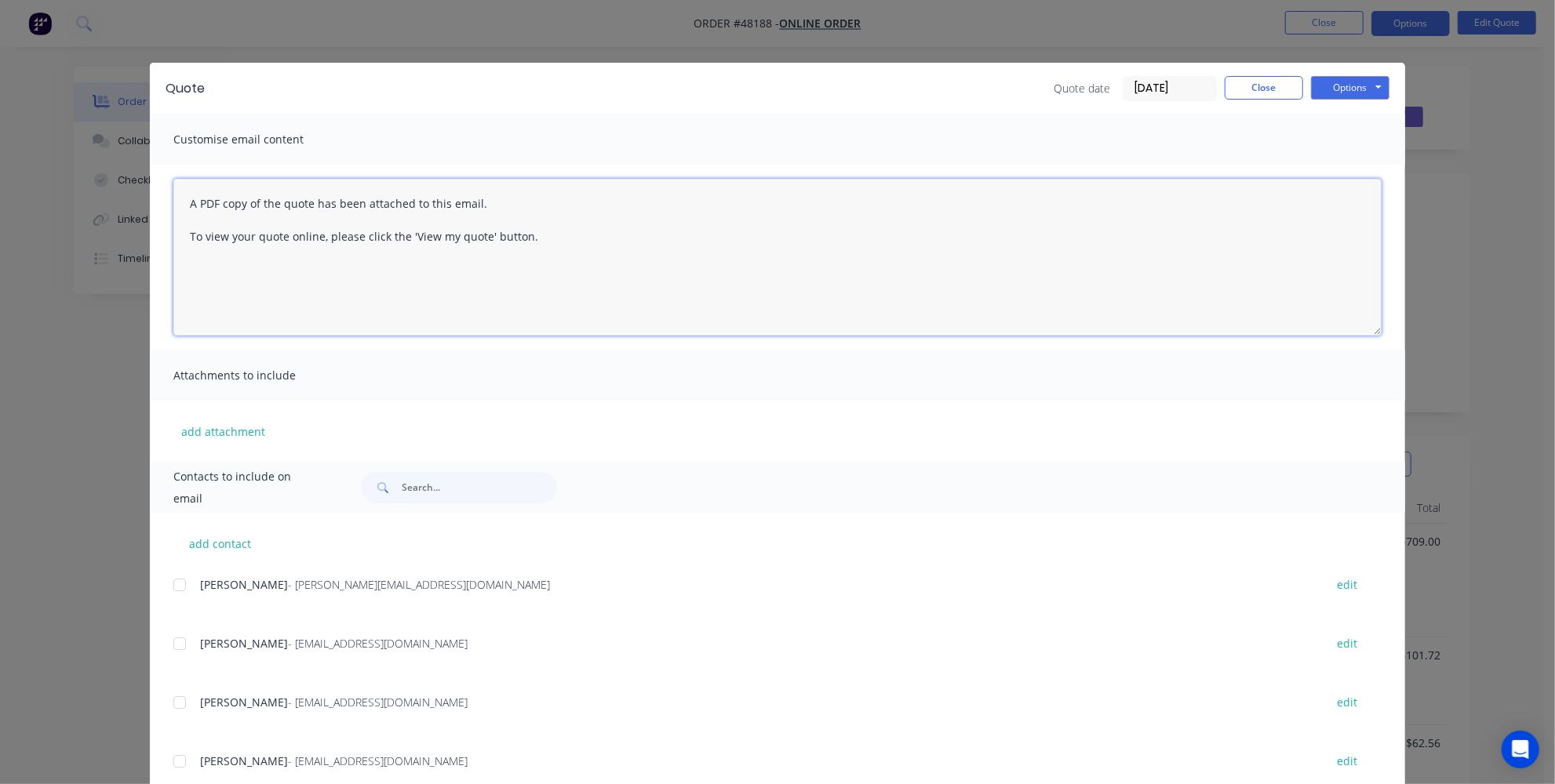
click at [185, 204] on textarea "A PDF copy of the quote has been attached to this email. To view your quote onl…" at bounding box center [777, 257] width 1208 height 157
paste textarea "https://dynamicsteelform.com.au/products/accessories/internal-brackets/"
click at [184, 204] on textarea "https://dynamicsteelform.com.au/products/accessories/internal-brackets/ A PDF c…" at bounding box center [777, 257] width 1208 height 157
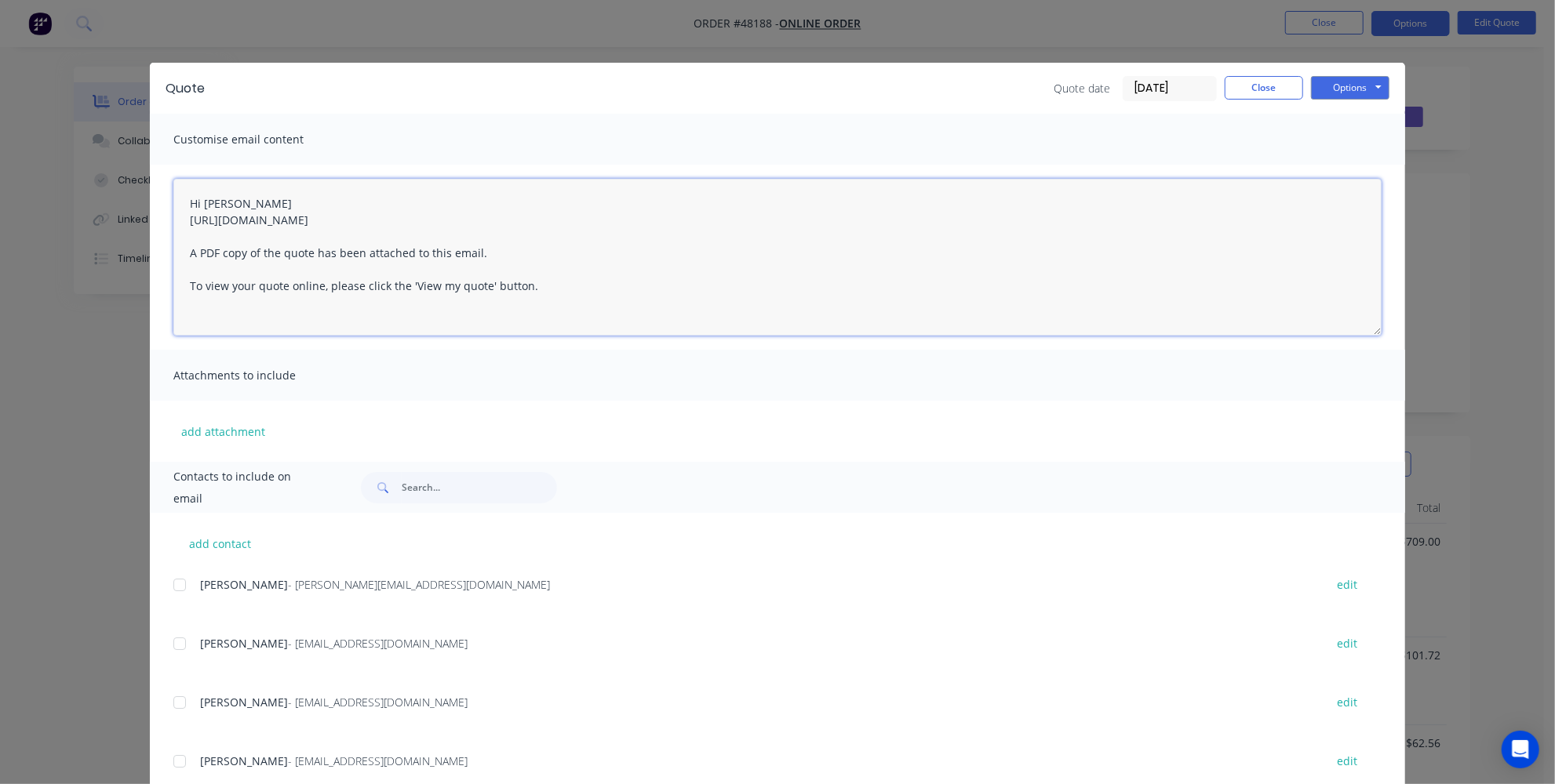
type textarea "Hi Asha https://dynamicsteelform.com.au/products/accessories/internal-brackets/…"
click at [440, 501] on input "text" at bounding box center [480, 487] width 156 height 31
type input "asha"
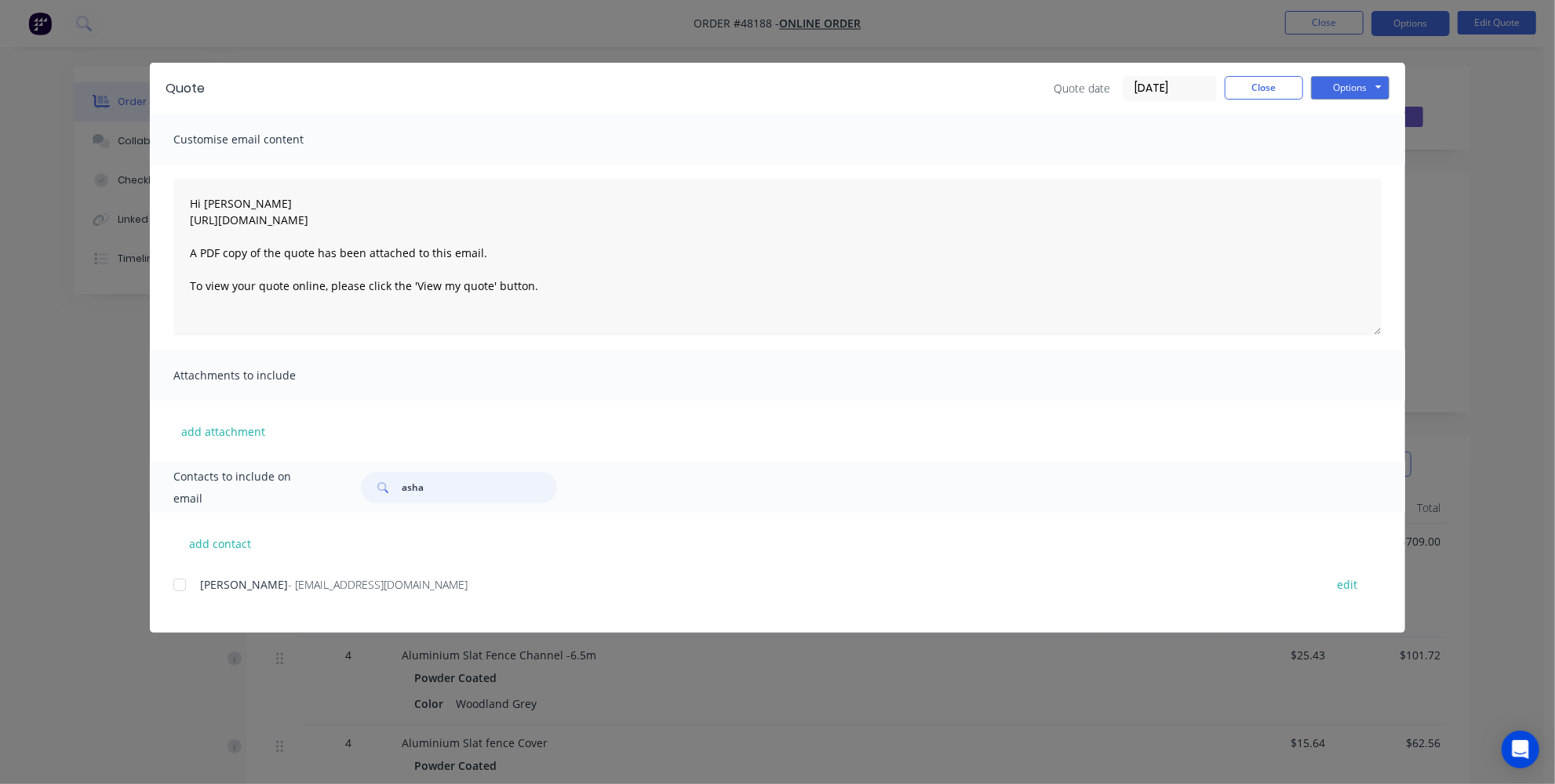
drag, startPoint x: 460, startPoint y: 495, endPoint x: 378, endPoint y: 470, distance: 85.7
click at [378, 470] on div "Contacts to include on email asha" at bounding box center [777, 487] width 1255 height 51
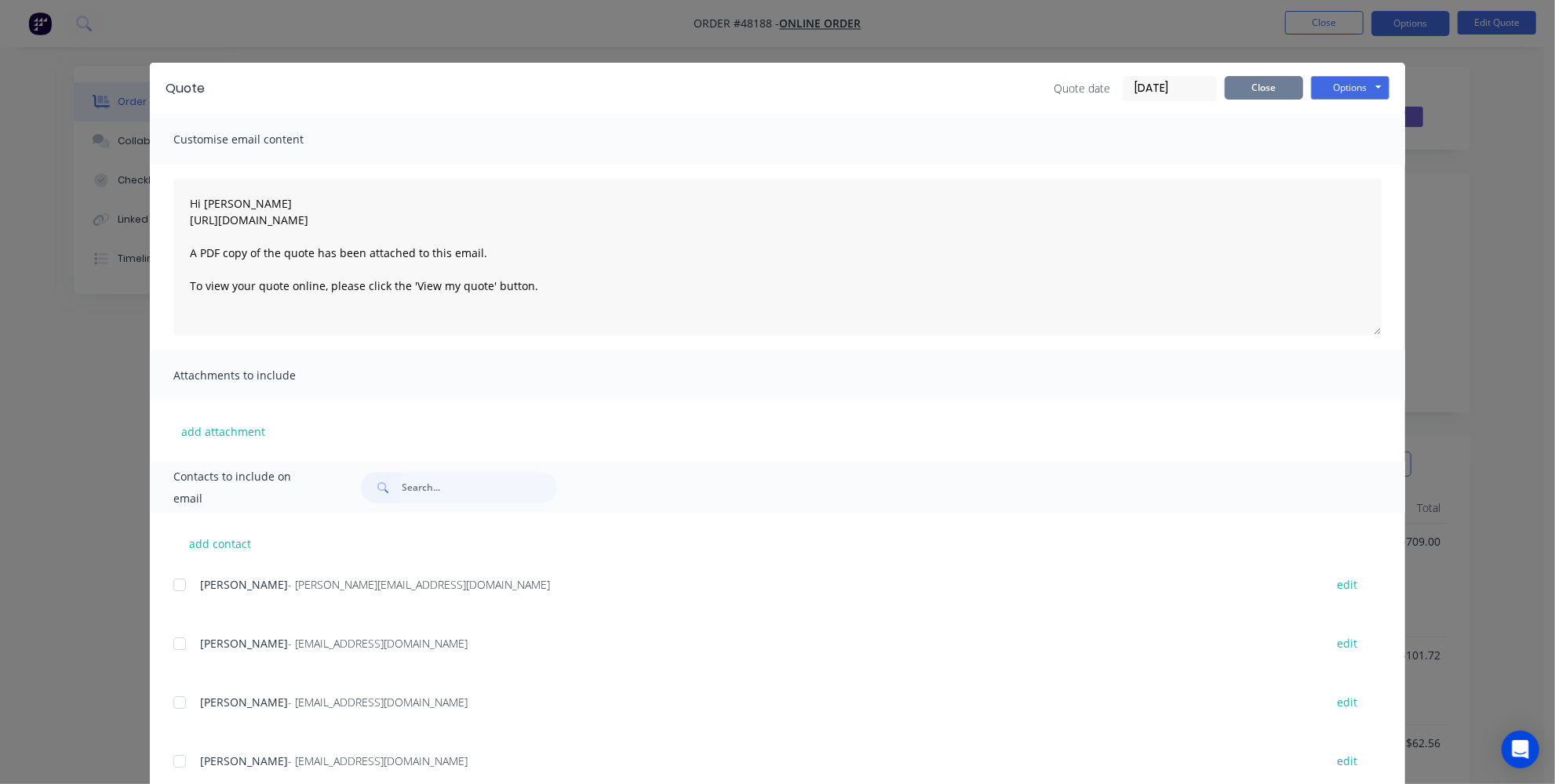
click at [1278, 84] on button "Close" at bounding box center [1264, 87] width 79 height 23
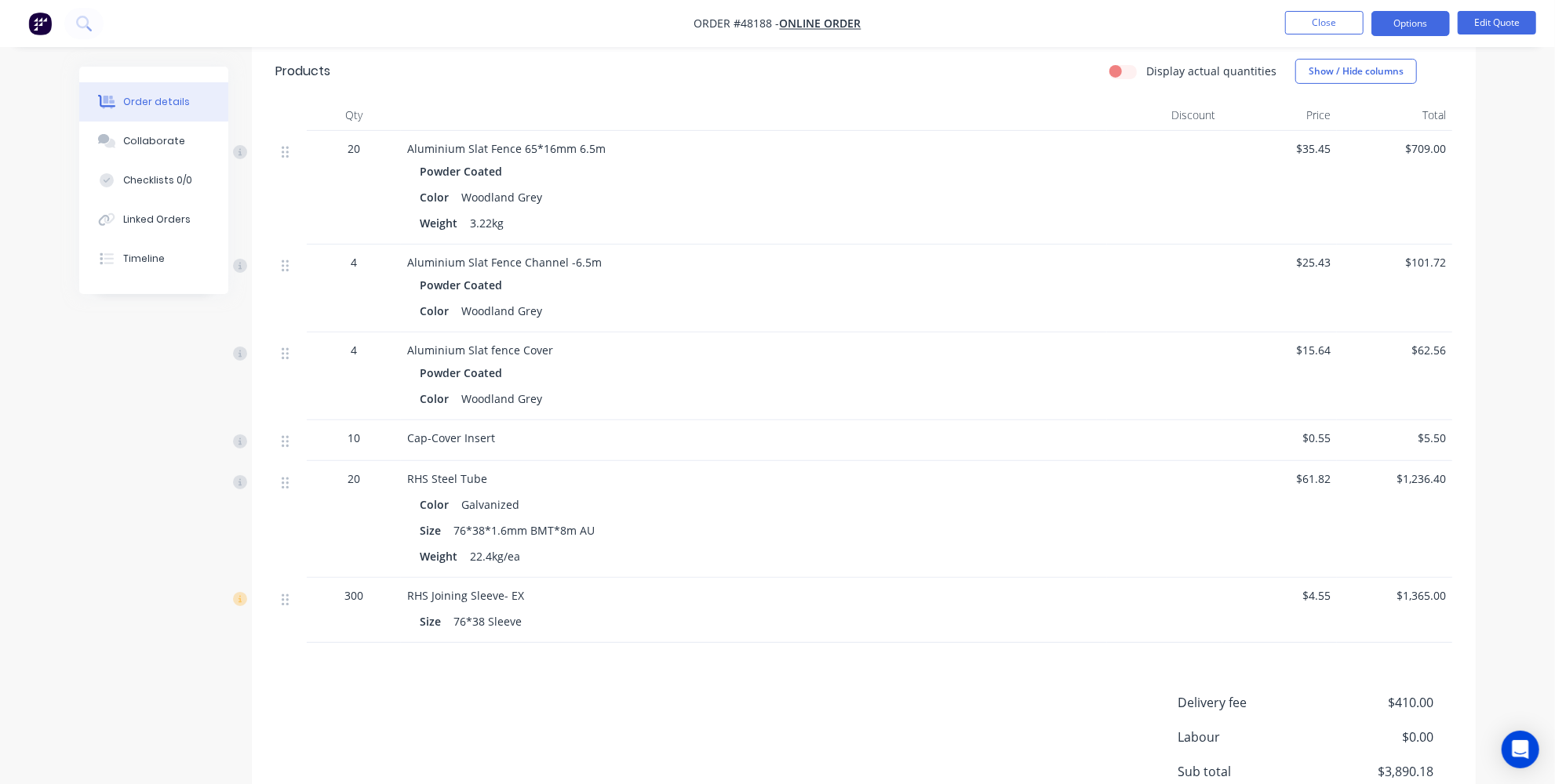
scroll to position [499, 0]
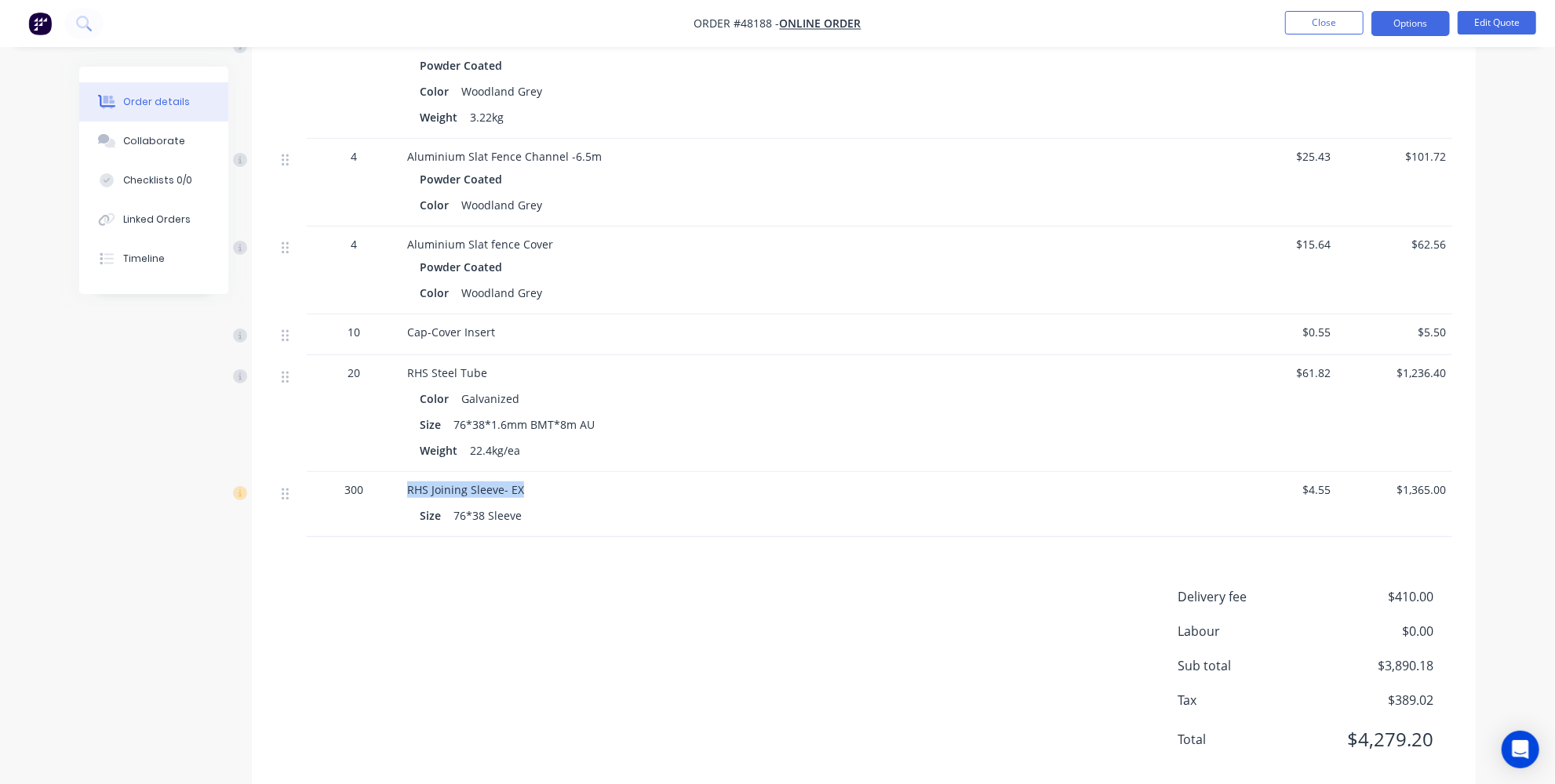
drag, startPoint x: 521, startPoint y: 485, endPoint x: 410, endPoint y: 485, distance: 111.0
click at [410, 485] on div "RHS Joining Sleeve- EX" at bounding box center [754, 490] width 694 height 17
click at [414, 488] on span "RHS Joining Sleeve- EX" at bounding box center [466, 490] width 117 height 15
drag, startPoint x: 407, startPoint y: 485, endPoint x: 499, endPoint y: 489, distance: 92.1
click at [499, 489] on span "RHS Joining Sleeve- EX" at bounding box center [466, 490] width 117 height 15
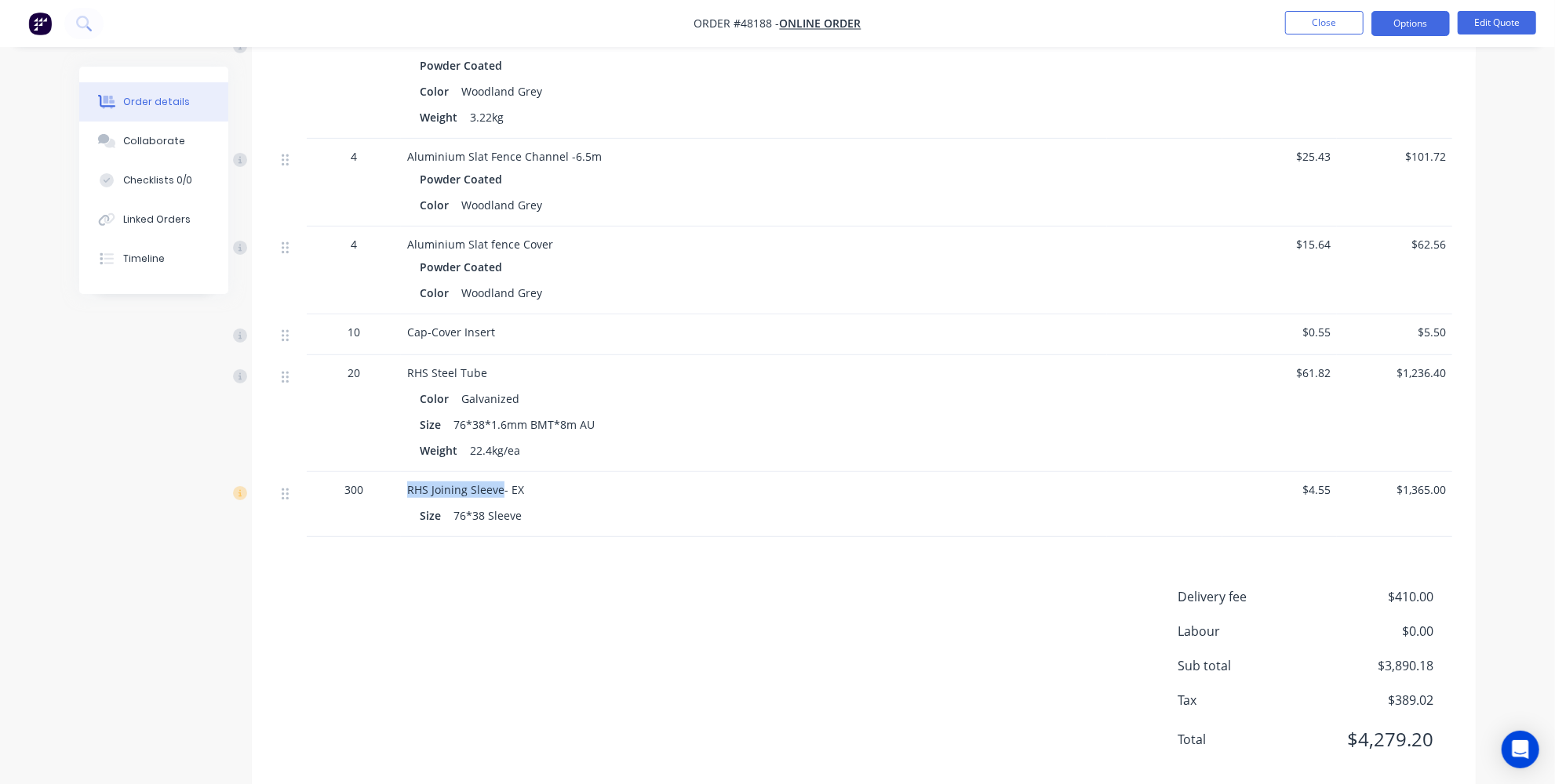
copy span "RHS Joining Sleeve"
drag, startPoint x: 488, startPoint y: 512, endPoint x: 453, endPoint y: 515, distance: 35.1
click at [453, 515] on div "76*38 Sleeve" at bounding box center [488, 515] width 81 height 22
copy div "76*38"
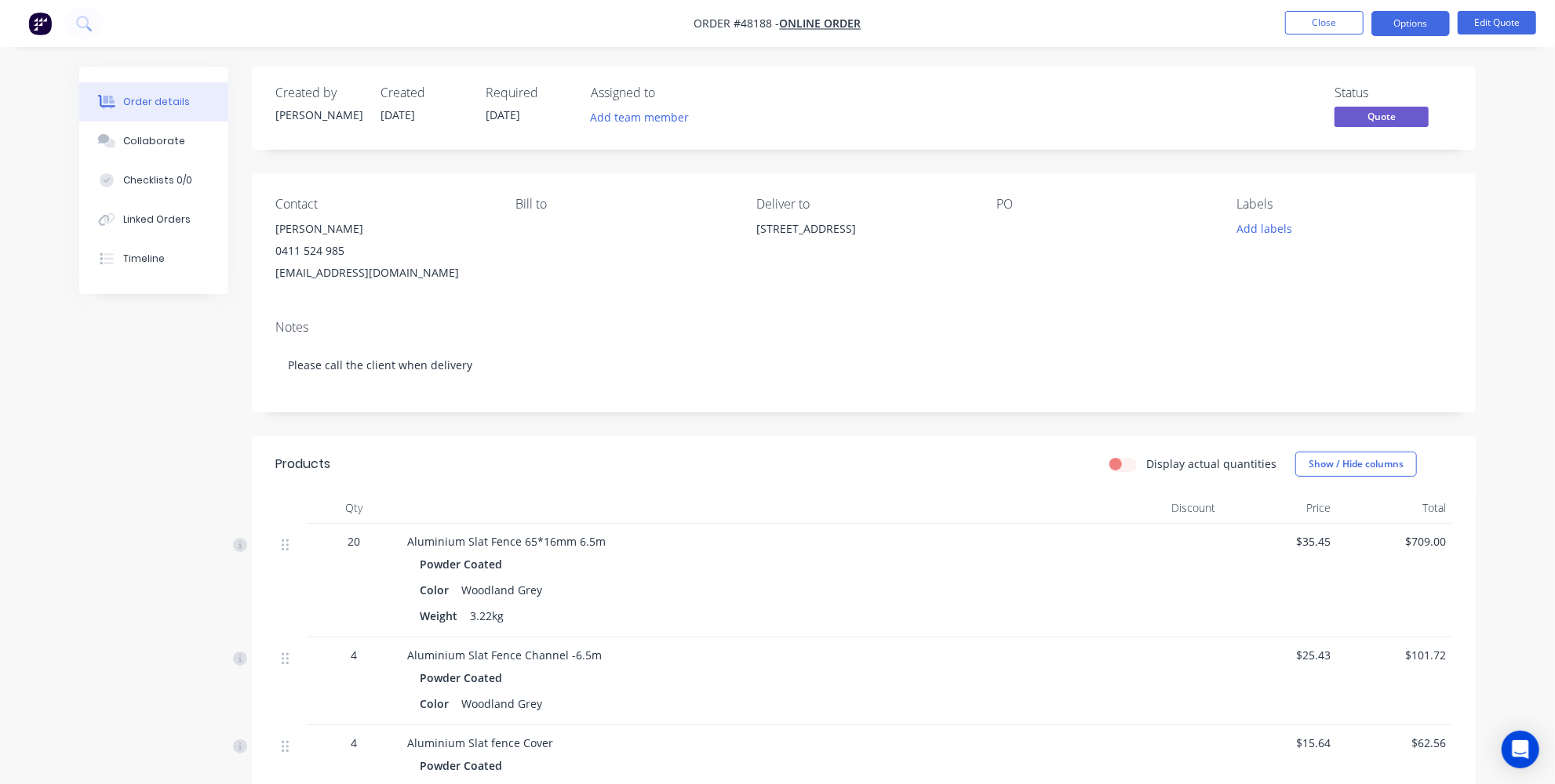
scroll to position [0, 0]
click at [1403, 18] on button "Options" at bounding box center [1411, 23] width 79 height 25
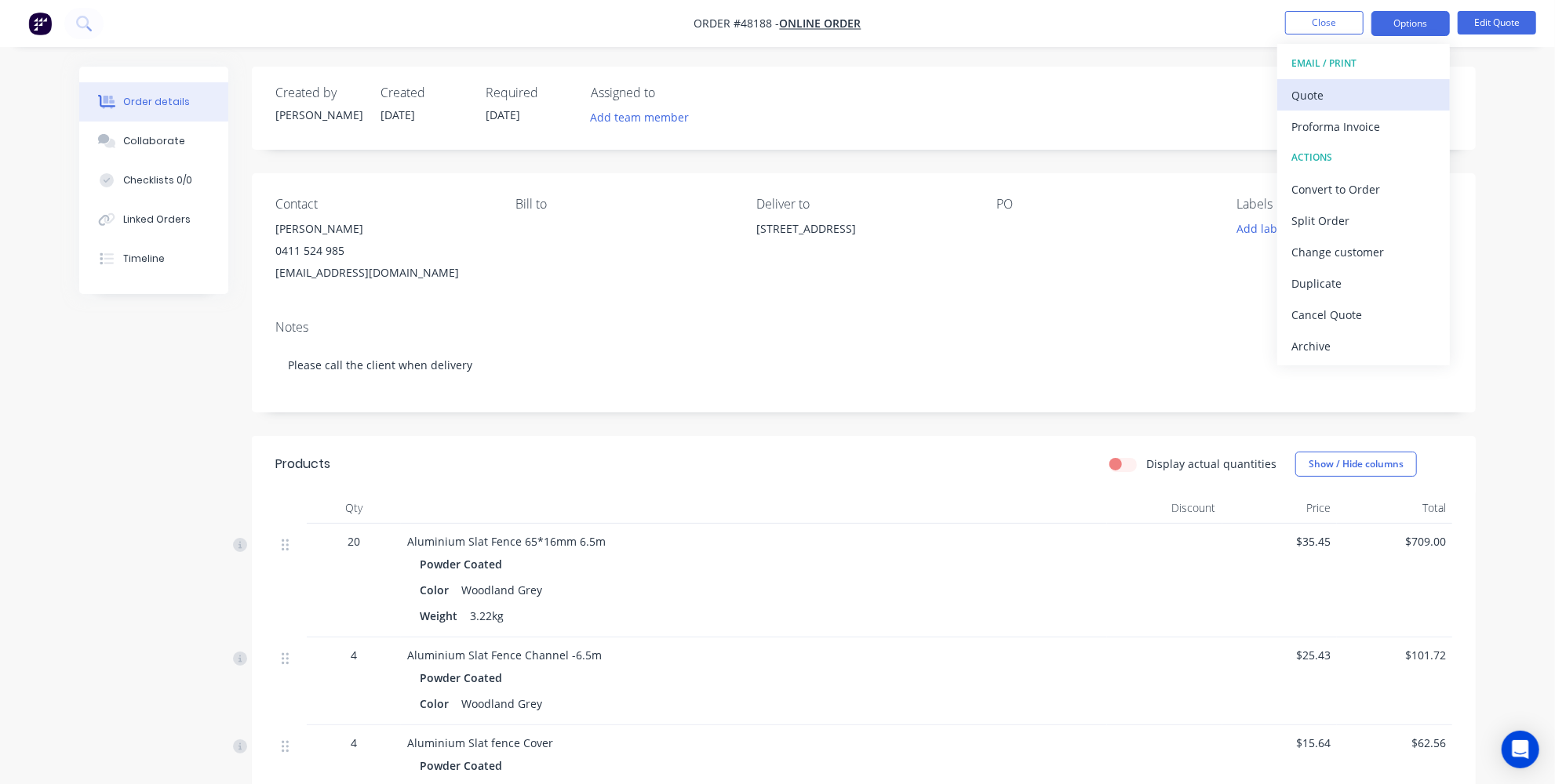
click at [1325, 99] on div "Quote" at bounding box center [1363, 95] width 144 height 22
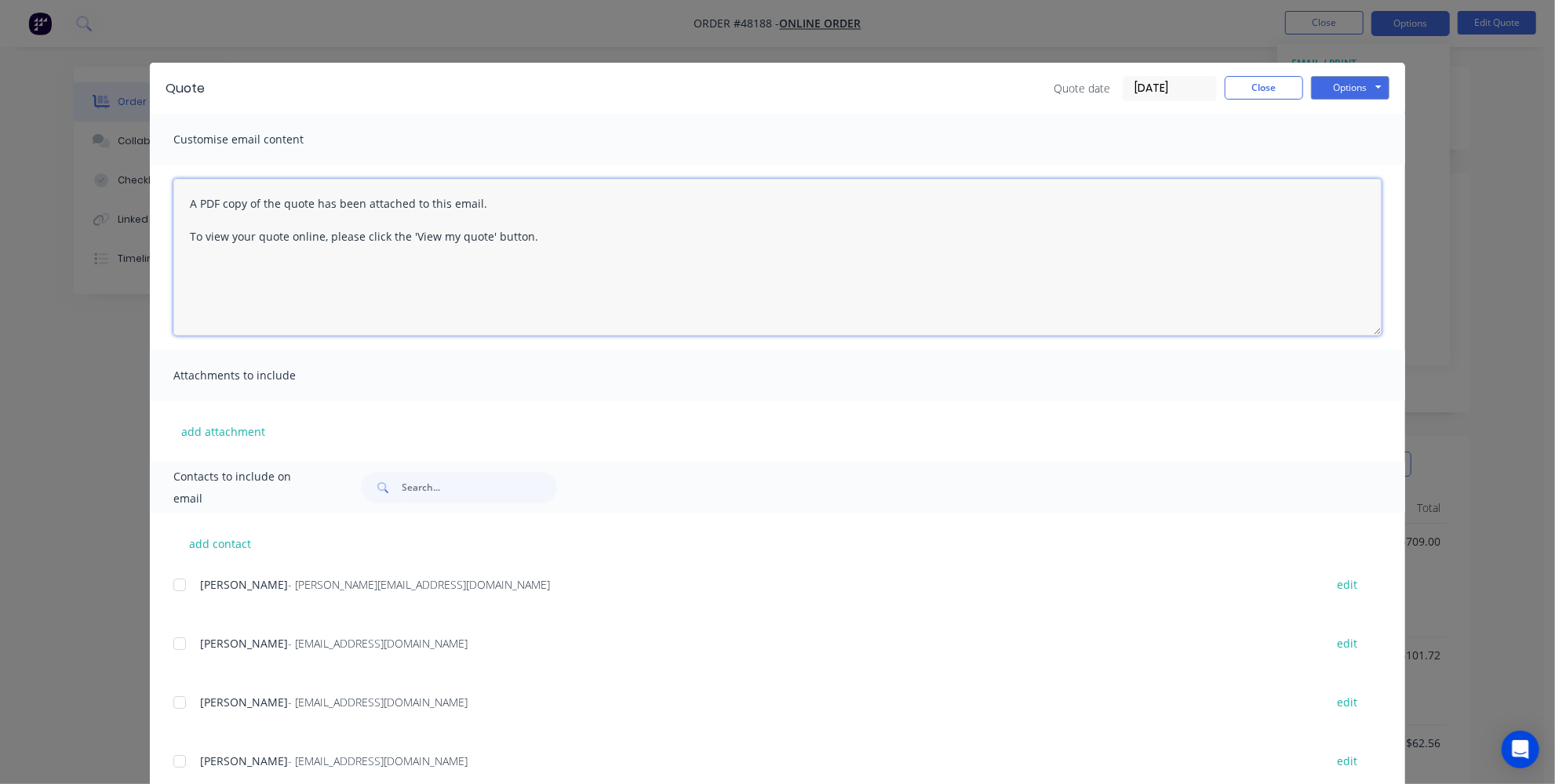
click at [182, 200] on textarea "A PDF copy of the quote has been attached to this email. To view your quote onl…" at bounding box center [777, 257] width 1208 height 157
type textarea "Hi Asha please check attached quote A PDF copy of the quote has been attached t…"
click at [209, 547] on button "add contact" at bounding box center [220, 543] width 94 height 23
select select "AU"
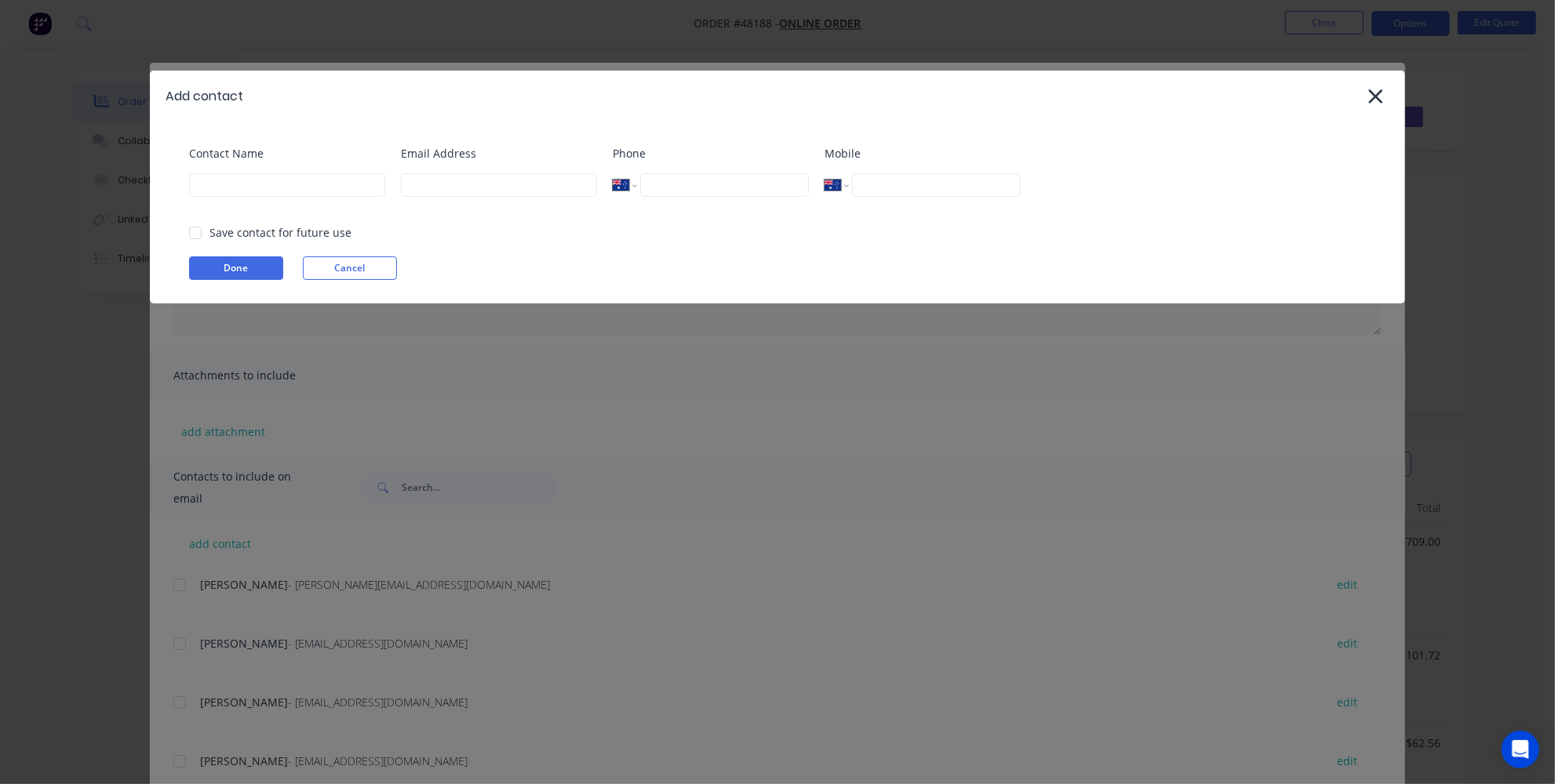
click at [191, 233] on div at bounding box center [195, 232] width 31 height 31
click at [270, 176] on input at bounding box center [287, 184] width 196 height 23
type input "asha Burnett"
click at [429, 183] on input at bounding box center [499, 184] width 196 height 23
type input "quotes@elitecommercials.com.au"
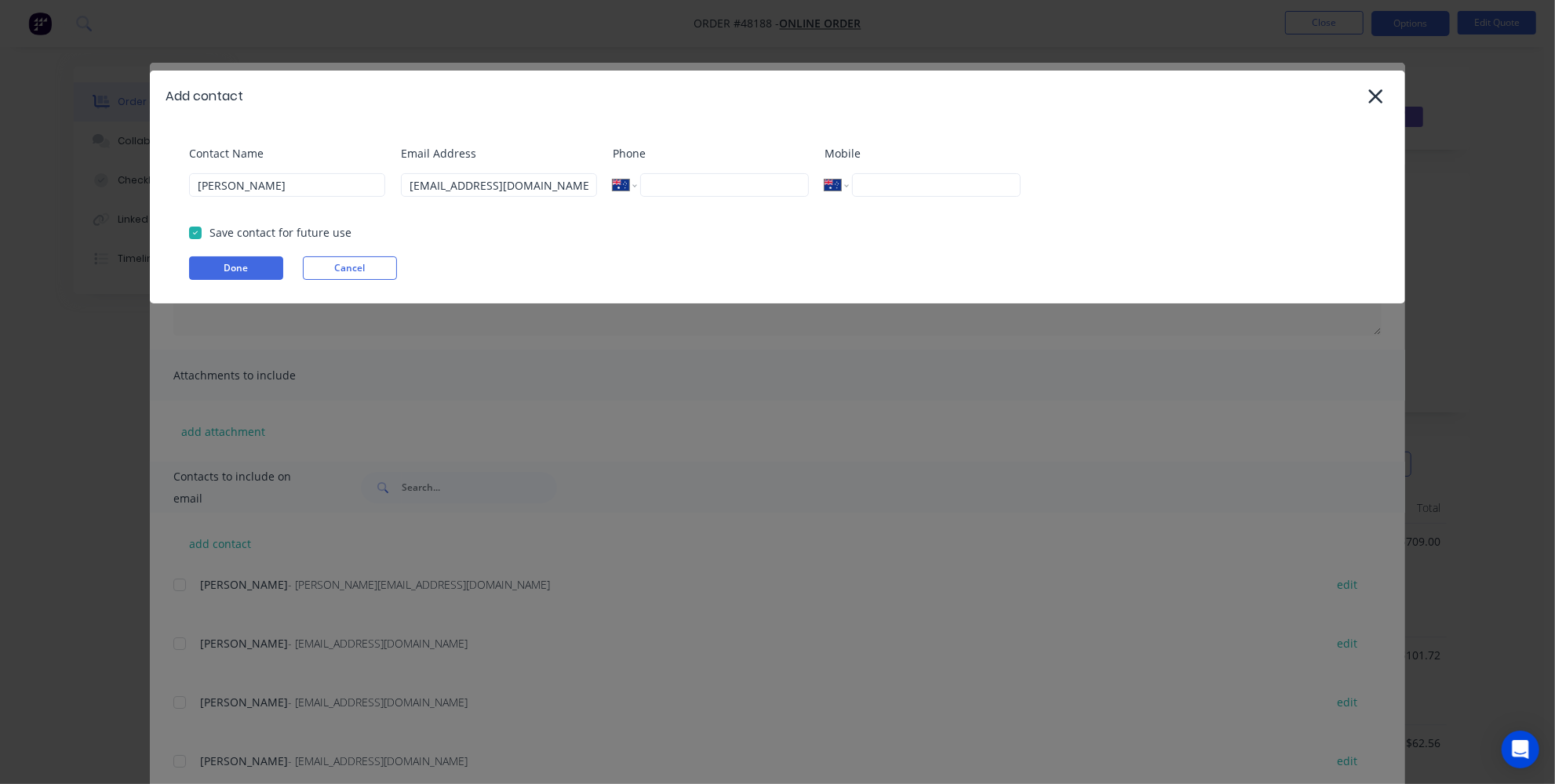
click at [667, 188] on input "tel" at bounding box center [724, 184] width 168 height 23
type input "0411 524 985"
click at [597, 208] on div "Email Address quotes@elitecommercials.com.au" at bounding box center [499, 176] width 196 height 63
click at [201, 192] on input "asha Burnett" at bounding box center [287, 184] width 196 height 23
type input "Asha Burnett"
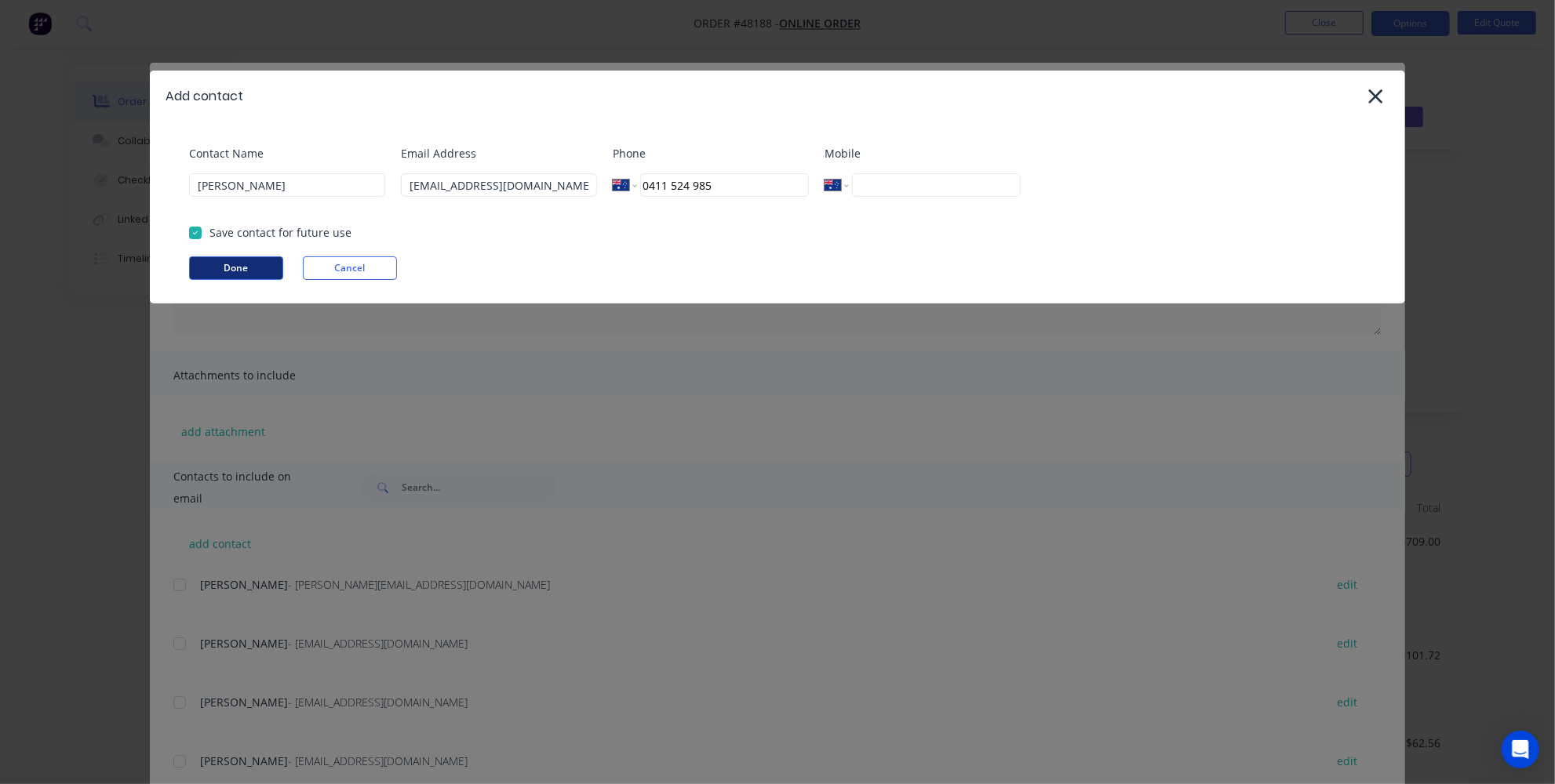
click at [275, 270] on button "Done" at bounding box center [236, 268] width 94 height 23
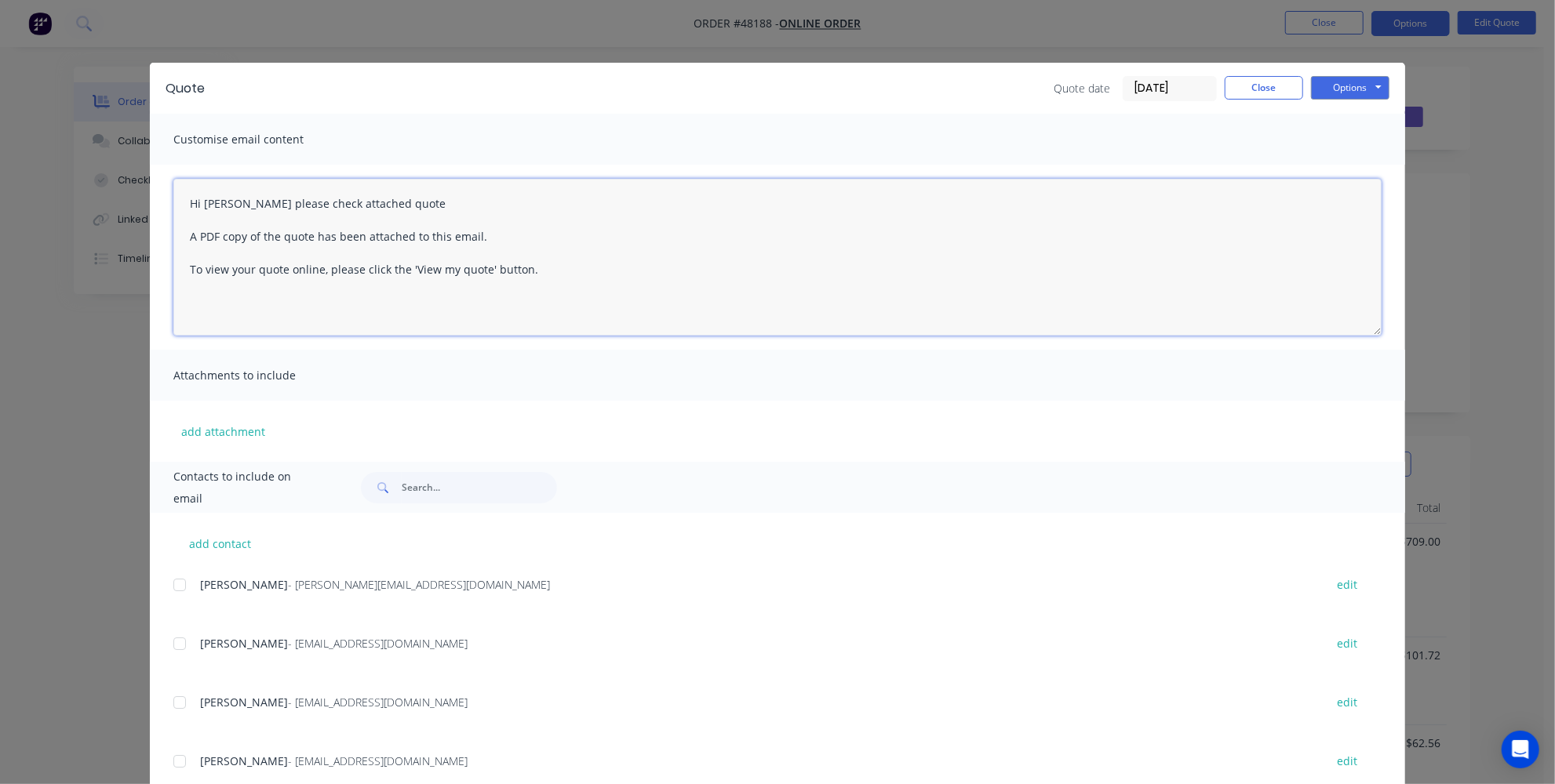
click at [385, 203] on textarea "Hi Asha please check attached quote A PDF copy of the quote has been attached t…" at bounding box center [777, 257] width 1208 height 157
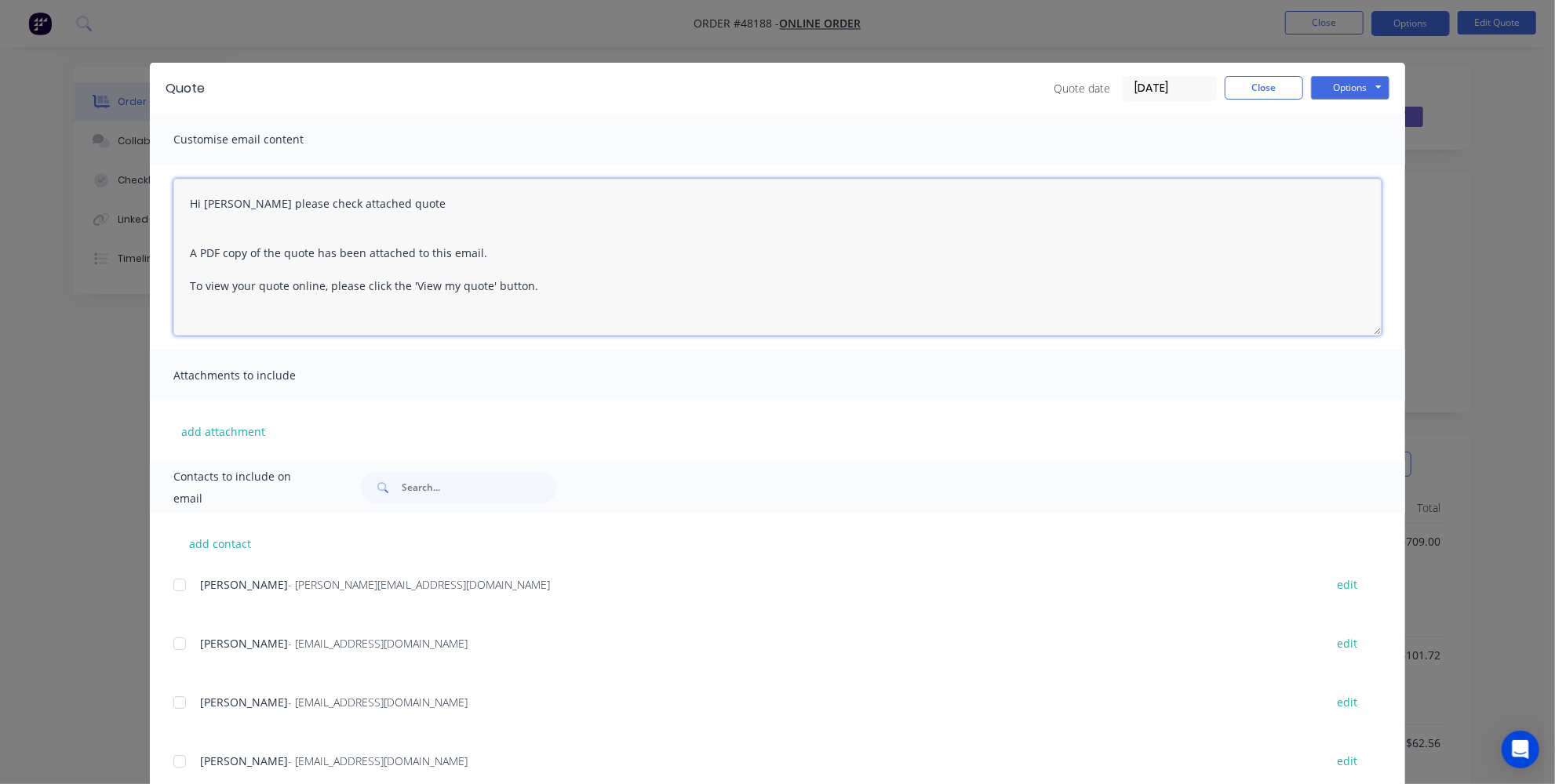
paste textarea "https://dynamicsteelform.com.au/products/accessories/internal-brackets/"
type textarea "Hi Asha please check attached quote https://dynamicsteelform.com.au/products/ac…"
click at [432, 487] on input "text" at bounding box center [480, 487] width 156 height 31
type input "s"
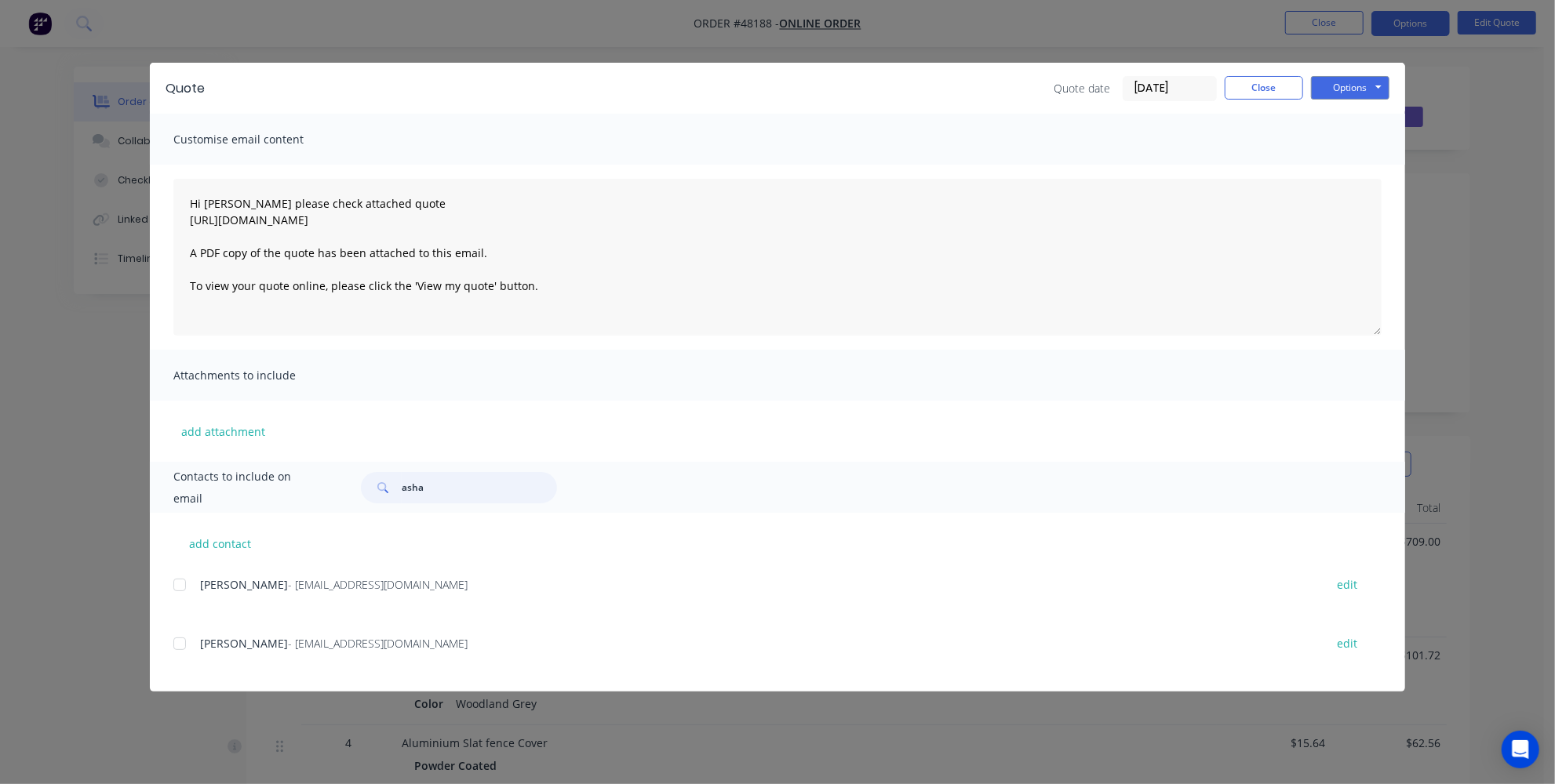
click at [177, 643] on div at bounding box center [179, 644] width 31 height 31
type input "asha"
click at [1382, 83] on button "Options" at bounding box center [1351, 87] width 79 height 23
click at [1348, 164] on button "Email" at bounding box center [1361, 168] width 100 height 26
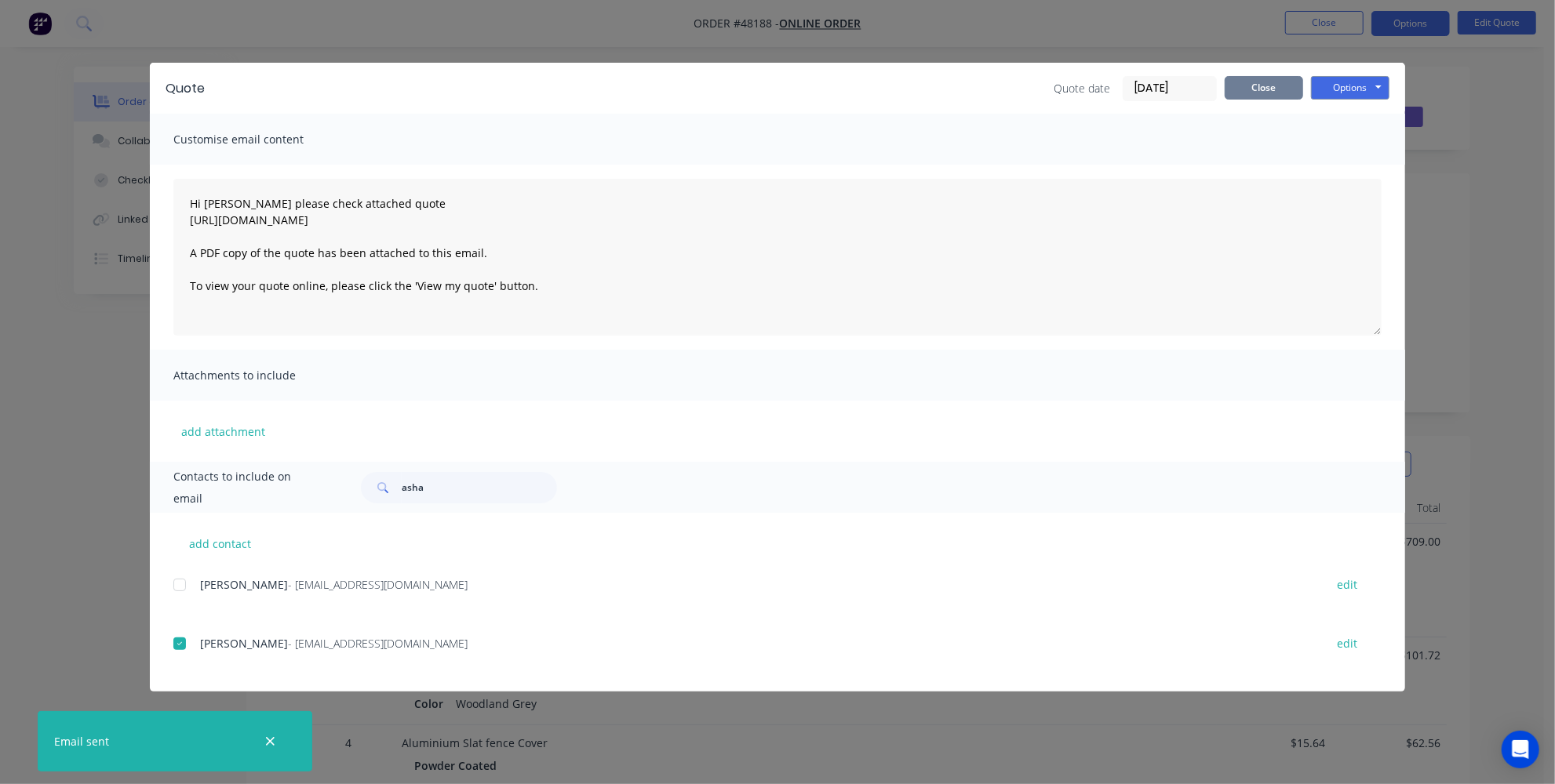
click at [1241, 87] on button "Close" at bounding box center [1264, 87] width 79 height 23
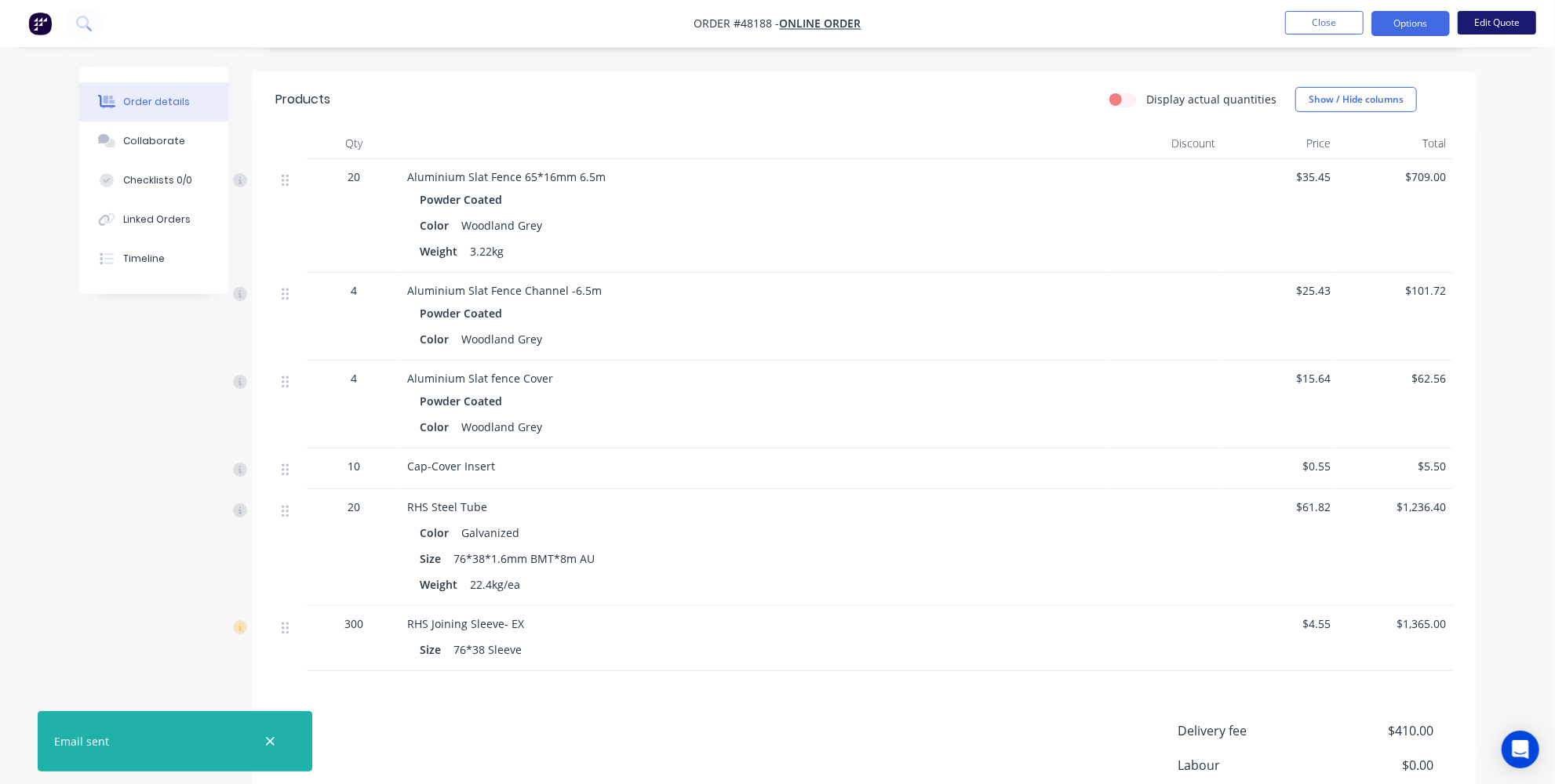
scroll to position [427, 0]
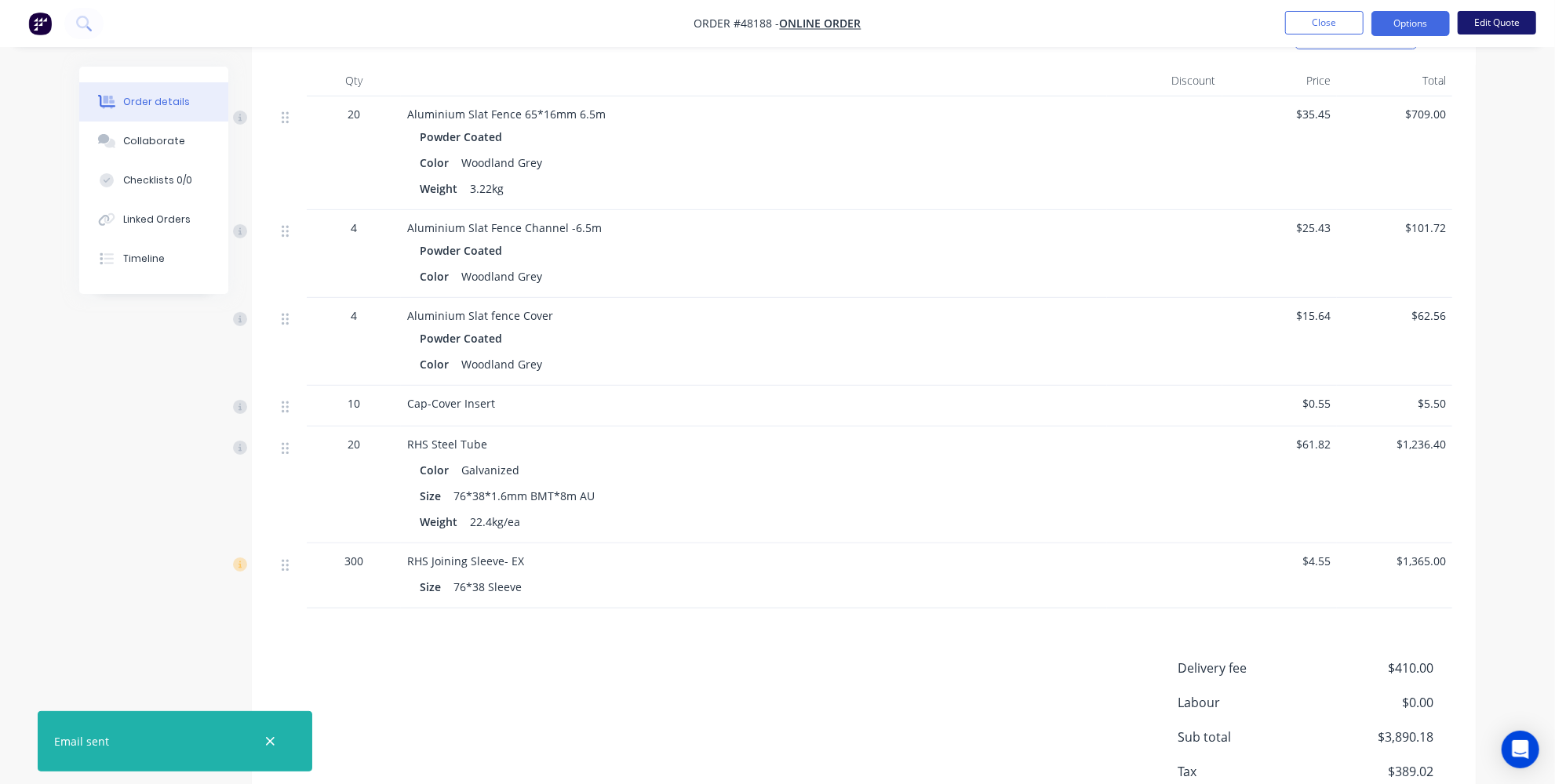
click at [1528, 22] on button "Edit Quote" at bounding box center [1496, 22] width 79 height 23
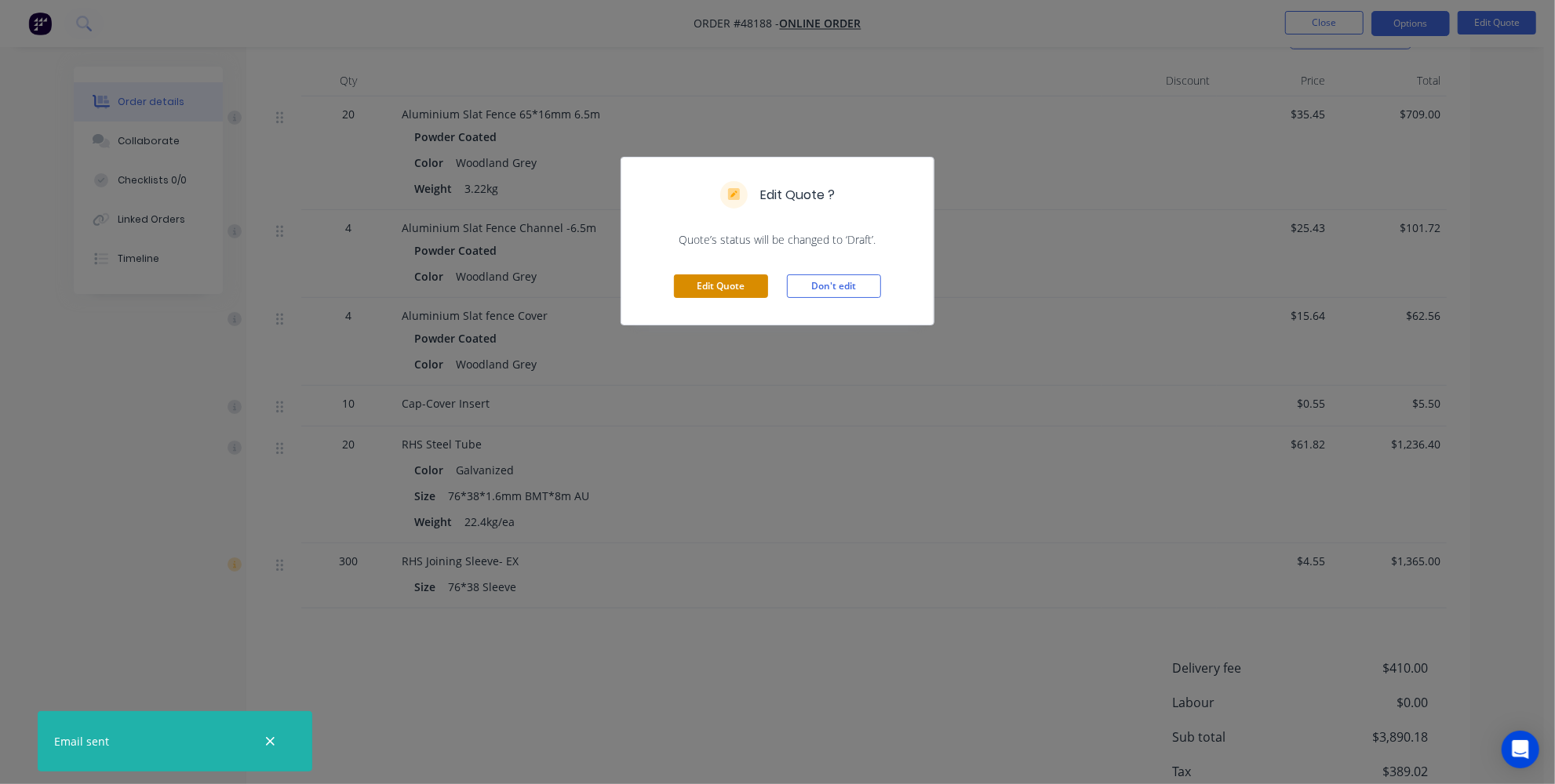
click at [757, 294] on button "Edit Quote" at bounding box center [720, 285] width 94 height 23
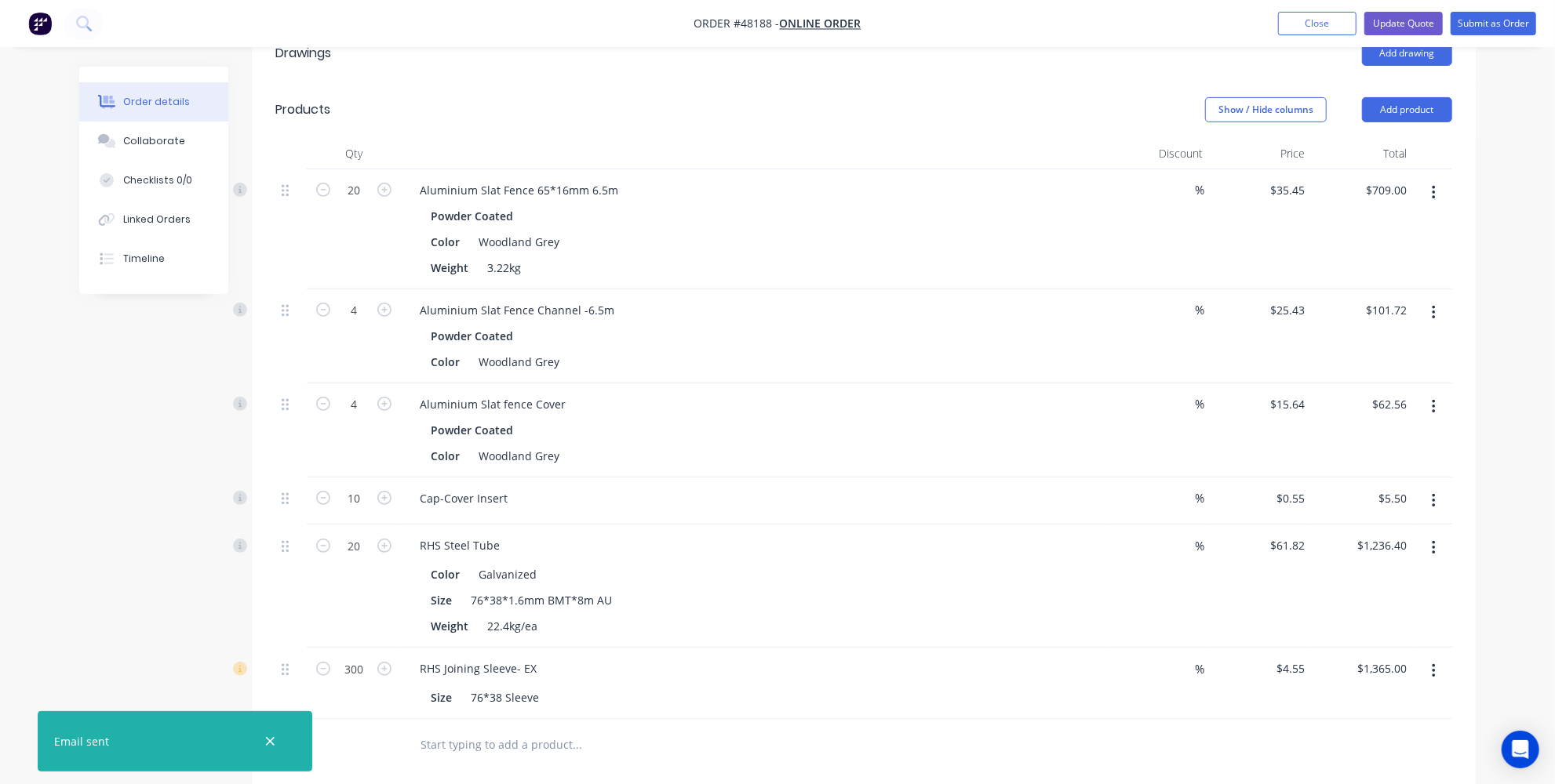
scroll to position [499, 0]
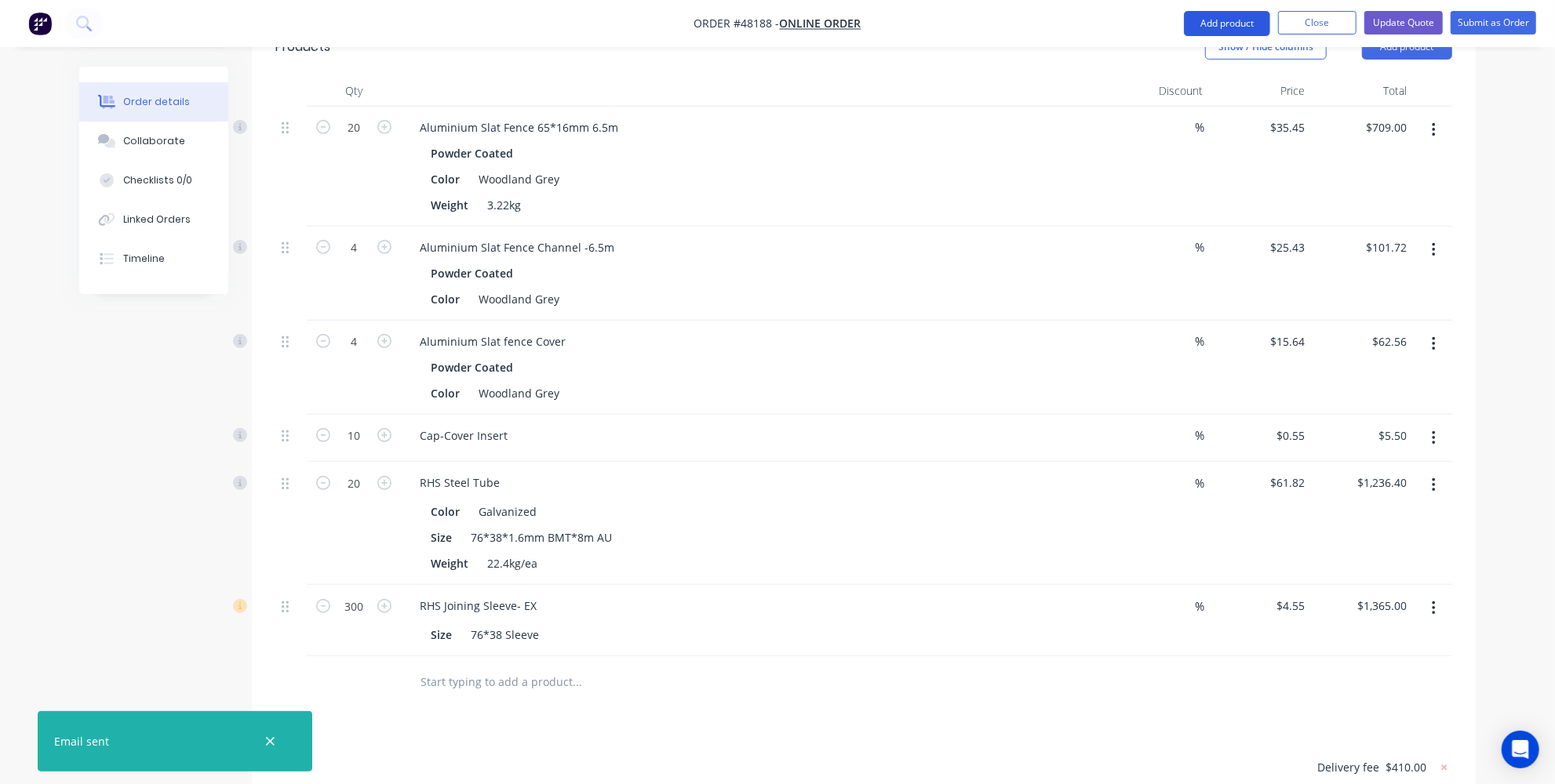
click at [1229, 23] on button "Add product" at bounding box center [1227, 23] width 87 height 25
click at [1164, 71] on div "Product catalogue" at bounding box center [1195, 64] width 121 height 22
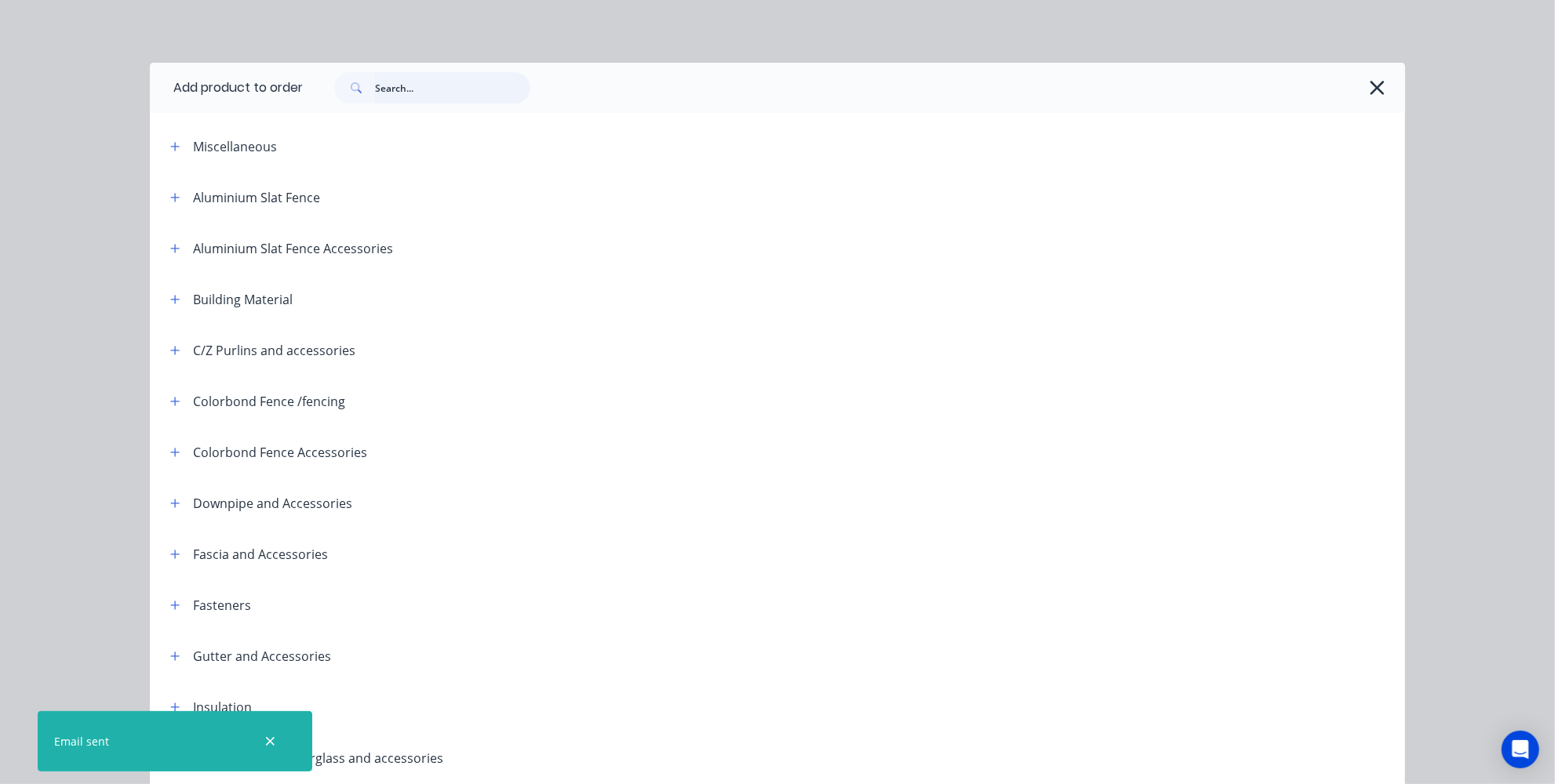
click at [464, 73] on input "text" at bounding box center [453, 87] width 156 height 31
type input "9"
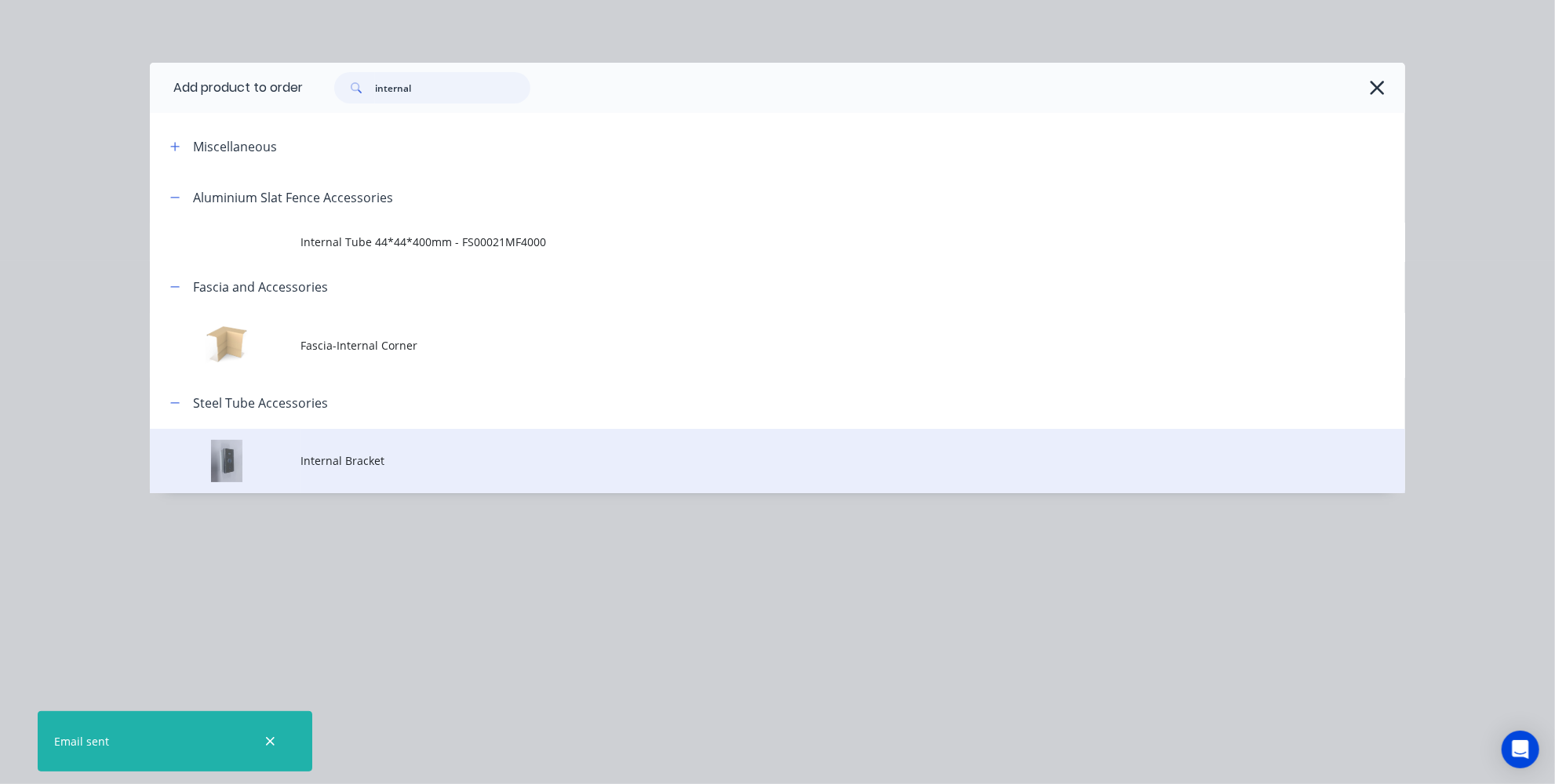
type input "internal"
click at [335, 467] on span "Internal Bracket" at bounding box center [742, 460] width 883 height 17
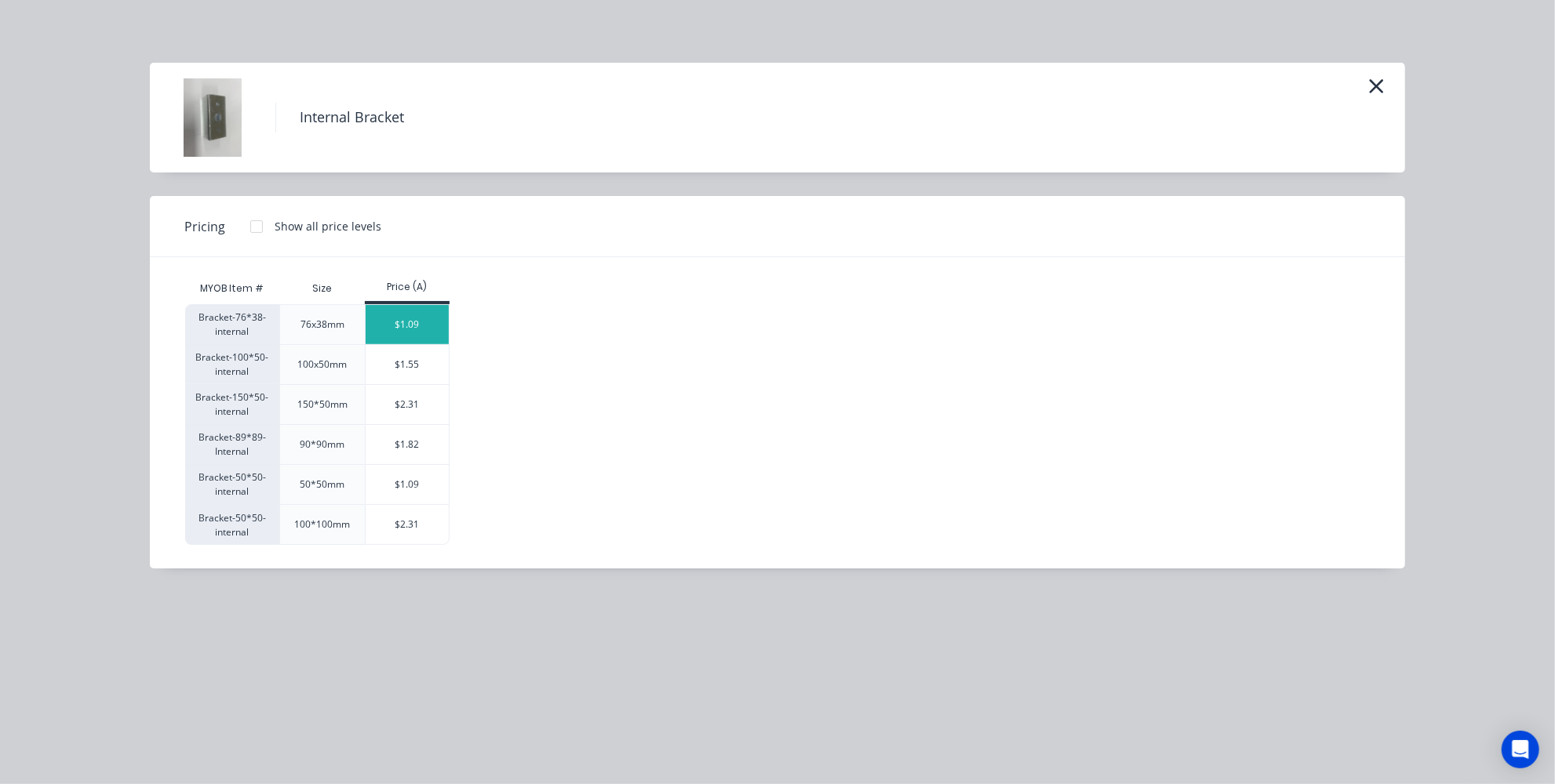
click at [414, 320] on div "$1.09" at bounding box center [407, 325] width 84 height 39
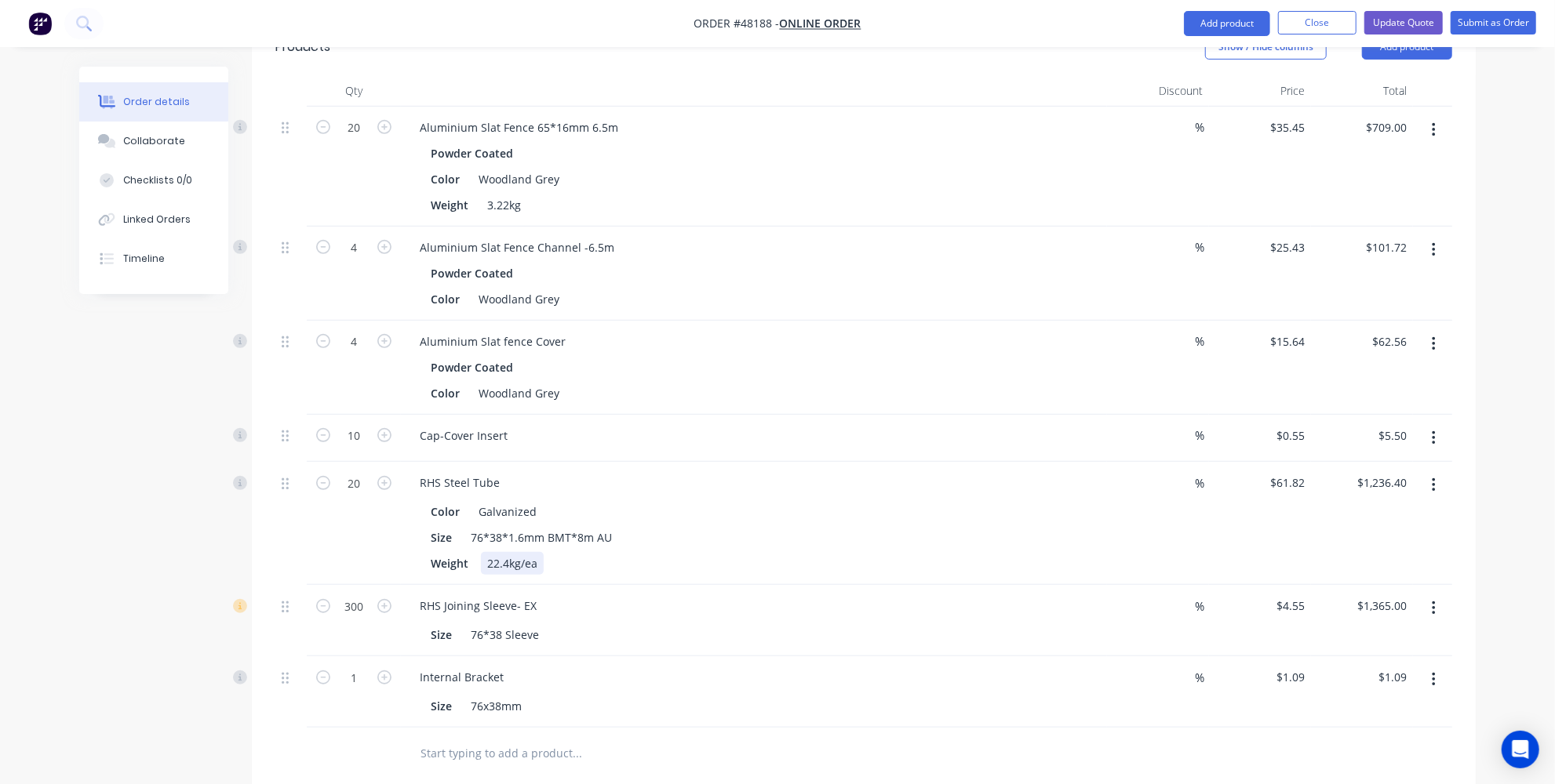
scroll to position [713, 0]
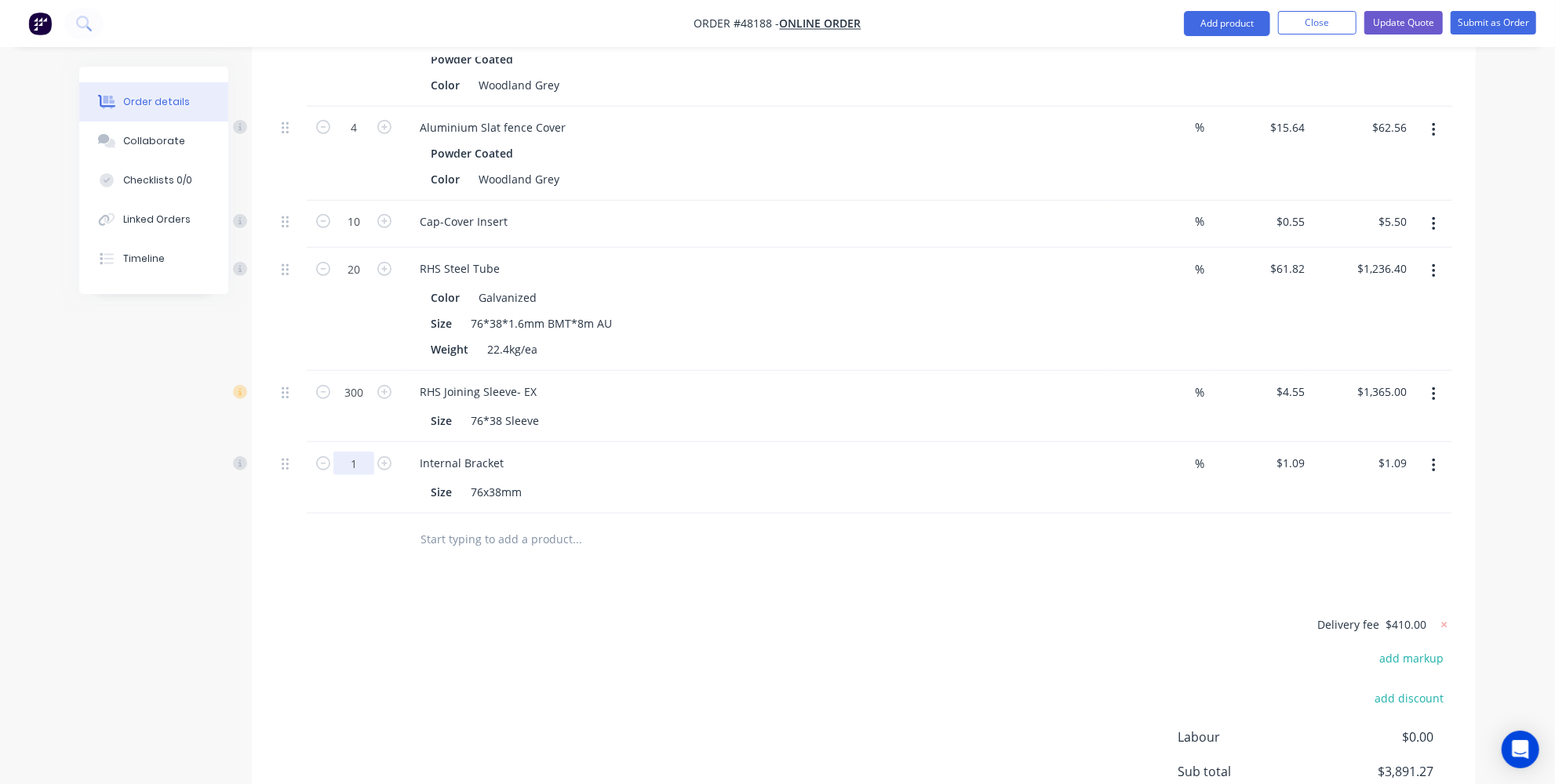
type input "300"
type input "$327.00"
click at [673, 547] on div "Drawings Add drawing Products Show / Hide columns Add product Qty Discount Pric…" at bounding box center [864, 324] width 1224 height 1151
click at [1445, 380] on button "button" at bounding box center [1434, 394] width 37 height 28
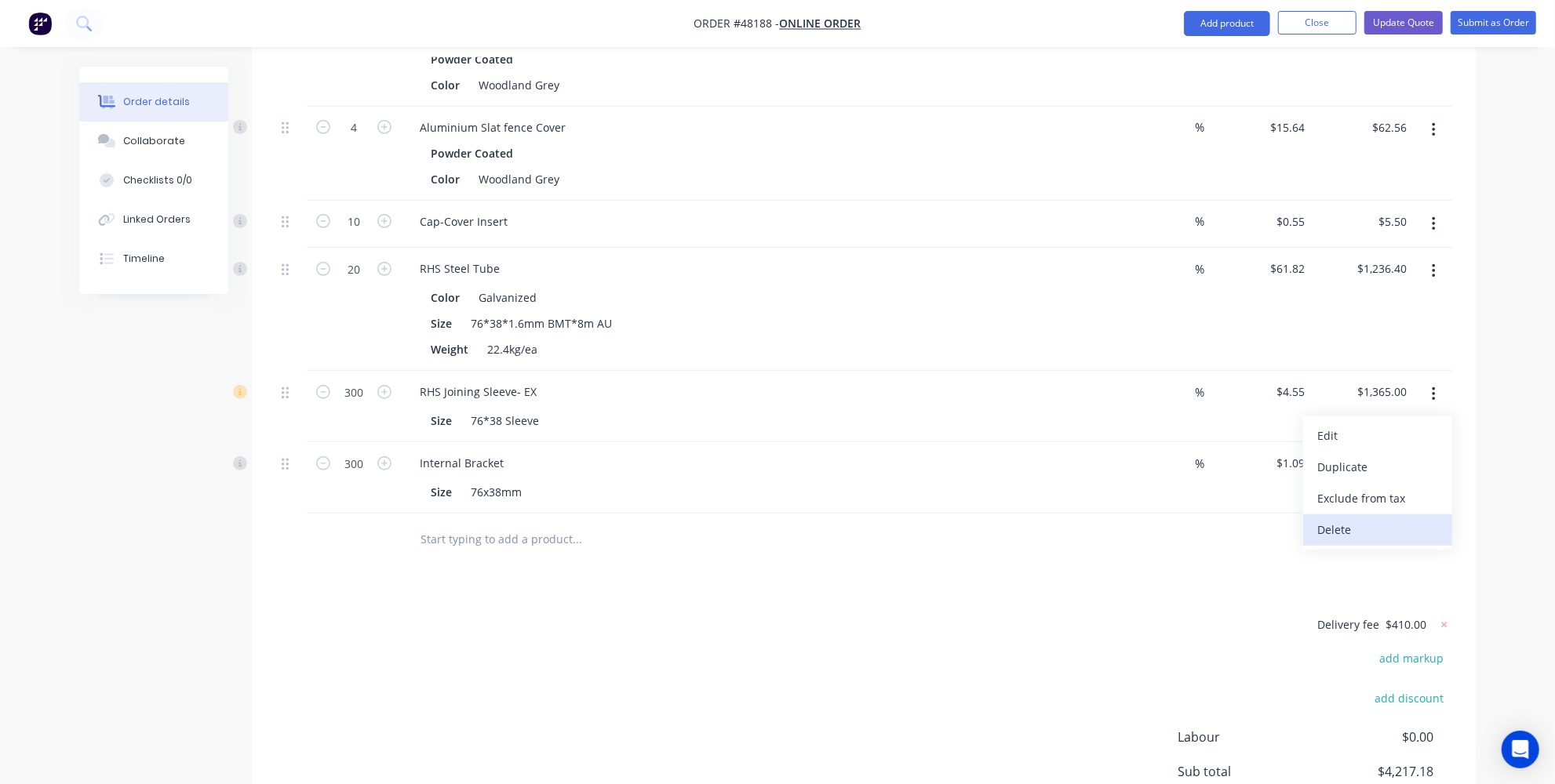
click at [1348, 519] on div "Delete" at bounding box center [1377, 530] width 121 height 22
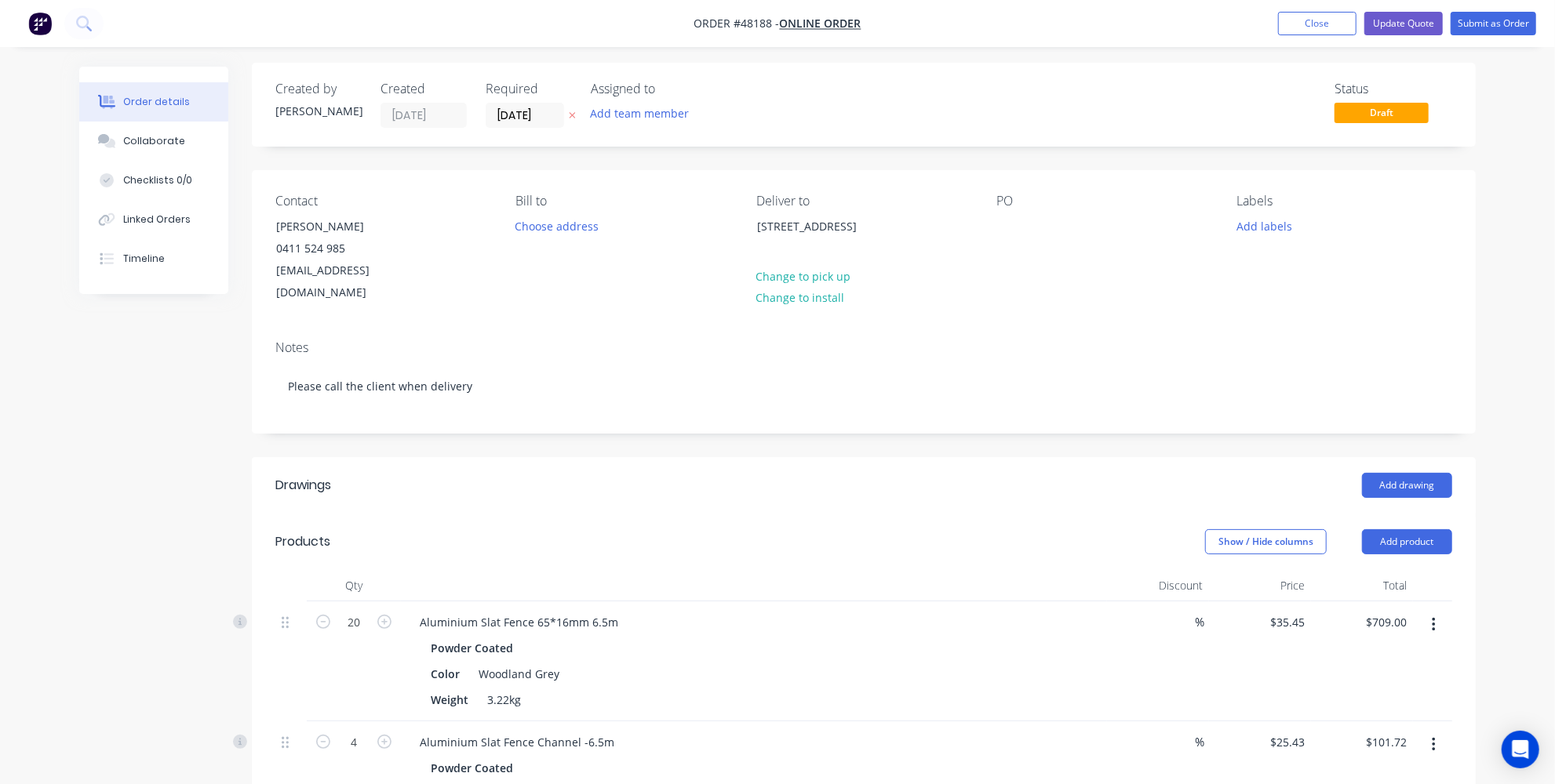
scroll to position [0, 0]
click at [530, 116] on input "29/08/25" at bounding box center [524, 119] width 77 height 23
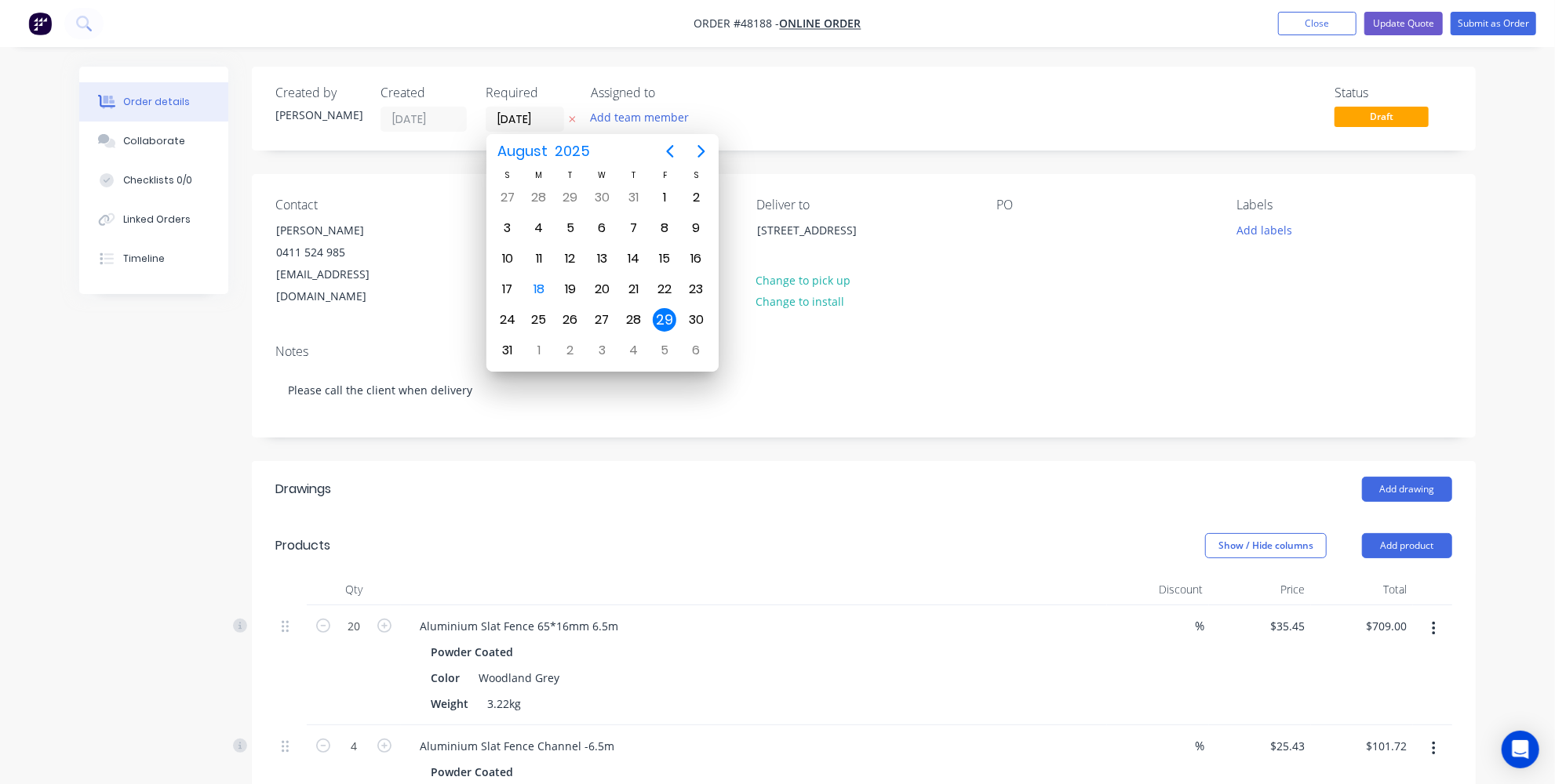
click at [581, 478] on header "Drawings Add drawing" at bounding box center [864, 489] width 1224 height 56
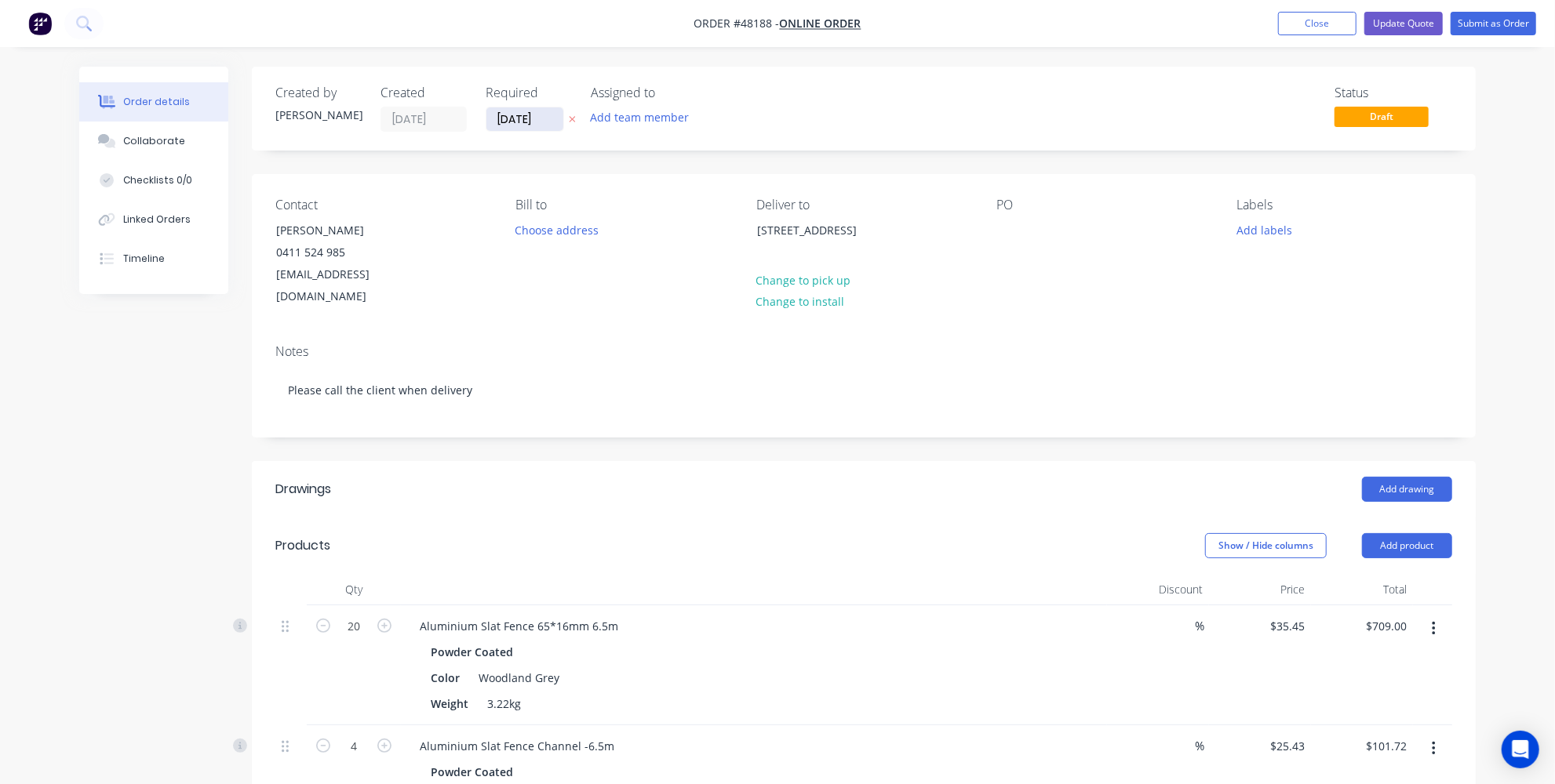
click at [530, 119] on input "29/08/25" at bounding box center [524, 119] width 77 height 23
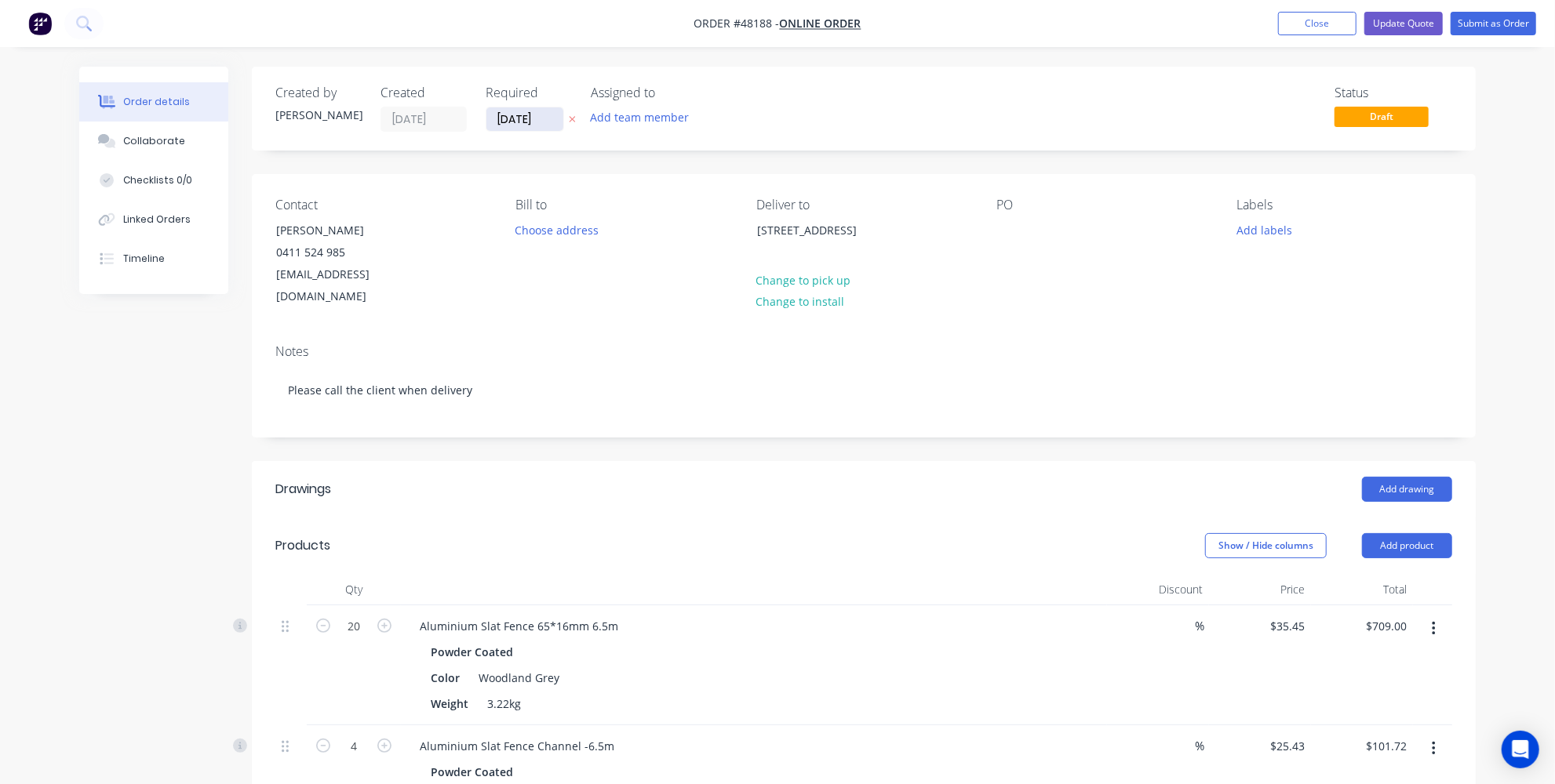
click at [541, 115] on input "29/08/25" at bounding box center [524, 119] width 77 height 23
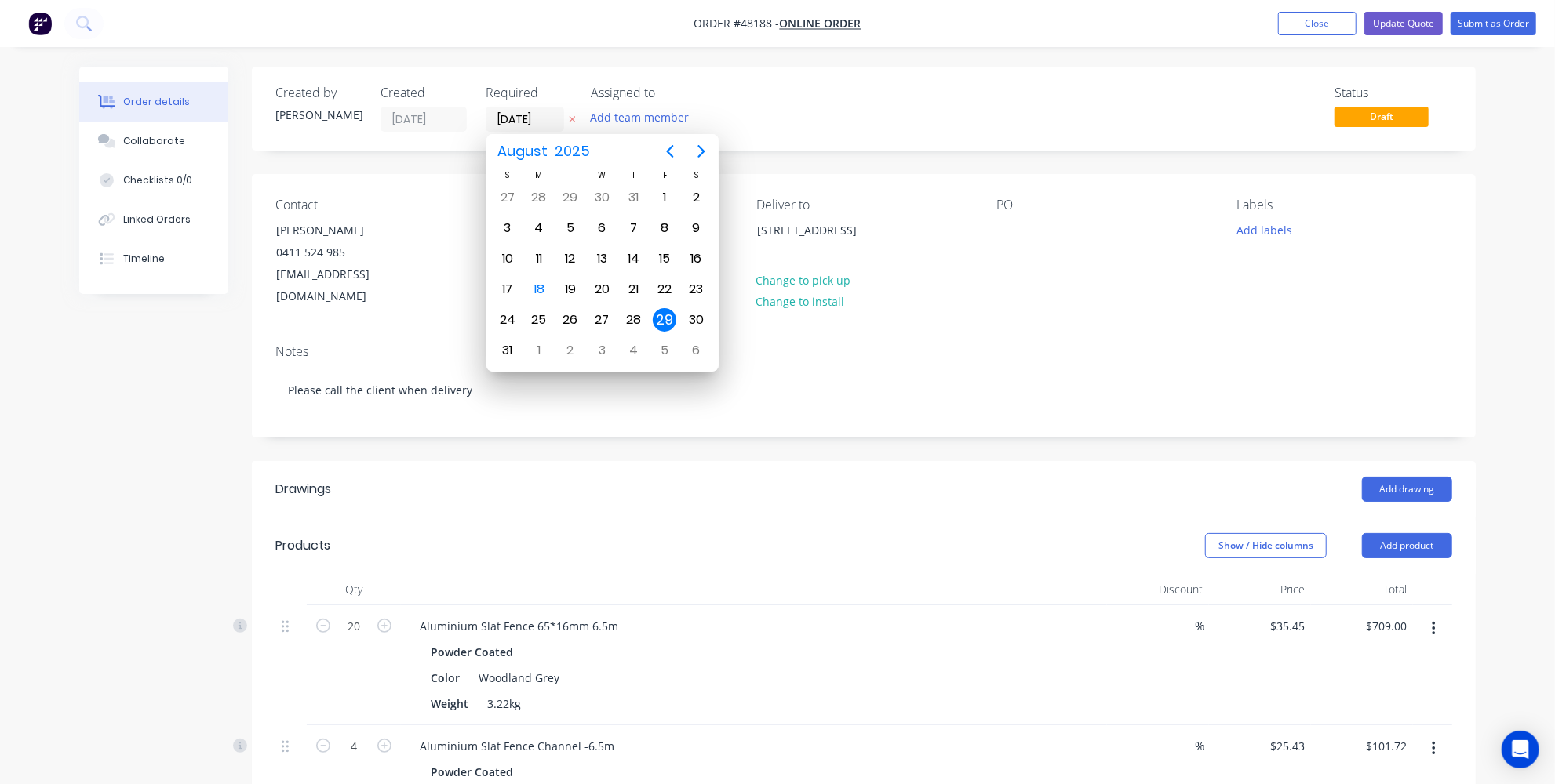
click at [577, 477] on div "Add drawing" at bounding box center [988, 489] width 926 height 25
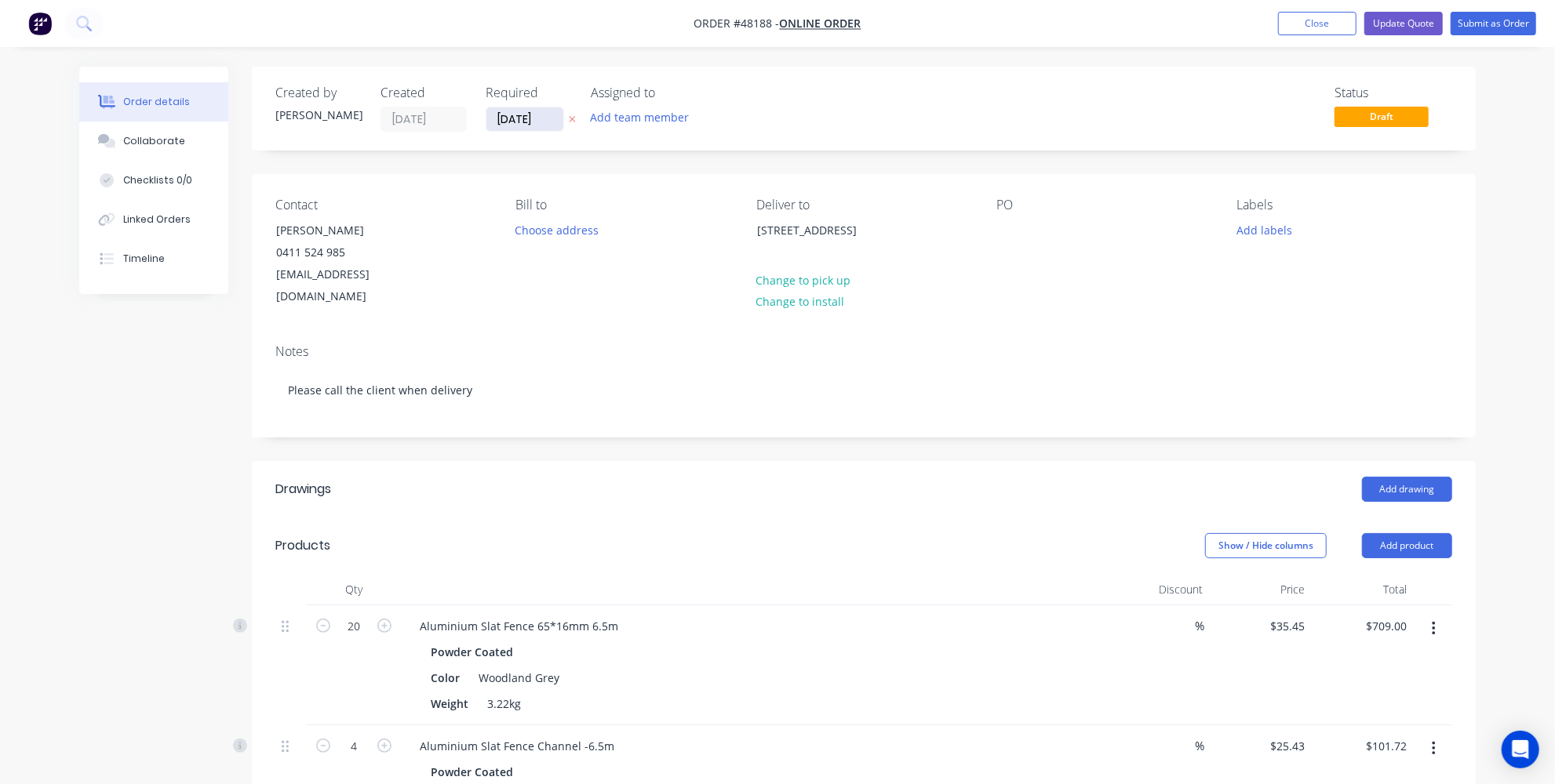
click at [529, 115] on input "29/08/25" at bounding box center [524, 119] width 77 height 23
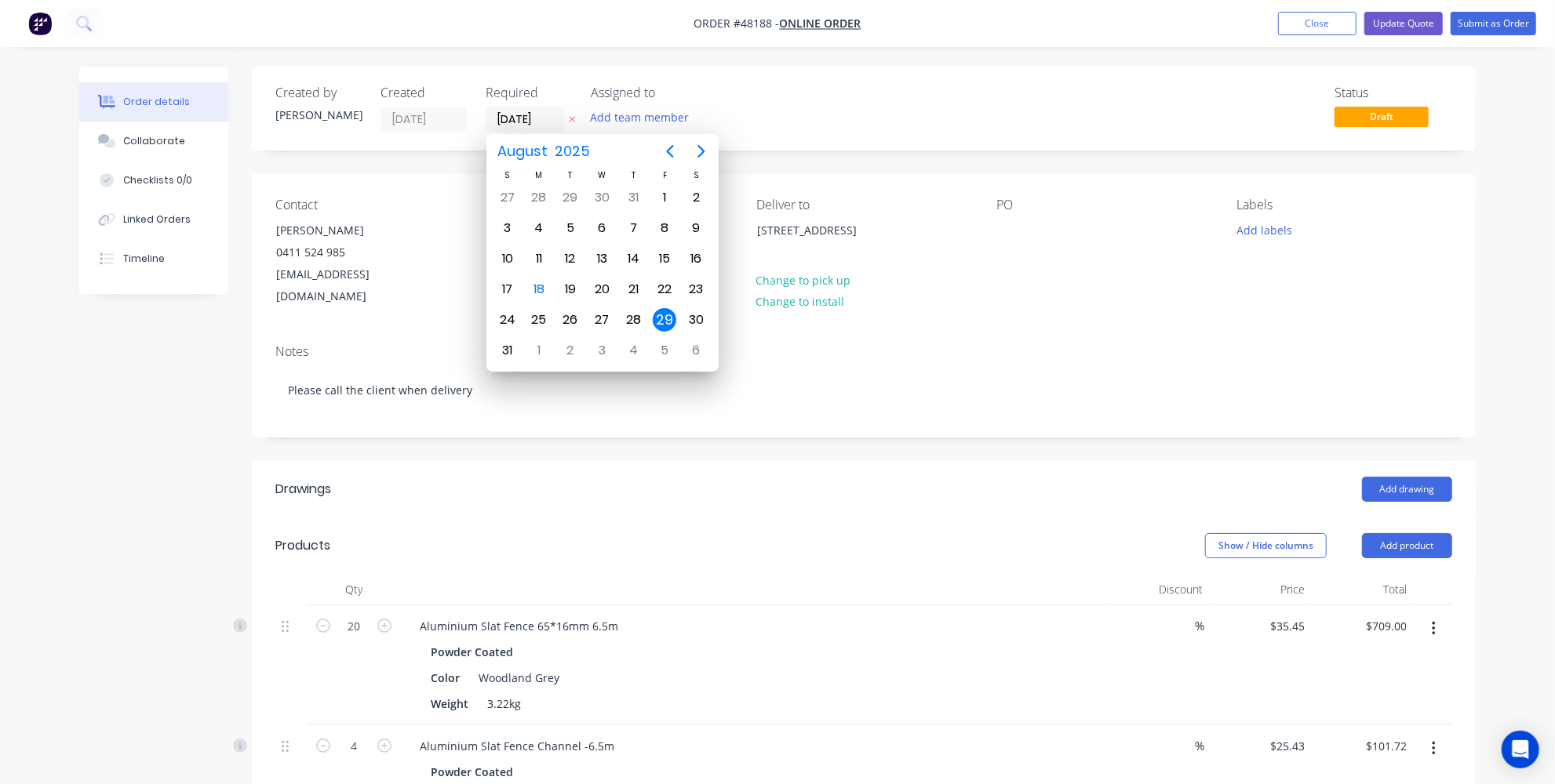
click at [693, 477] on div "Add drawing" at bounding box center [988, 489] width 926 height 25
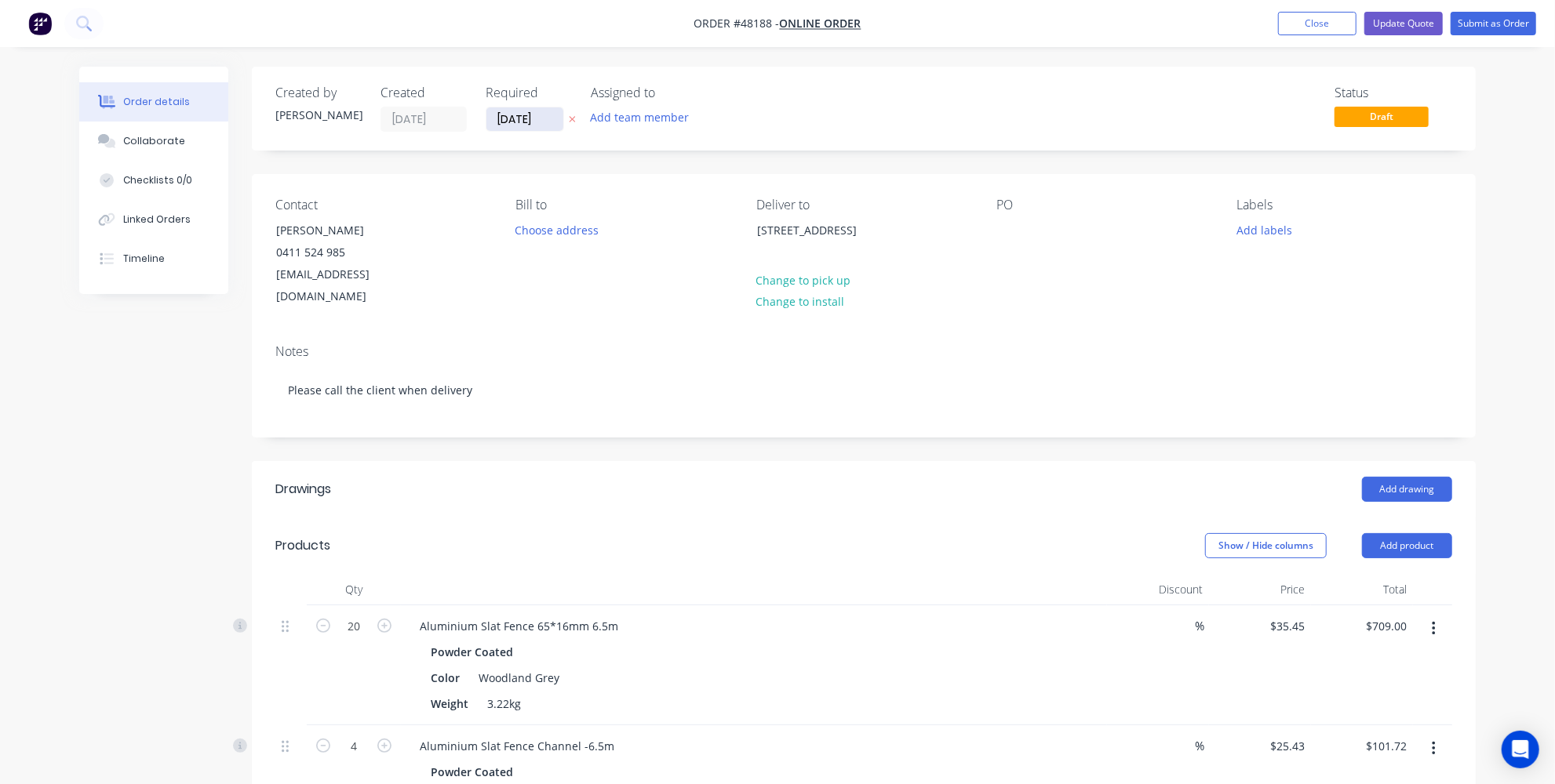
click at [537, 111] on input "29/08/25" at bounding box center [524, 119] width 77 height 23
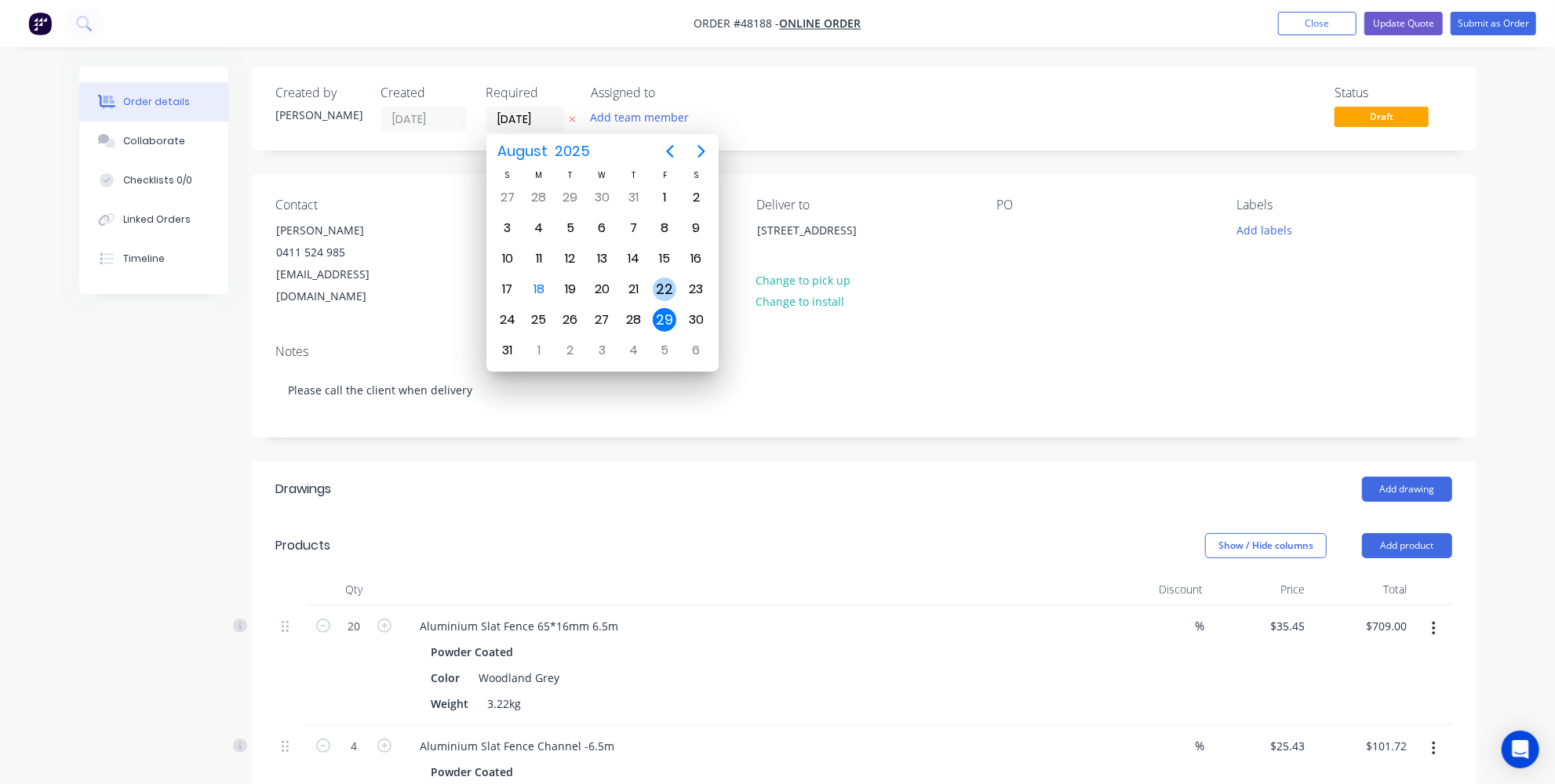
click at [662, 290] on div "22" at bounding box center [664, 289] width 23 height 23
type input "22/08/25"
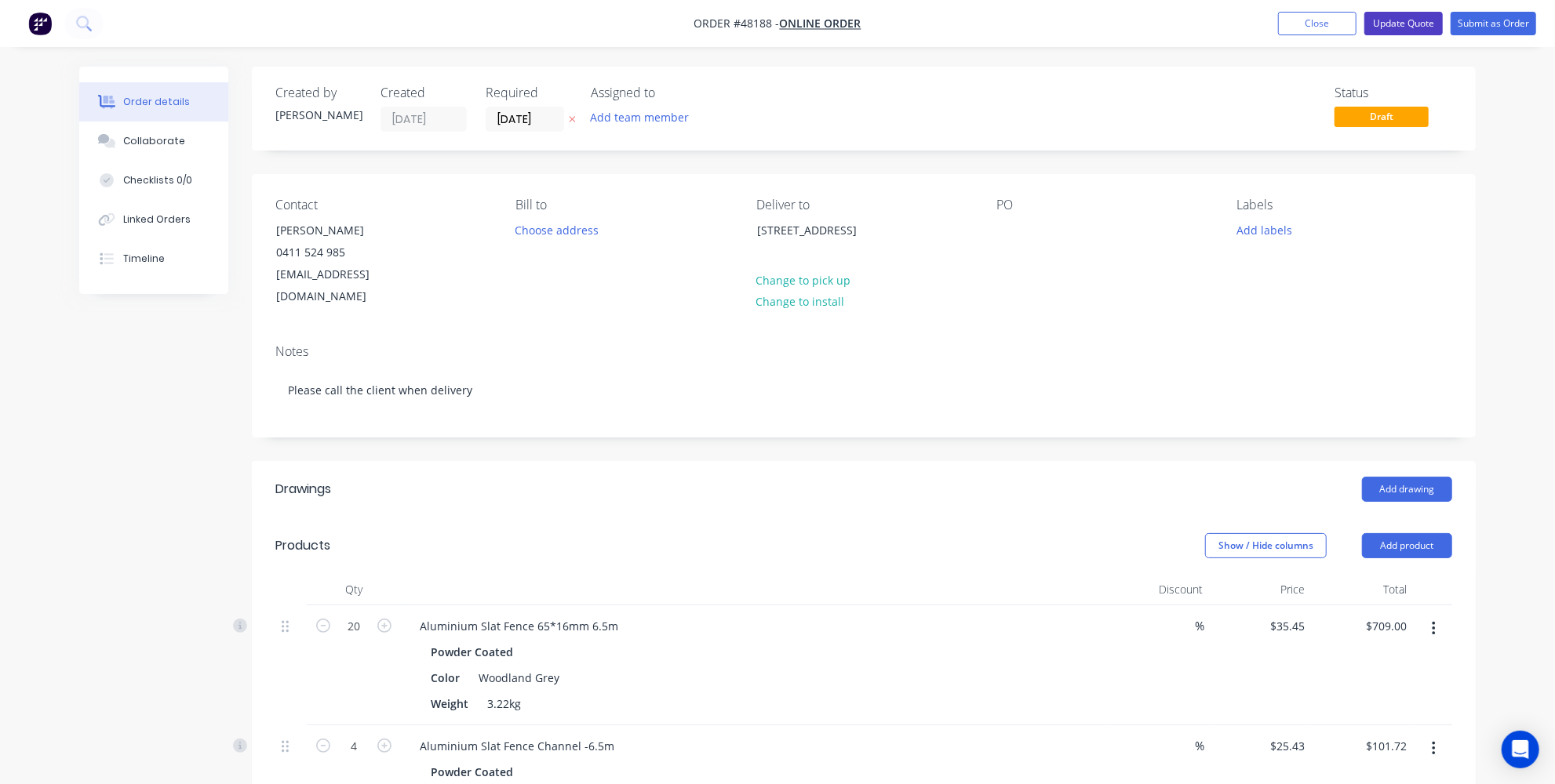
click at [1395, 22] on button "Update Quote" at bounding box center [1403, 23] width 79 height 23
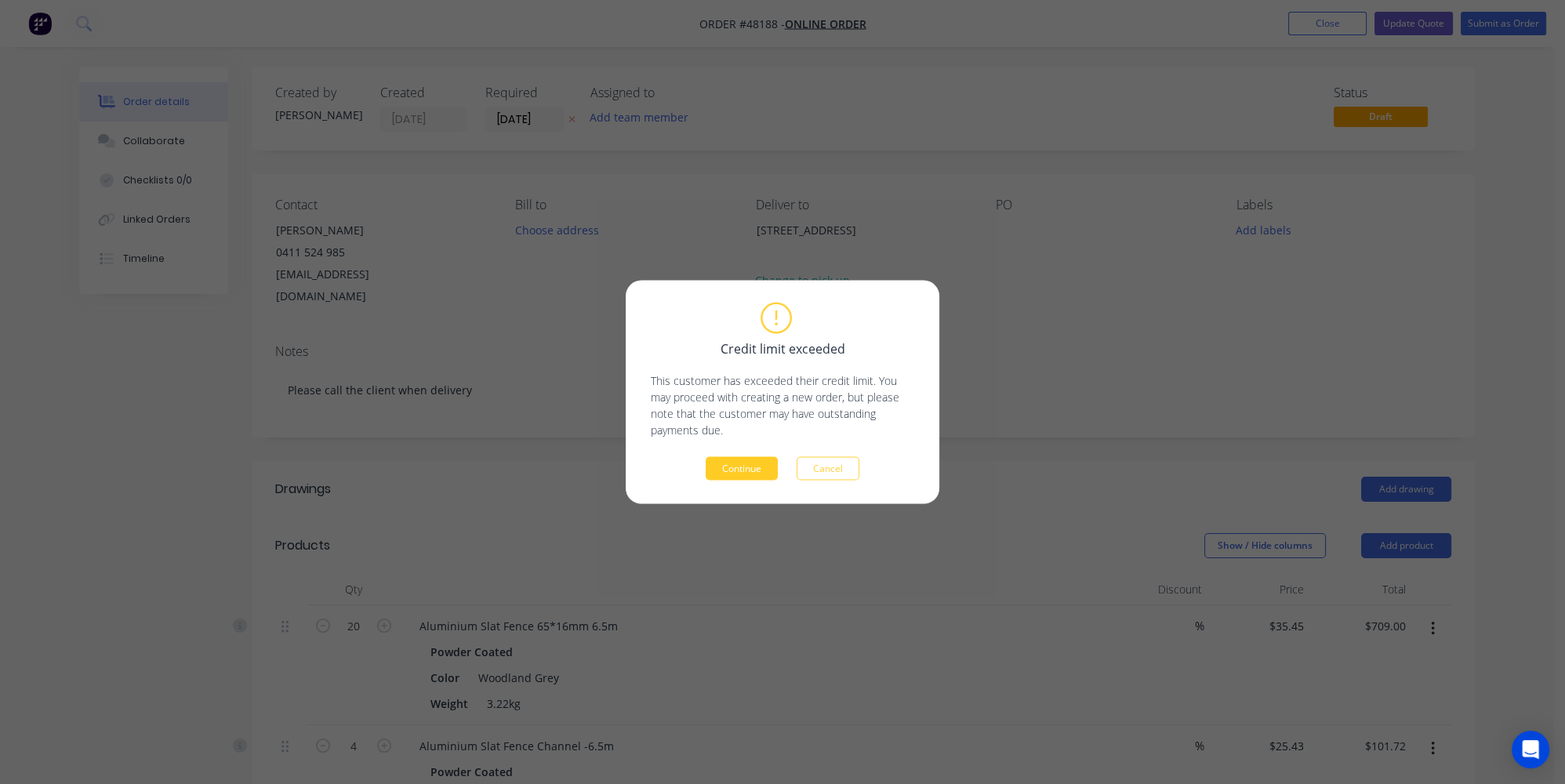
click at [738, 471] on button "Continue" at bounding box center [742, 468] width 72 height 23
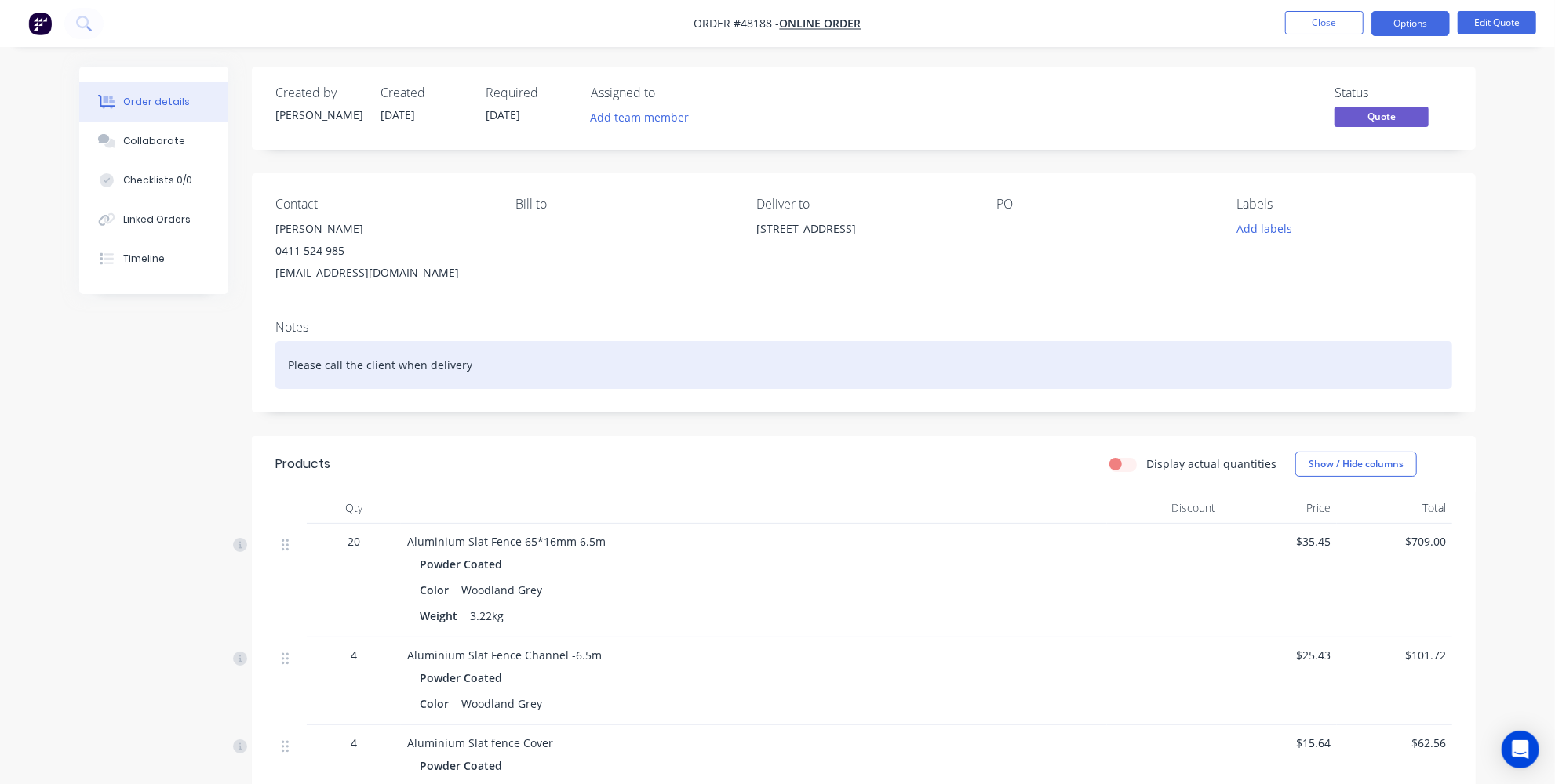
click at [551, 350] on div "Please call the client when delivery" at bounding box center [863, 366] width 1176 height 48
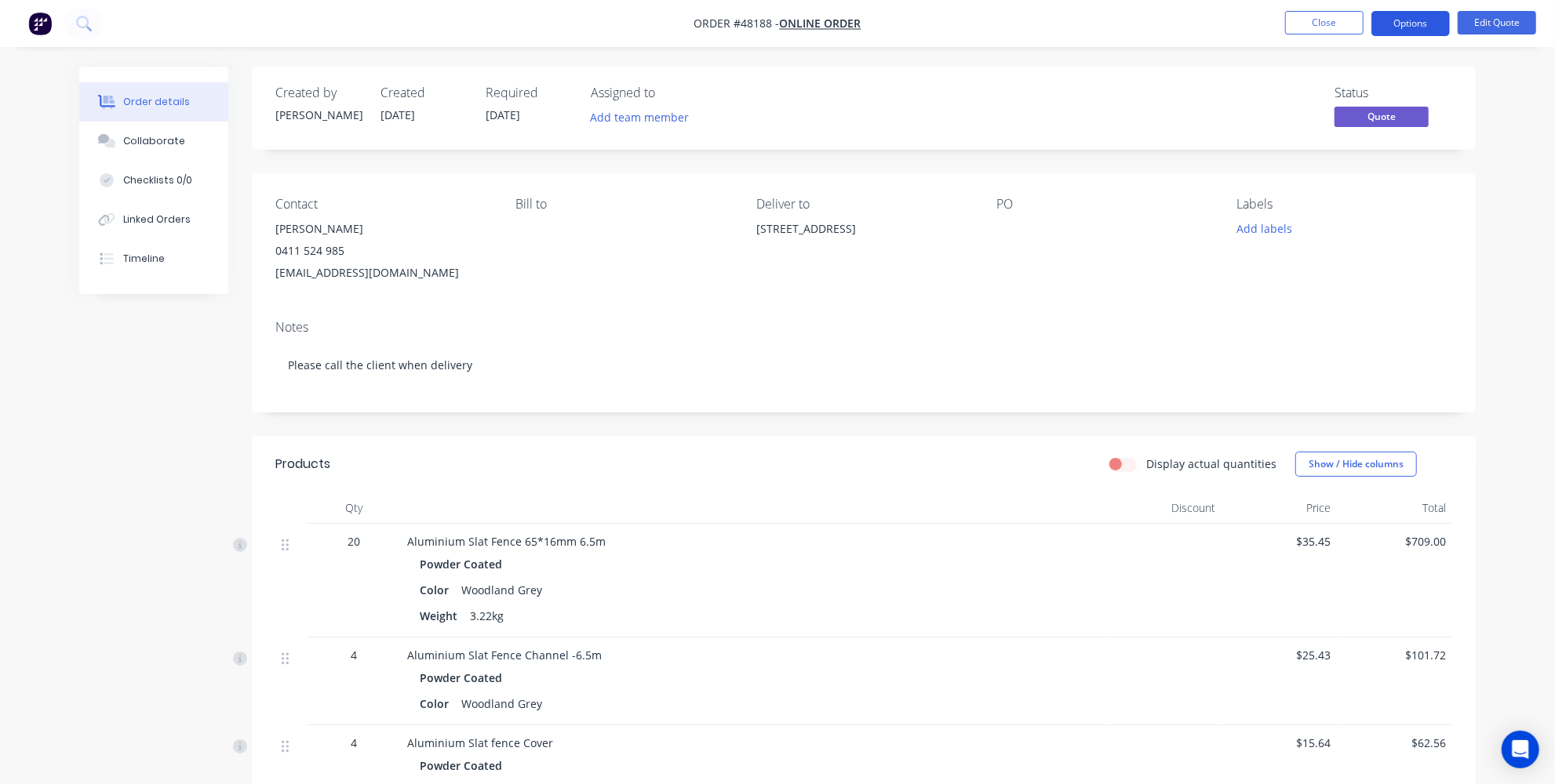
click at [1411, 25] on button "Options" at bounding box center [1411, 23] width 79 height 25
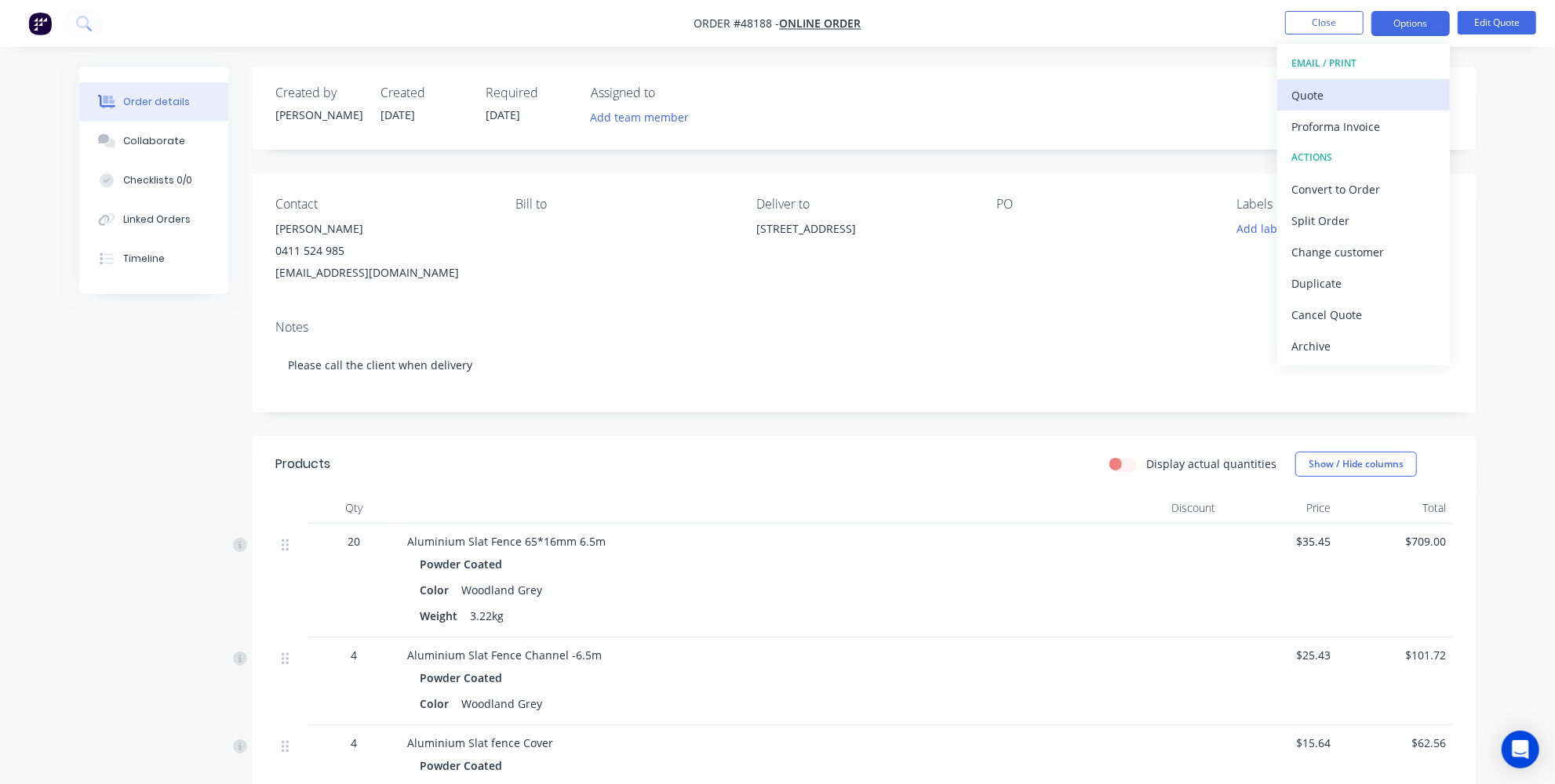
click at [1328, 87] on div "Quote" at bounding box center [1363, 95] width 144 height 22
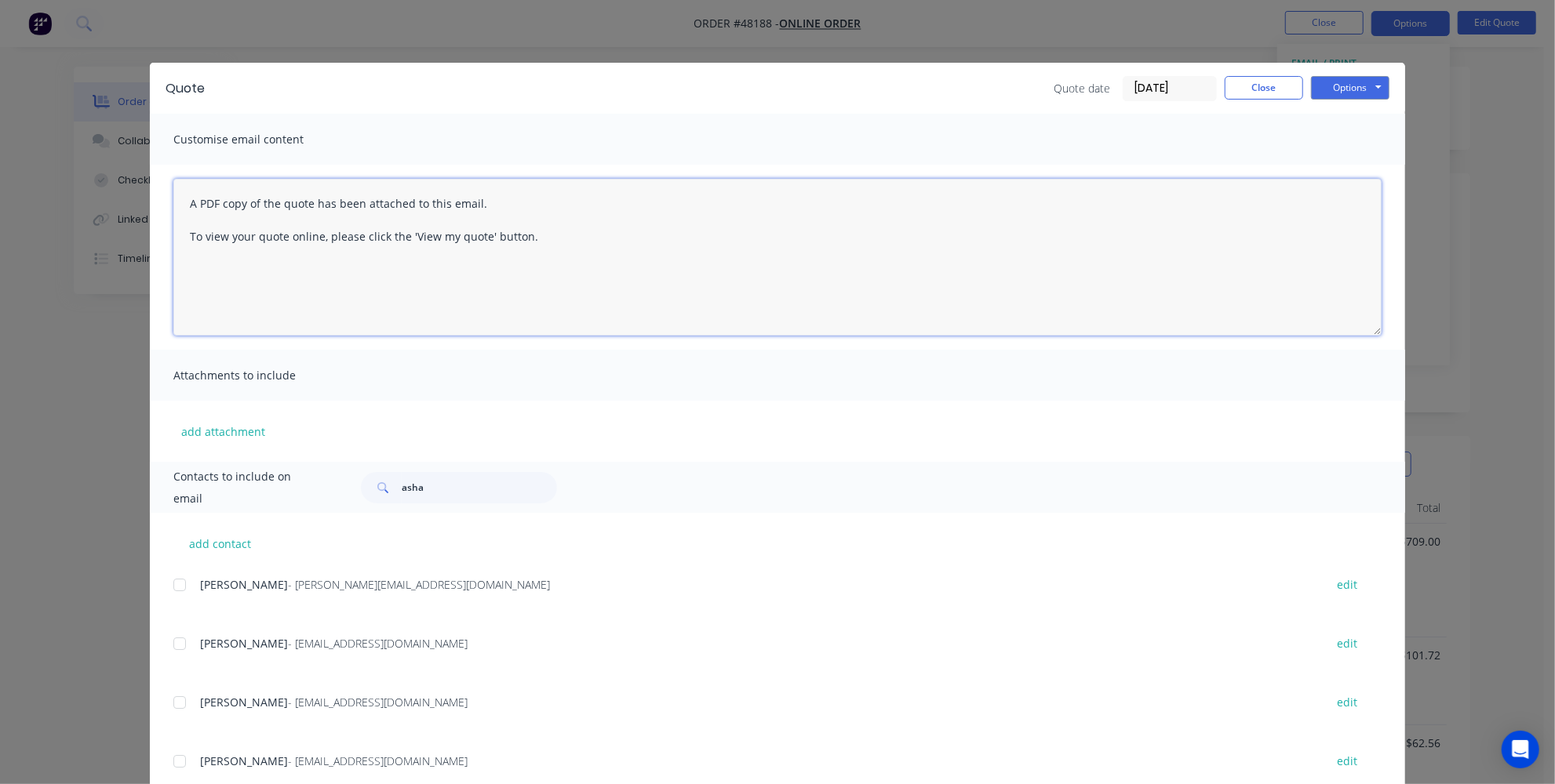
click at [182, 199] on textarea "A PDF copy of the quote has been attached to this email. To view your quote onl…" at bounding box center [777, 257] width 1208 height 157
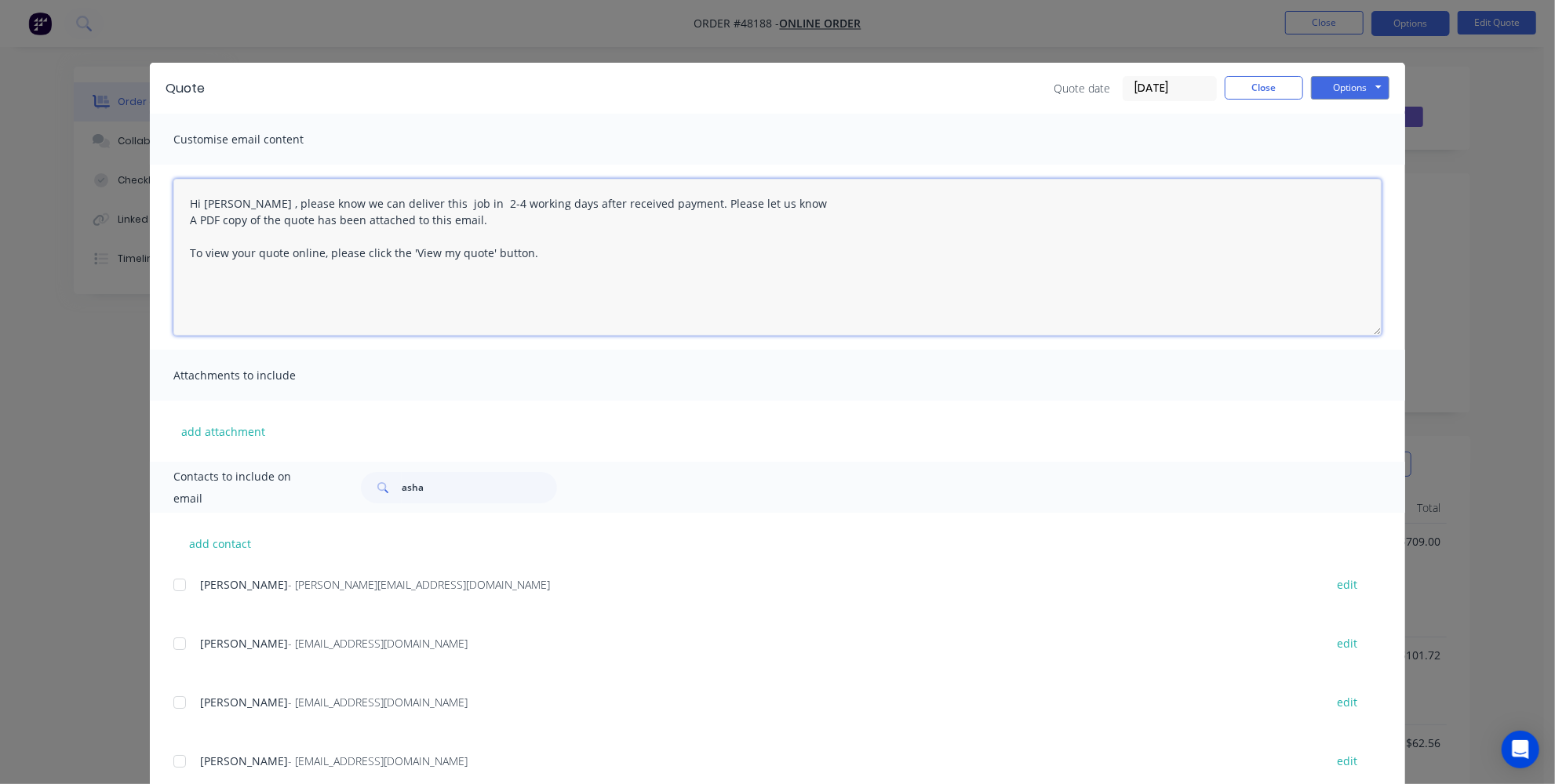
type textarea "Hi Asha , please know we can deliver this job in 2-4 working days after receive…"
click at [447, 486] on input "asha" at bounding box center [480, 487] width 156 height 31
type input "a"
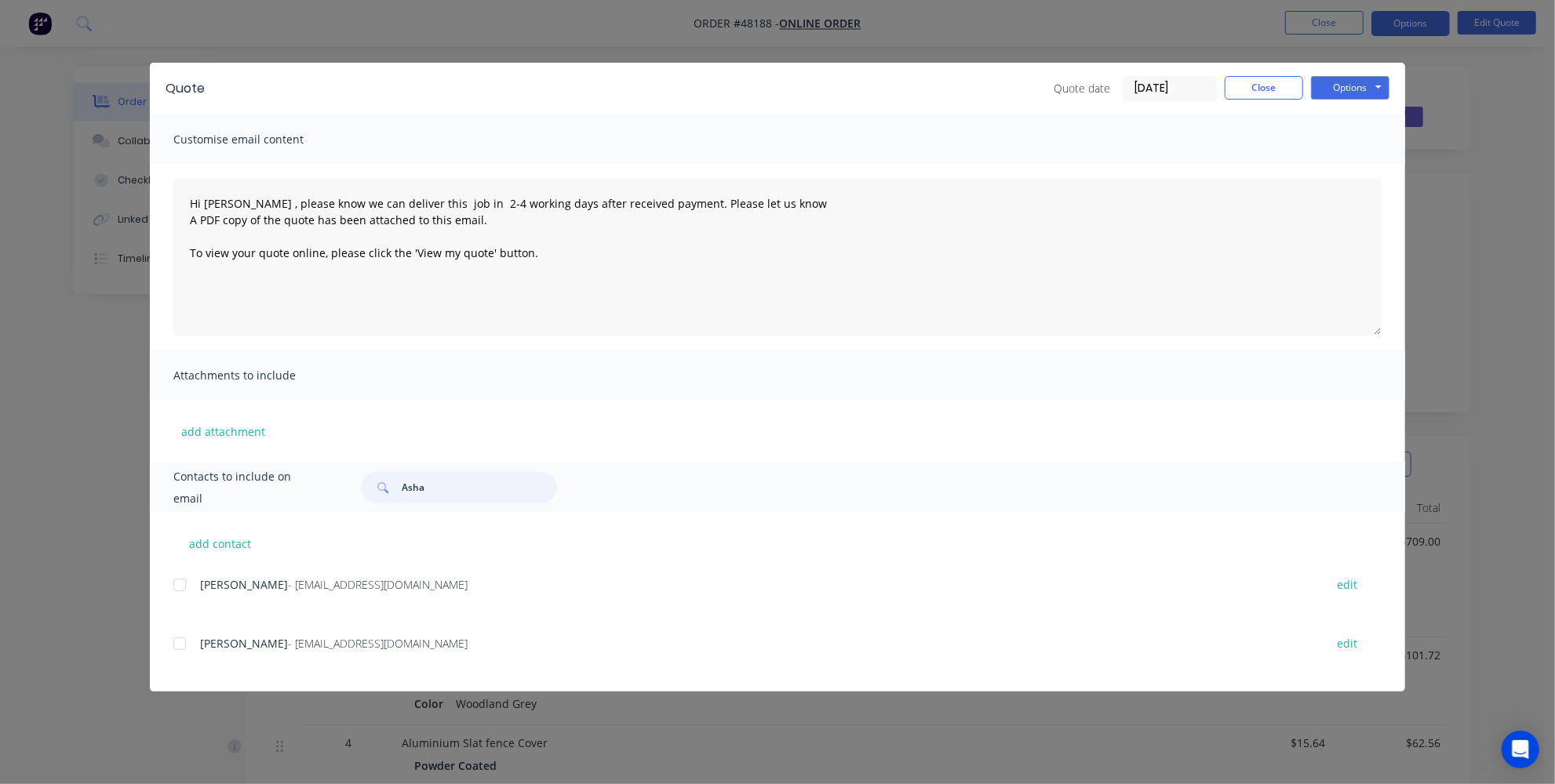
click at [174, 643] on div at bounding box center [179, 644] width 31 height 31
type input "Asha"
click at [1332, 80] on button "Options" at bounding box center [1351, 87] width 79 height 23
click at [1358, 165] on button "Email" at bounding box center [1361, 168] width 100 height 26
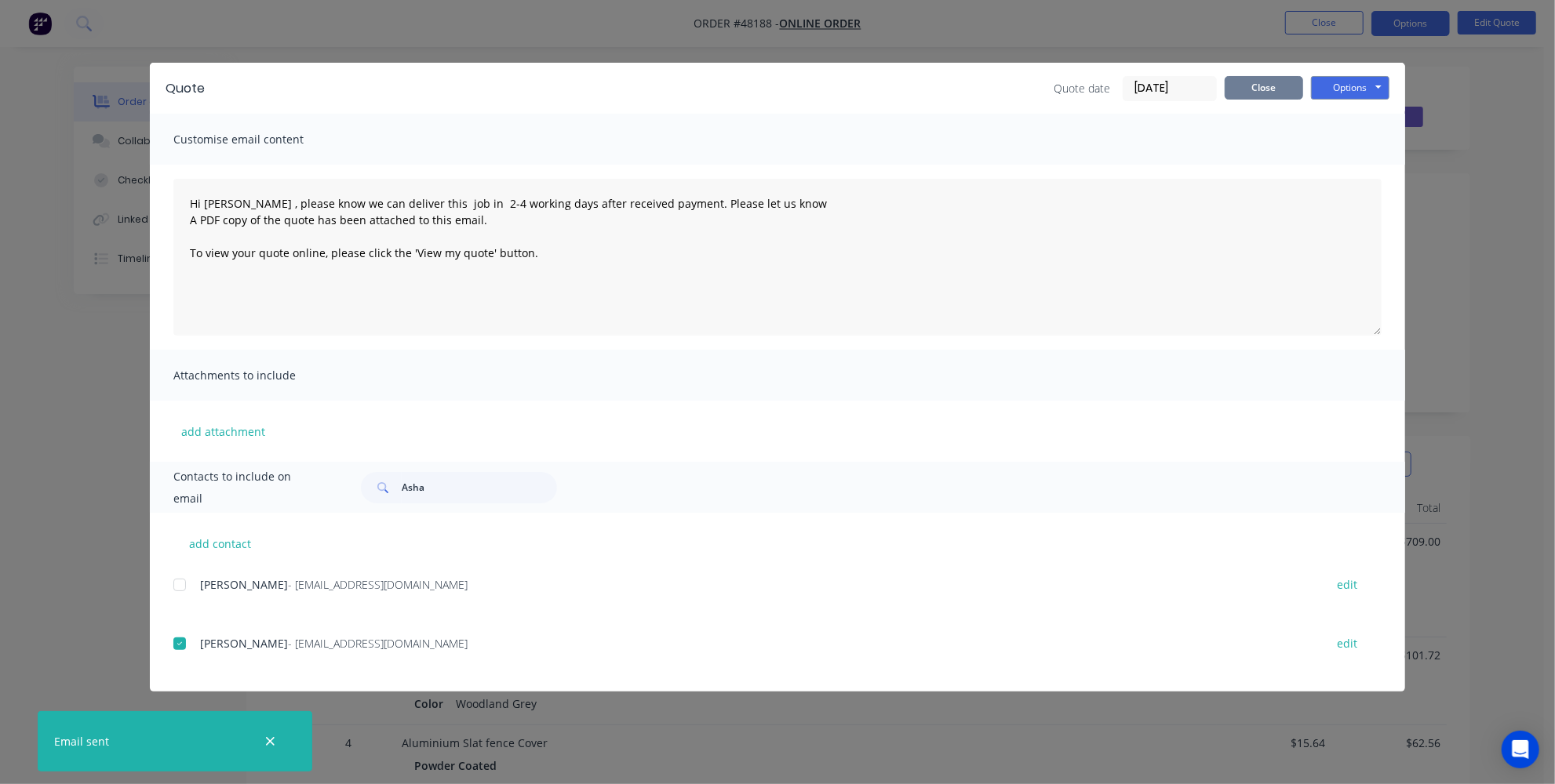
click at [1278, 91] on button "Close" at bounding box center [1264, 87] width 79 height 23
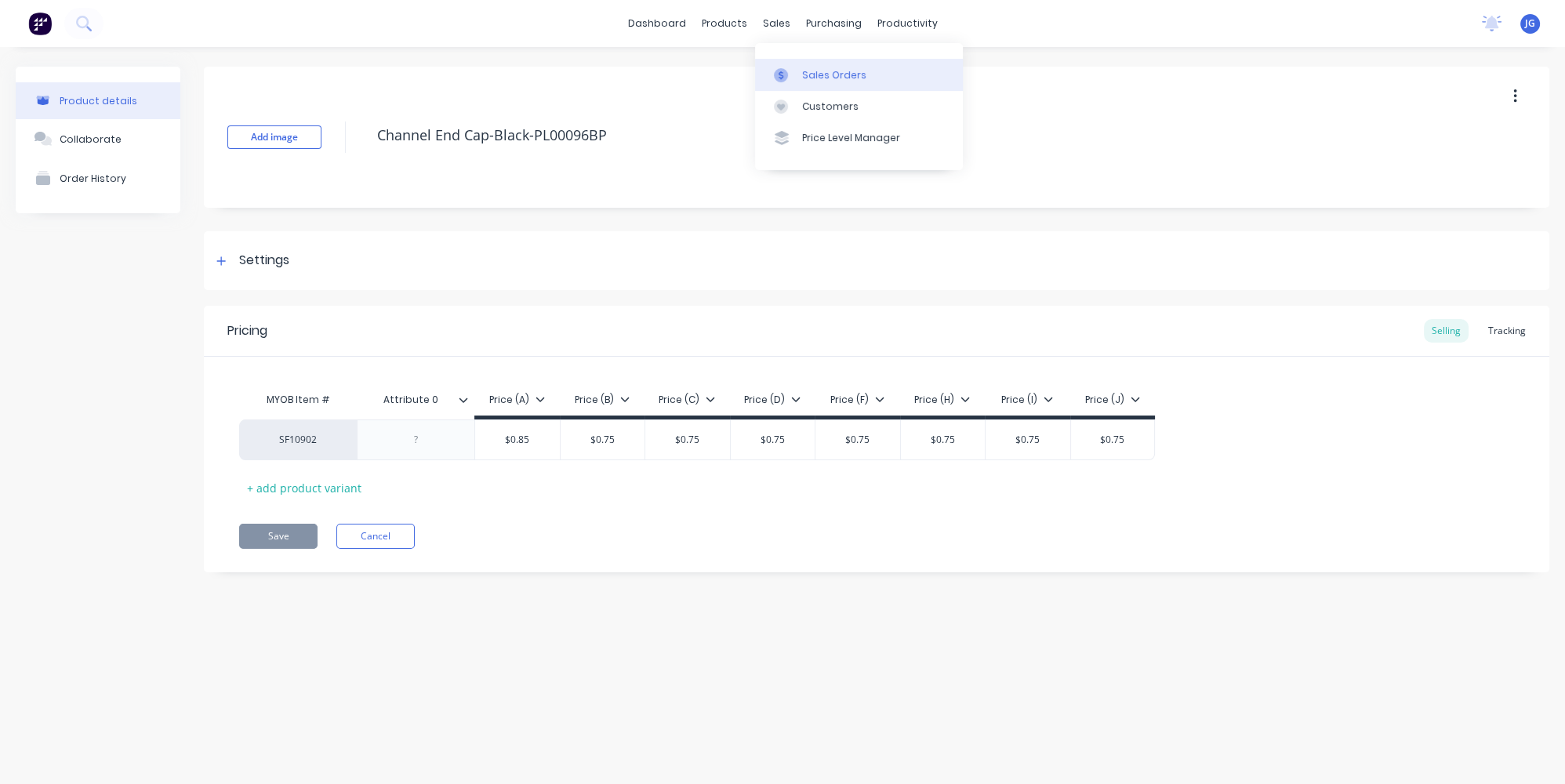
click at [787, 72] on icon at bounding box center [781, 75] width 14 height 14
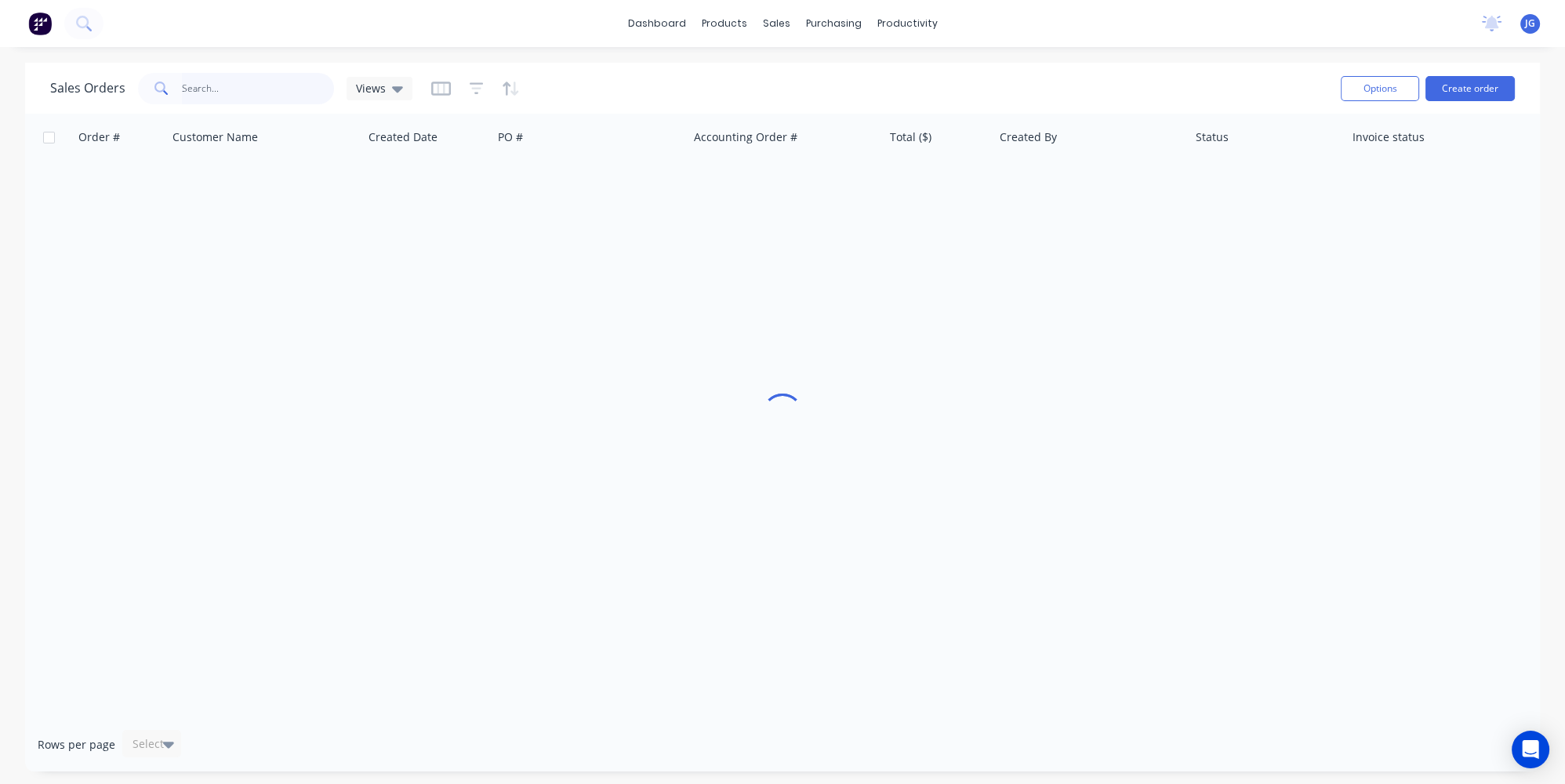
click at [246, 85] on input "text" at bounding box center [258, 88] width 153 height 31
type input "22145"
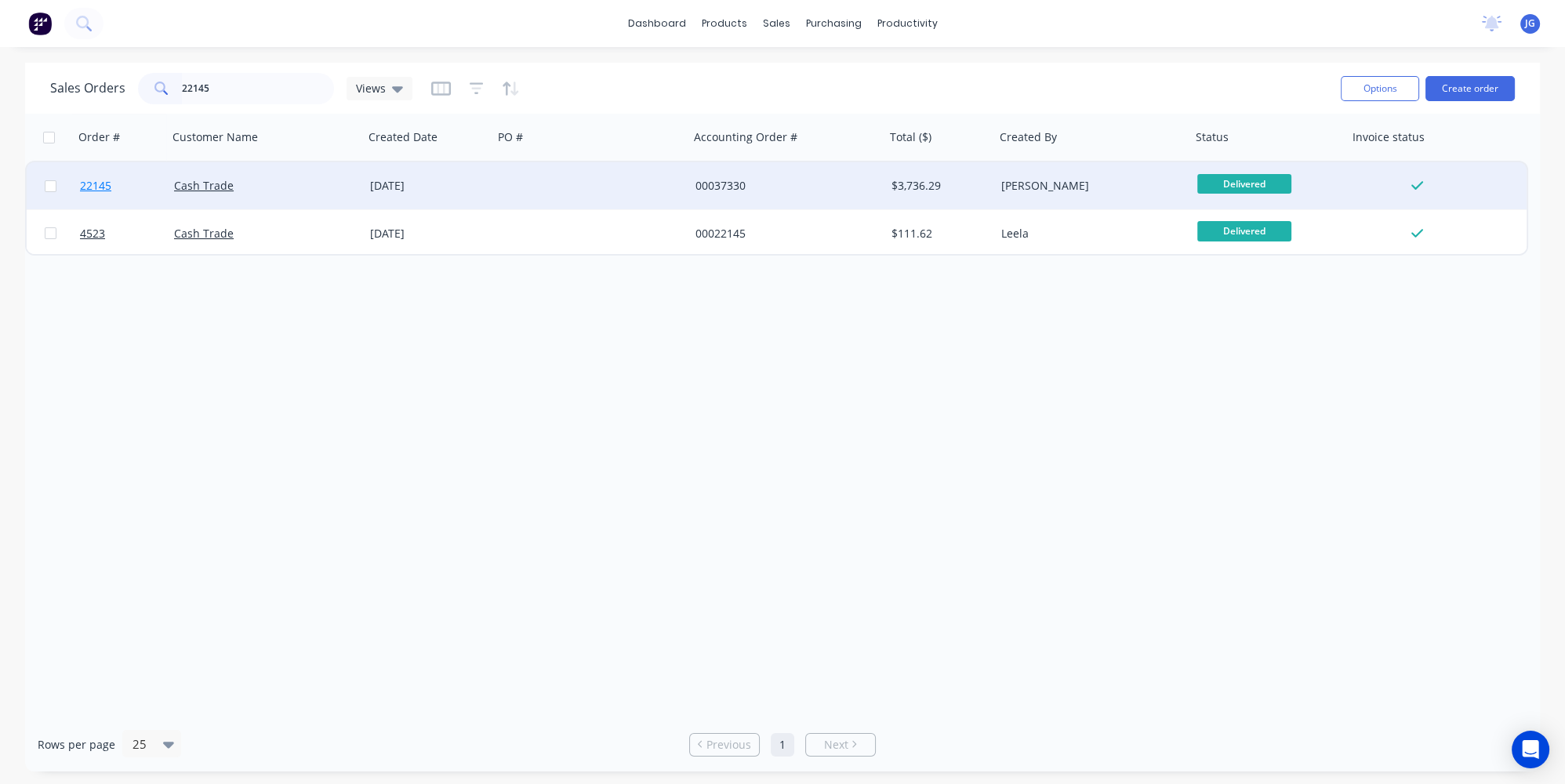
click at [152, 184] on link "22145" at bounding box center [127, 185] width 94 height 47
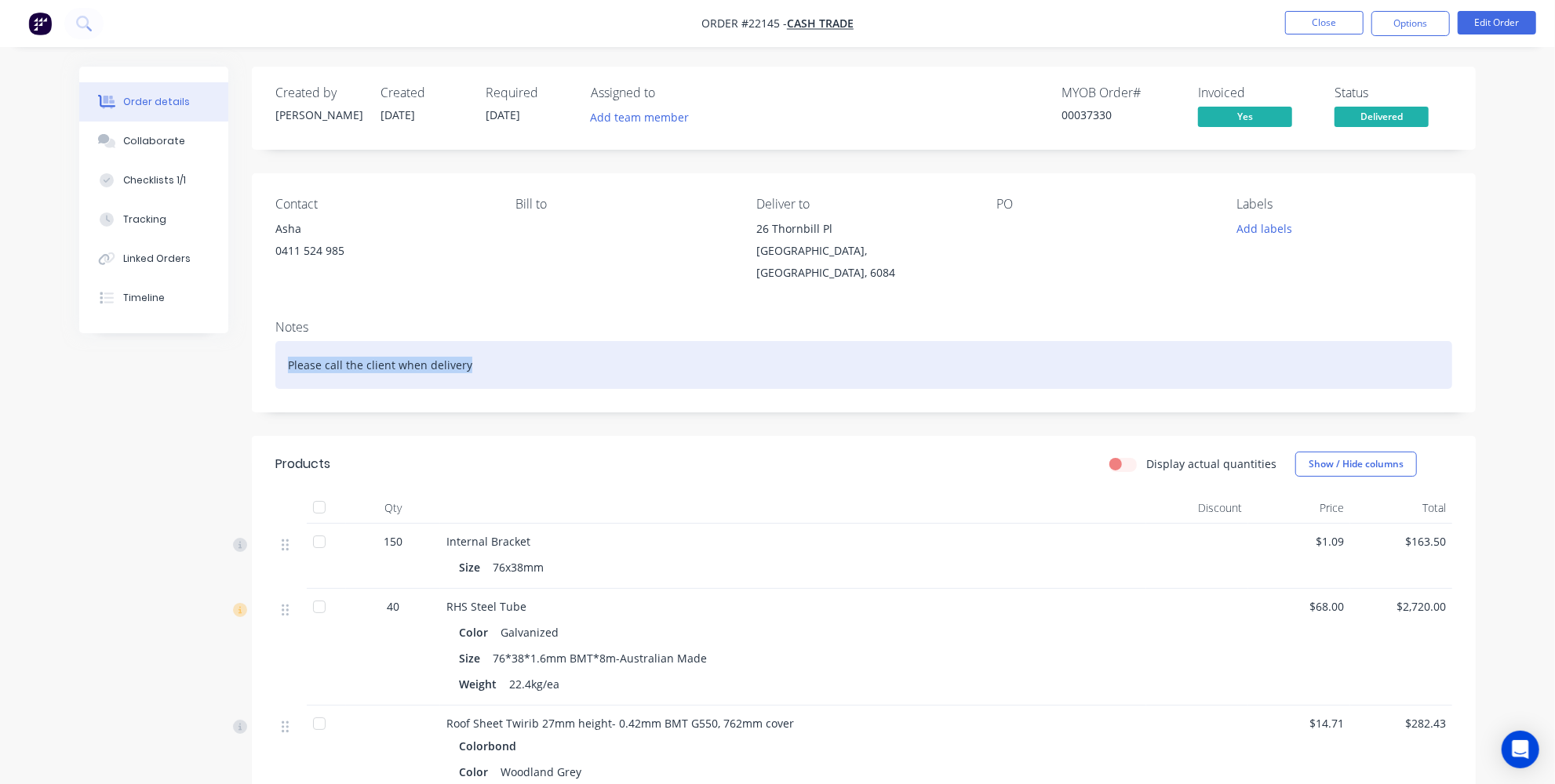
drag, startPoint x: 492, startPoint y: 369, endPoint x: 272, endPoint y: 374, distance: 220.1
click at [272, 374] on div "Notes Please call the client when delivery" at bounding box center [864, 359] width 1224 height 105
copy div "Please call the client when delivery"
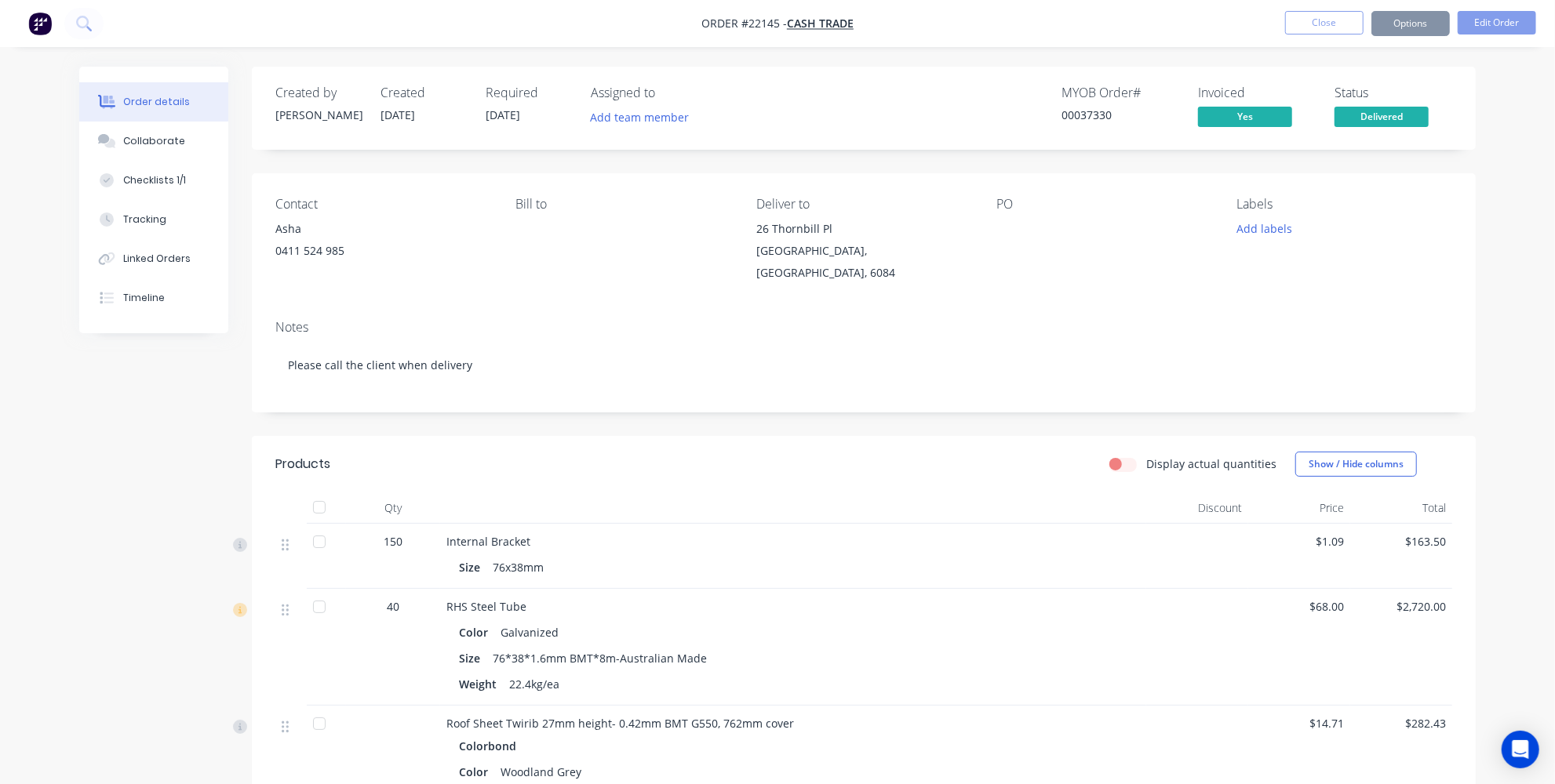
click at [48, 463] on div "Order details Collaborate Checklists 1/1 Tracking Linked Orders Timeline Order …" at bounding box center [777, 640] width 1555 height 1280
click at [43, 30] on img "button" at bounding box center [39, 23] width 23 height 23
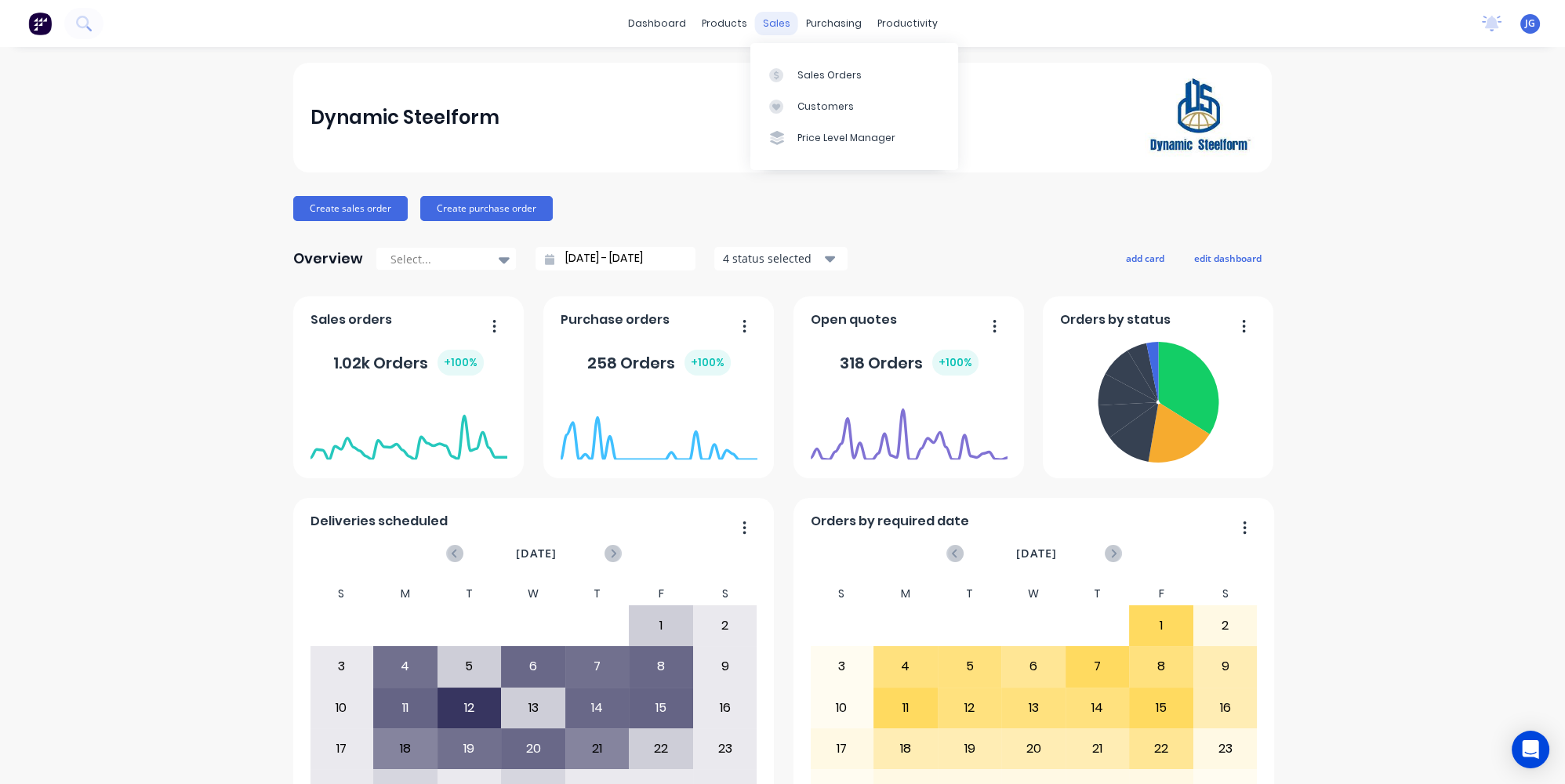
click at [774, 18] on div "sales" at bounding box center [777, 23] width 43 height 23
click at [790, 74] on div at bounding box center [781, 75] width 23 height 14
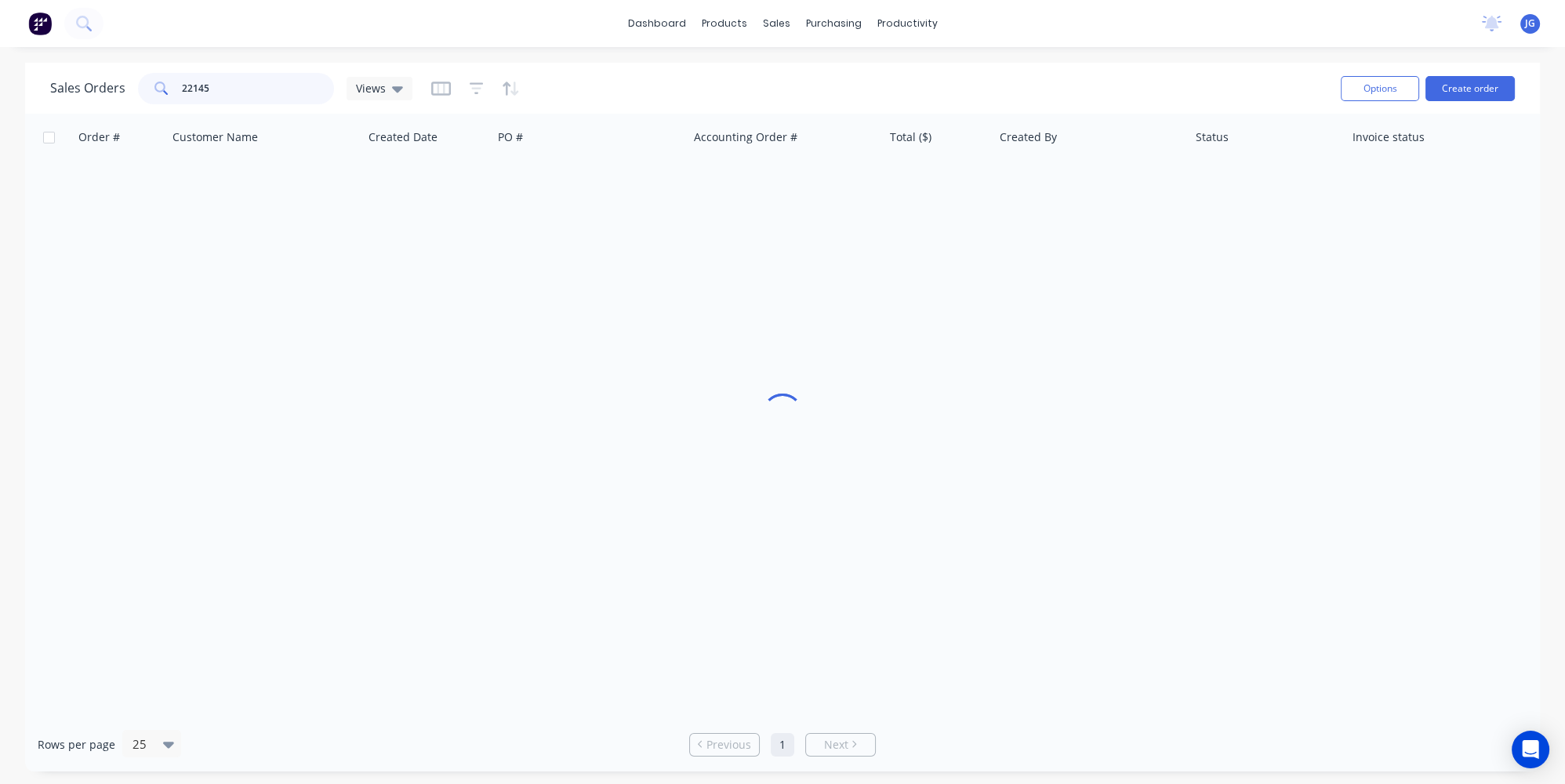
click at [229, 89] on input "22145" at bounding box center [258, 88] width 153 height 31
type input "2"
type input "46567"
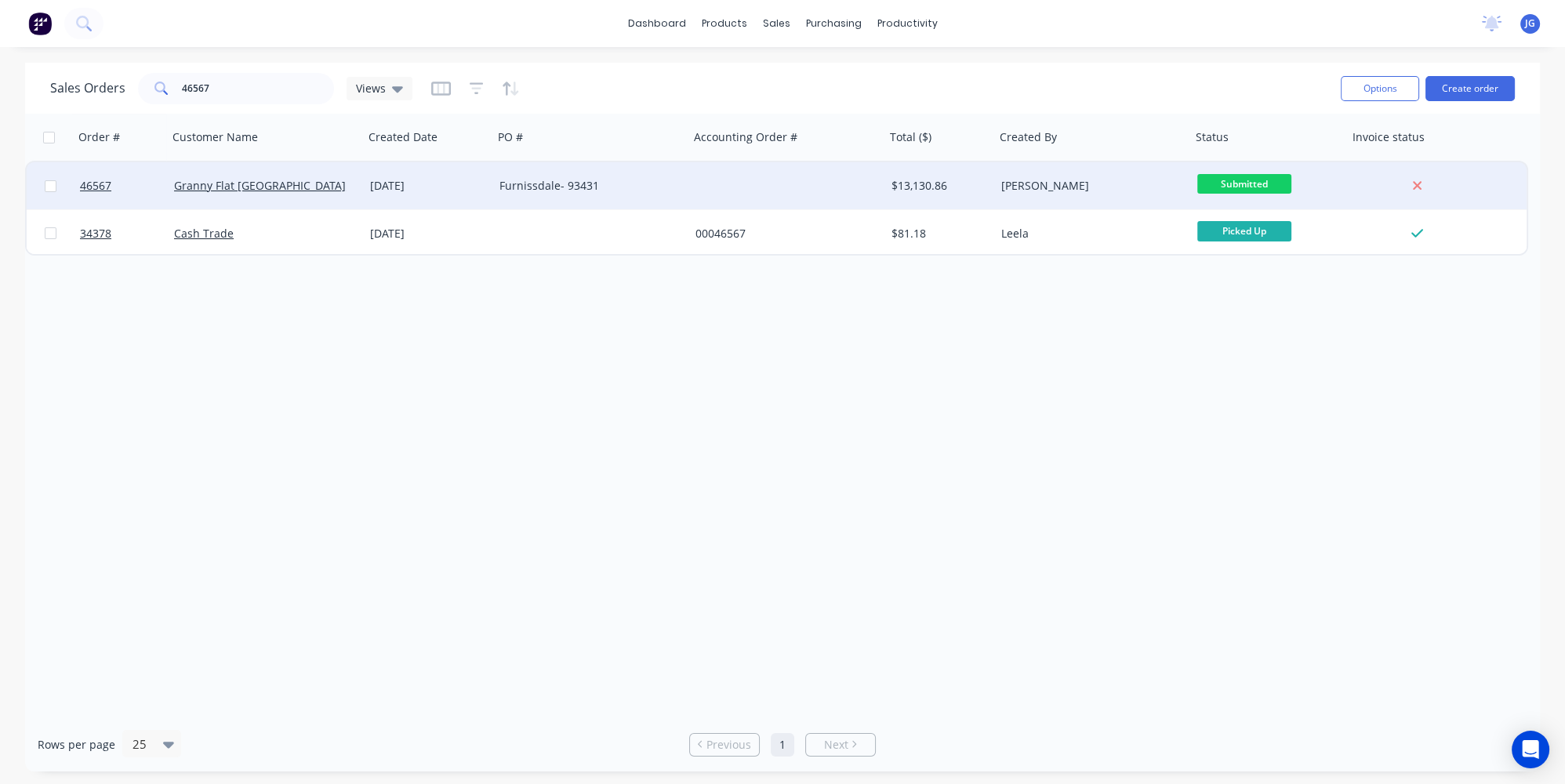
click at [319, 207] on div "Granny Flat WA" at bounding box center [265, 185] width 196 height 47
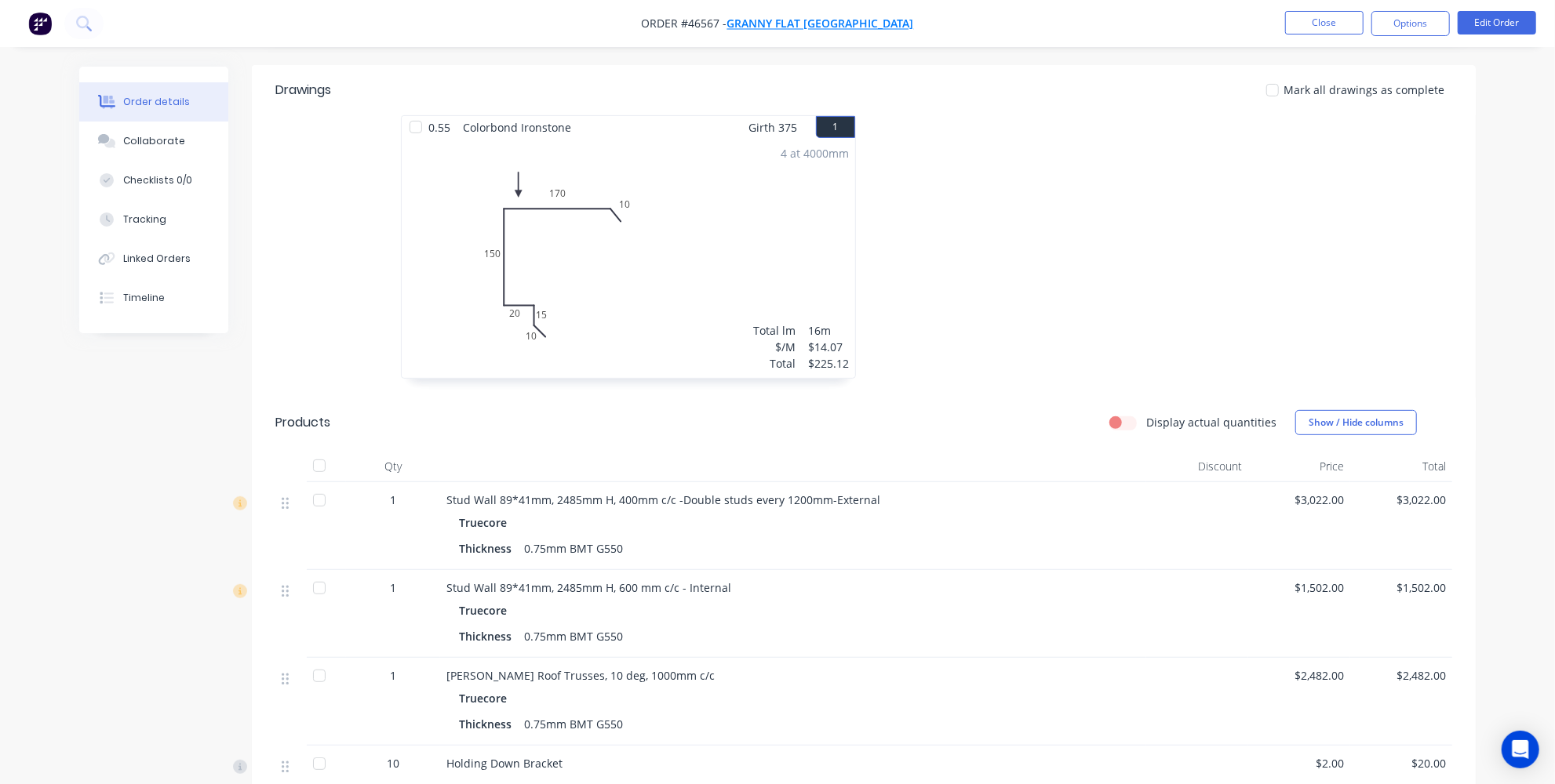
scroll to position [213, 0]
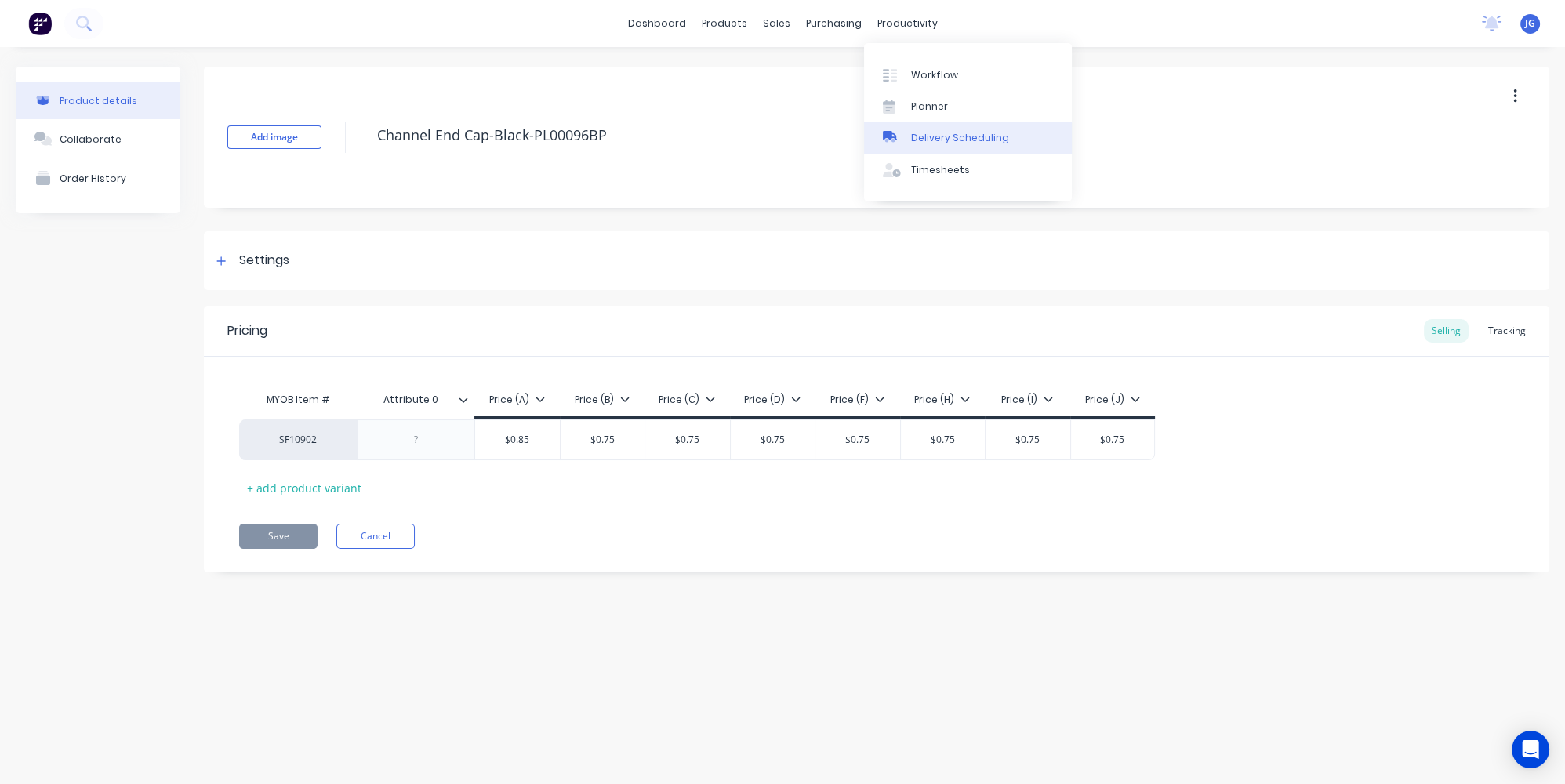
click at [925, 144] on div "Delivery Scheduling" at bounding box center [960, 138] width 98 height 14
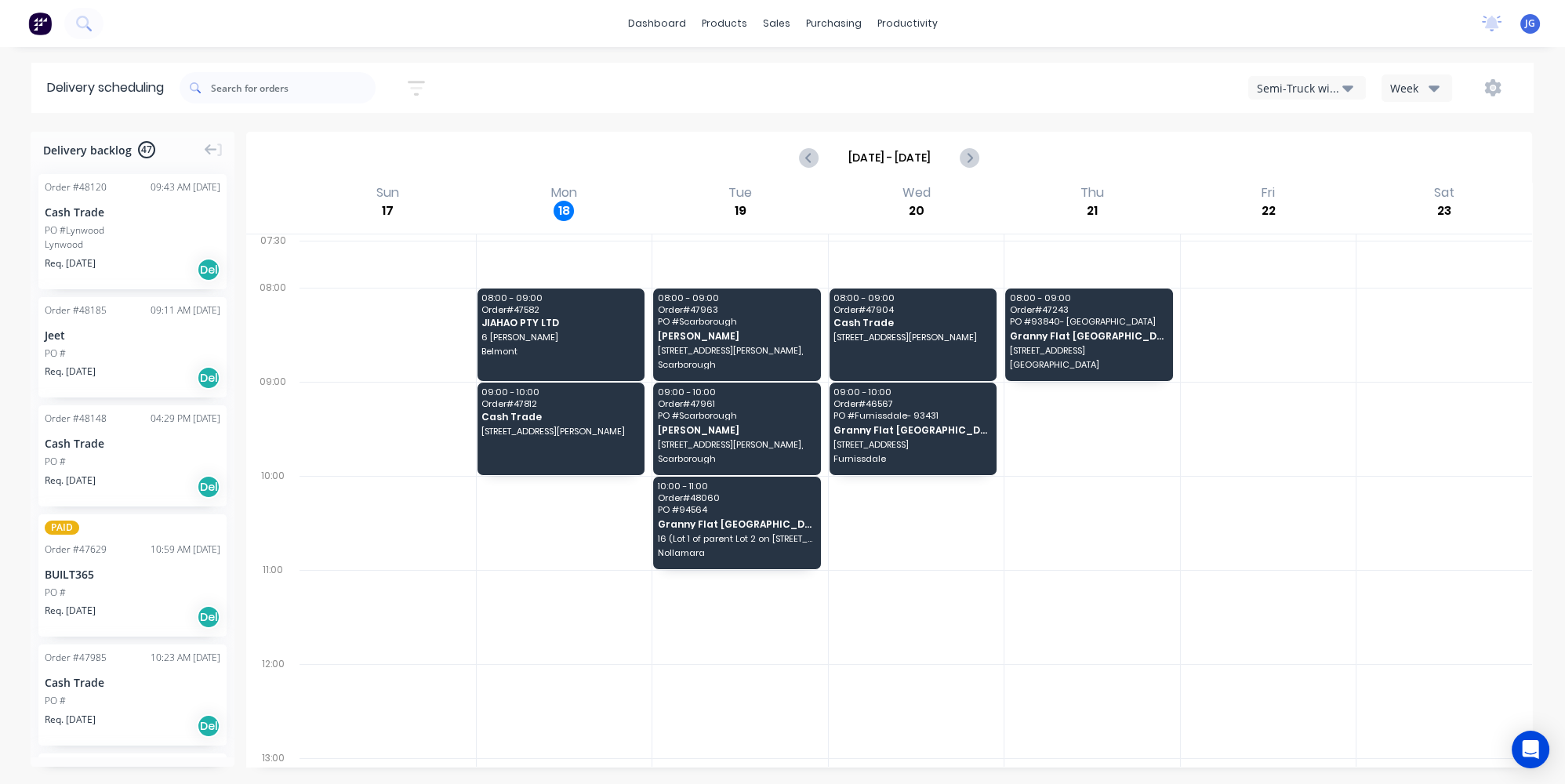
click at [1315, 91] on div "Semi-Truck with Hiab" at bounding box center [1300, 88] width 86 height 17
click at [1227, 320] on div at bounding box center [1268, 334] width 176 height 94
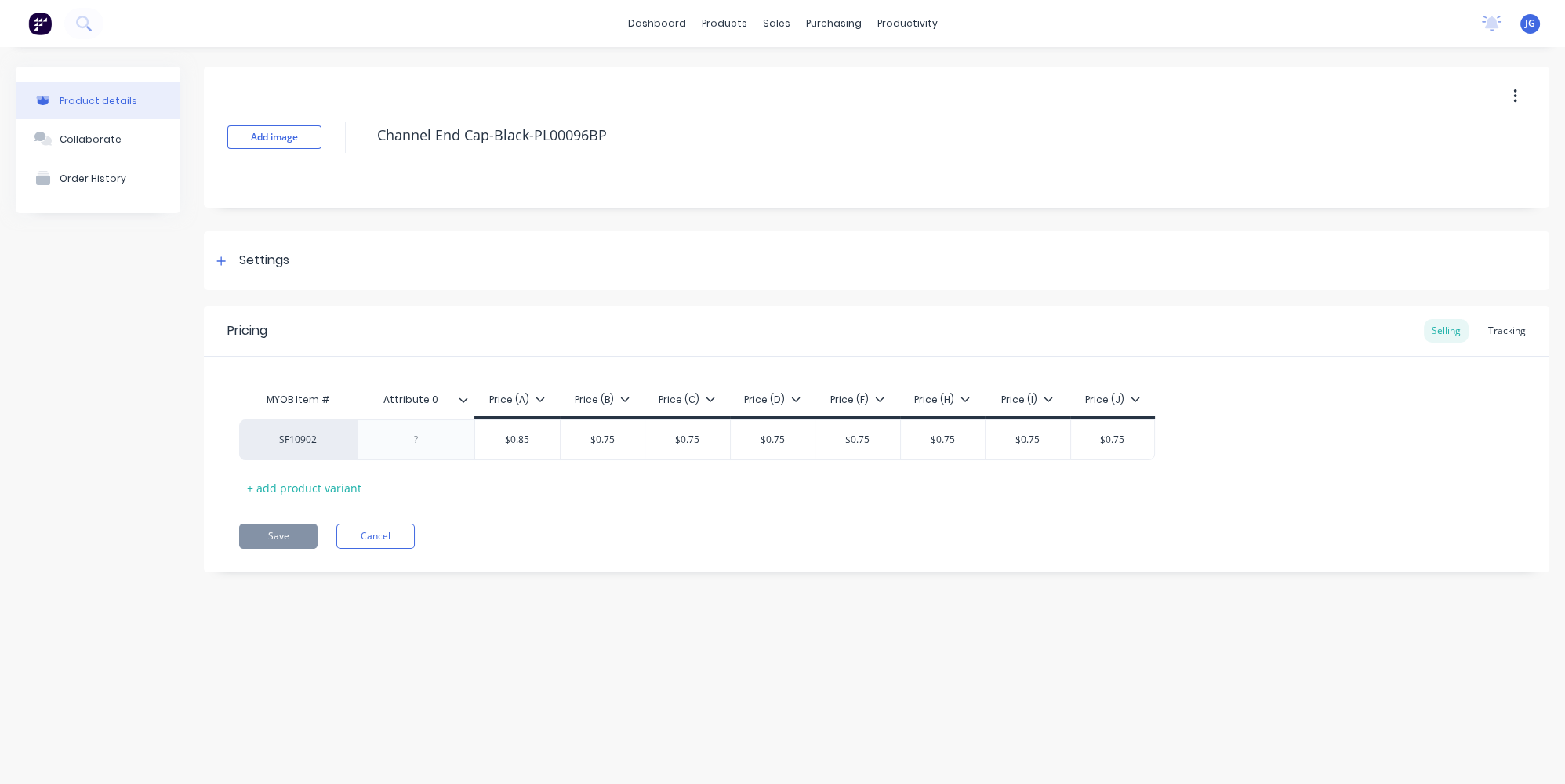
type textarea "x"
click at [796, 70] on div at bounding box center [785, 75] width 23 height 14
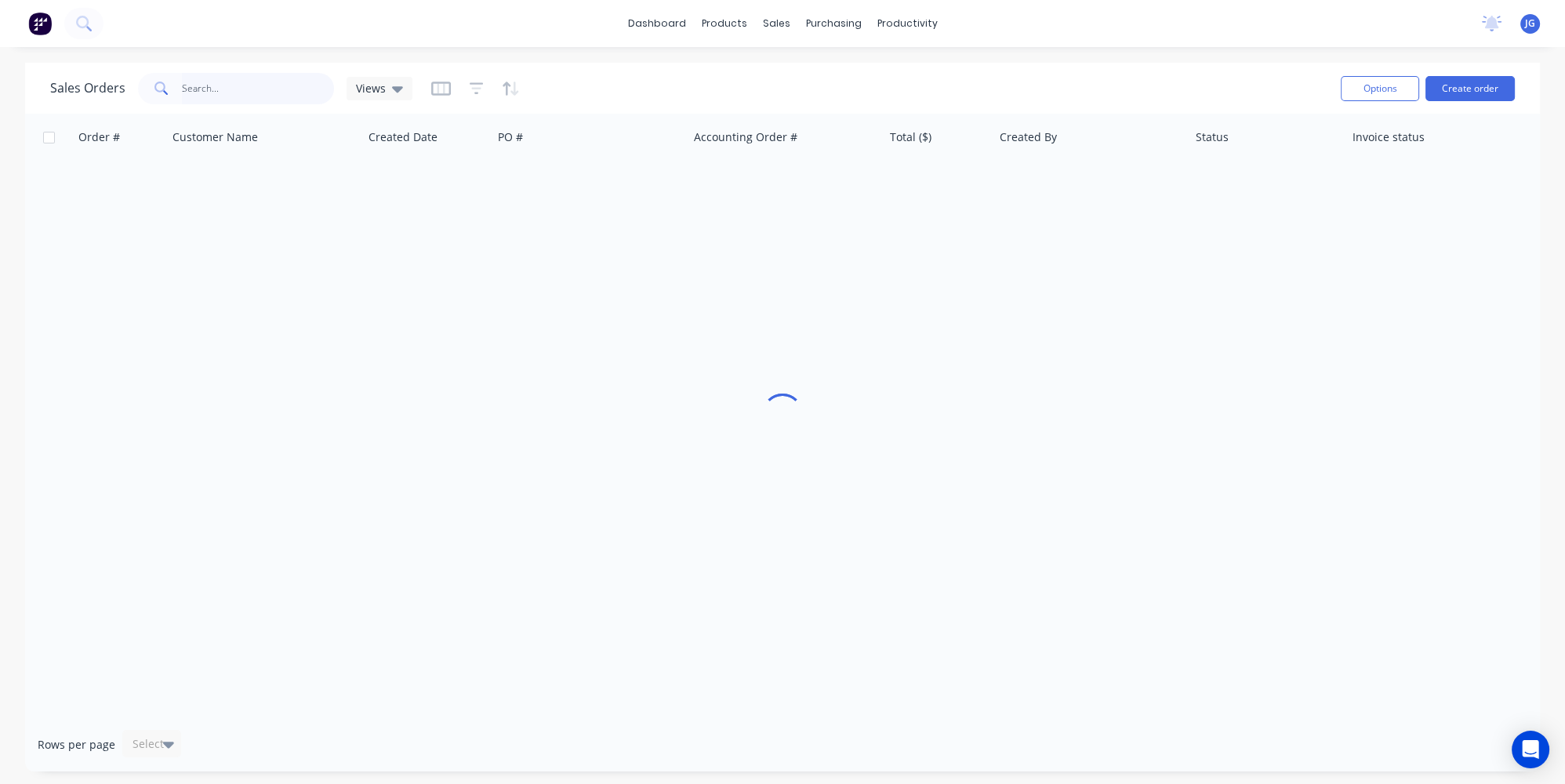
click at [226, 94] on input "text" at bounding box center [258, 88] width 153 height 31
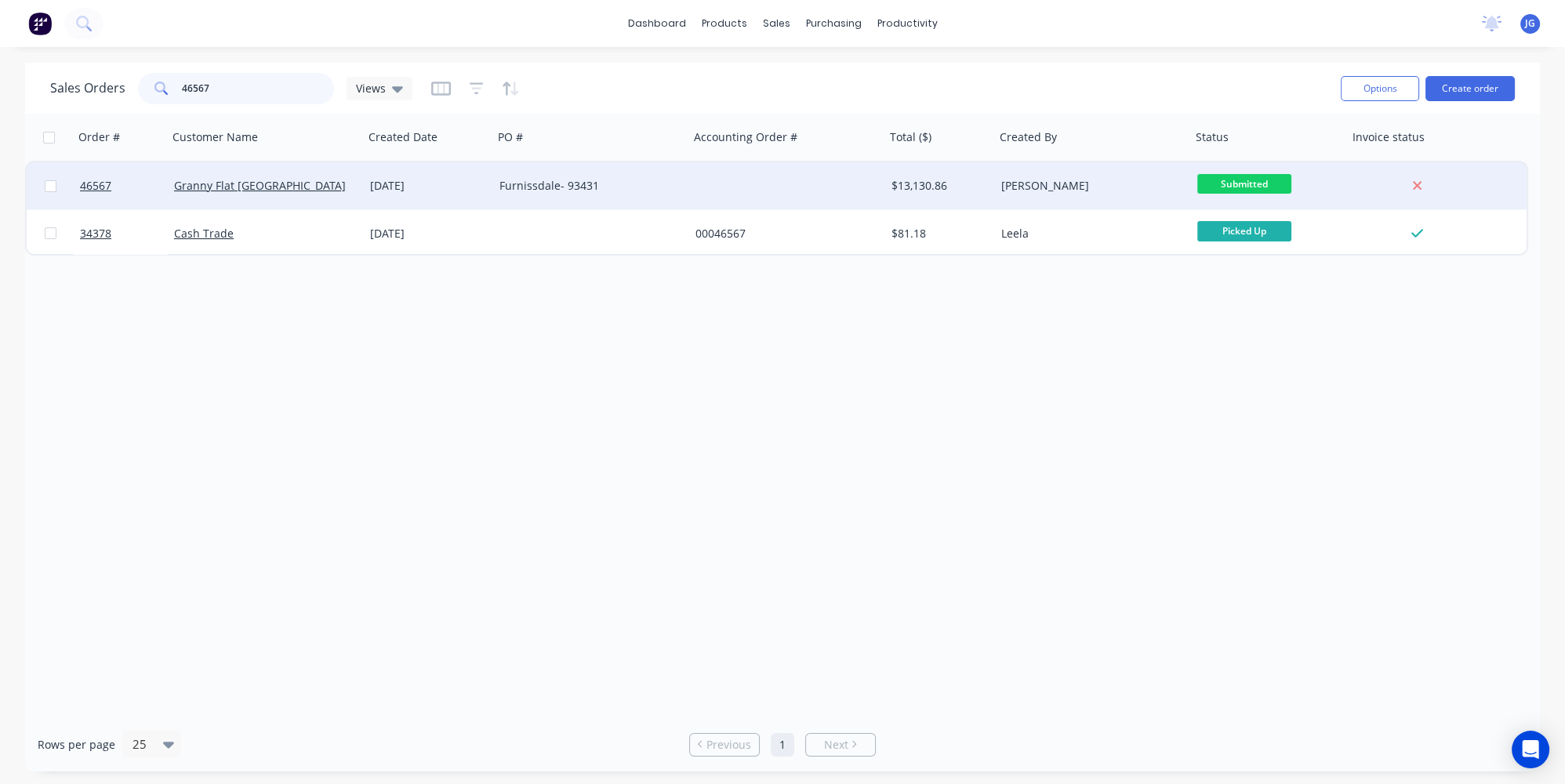
type input "46567"
click at [294, 181] on div "Granny Flat [GEOGRAPHIC_DATA]" at bounding box center [261, 186] width 174 height 16
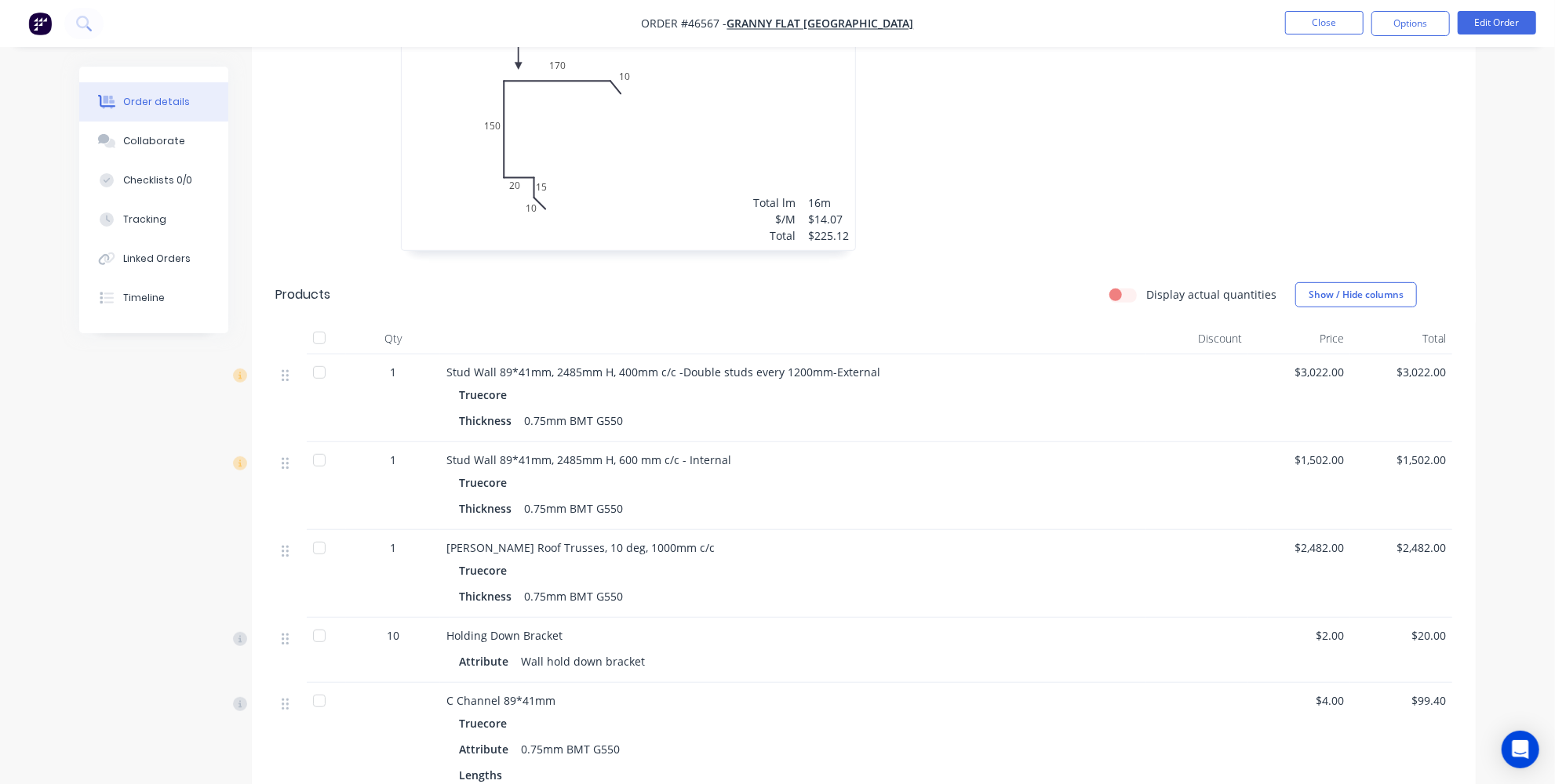
scroll to position [570, 0]
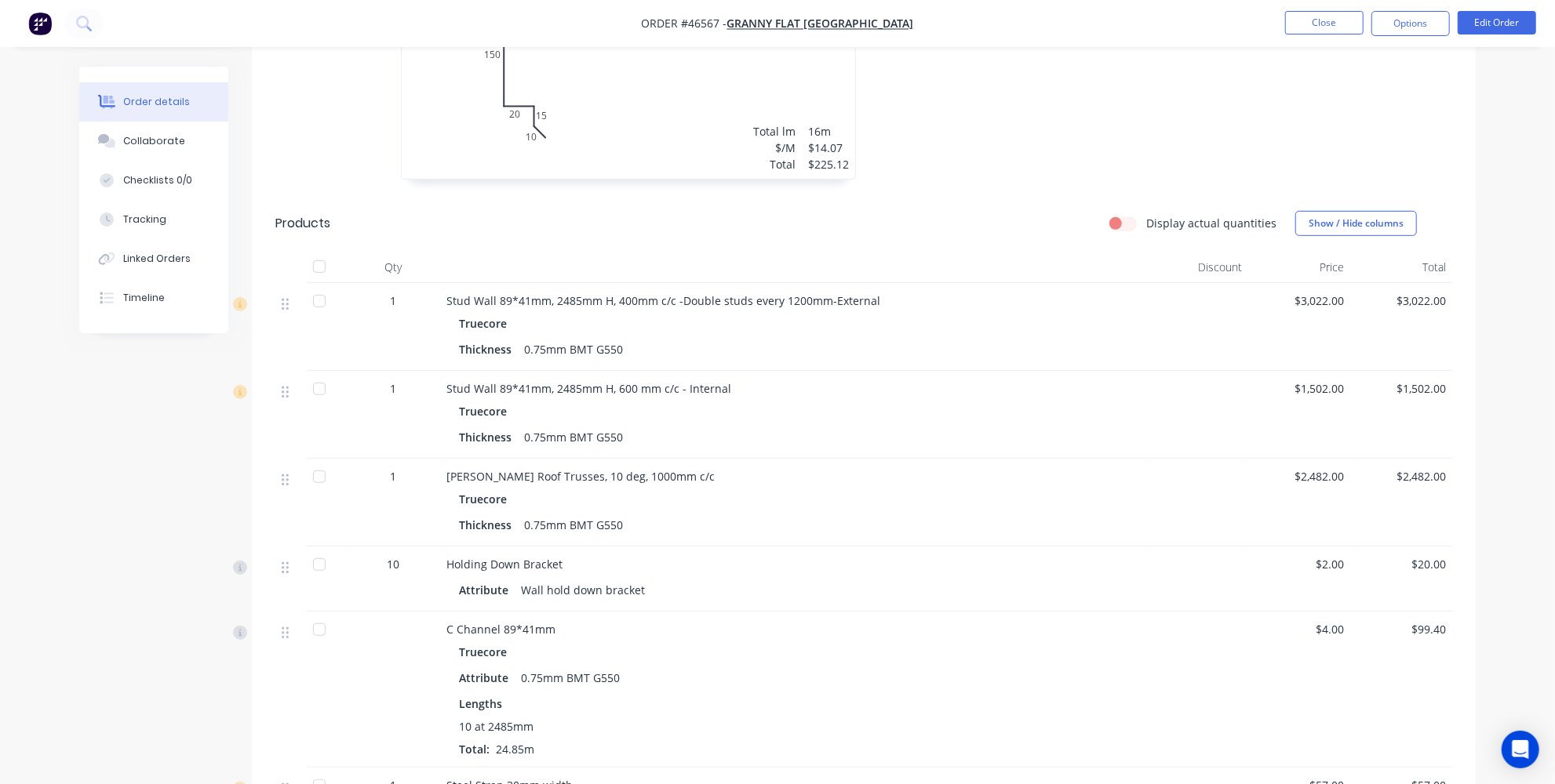
click at [1504, 34] on li "Edit Order" at bounding box center [1496, 23] width 79 height 25
click at [1502, 25] on button "Edit Order" at bounding box center [1496, 22] width 79 height 23
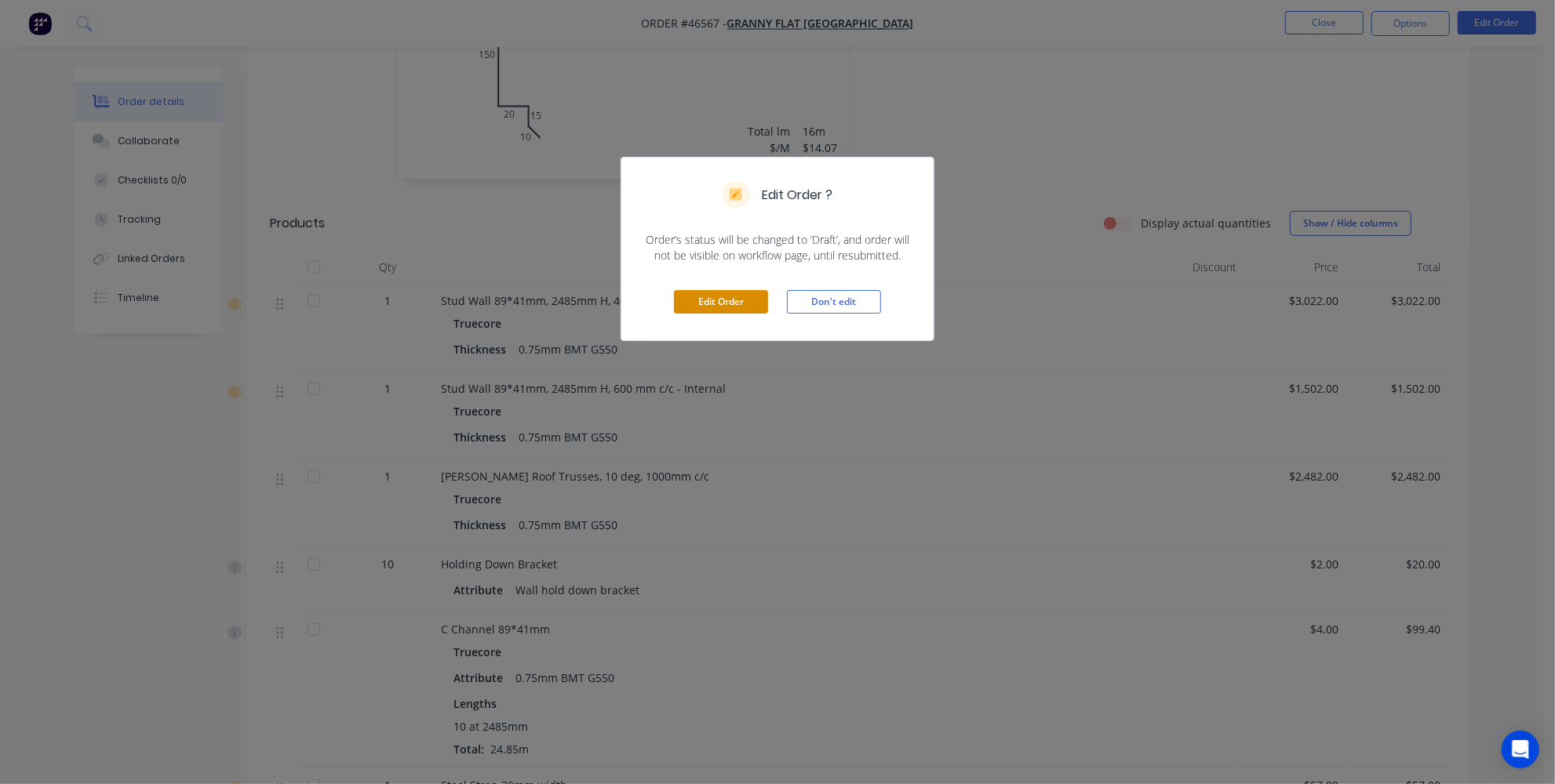
click at [682, 308] on button "Edit Order" at bounding box center [720, 301] width 94 height 23
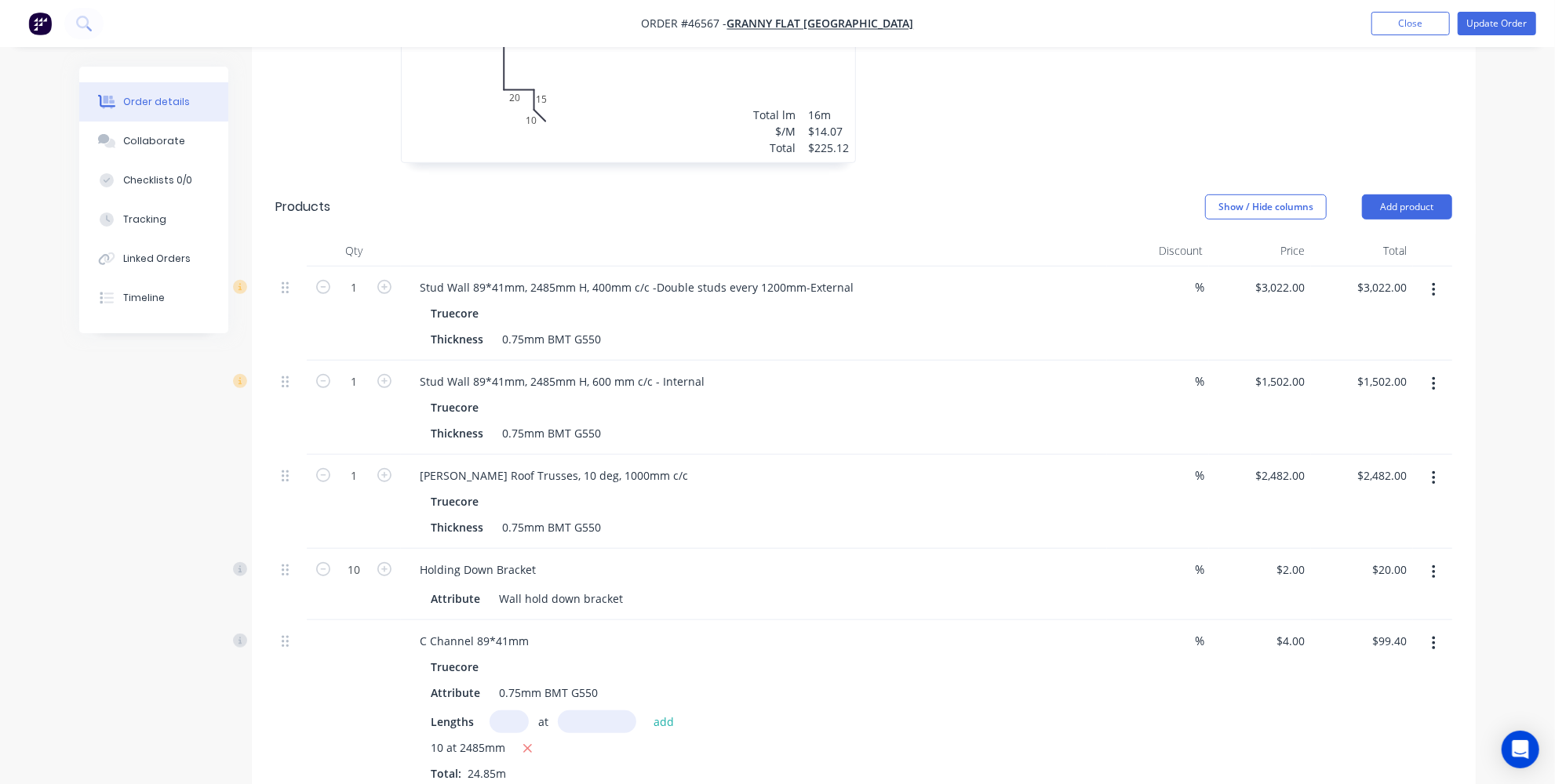
scroll to position [641, 0]
click at [1411, 193] on button "Add product" at bounding box center [1407, 205] width 90 height 25
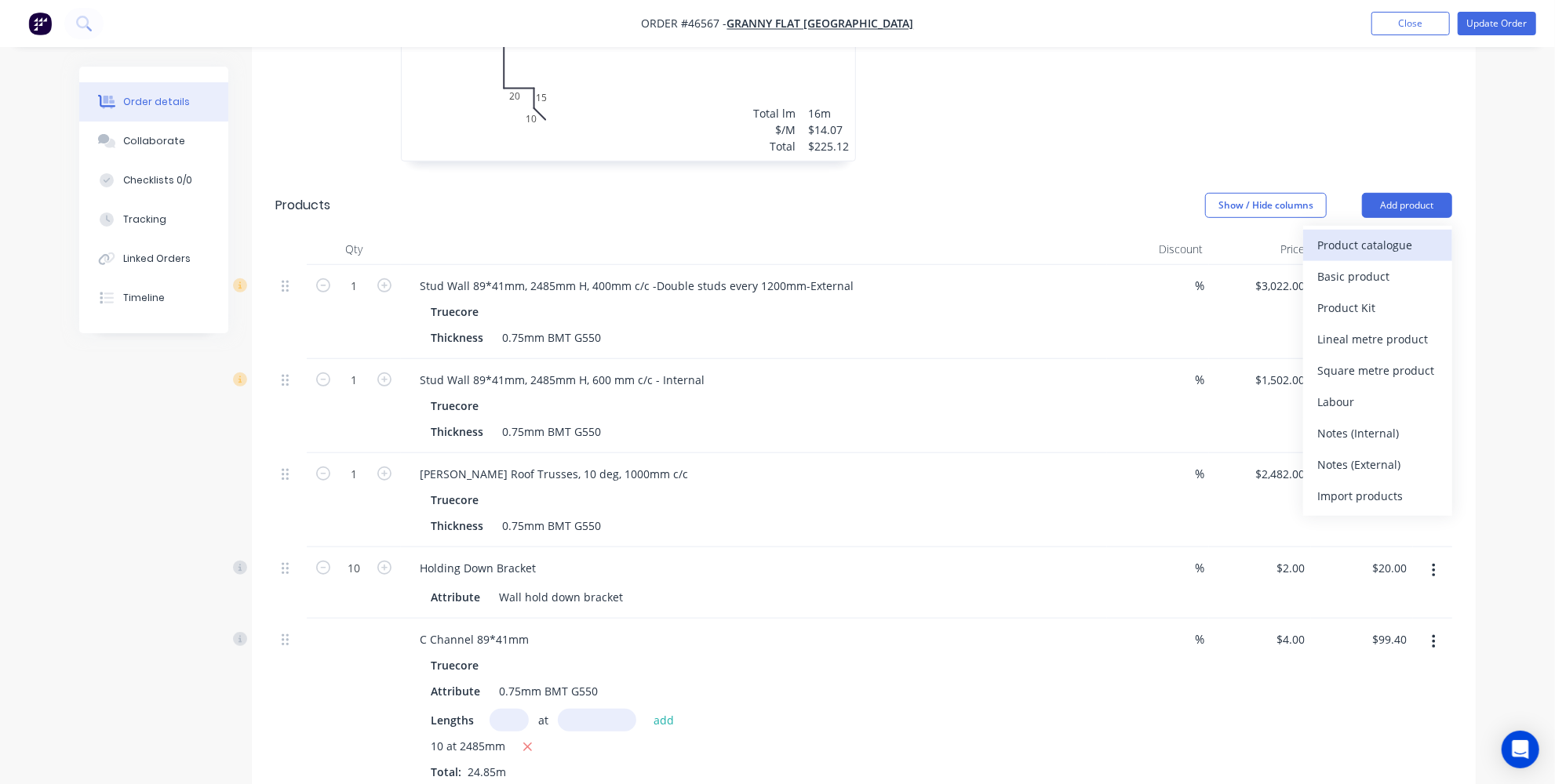
click at [1348, 233] on div "Product catalogue" at bounding box center [1377, 244] width 121 height 22
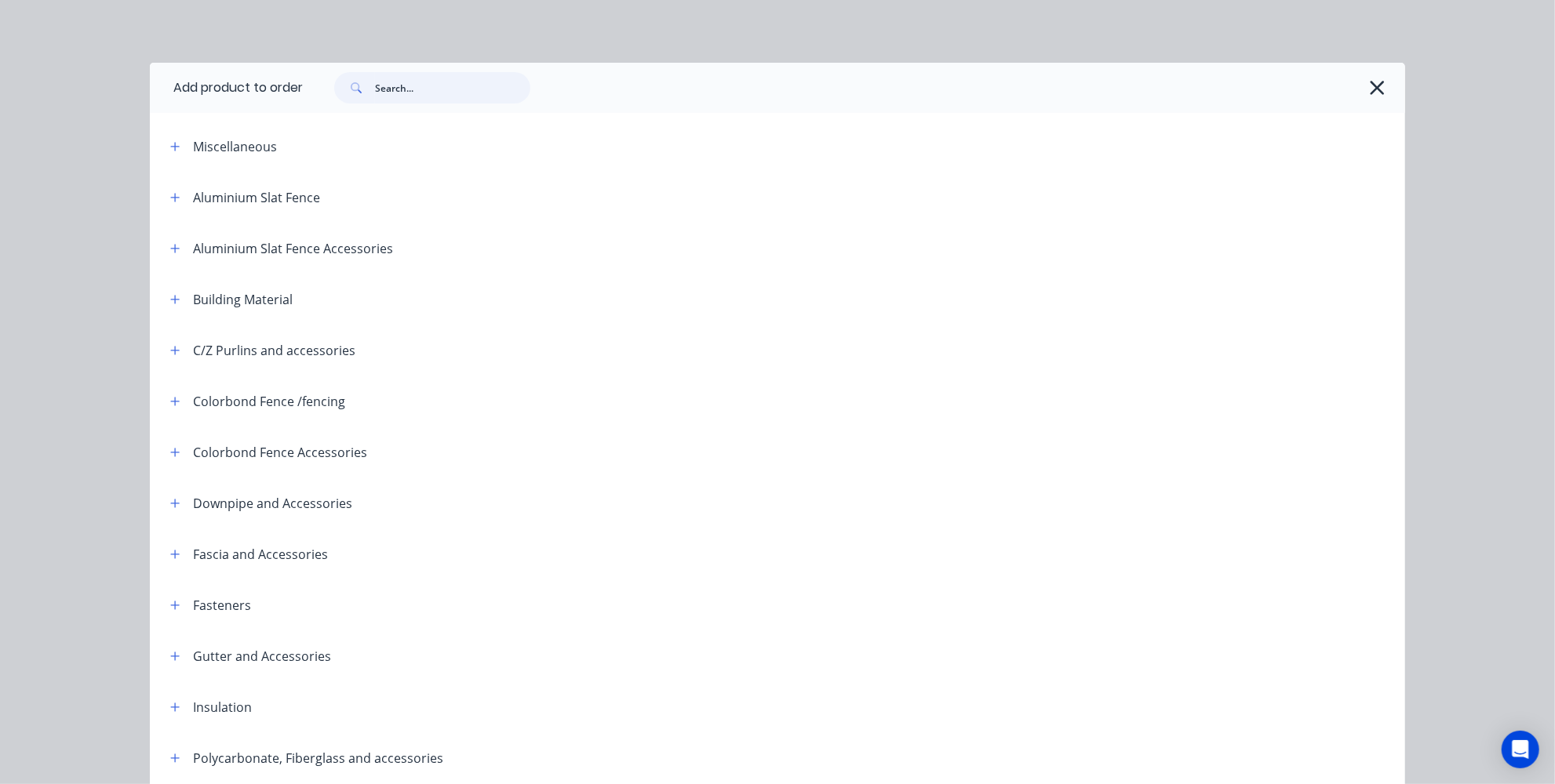
click at [407, 87] on input "text" at bounding box center [453, 87] width 156 height 31
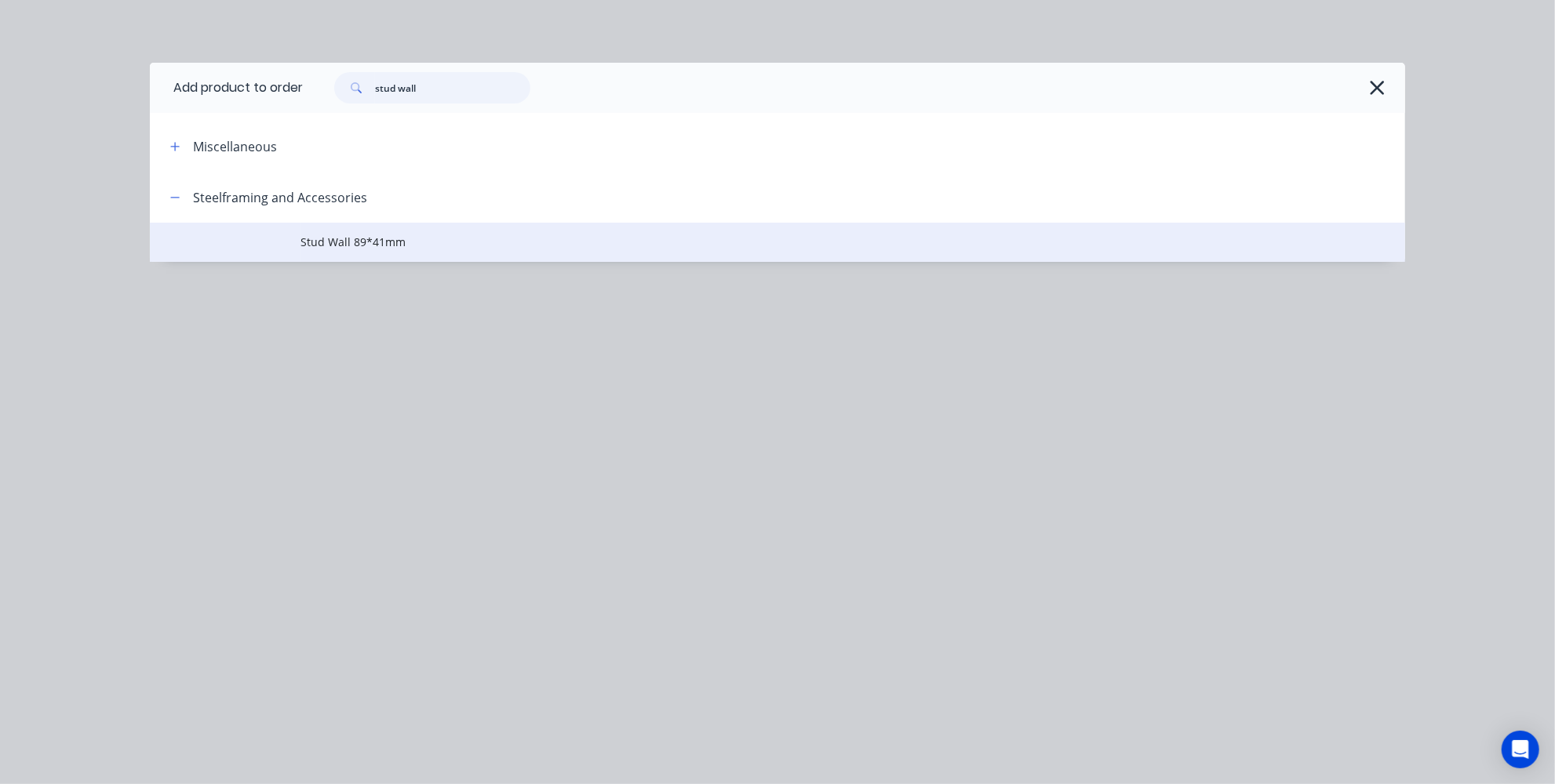
type input "stud wall"
click at [335, 235] on span "Stud Wall 89*41mm" at bounding box center [742, 241] width 883 height 17
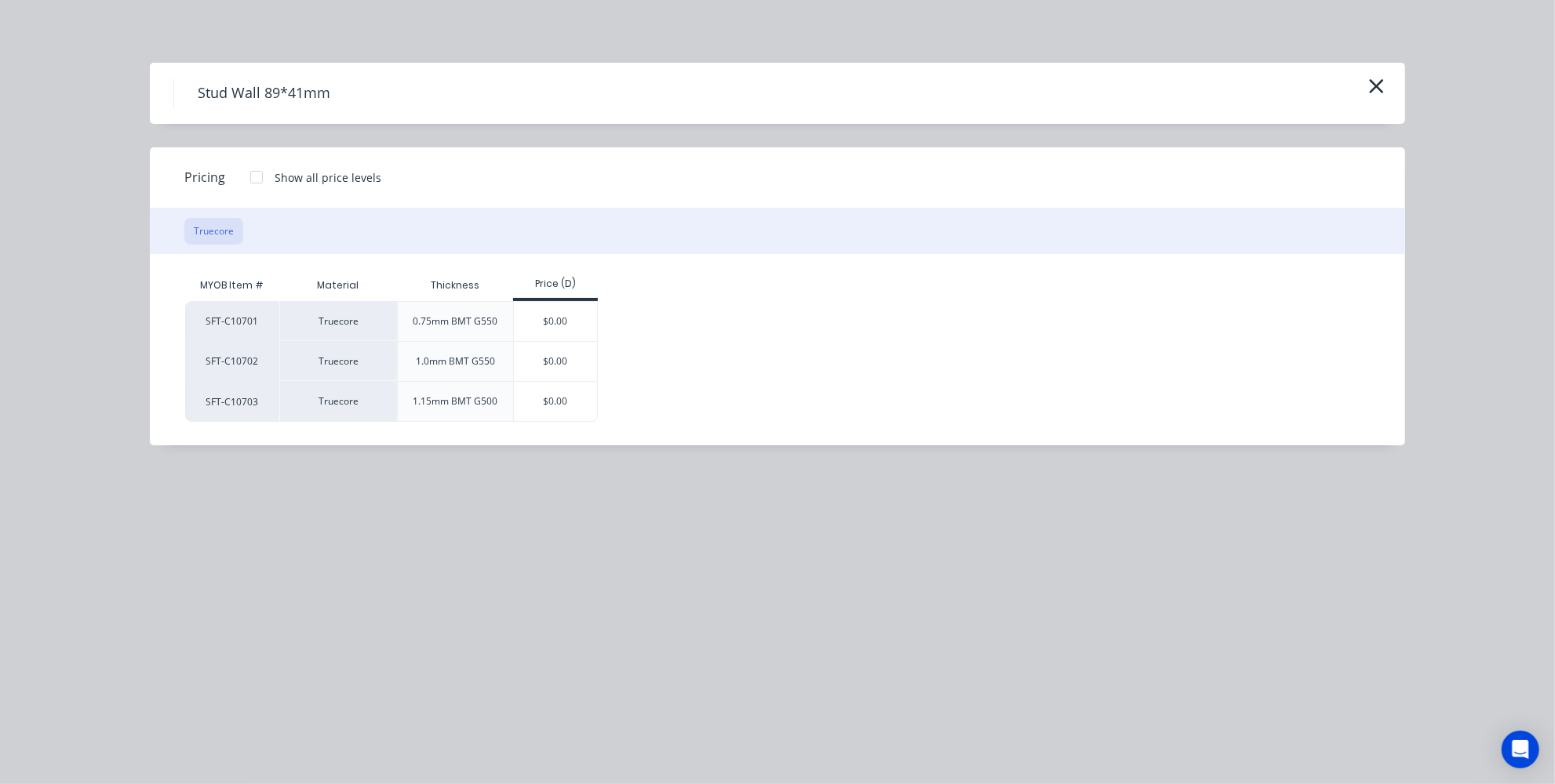
click at [253, 182] on div at bounding box center [256, 177] width 31 height 31
click at [1375, 90] on icon "button" at bounding box center [1376, 86] width 17 height 22
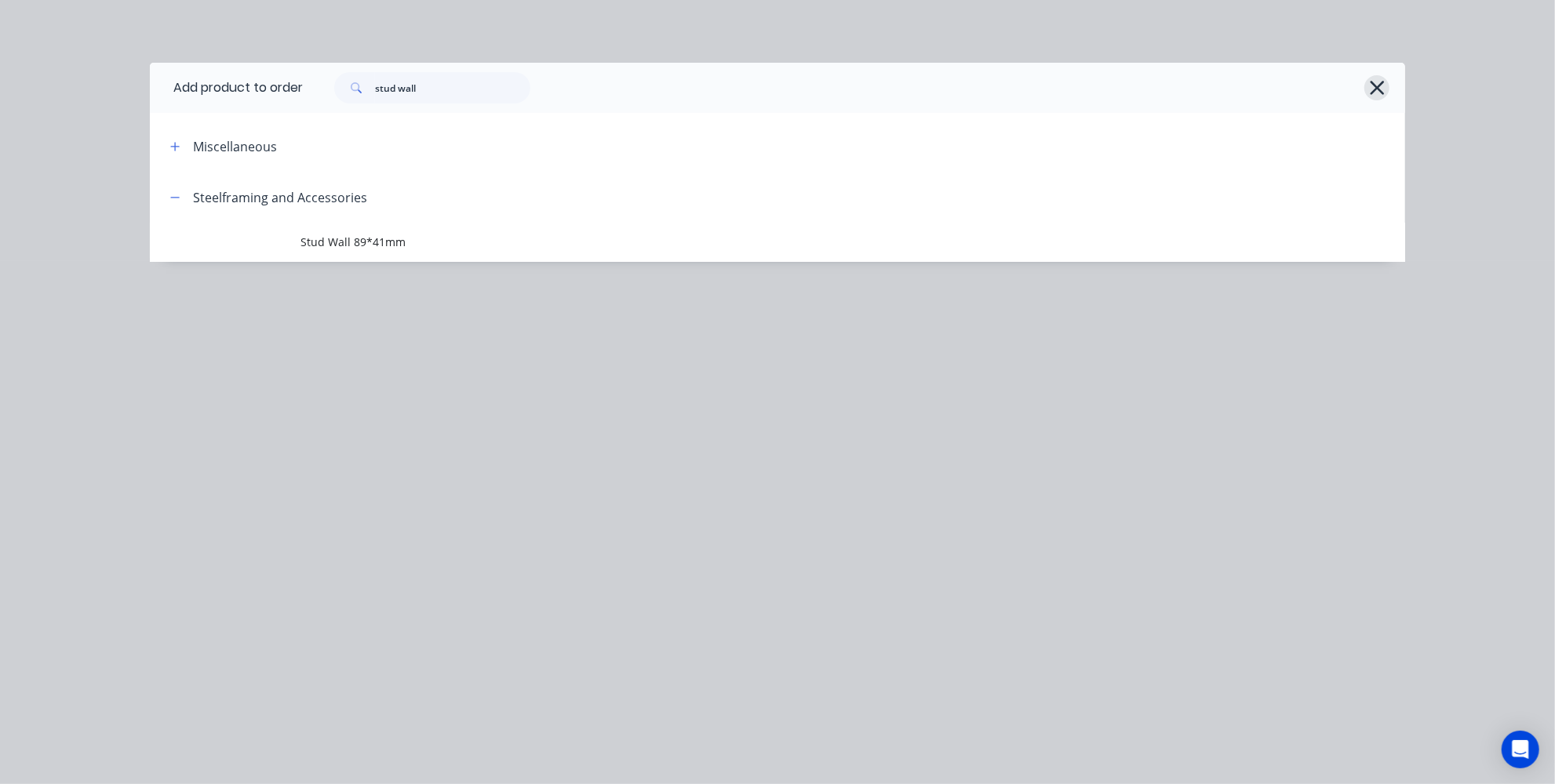
click at [1380, 91] on icon "button" at bounding box center [1377, 88] width 14 height 14
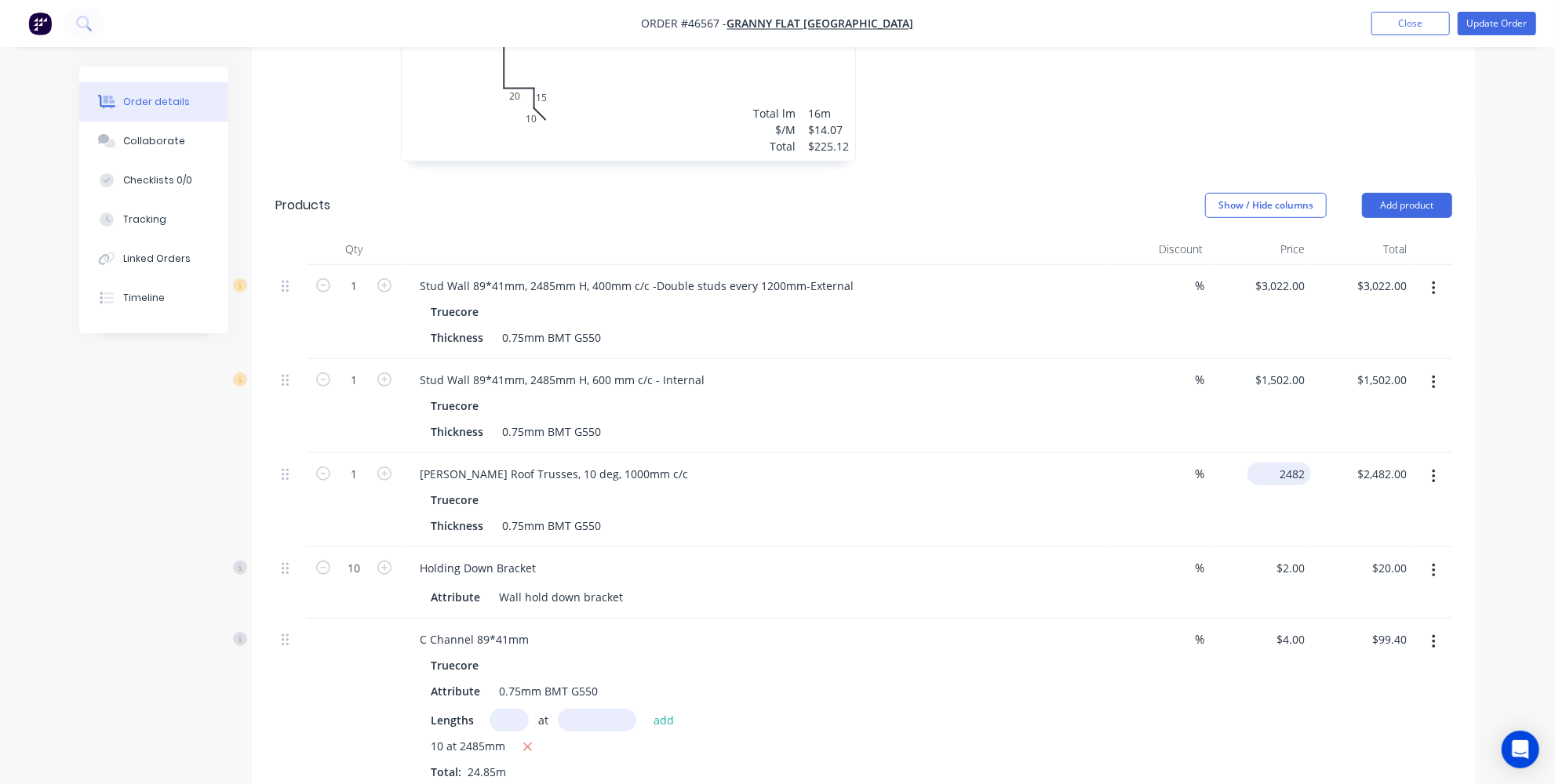
click at [1285, 463] on input "2482" at bounding box center [1282, 474] width 57 height 22
type input "$1,419.00"
click at [1272, 369] on div "1502 1502" at bounding box center [1291, 380] width 39 height 22
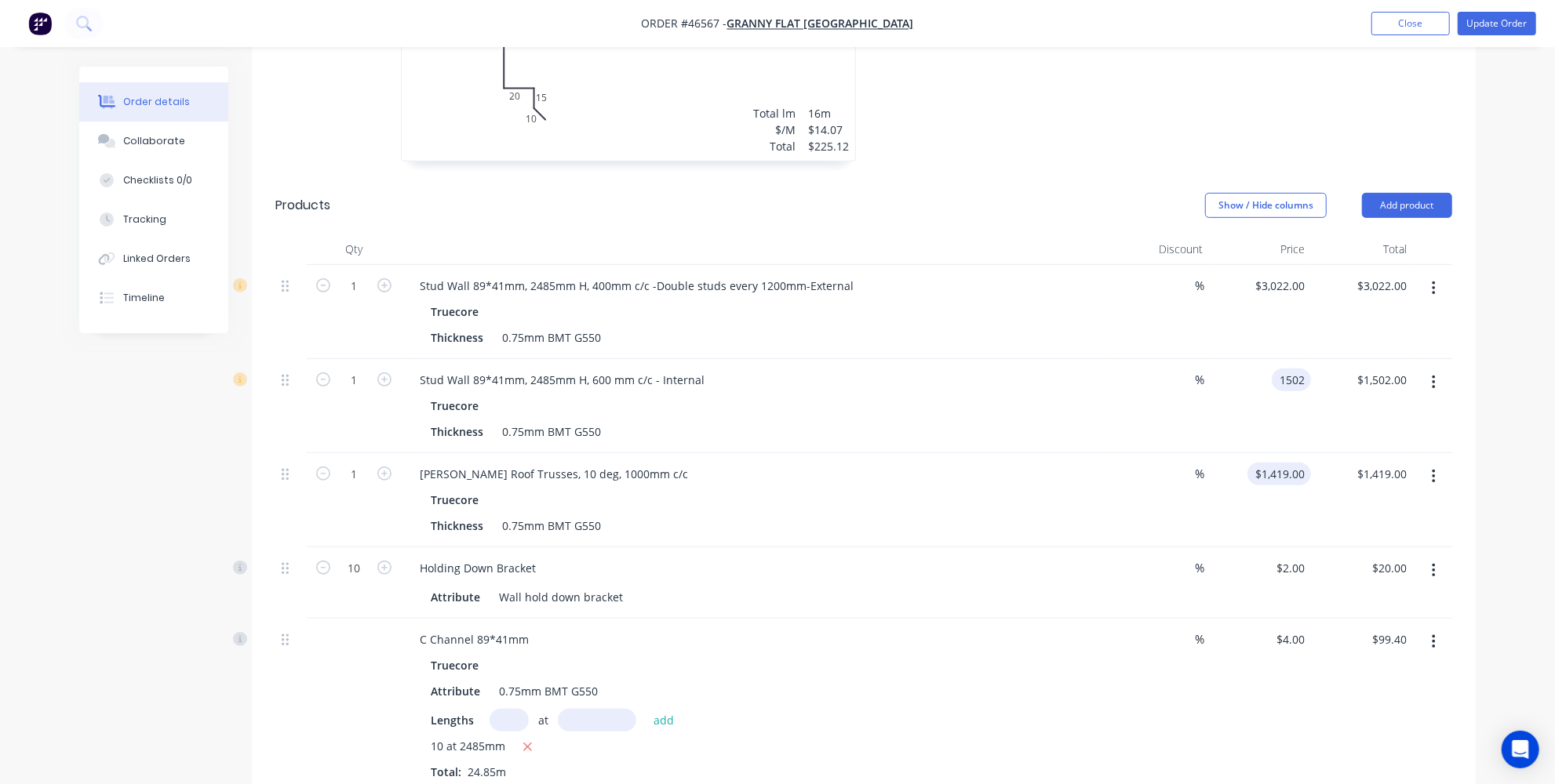
type input "$1,502.00"
type input "1419"
click at [1292, 463] on input "1419" at bounding box center [1282, 474] width 57 height 22
type input "1502"
type input "$1,419.00"
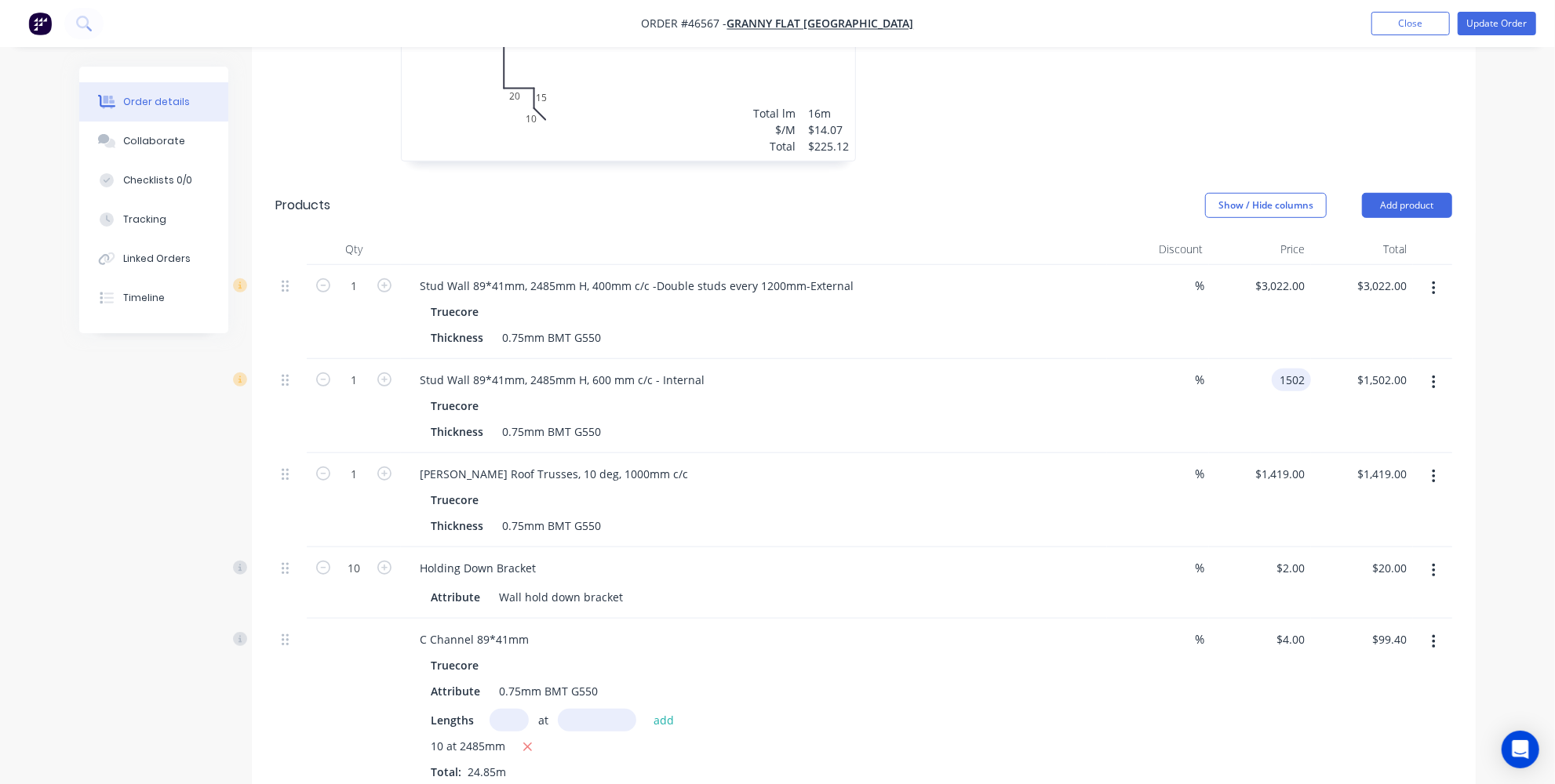
click at [1294, 369] on input "1502" at bounding box center [1294, 380] width 33 height 22
type input "3022"
type input "$1,502.00"
click at [1286, 274] on input "3022" at bounding box center [1282, 285] width 57 height 22
type input "$2,598.00"
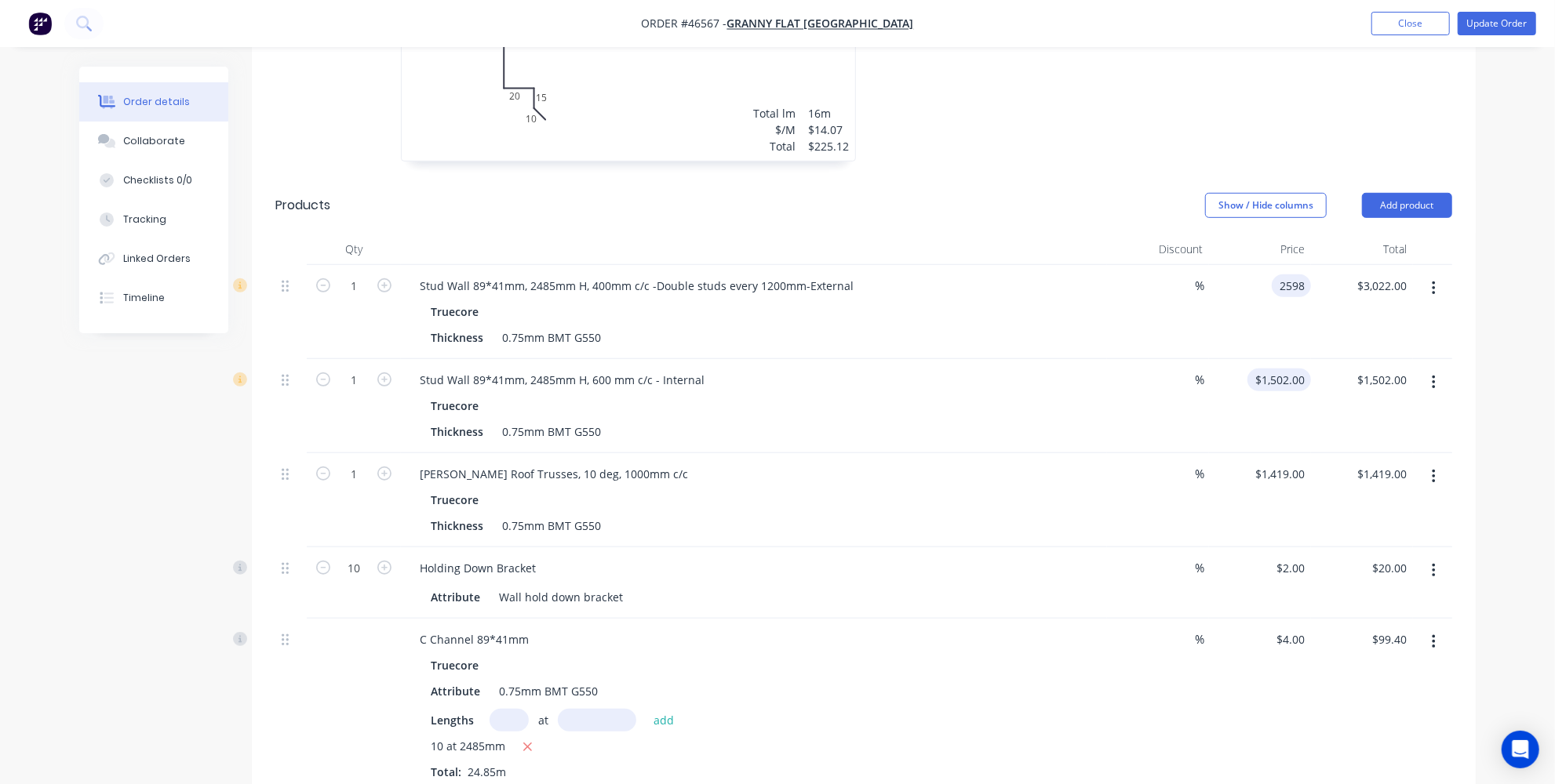
type input "$2,598.00"
click at [1296, 369] on input "1502" at bounding box center [1282, 380] width 57 height 22
type input "$1,032.00"
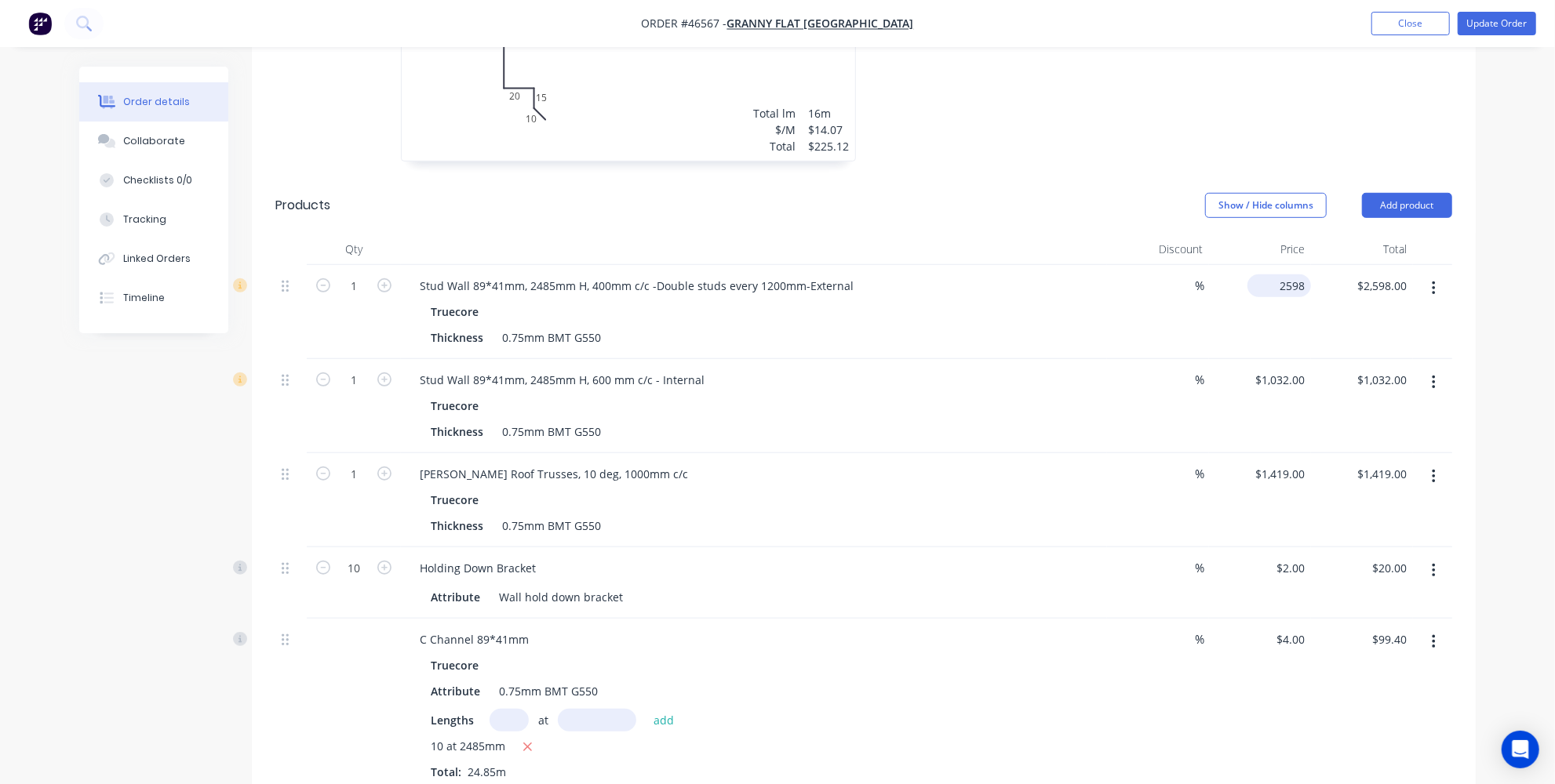
click at [1279, 274] on input "2598" at bounding box center [1282, 285] width 57 height 22
type input "$2,360.00"
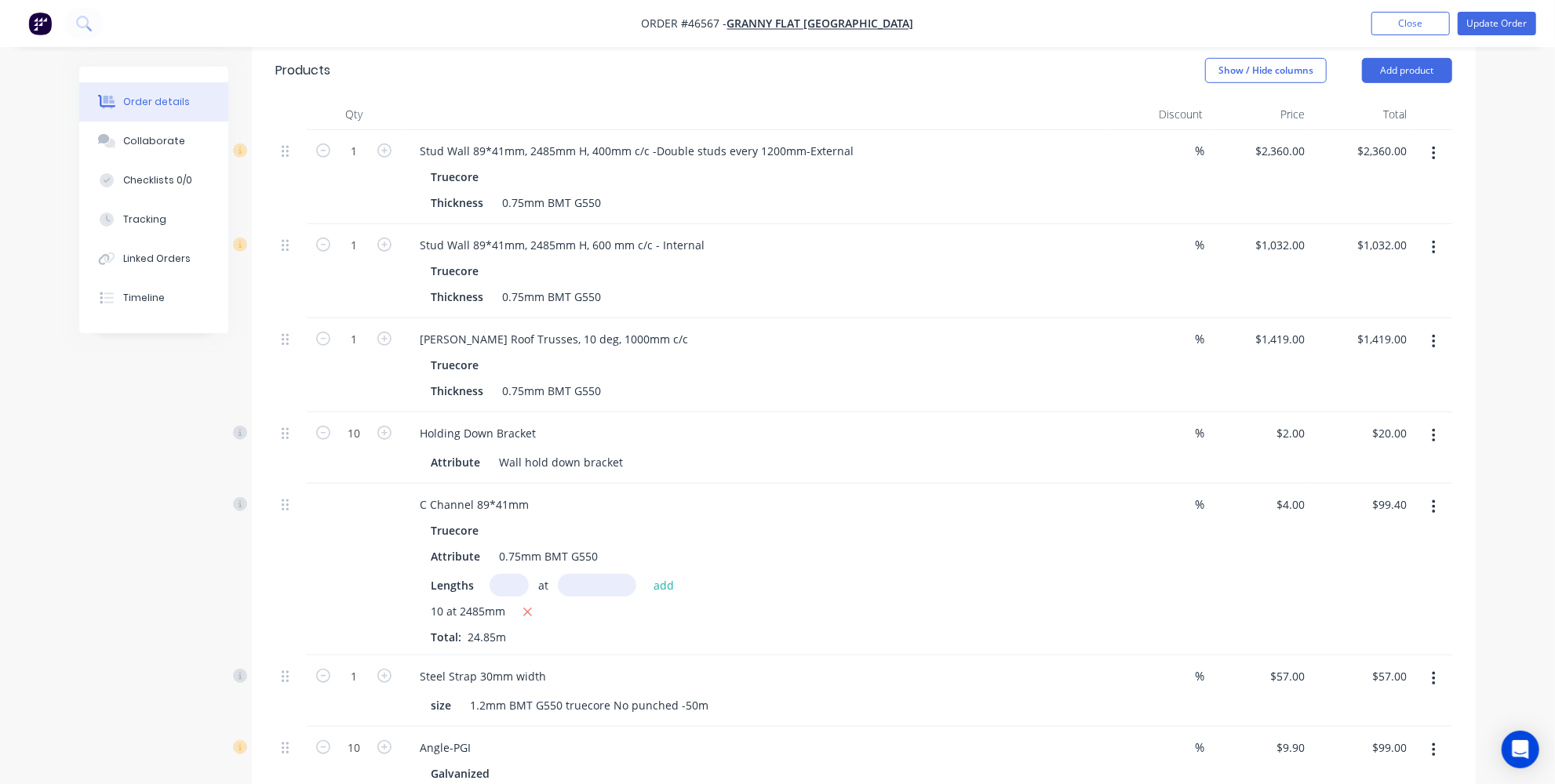
scroll to position [757, 0]
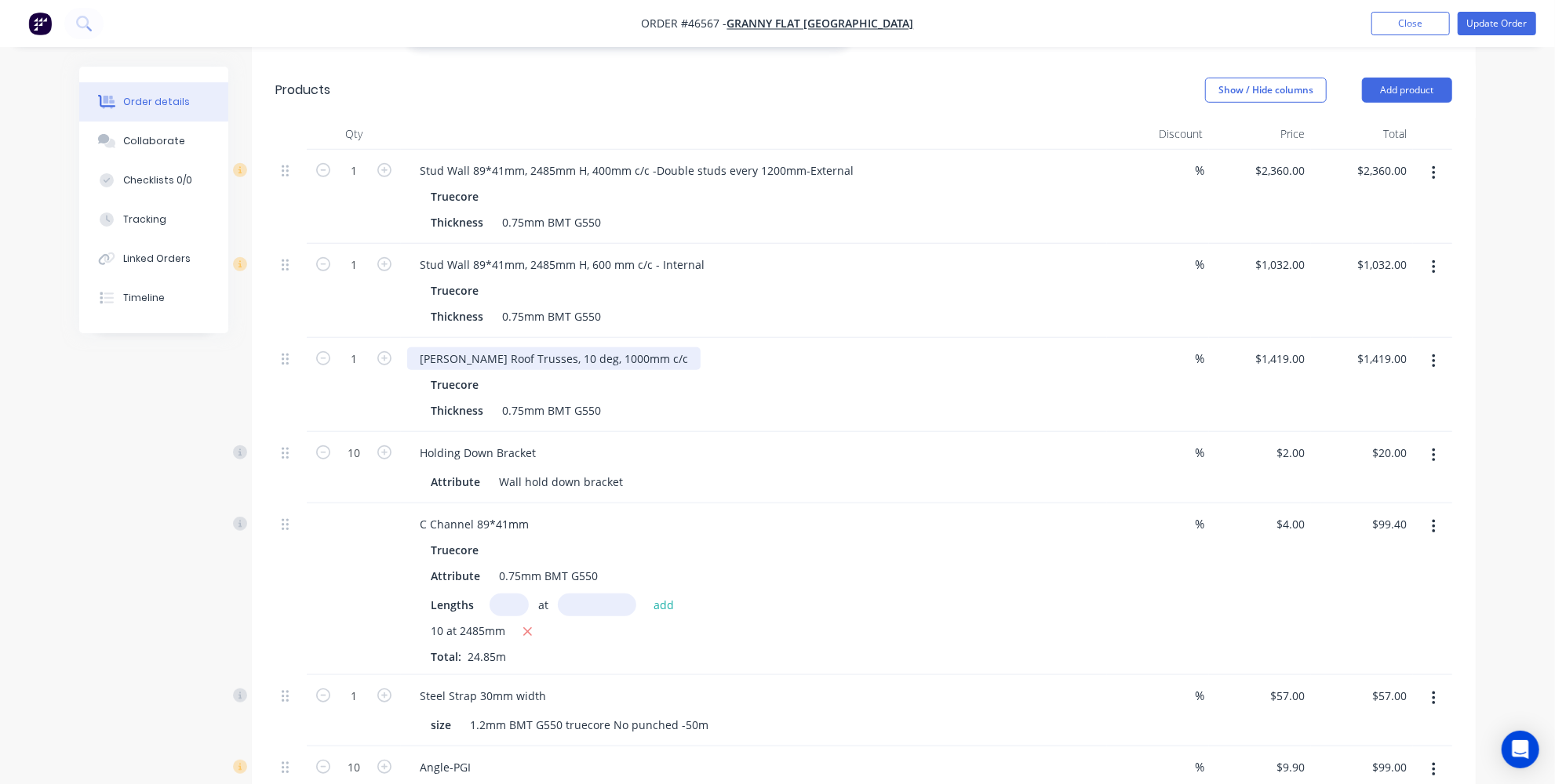
click at [580, 347] on div "Gable Roof Trusses, 10 deg, 1000mm c/c" at bounding box center [554, 358] width 294 height 22
click at [584, 347] on div "Gable Roof Trusses, 10 deg, 1000mm c/c" at bounding box center [554, 358] width 294 height 22
click at [588, 347] on div "Gable Roof Trusses, 10 deg, 1000mm c/c" at bounding box center [554, 358] width 294 height 22
click at [763, 442] on div "Holding Down Bracket" at bounding box center [754, 453] width 694 height 22
click at [630, 347] on div "Gable Roof Trusses, 10 deg, 1200mm c/c" at bounding box center [554, 358] width 294 height 22
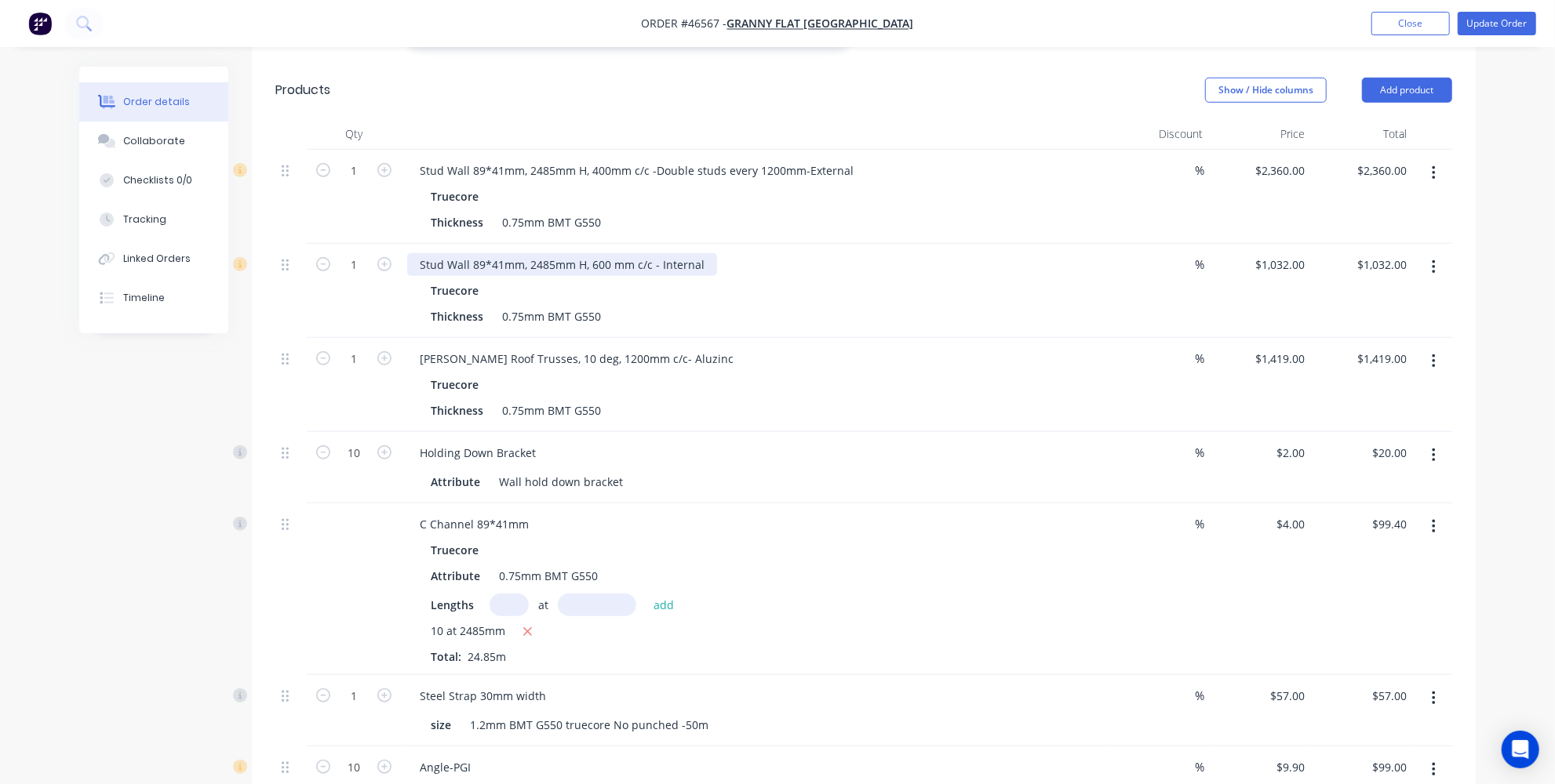
click at [696, 253] on div "Stud Wall 89*41mm, 2485mm H, 600 mm c/c - Internal" at bounding box center [562, 265] width 310 height 22
click at [753, 253] on div "Stud Wall 89*41mm, 2485mm H, 600 mm c/c - Interna -Aluzinc l" at bounding box center [586, 265] width 358 height 22
click at [695, 253] on div "Stud Wall 89*41mm, 2485mm H, 600 mm c/c - Interna -Aluzinc" at bounding box center [583, 265] width 352 height 22
click at [844, 160] on div "Stud Wall 89*41mm, 2485mm H, 400mm c/c -Double studs every 1200mm-External" at bounding box center [637, 171] width 459 height 22
click at [790, 279] on div "Truecore" at bounding box center [754, 290] width 646 height 22
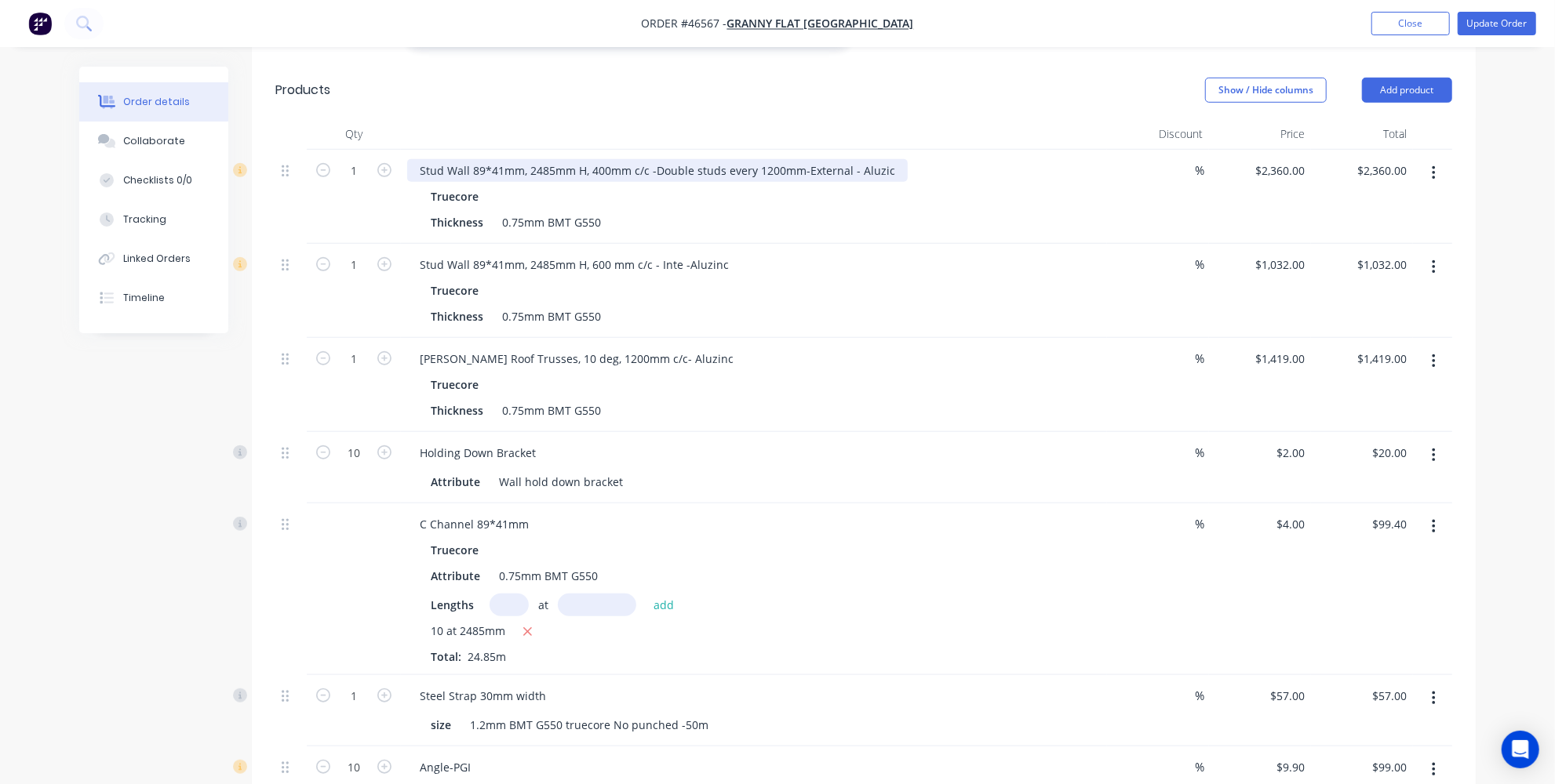
click at [879, 160] on div "Stud Wall 89*41mm, 2485mm H, 400mm c/c -Double studs every 1200mm-External - Al…" at bounding box center [658, 171] width 500 height 22
click at [835, 211] on div "Thickness 0.75mm BMT G550" at bounding box center [751, 222] width 653 height 22
click at [855, 160] on div "Stud Wall 89*41mm, 2485mm H, 400mm c/c -Double studs every 1200mm-External - Al…" at bounding box center [661, 171] width 508 height 22
click at [889, 160] on div "Stud Wall 89*41mm, 2485mm H, 400mm c/c -Double studs every 1200mm-External - Al…" at bounding box center [661, 171] width 508 height 22
click at [889, 160] on div "Stud Wall 89*41mm, 2485mm H, 400mm c/c -Double studs every 1200mm-External - Al…" at bounding box center [661, 171] width 508 height 22
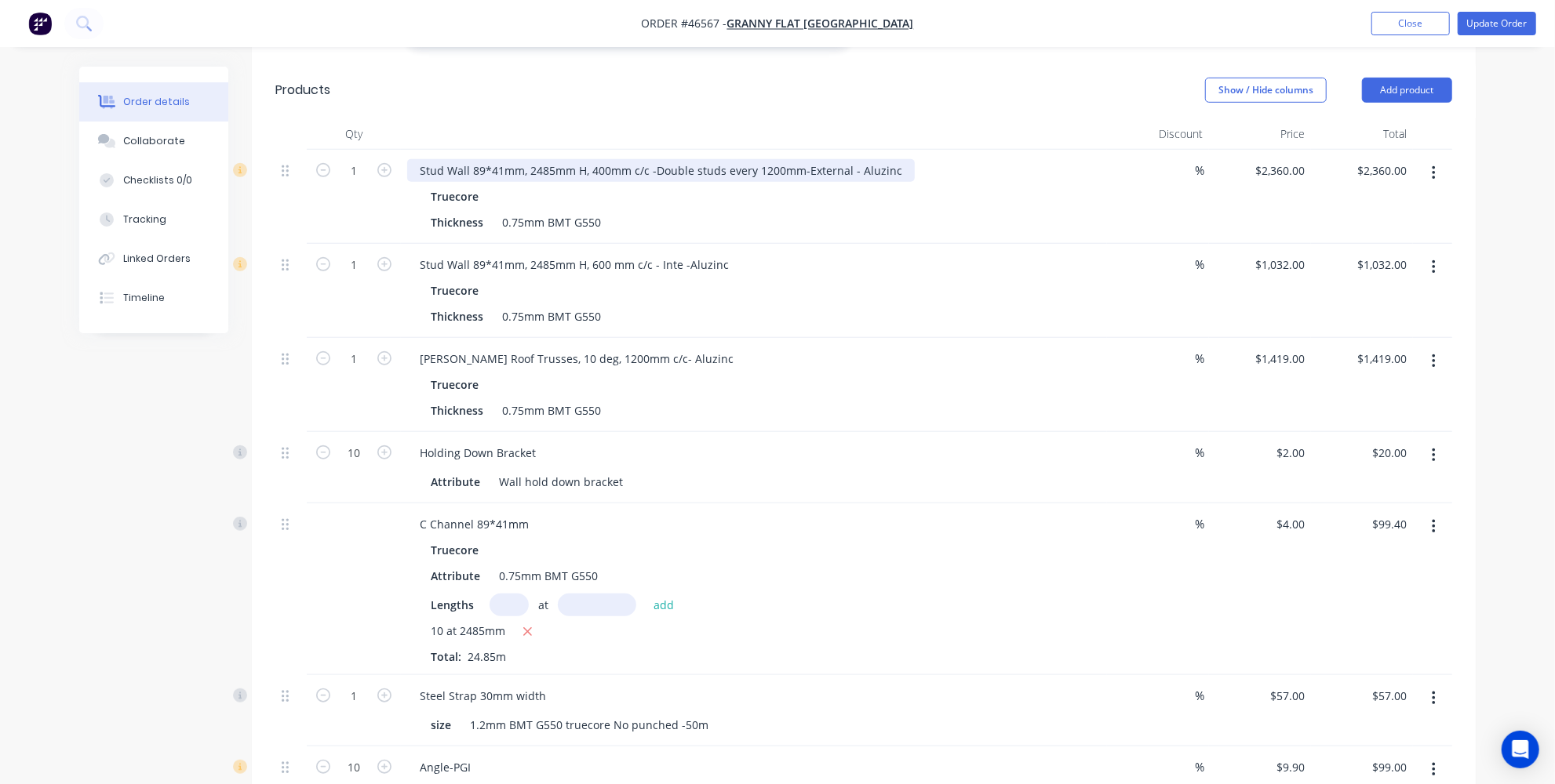
click at [898, 160] on div "Stud Wall 89*41mm, 2485mm H, 400mm c/c -Double studs every 1200mm-External - Al…" at bounding box center [661, 171] width 508 height 22
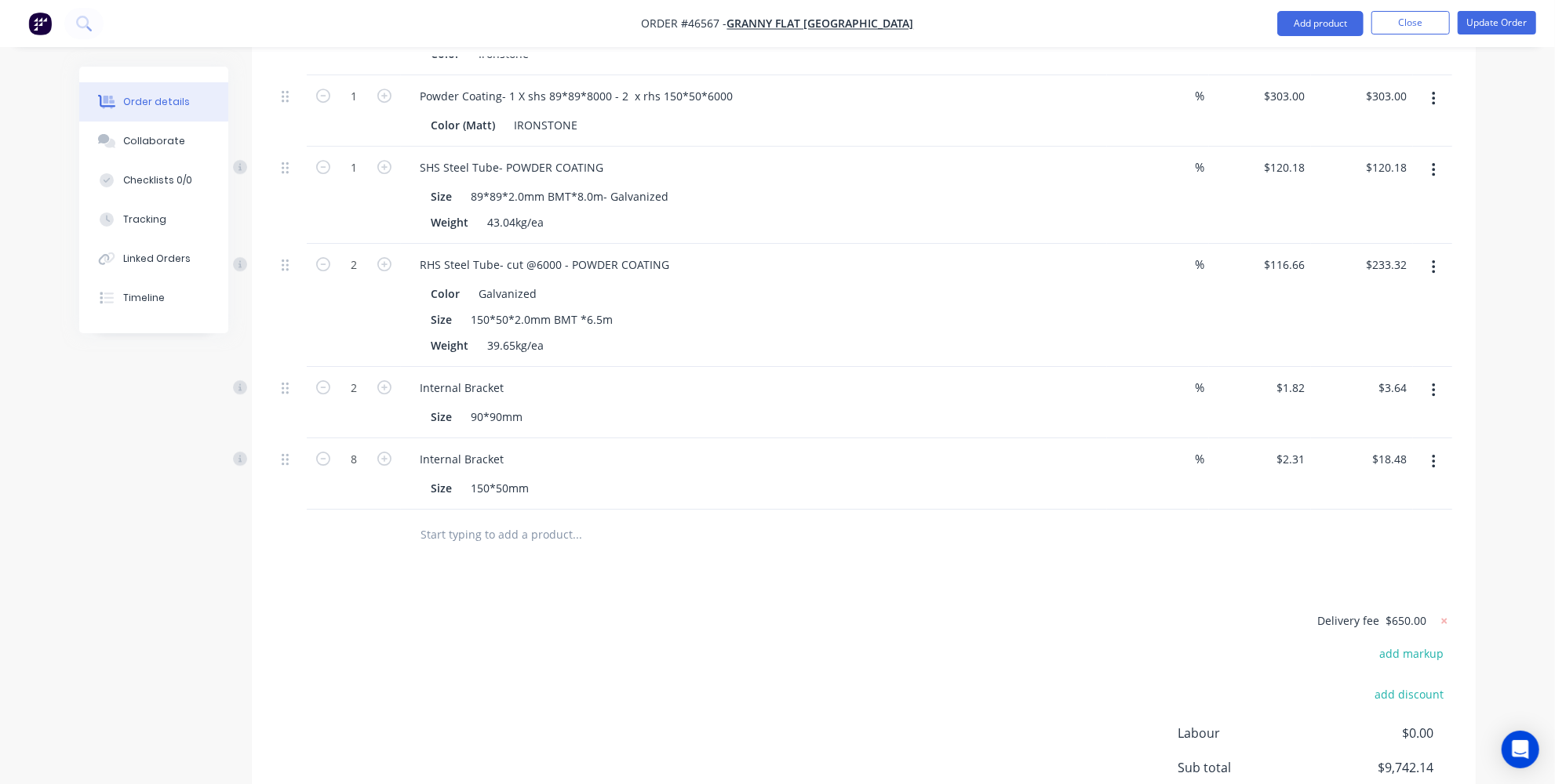
scroll to position [3938, 0]
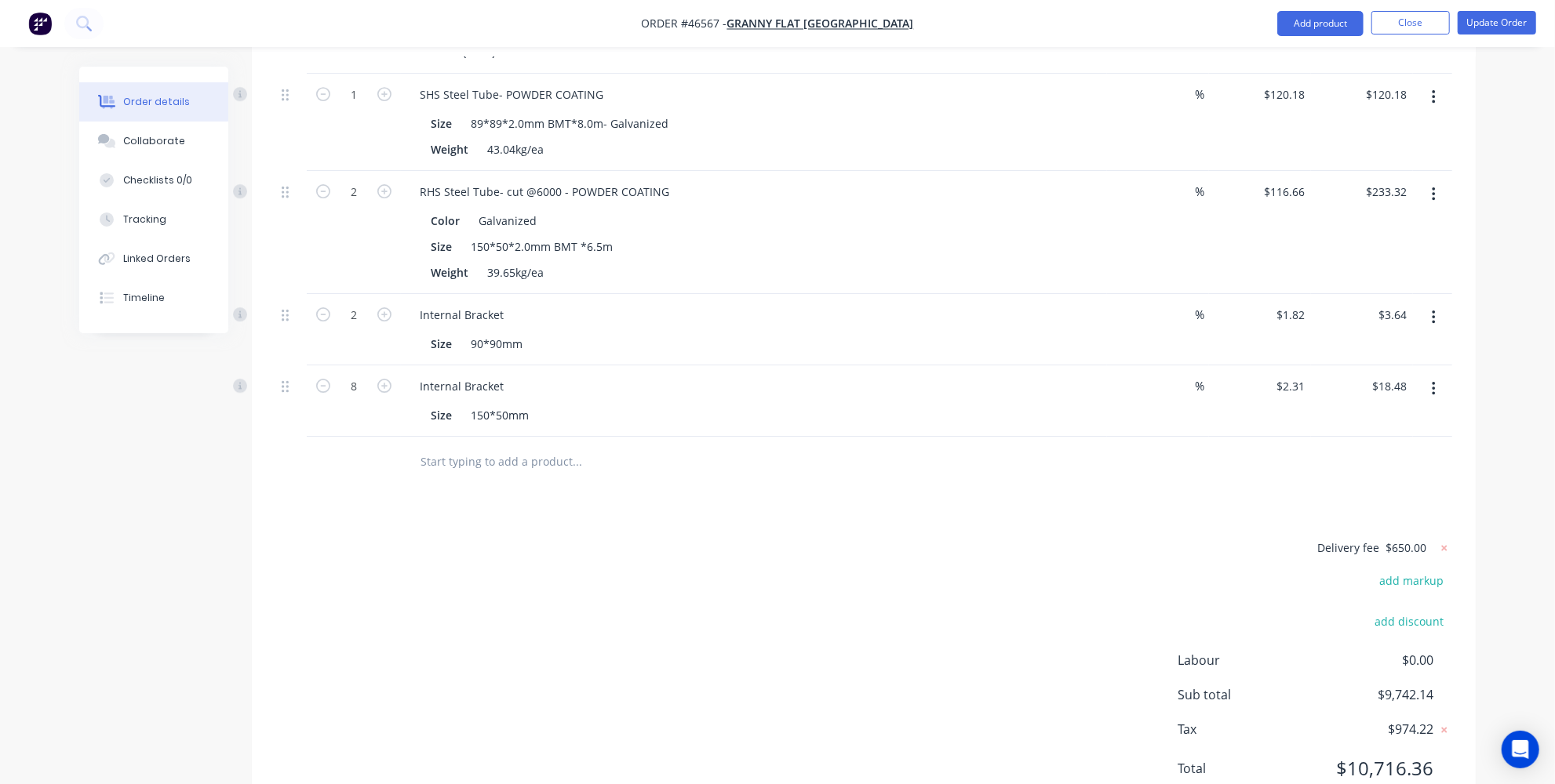
click at [962, 538] on div "Delivery fee $650.00 add markup add discount Labour $0.00 Sub total $9,742.14 T…" at bounding box center [863, 668] width 1176 height 261
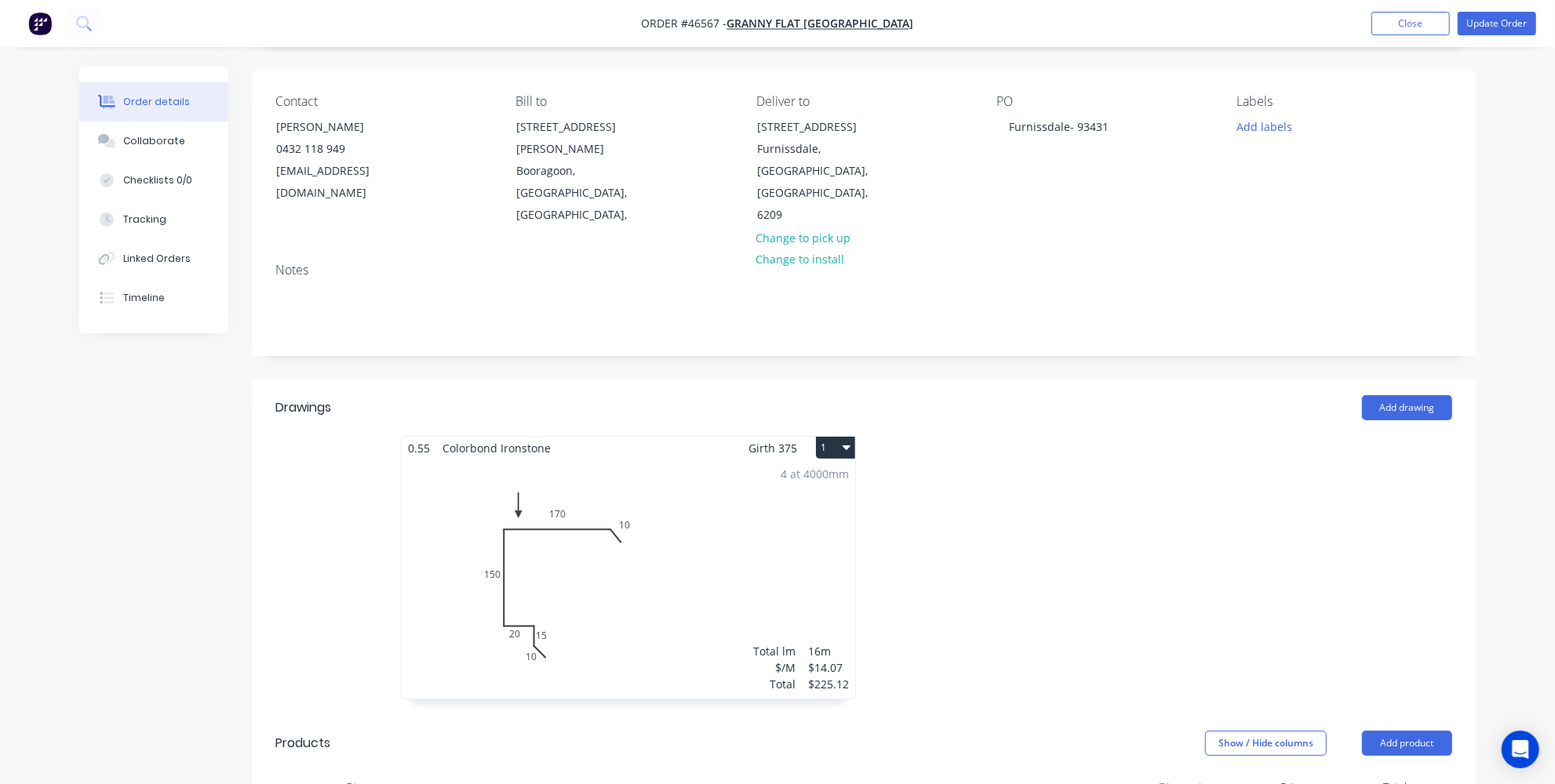
scroll to position [0, 0]
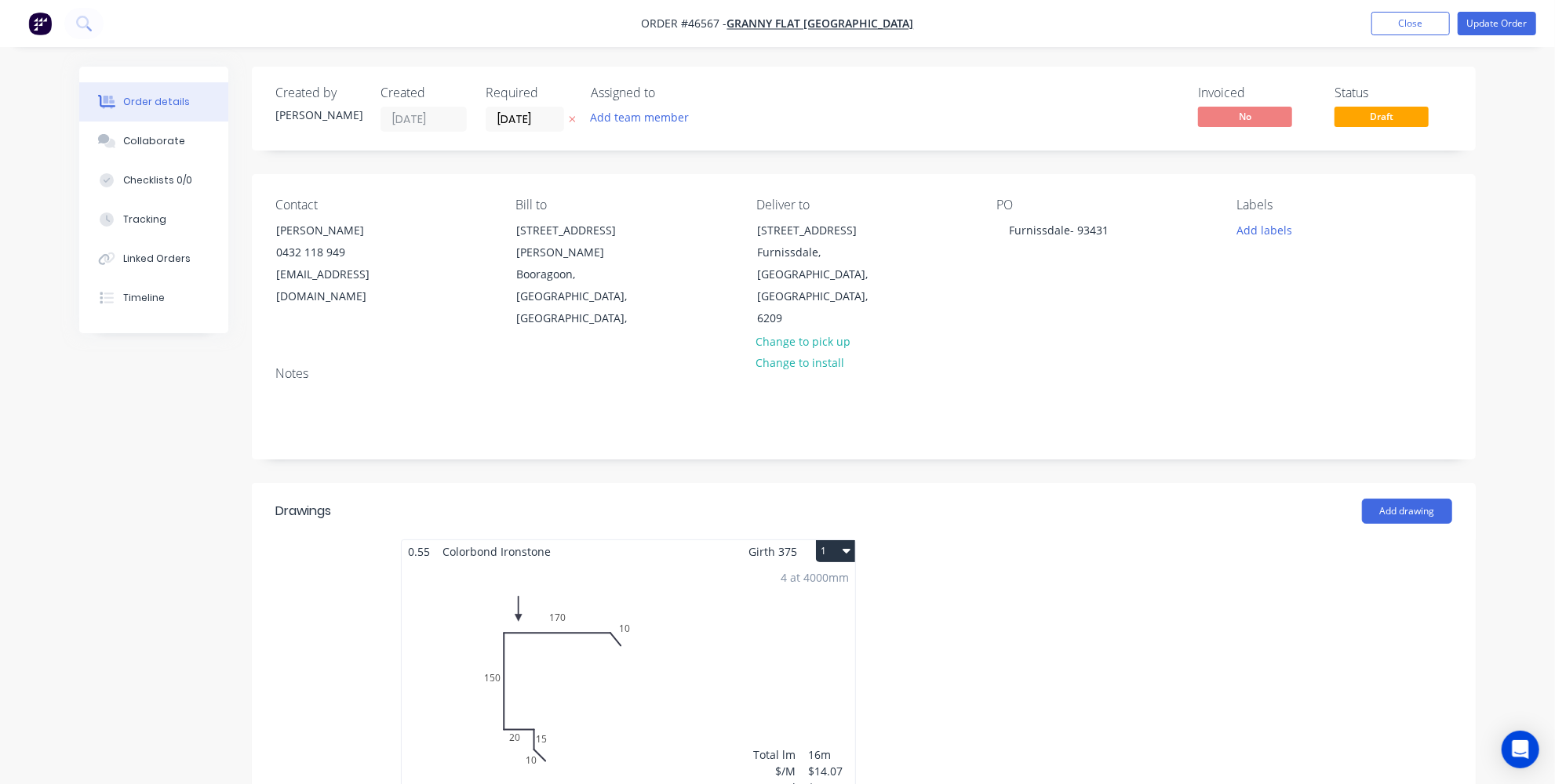
click at [1511, 23] on button "Update Order" at bounding box center [1496, 23] width 79 height 23
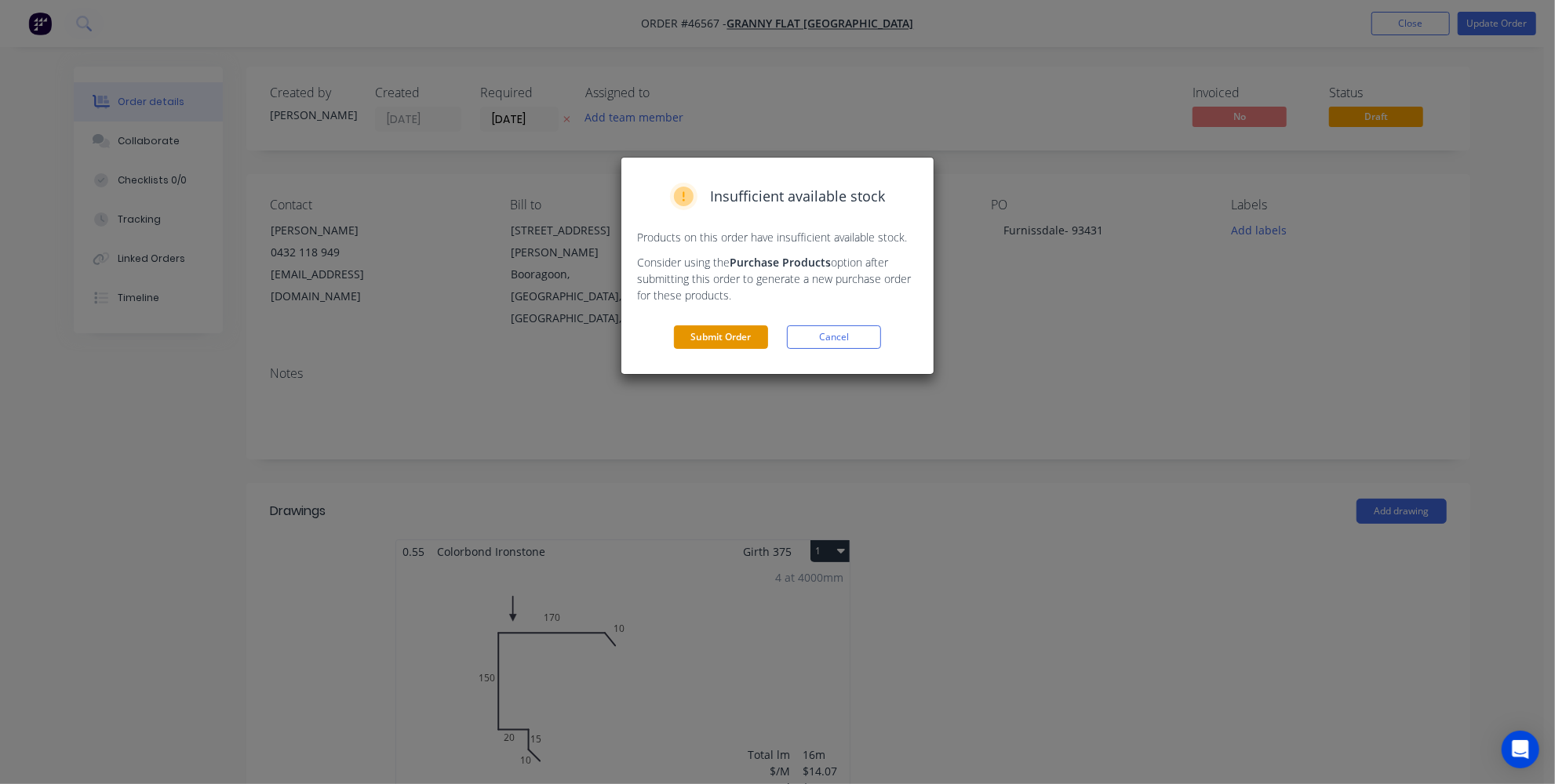
click at [695, 337] on button "Submit Order" at bounding box center [720, 337] width 94 height 23
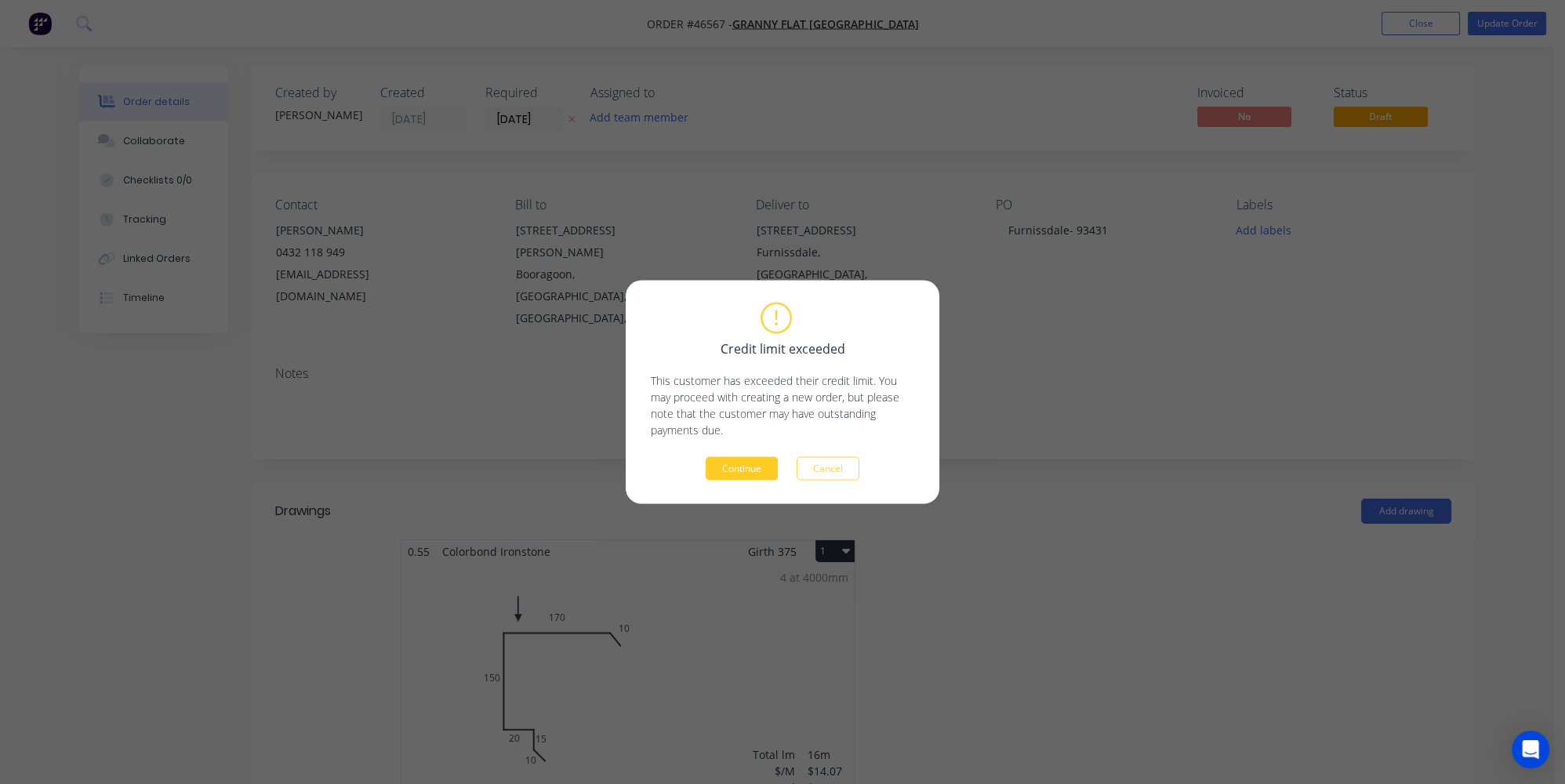
click at [757, 473] on button "Continue" at bounding box center [742, 468] width 72 height 23
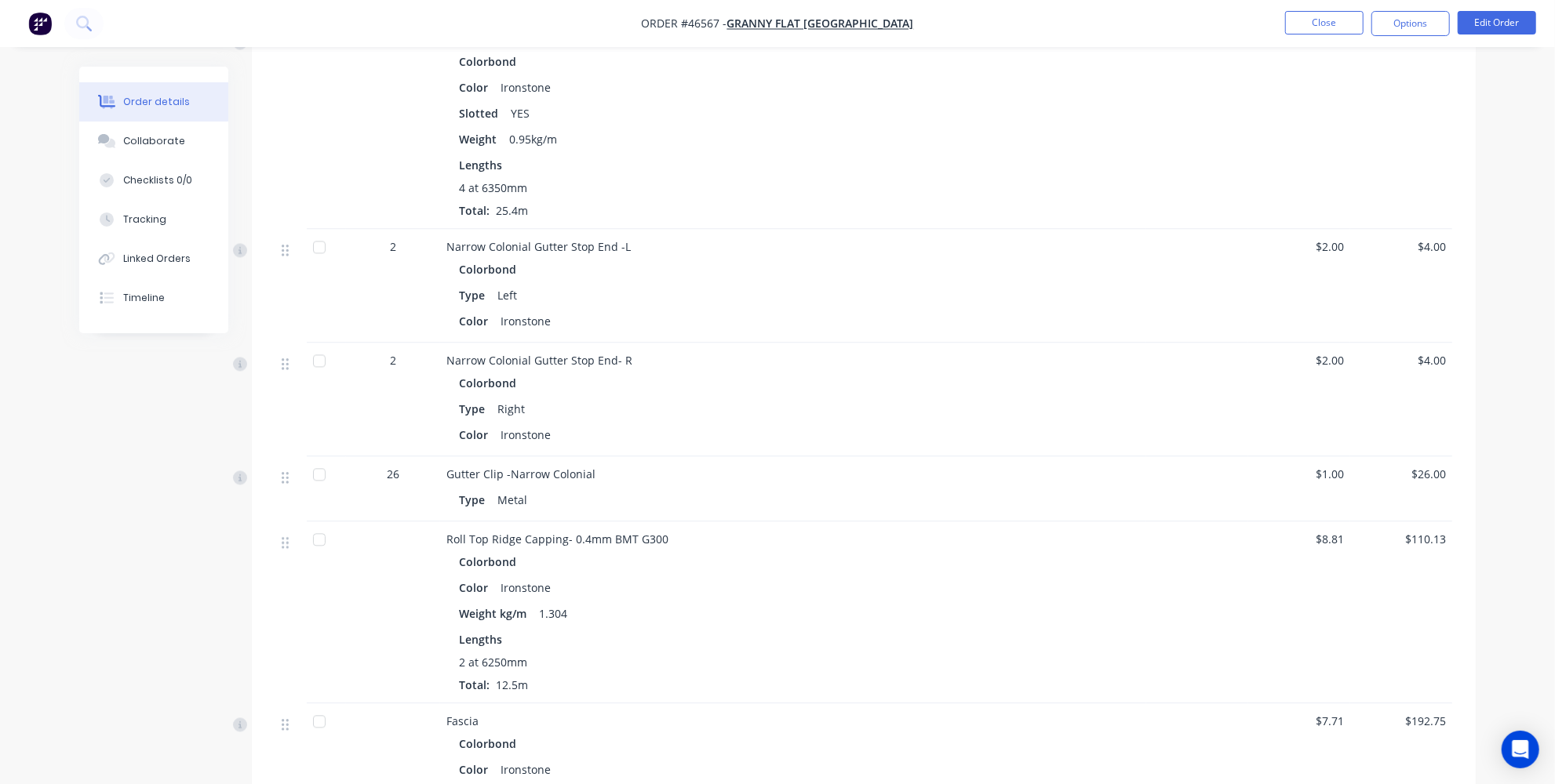
scroll to position [2422, 0]
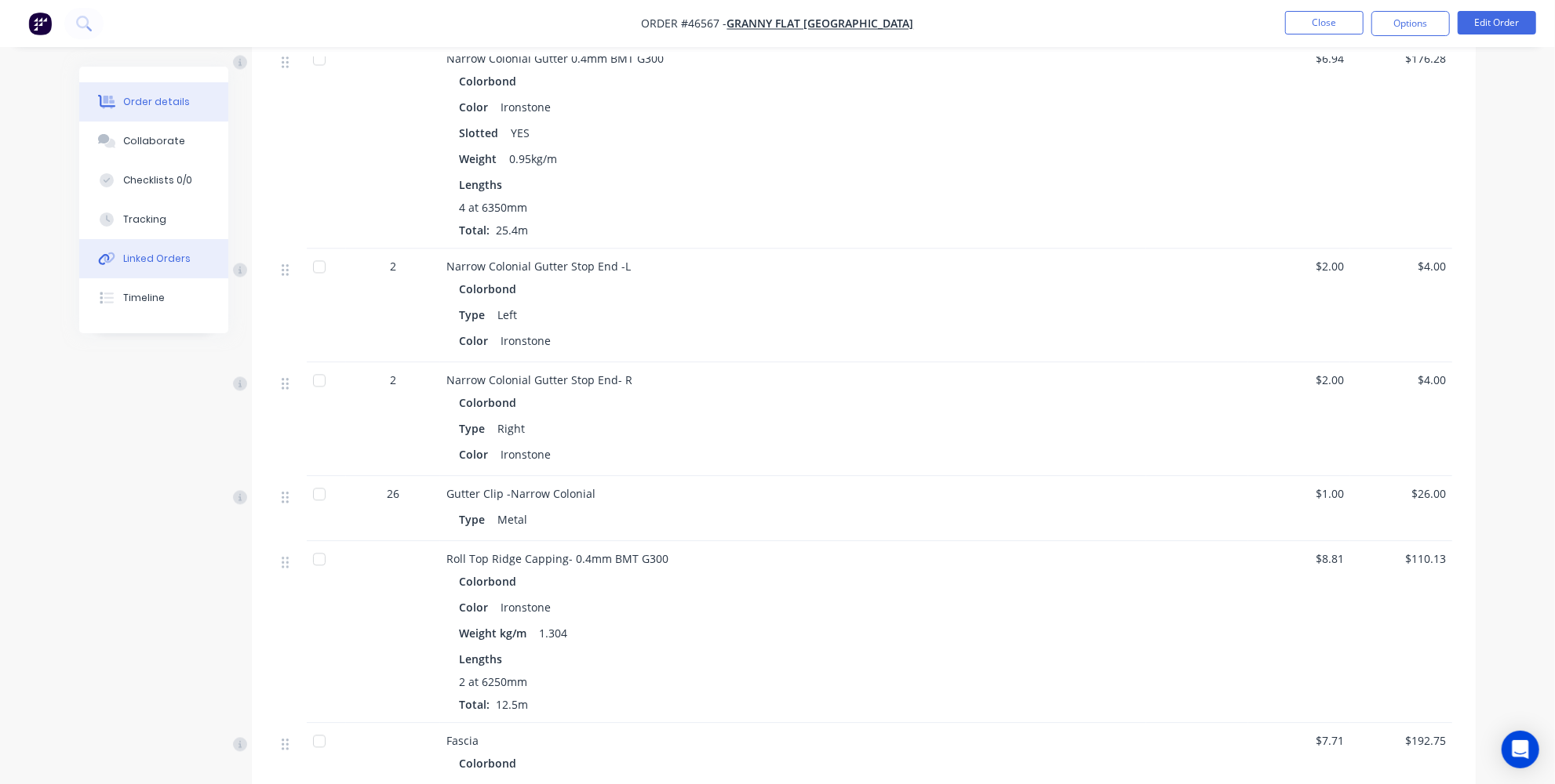
click at [160, 261] on div "Linked Orders" at bounding box center [157, 259] width 67 height 14
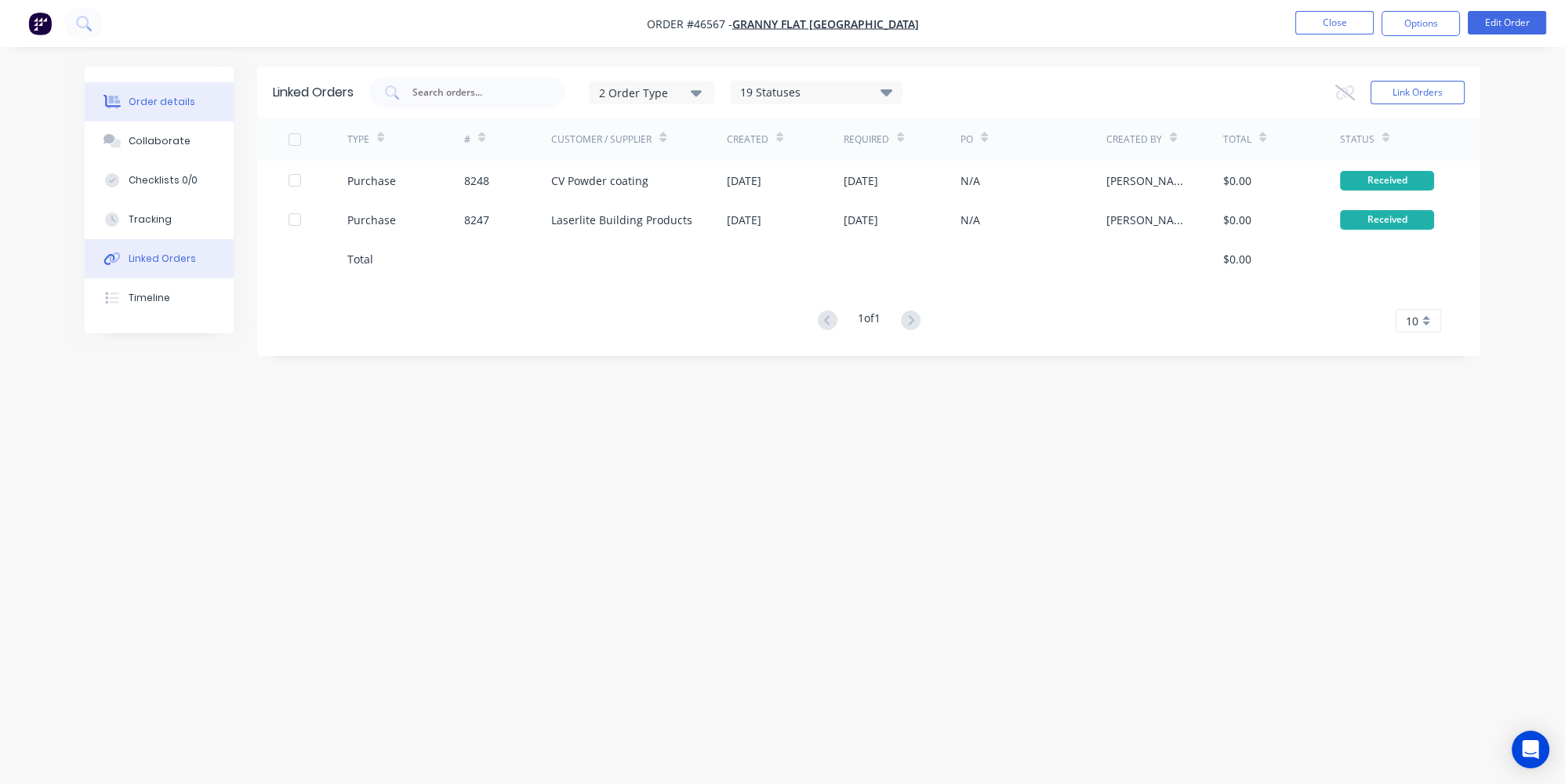
click at [162, 105] on div "Order details" at bounding box center [161, 102] width 67 height 14
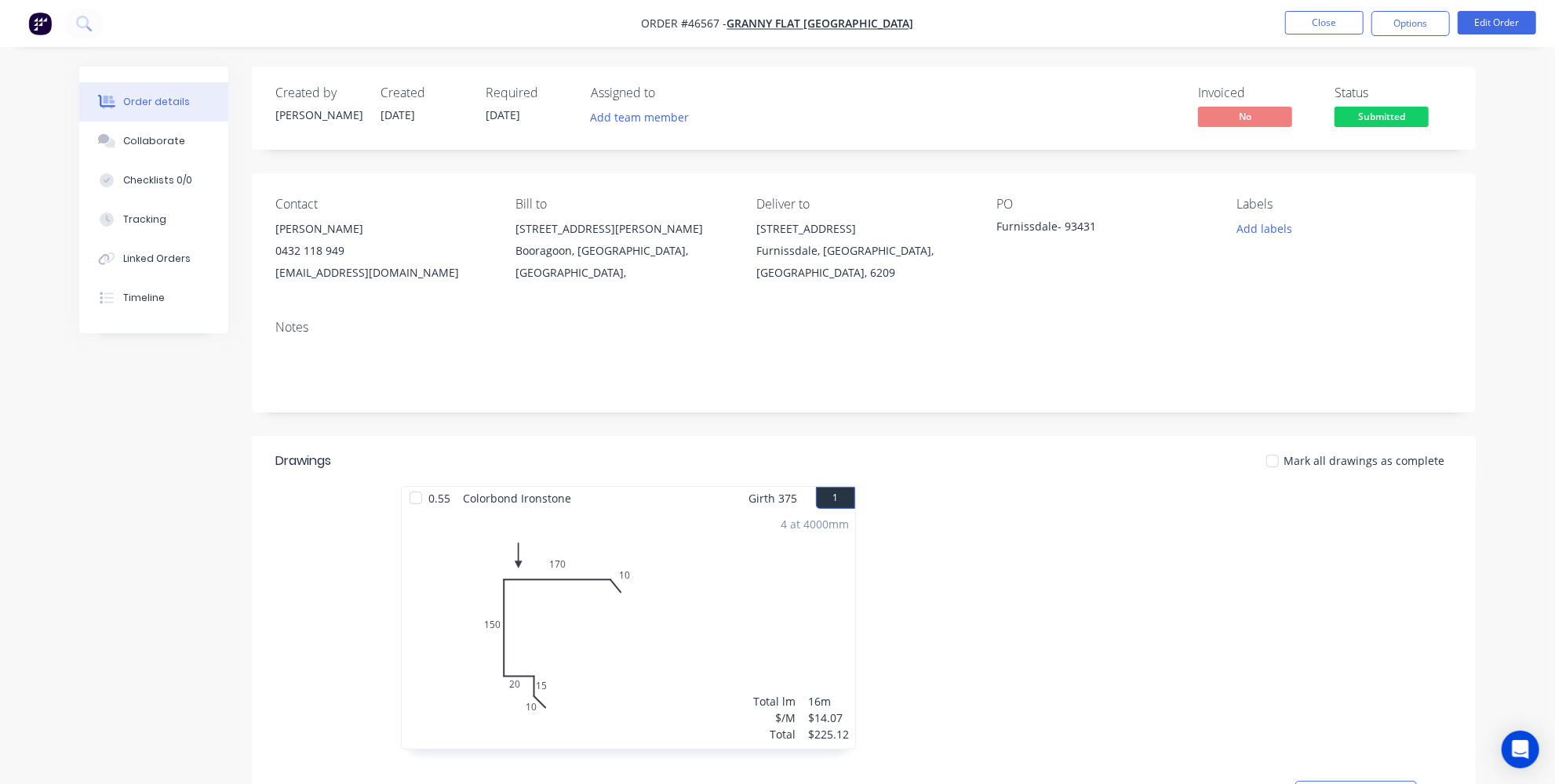
click at [1188, 624] on div at bounding box center [1099, 625] width 471 height 279
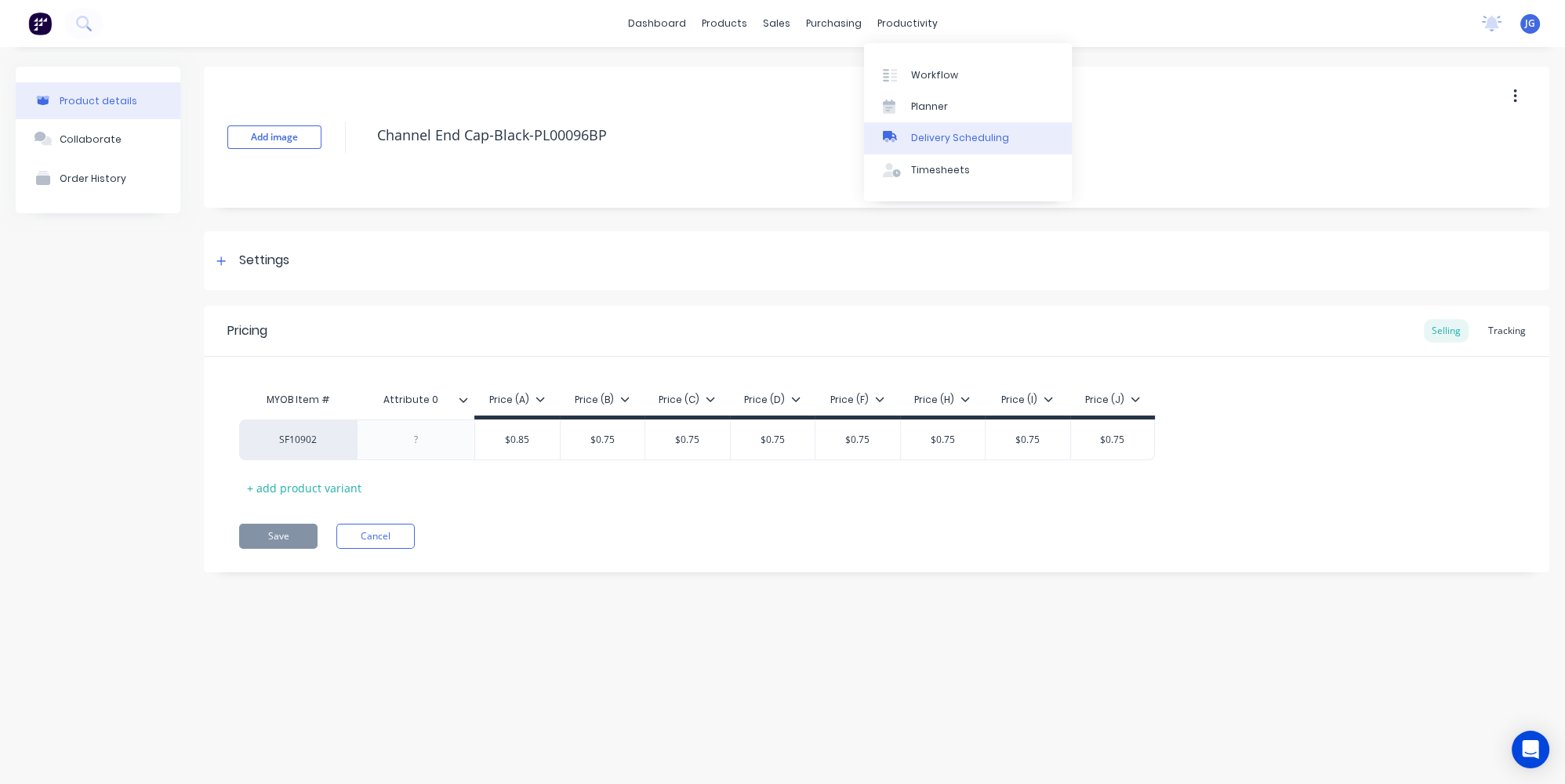
click at [912, 139] on div "Delivery Scheduling" at bounding box center [960, 138] width 98 height 14
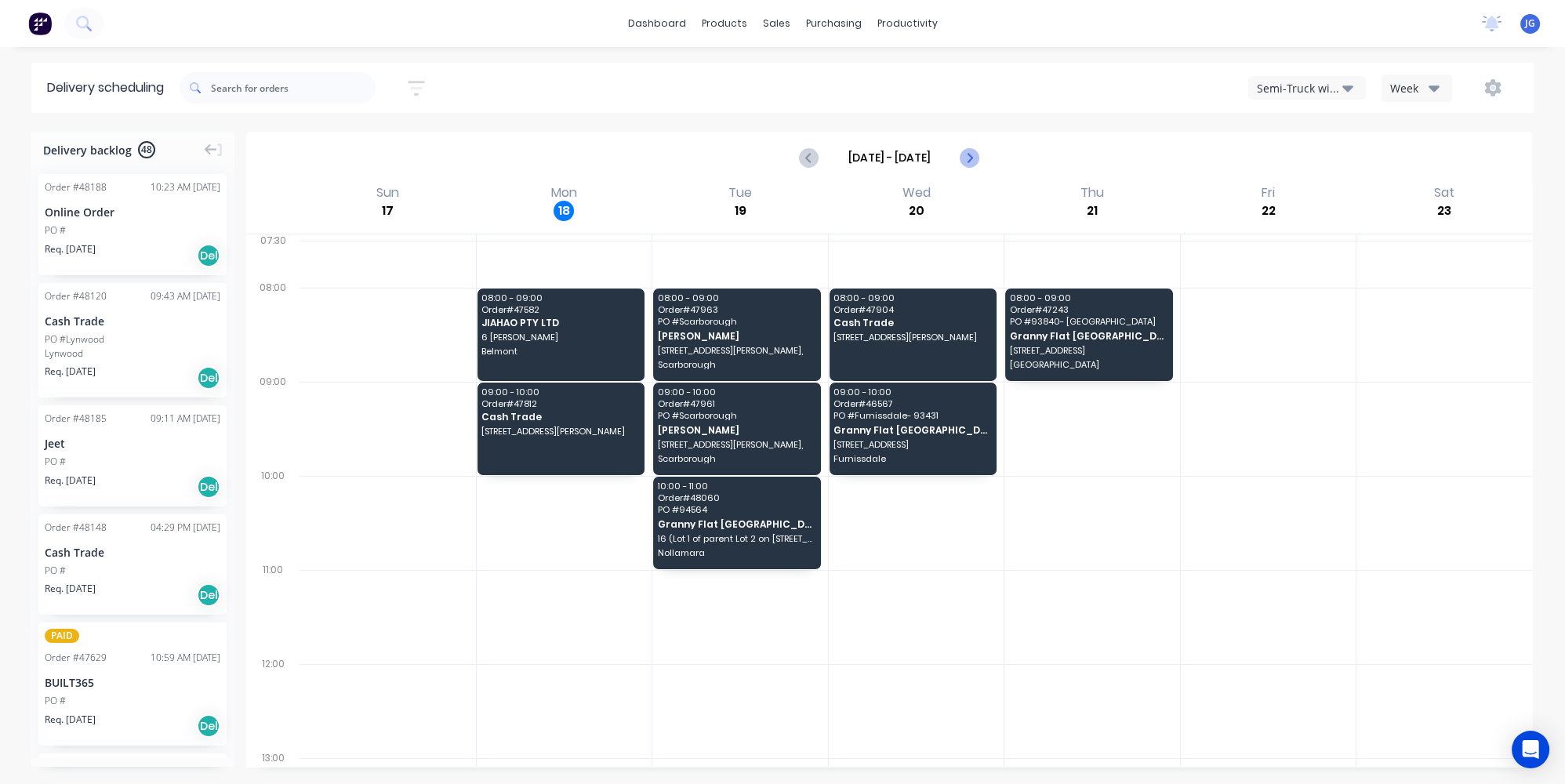
click at [977, 156] on icon "Next page" at bounding box center [969, 157] width 18 height 18
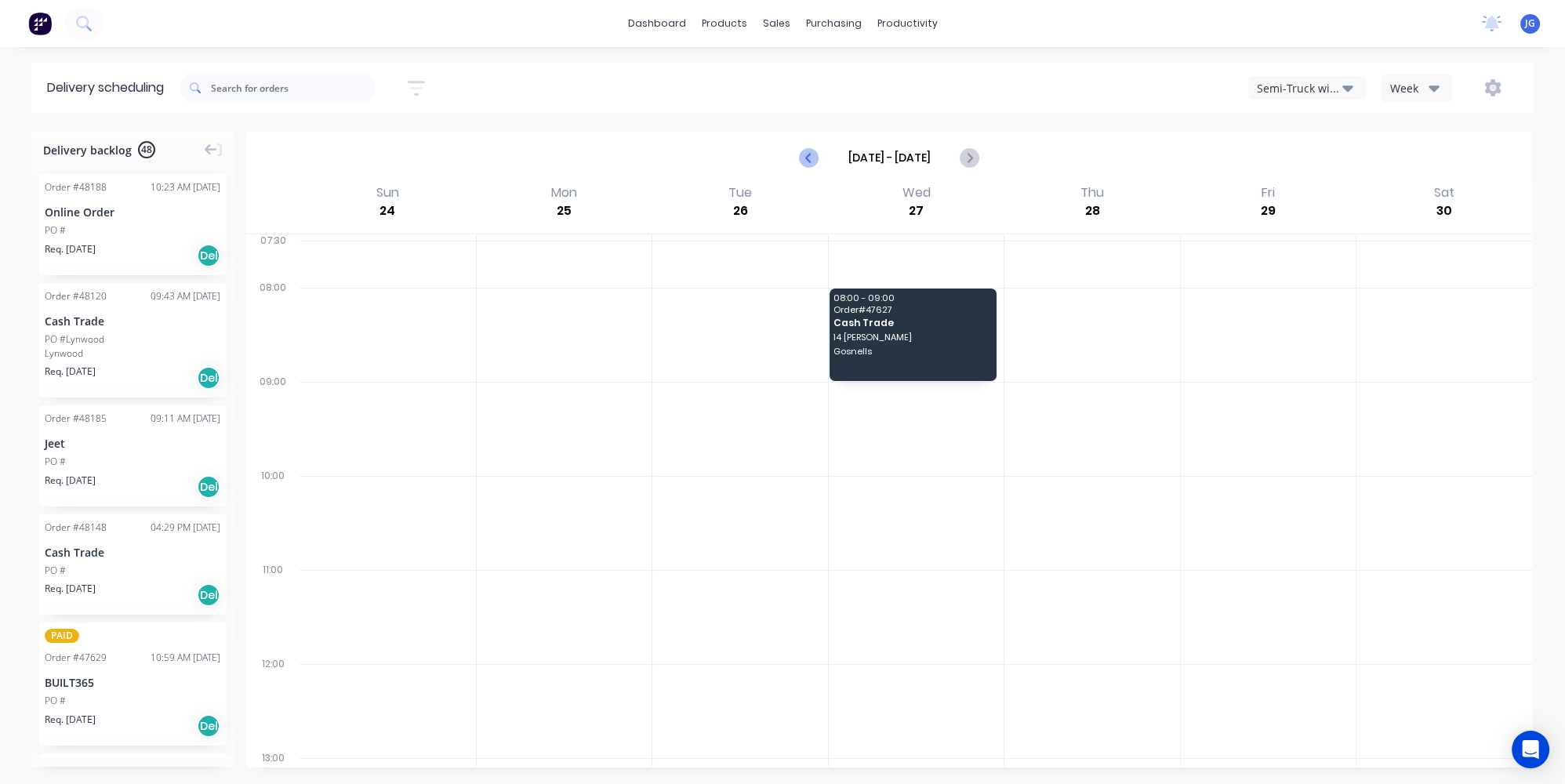
click at [801, 152] on icon "Previous page" at bounding box center [810, 157] width 18 height 18
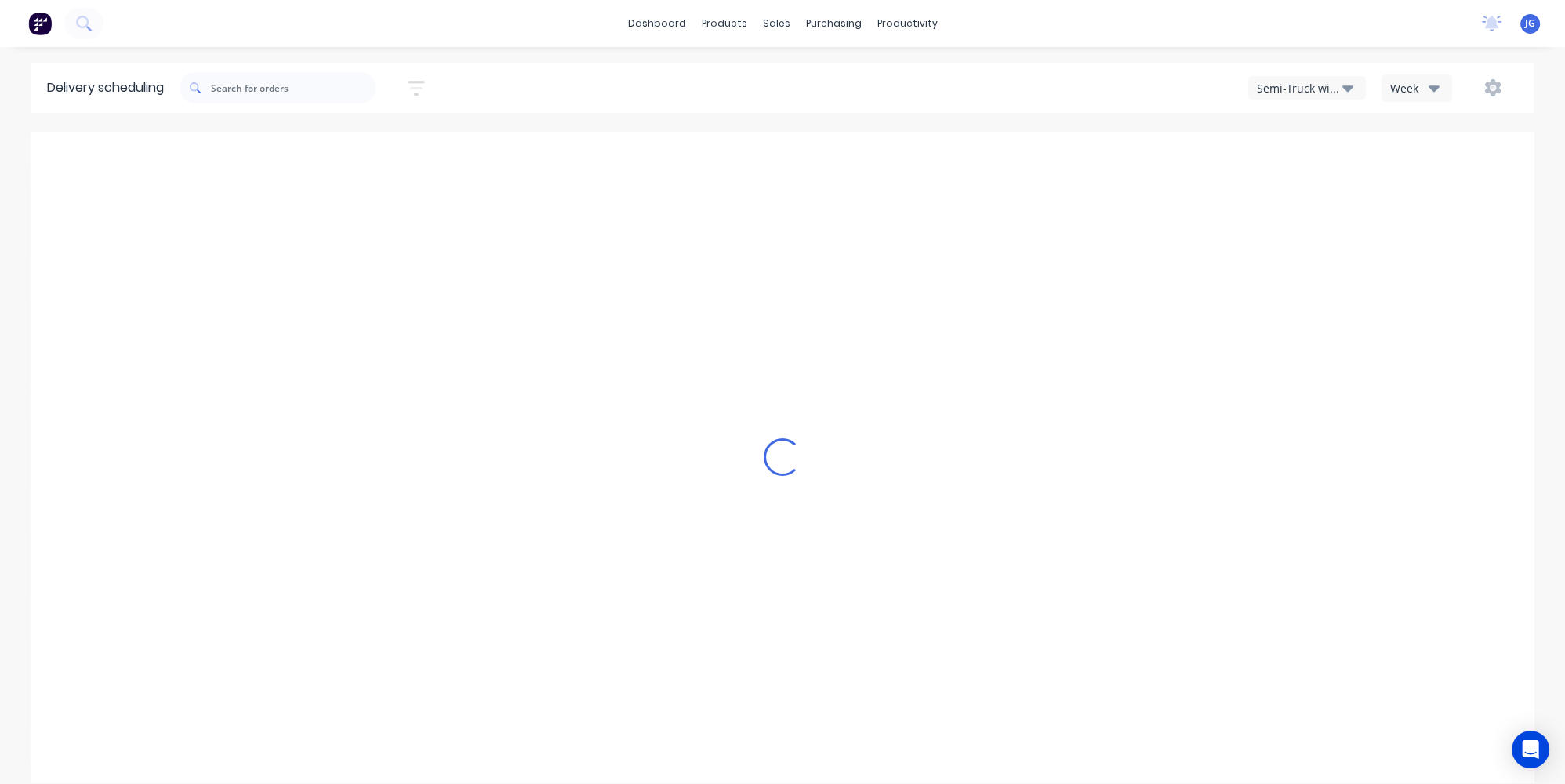
type input "Aug 17 - Aug 23"
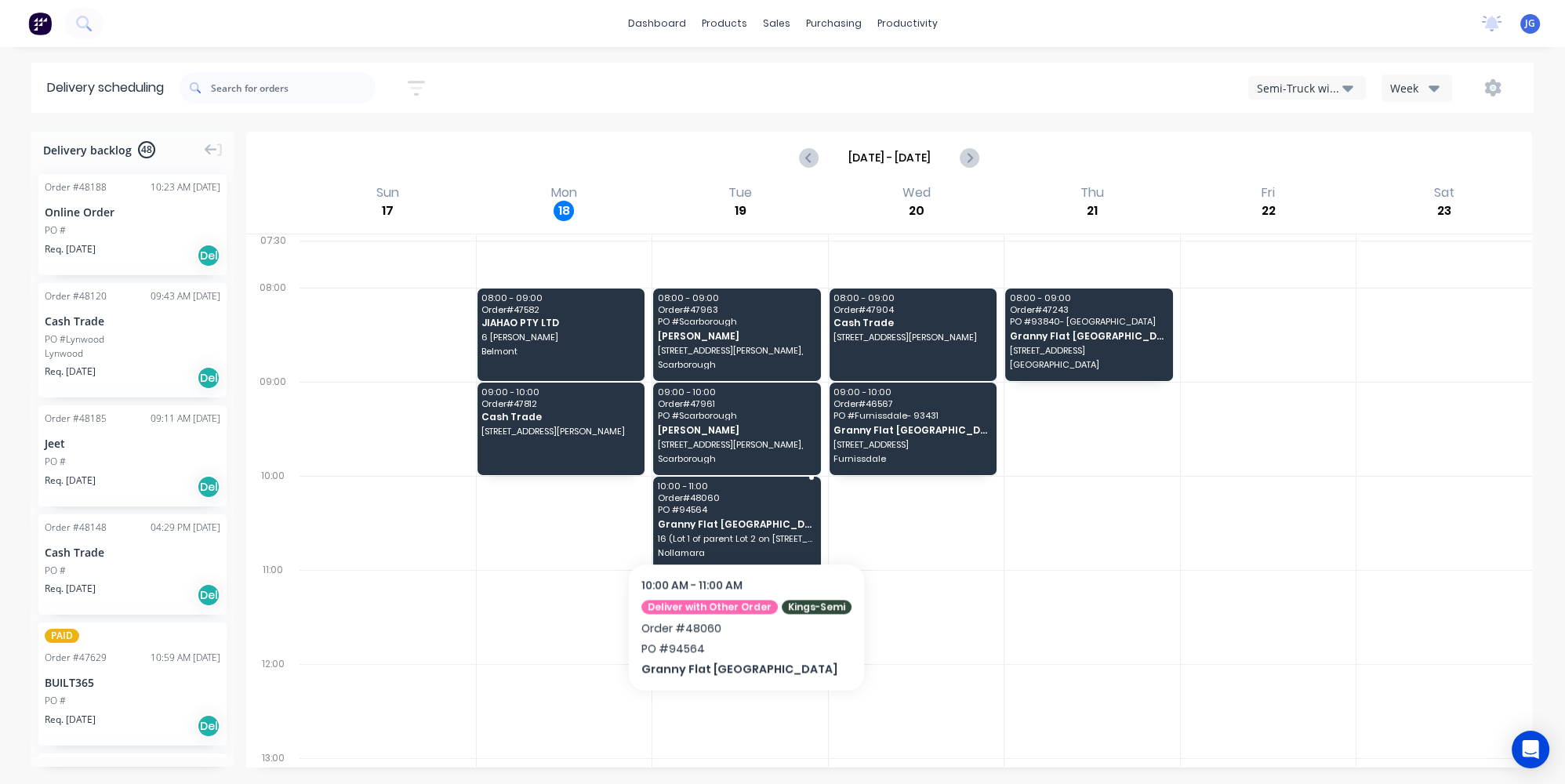
click at [741, 516] on div "10:00 - 11:00 Order # 48060 PO # 94564 Granny Flat WA 16 (Lot 1 of parent Lot 2…" at bounding box center [737, 523] width 168 height 92
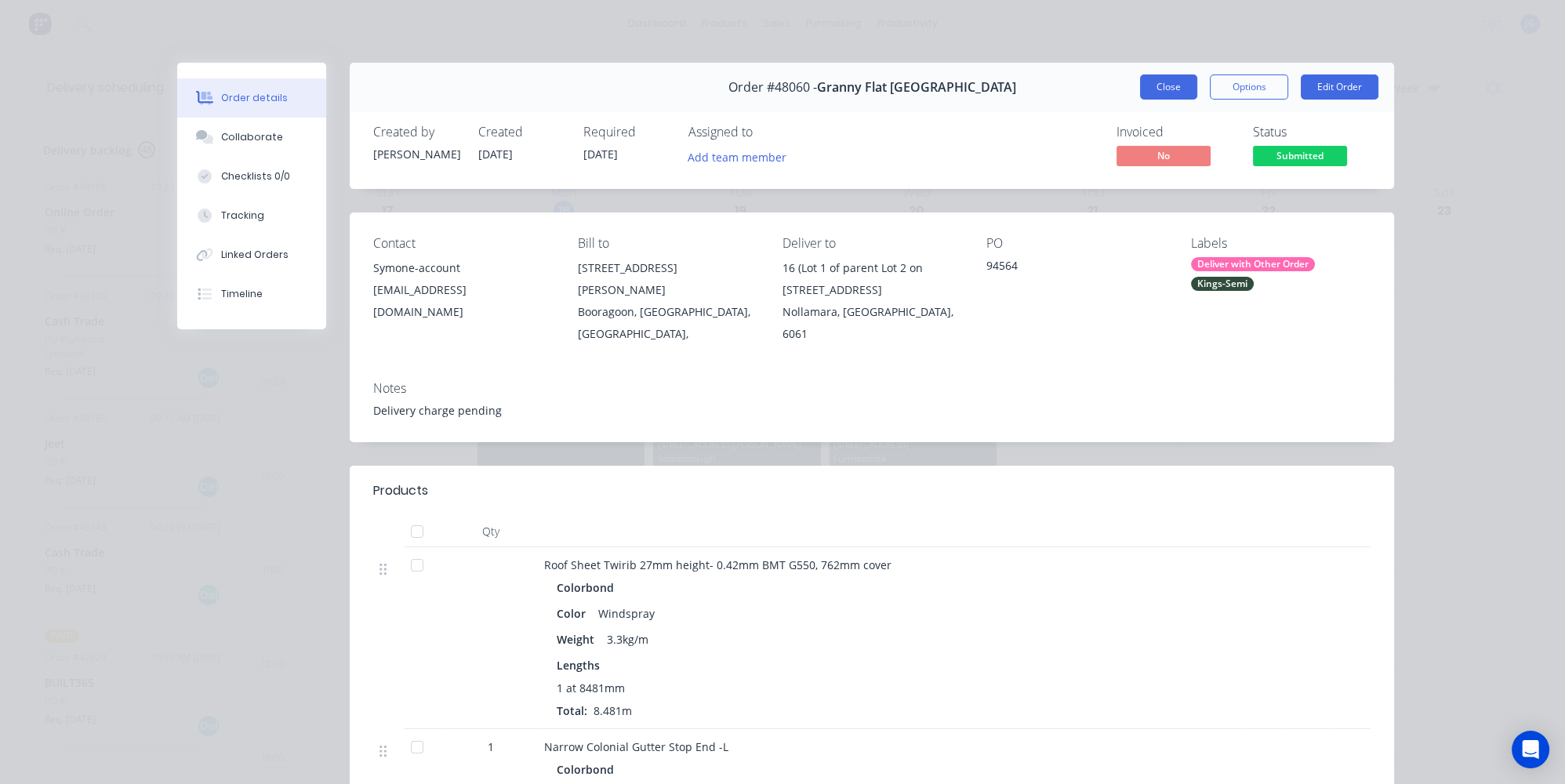
click at [1179, 84] on button "Close" at bounding box center [1168, 87] width 57 height 25
